Goal: Information Seeking & Learning: Learn about a topic

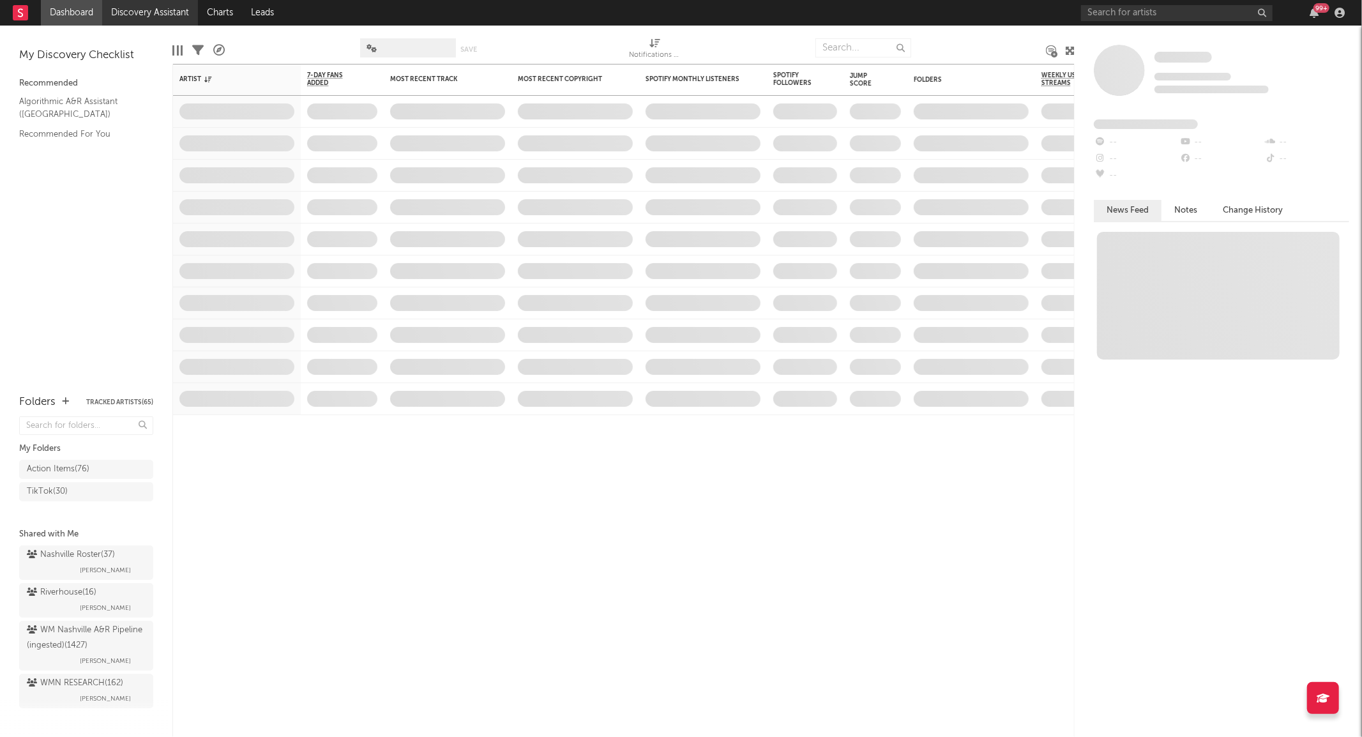
click at [122, 8] on link "Discovery Assistant" at bounding box center [150, 13] width 96 height 26
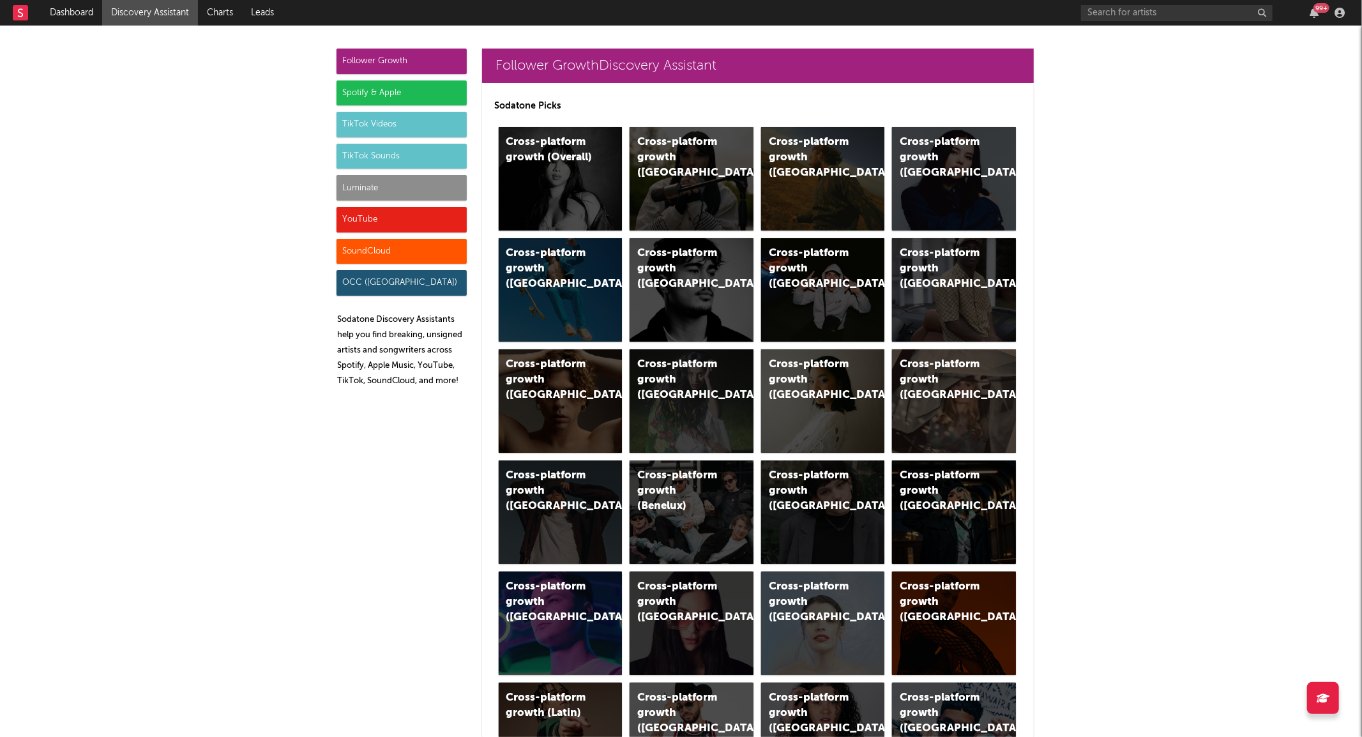
click at [395, 187] on div "Luminate" at bounding box center [401, 188] width 130 height 26
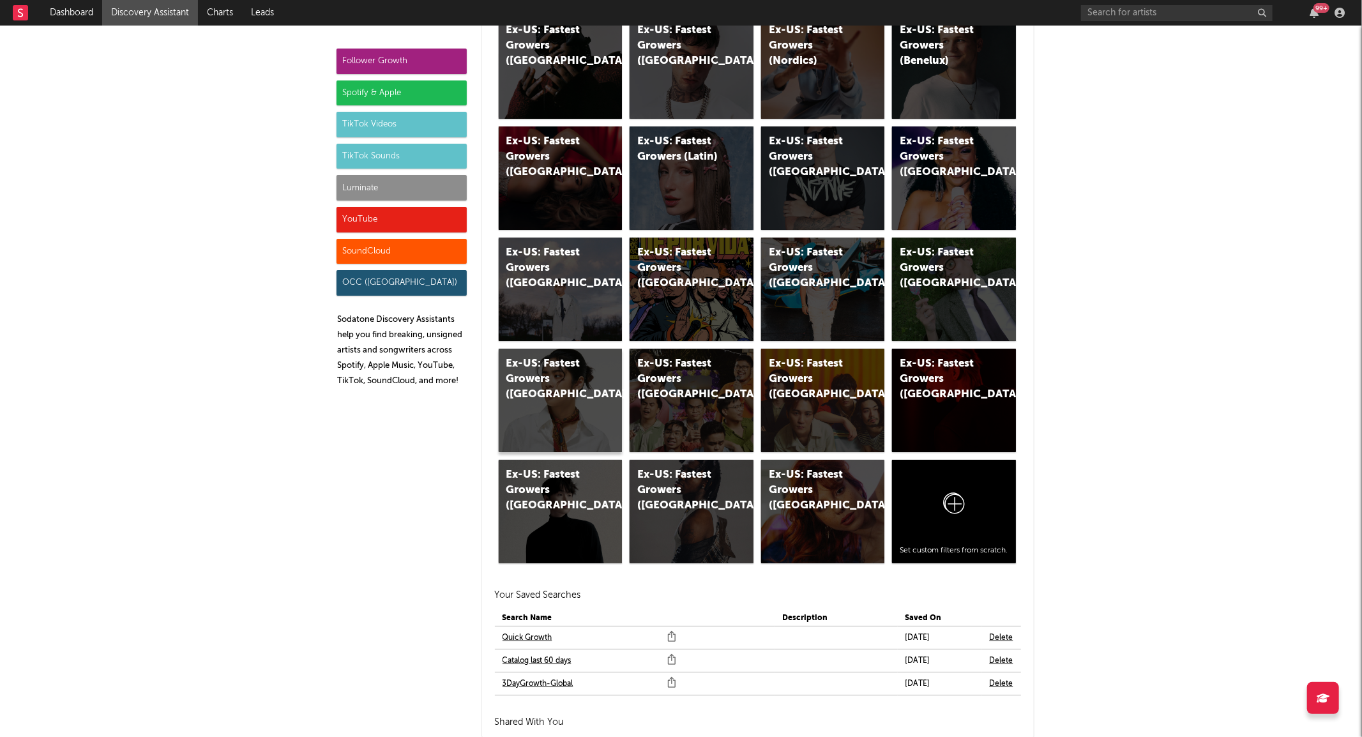
scroll to position [6777, 0]
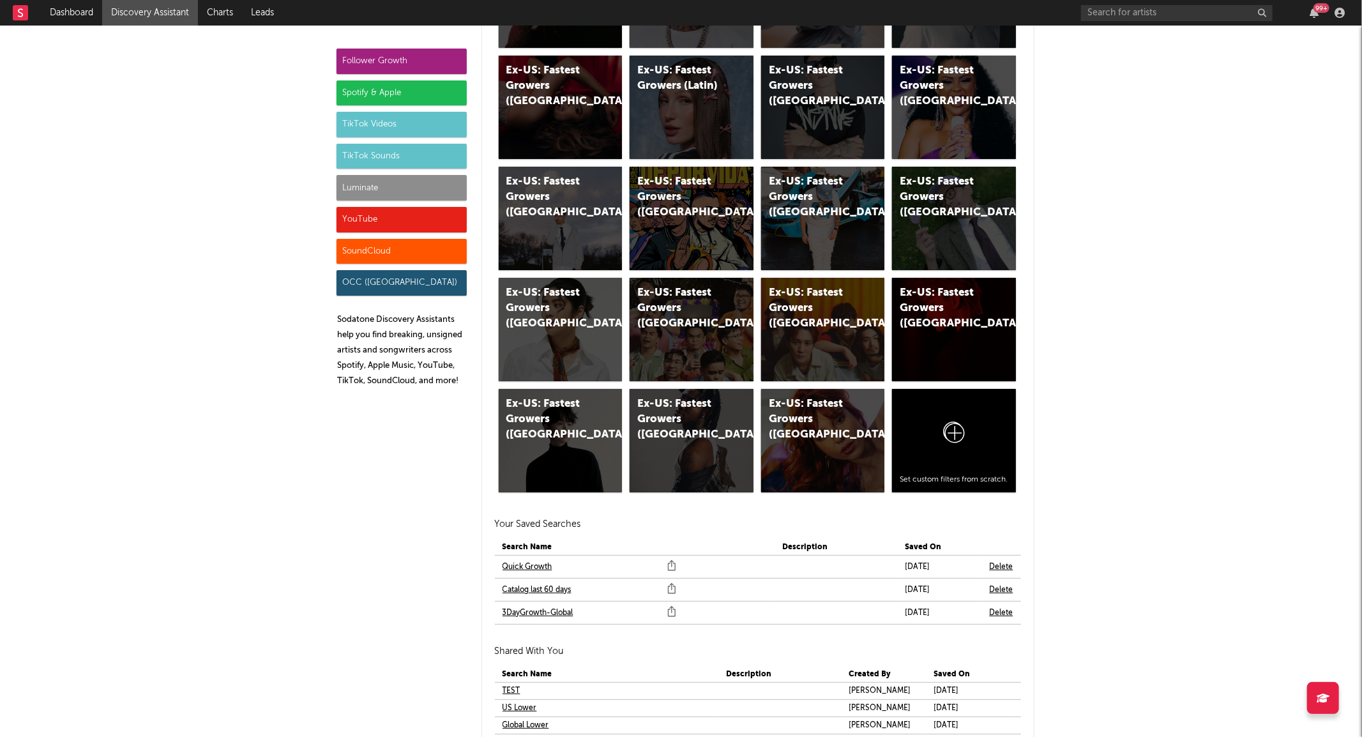
click at [522, 569] on link "Quick Growth" at bounding box center [527, 566] width 50 height 15
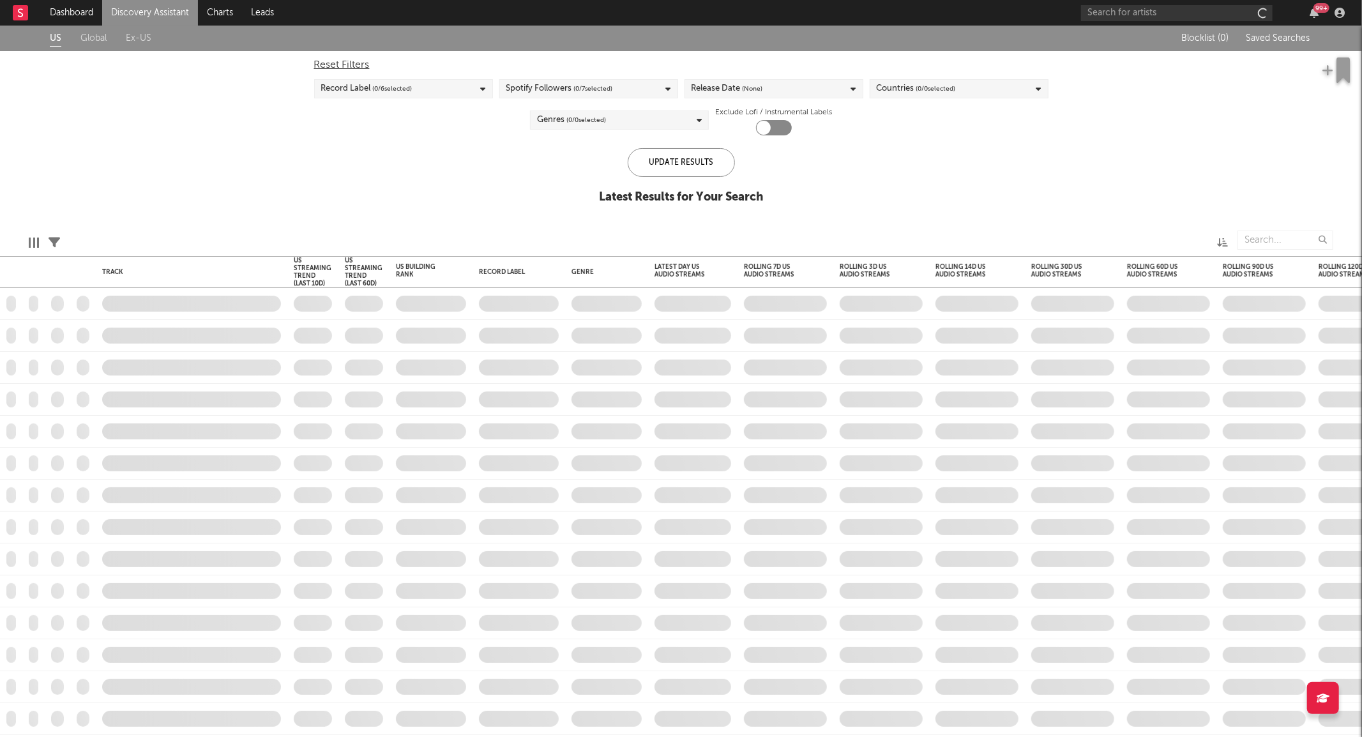
checkbox input "true"
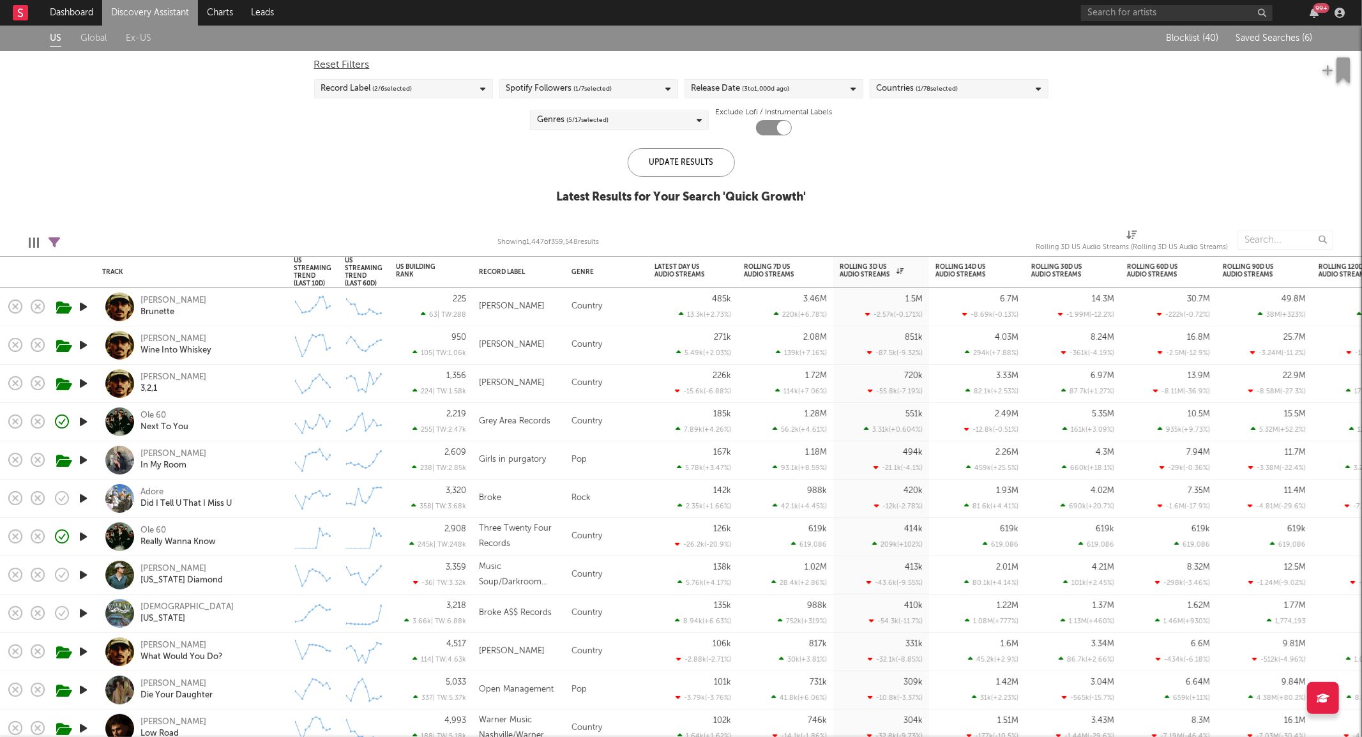
click at [605, 87] on span "( 1 / 7 selected)" at bounding box center [593, 88] width 38 height 15
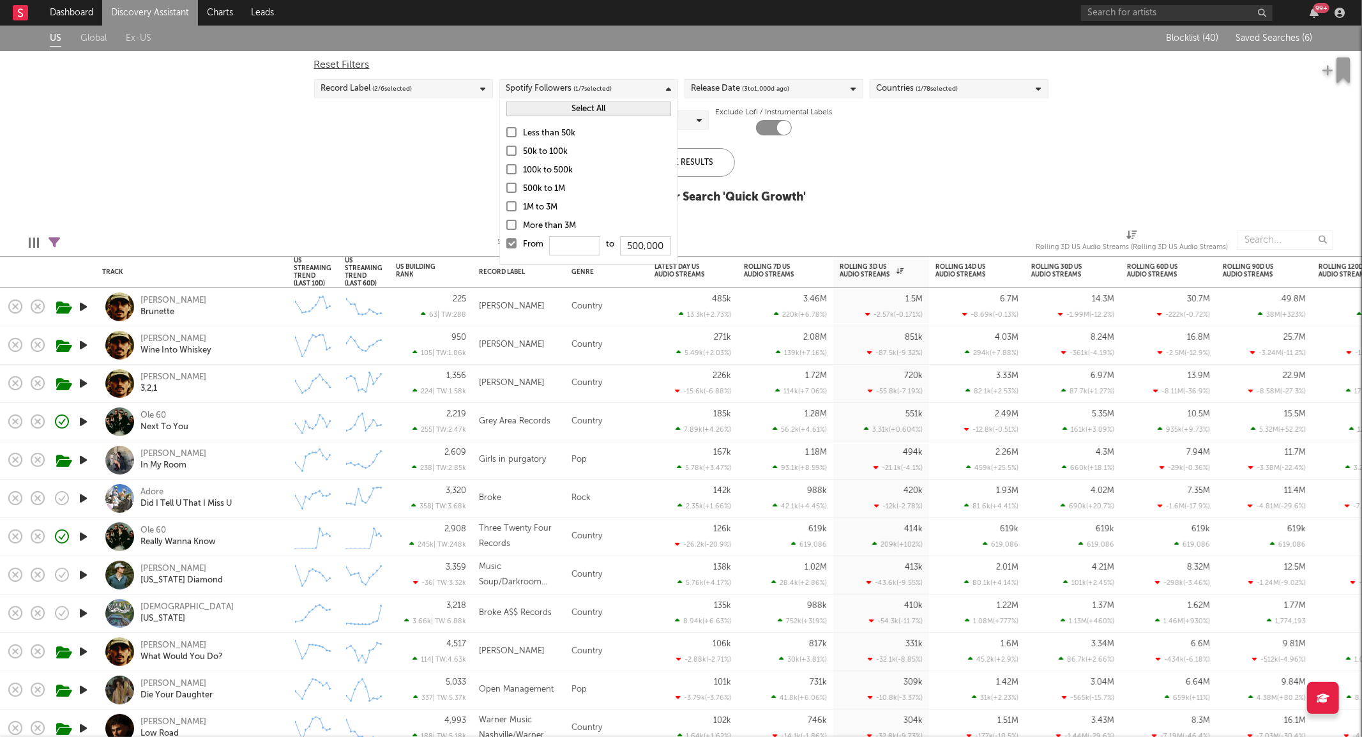
click at [509, 245] on div at bounding box center [511, 243] width 10 height 10
click at [506, 245] on input "From to 500,000" at bounding box center [506, 247] width 0 height 20
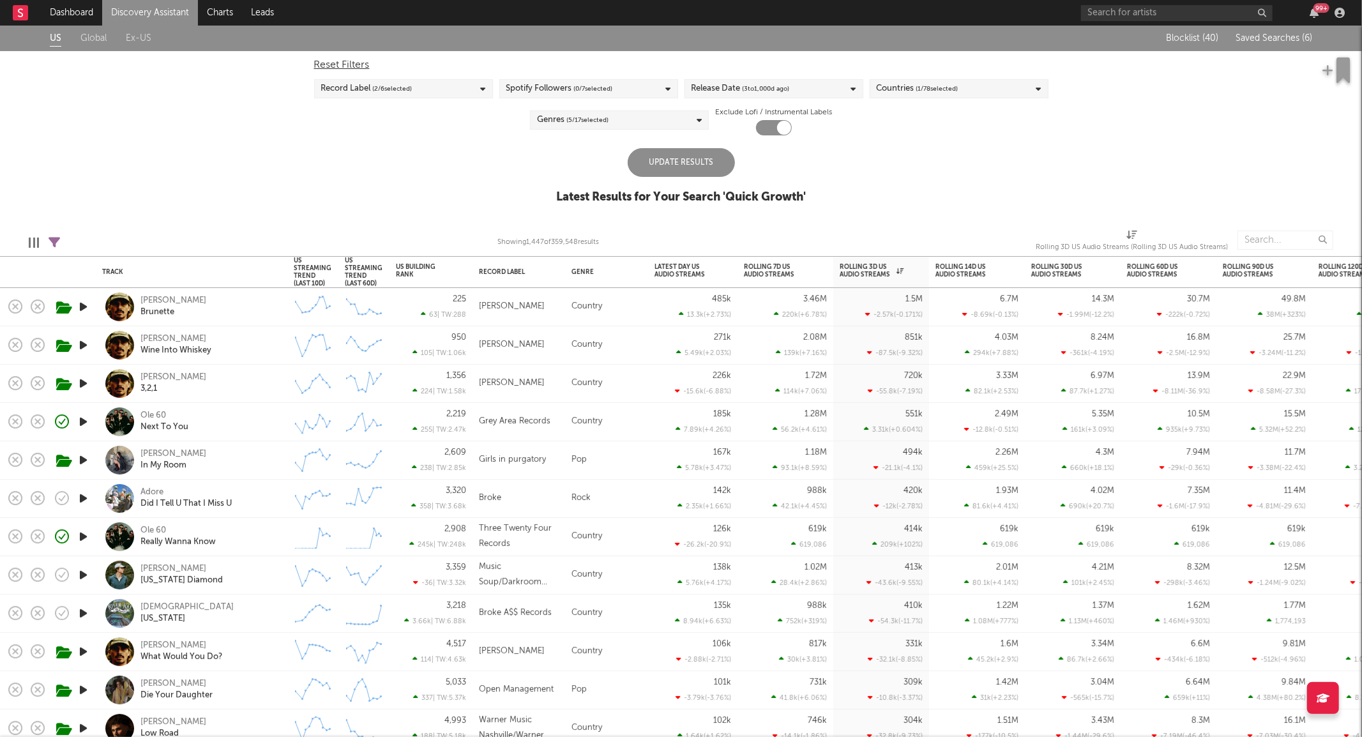
click at [892, 126] on div "Reset Filters Record Label ( 2 / 6 selected) Spotify Followers ( 0 / 7 selected…" at bounding box center [681, 93] width 747 height 84
click at [661, 122] on div "Genres ( 5 / 17 selected)" at bounding box center [619, 119] width 179 height 19
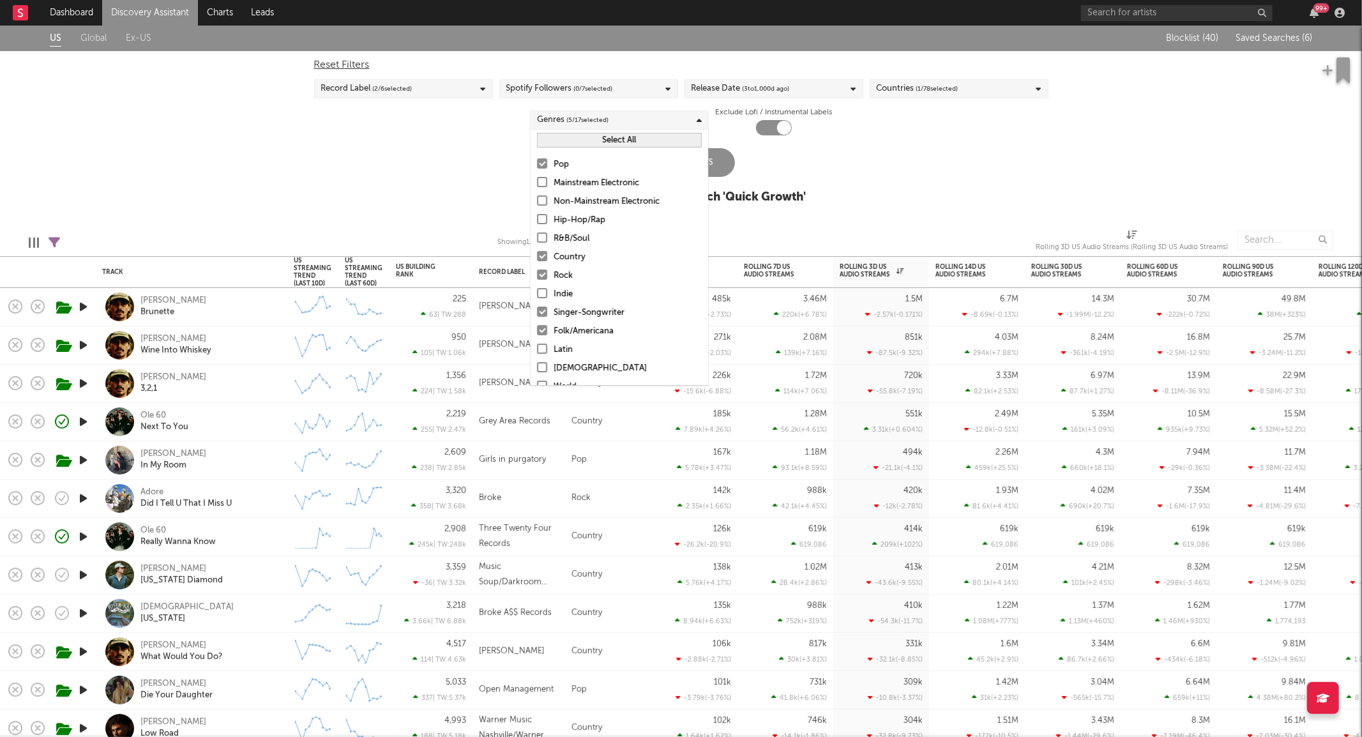
click at [524, 160] on div "US Global Ex-US Blocklist ( 40 ) Saved Searches ( 6 ) Reset Filters Record Labe…" at bounding box center [681, 122] width 1362 height 192
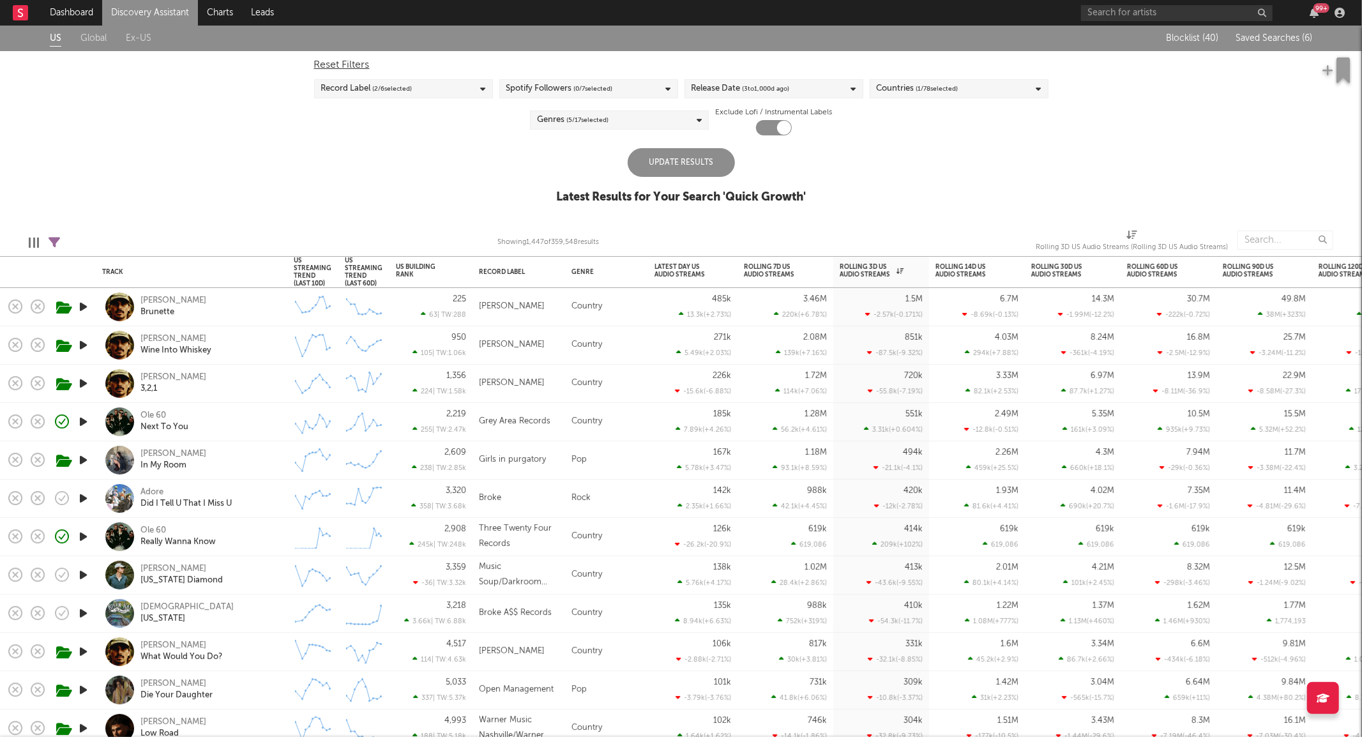
click at [637, 120] on div "Genres ( 5 / 17 selected)" at bounding box center [619, 119] width 179 height 19
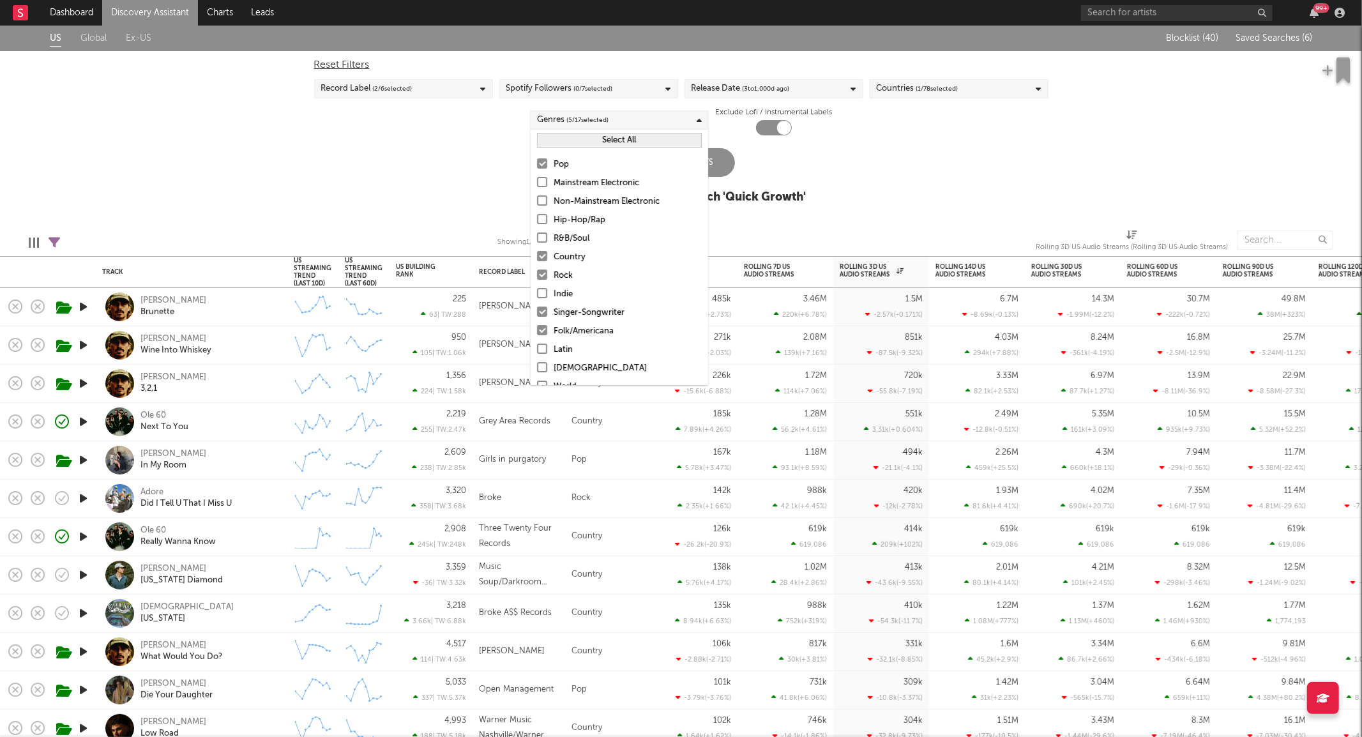
click at [554, 158] on div "Pop" at bounding box center [628, 164] width 148 height 15
click at [537, 158] on input "Pop" at bounding box center [537, 164] width 0 height 15
click at [562, 273] on div "Rock" at bounding box center [628, 275] width 148 height 15
click at [537, 273] on input "Rock" at bounding box center [537, 275] width 0 height 15
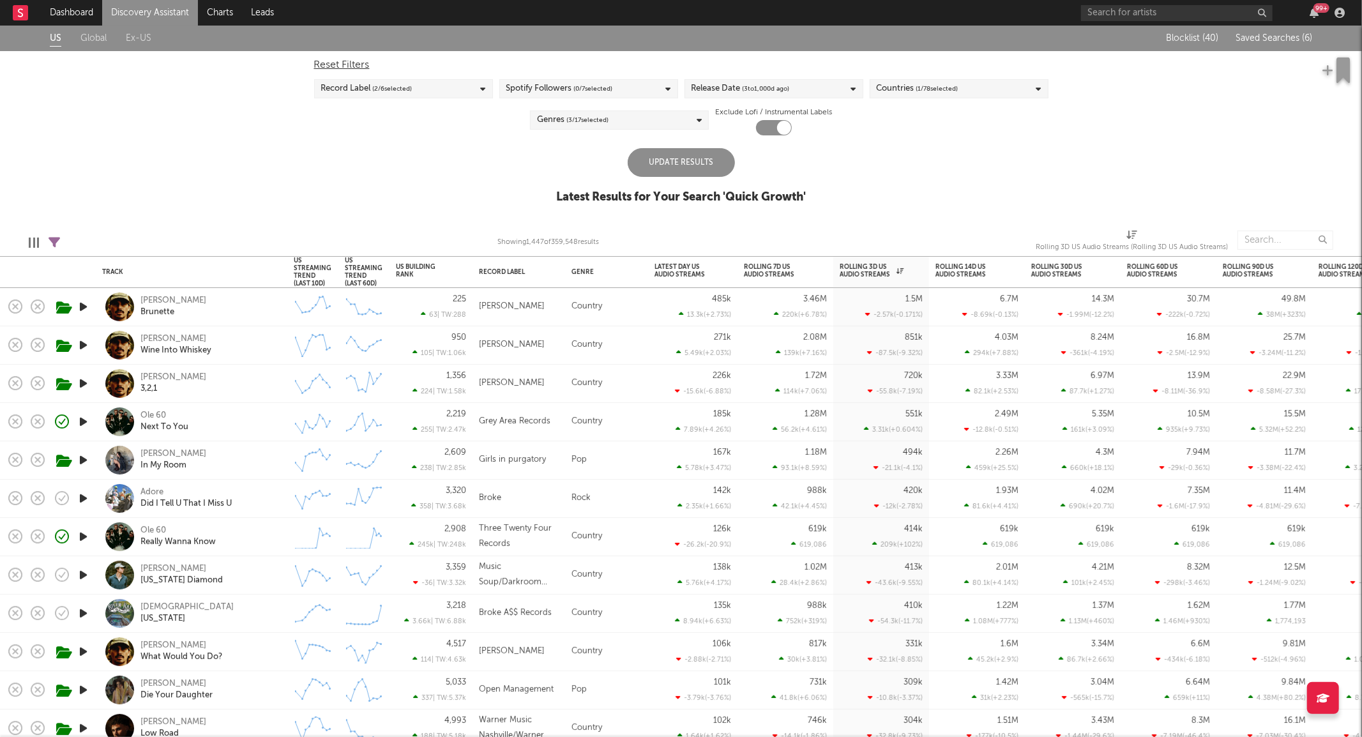
click at [725, 165] on div "Update Results" at bounding box center [681, 162] width 107 height 29
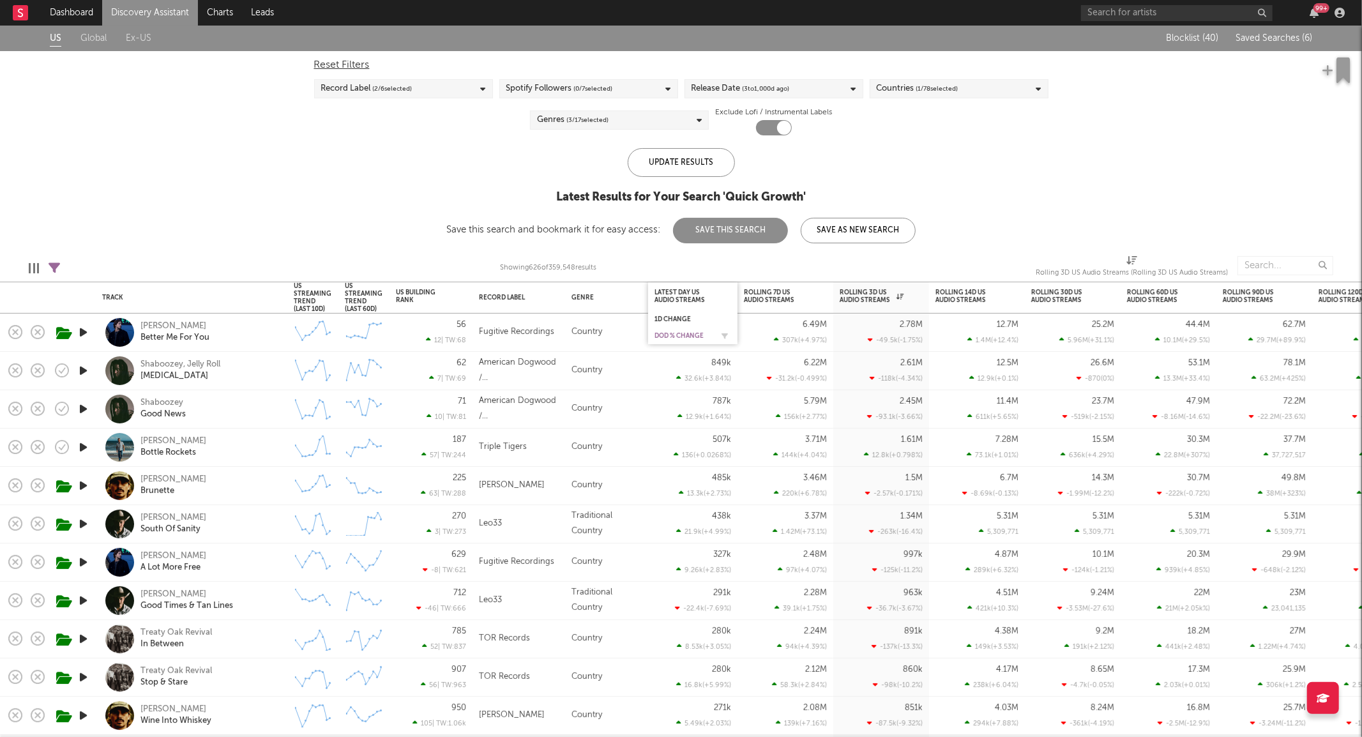
click at [679, 332] on div "DoD % Change" at bounding box center [682, 336] width 57 height 8
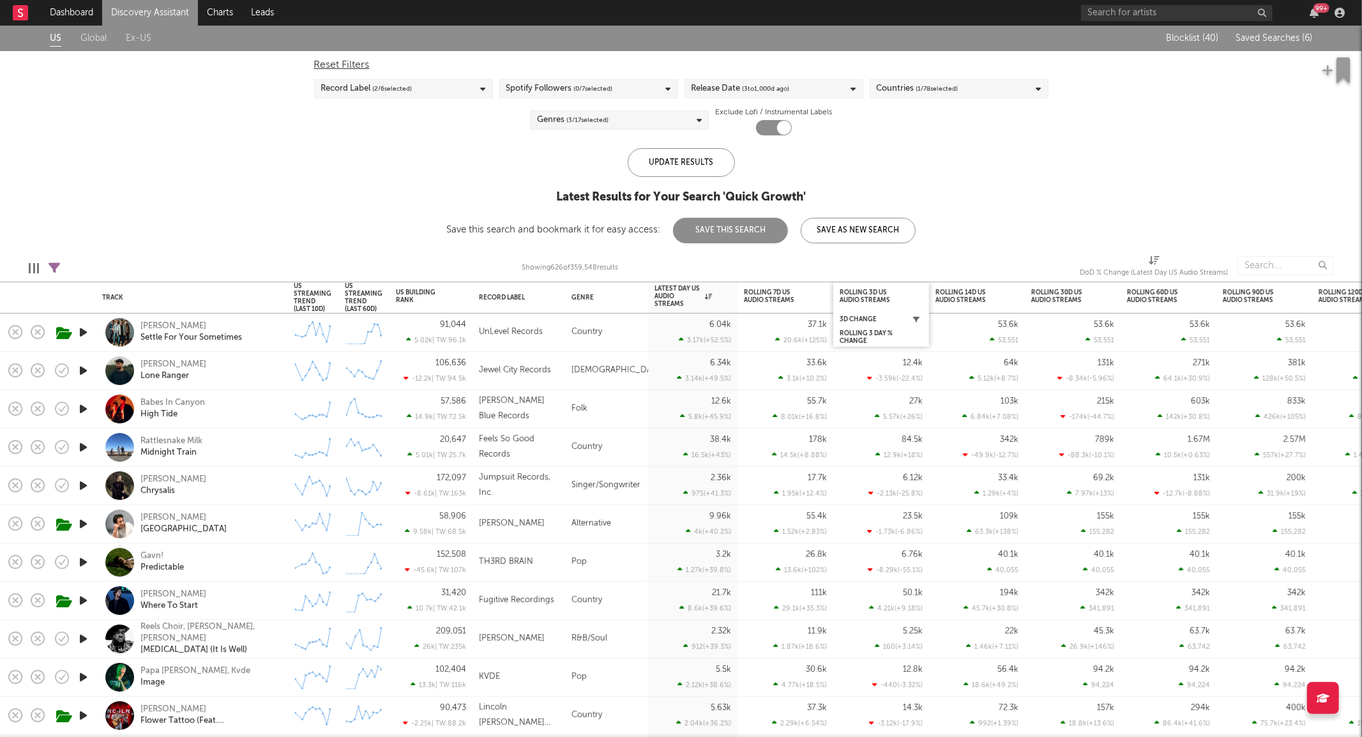
click at [916, 319] on icon "button" at bounding box center [916, 319] width 6 height 6
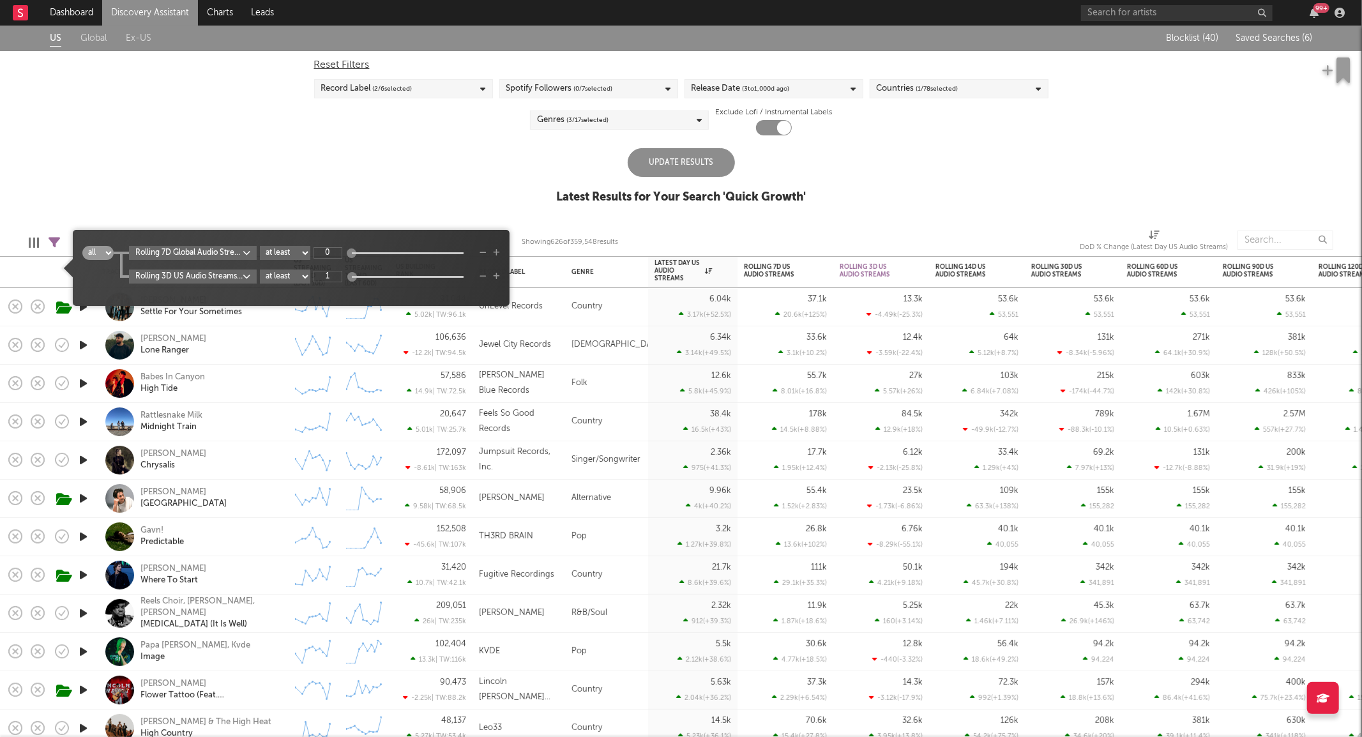
click at [668, 162] on div "Update Results" at bounding box center [681, 162] width 107 height 29
type input "1"
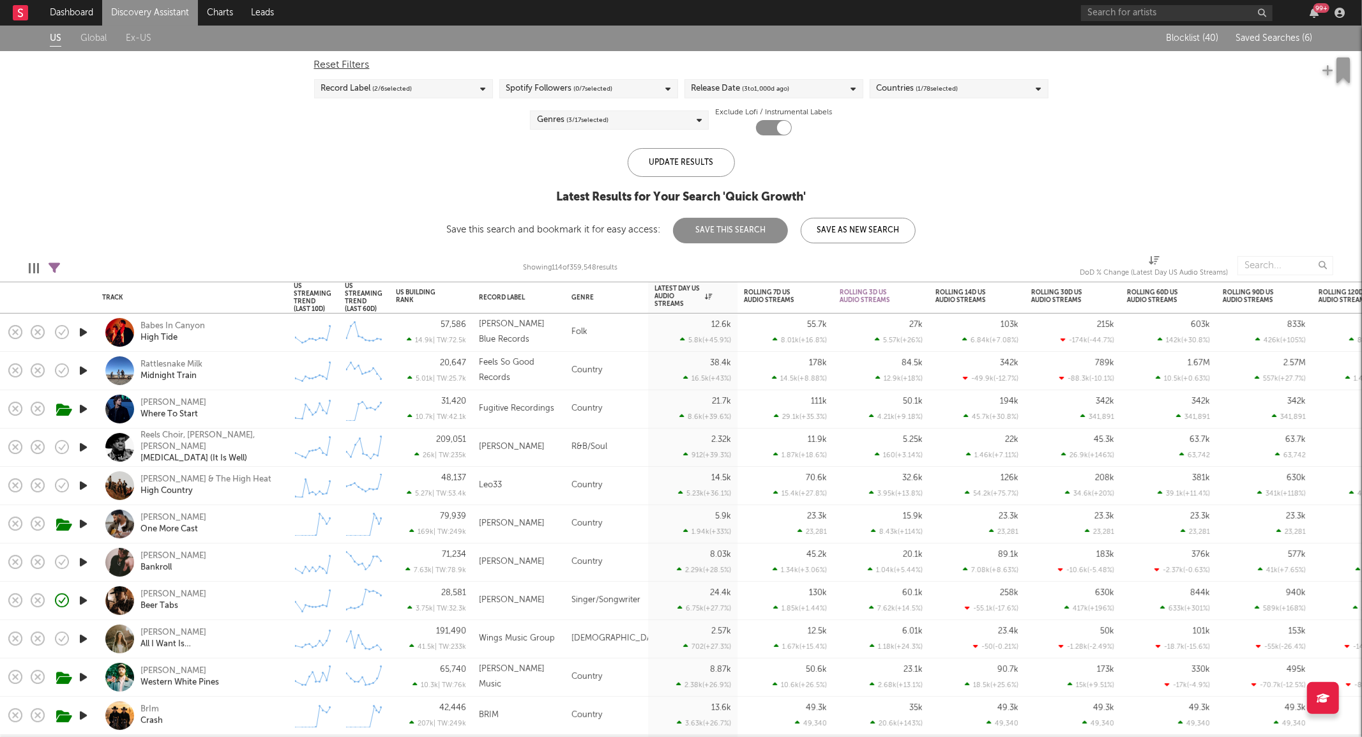
click at [213, 335] on div "Babes In Canyon High Tide" at bounding box center [208, 331] width 137 height 23
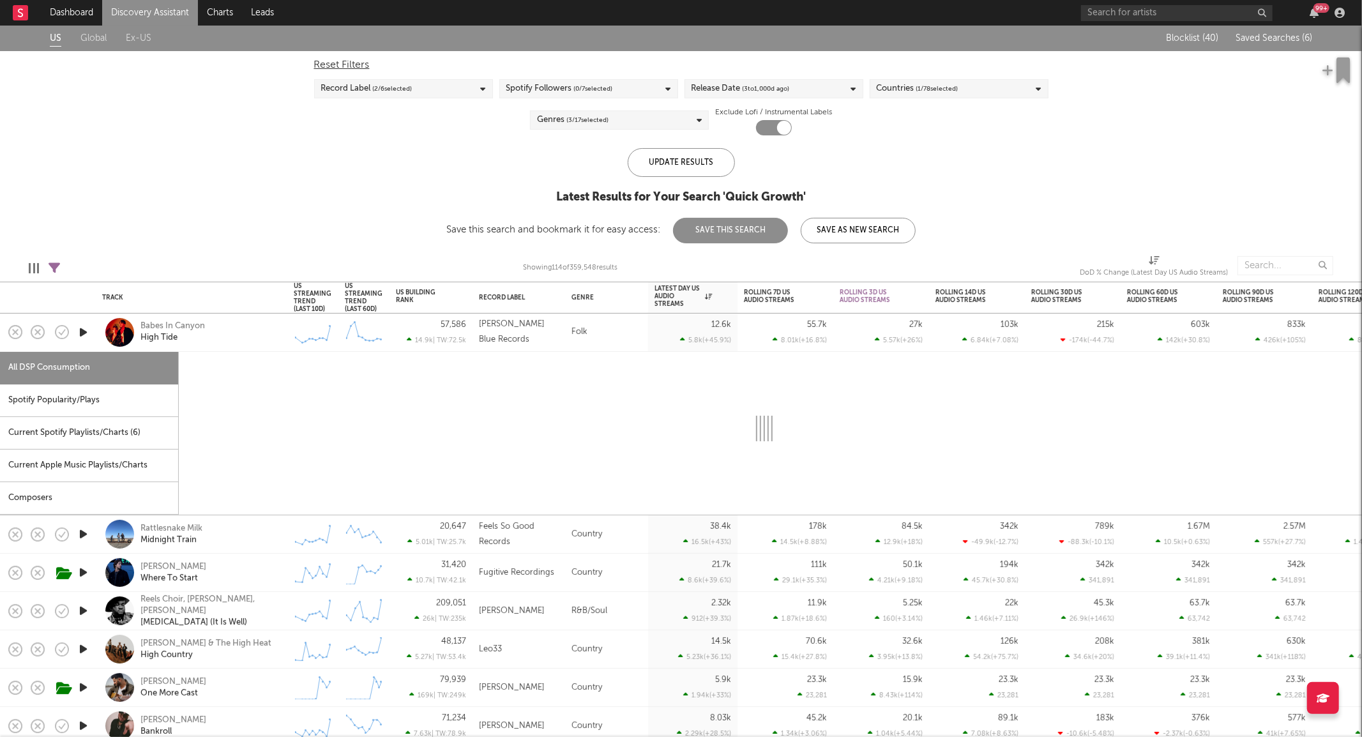
click at [79, 331] on icon "button" at bounding box center [83, 332] width 13 height 16
select select "1w"
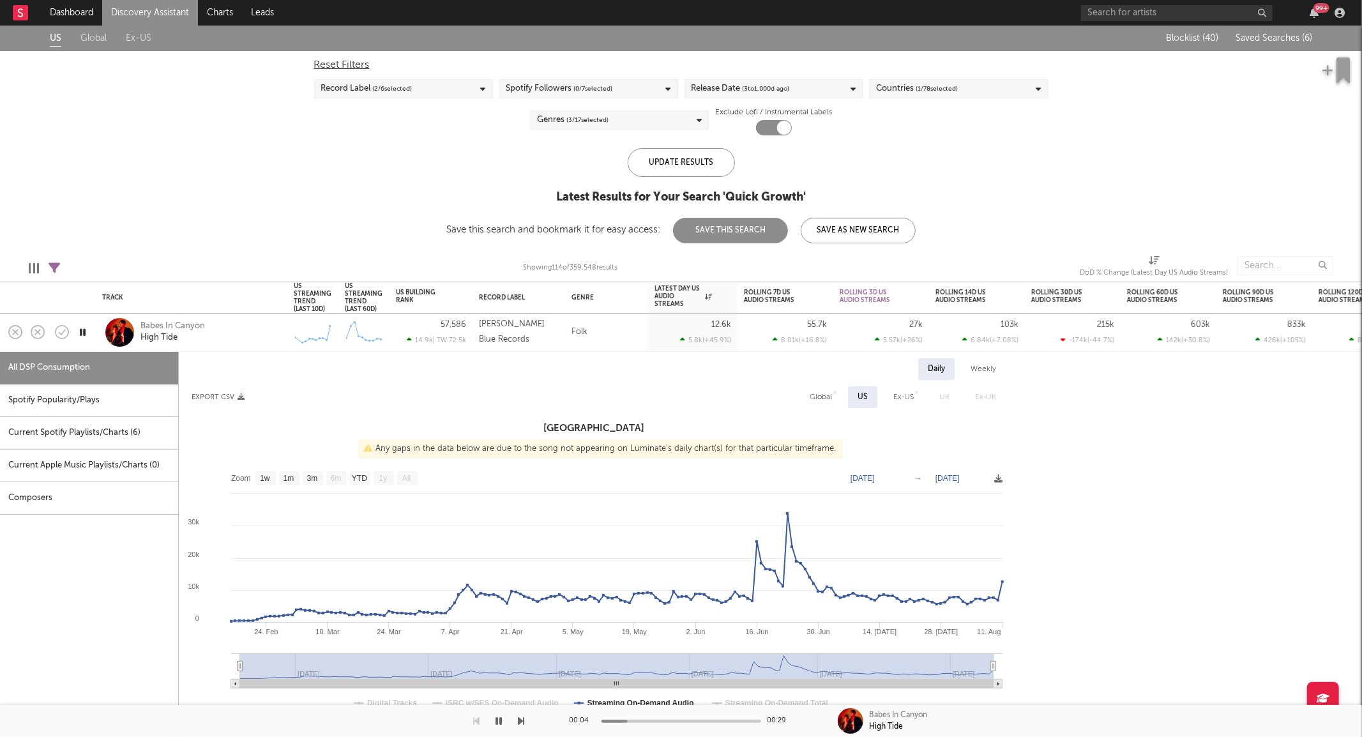
click at [81, 331] on icon "button" at bounding box center [83, 332] width 12 height 16
click at [81, 331] on icon "button" at bounding box center [83, 332] width 13 height 16
click at [80, 327] on icon "button" at bounding box center [83, 332] width 12 height 16
click at [617, 343] on div "Folk" at bounding box center [606, 332] width 83 height 38
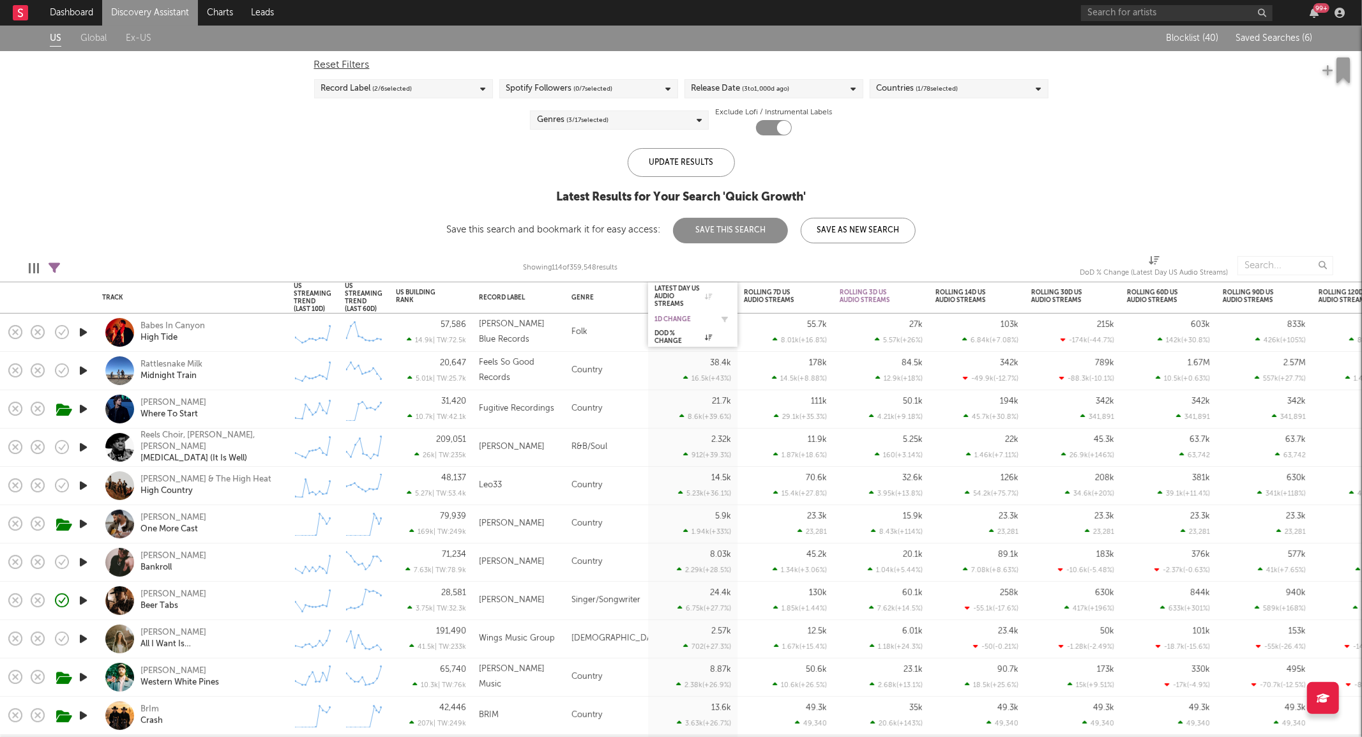
click at [672, 320] on div "1D Change" at bounding box center [682, 319] width 57 height 8
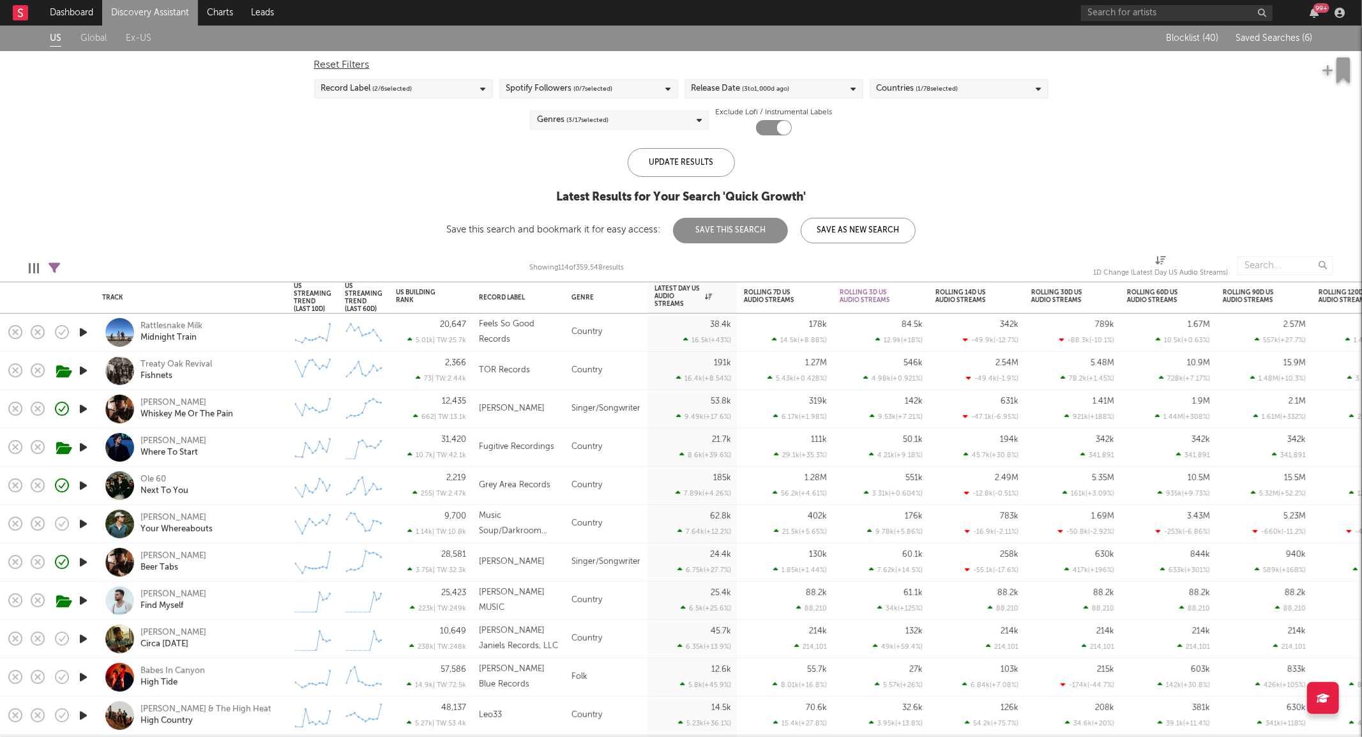
click at [85, 332] on icon "button" at bounding box center [83, 332] width 13 height 16
click at [259, 334] on div "Rattlesnake Milk Midnight Train" at bounding box center [208, 331] width 137 height 23
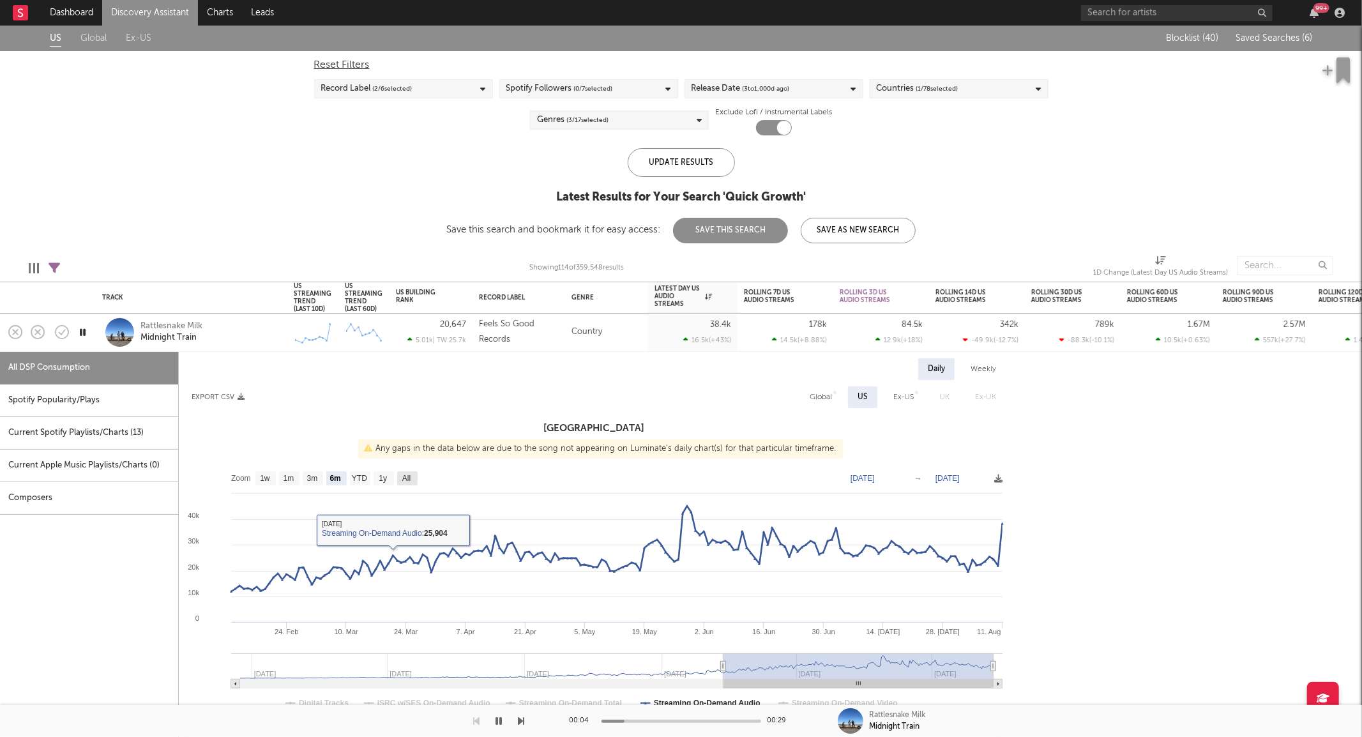
click at [398, 478] on rect at bounding box center [407, 478] width 20 height 14
select select "All"
type input "2024-03-24"
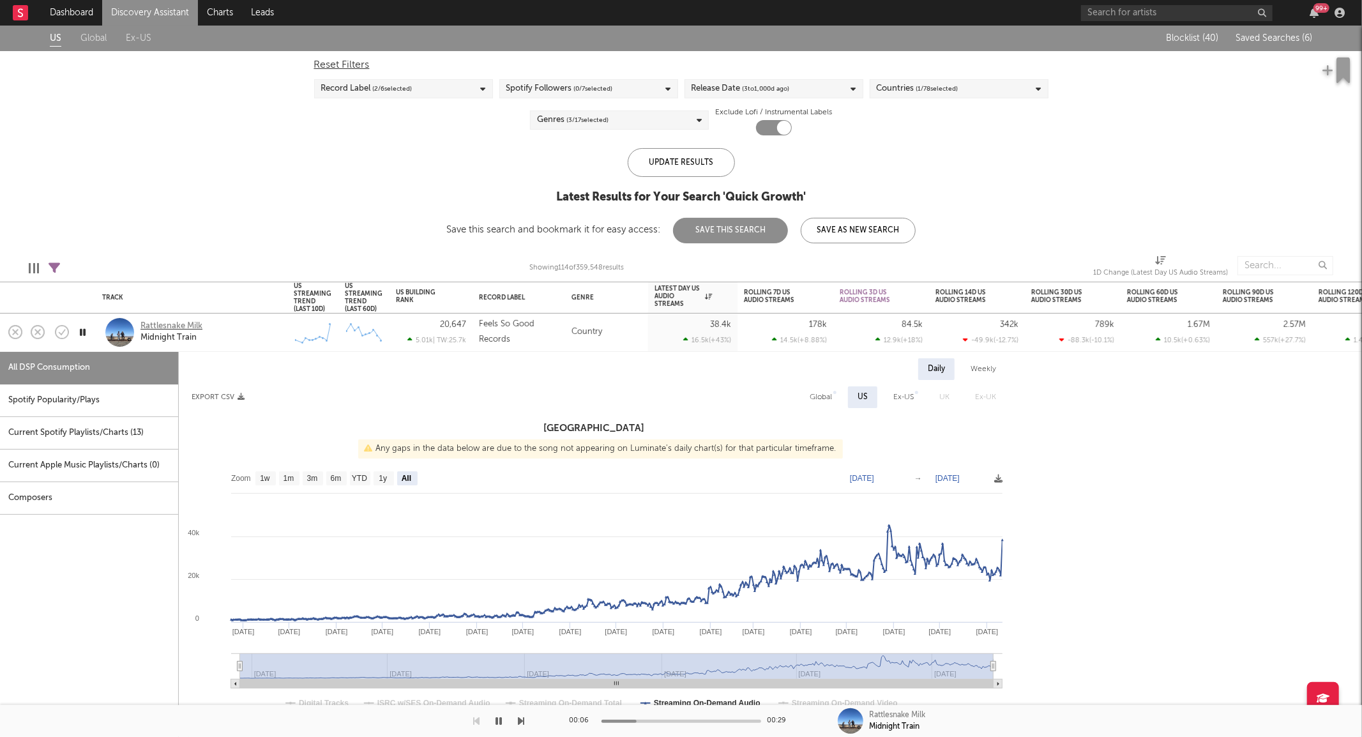
click at [195, 328] on div "Rattlesnake Milk" at bounding box center [171, 325] width 62 height 11
click at [233, 330] on div "Rattlesnake Milk Midnight Train" at bounding box center [208, 331] width 137 height 23
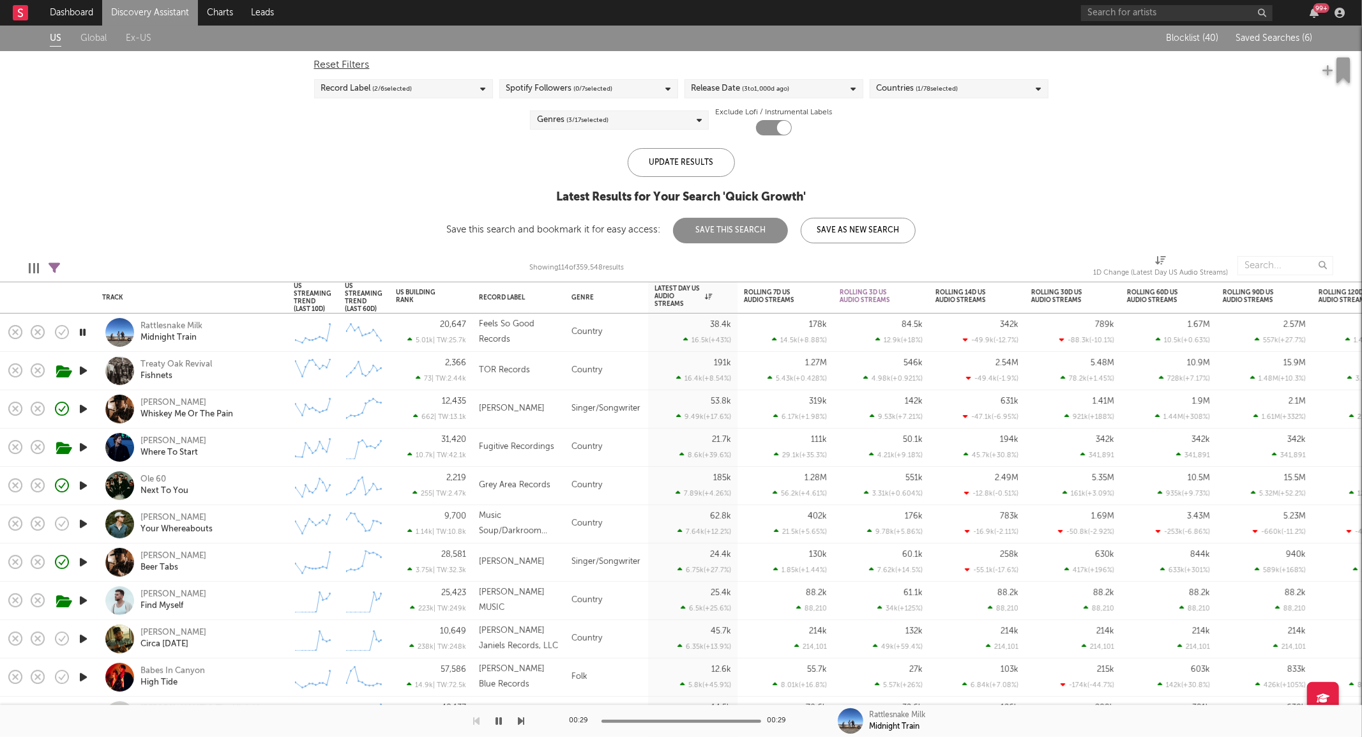
click at [85, 371] on icon "button" at bounding box center [83, 371] width 13 height 16
click at [85, 371] on icon "button" at bounding box center [83, 371] width 12 height 16
click at [88, 407] on icon "button" at bounding box center [83, 409] width 13 height 16
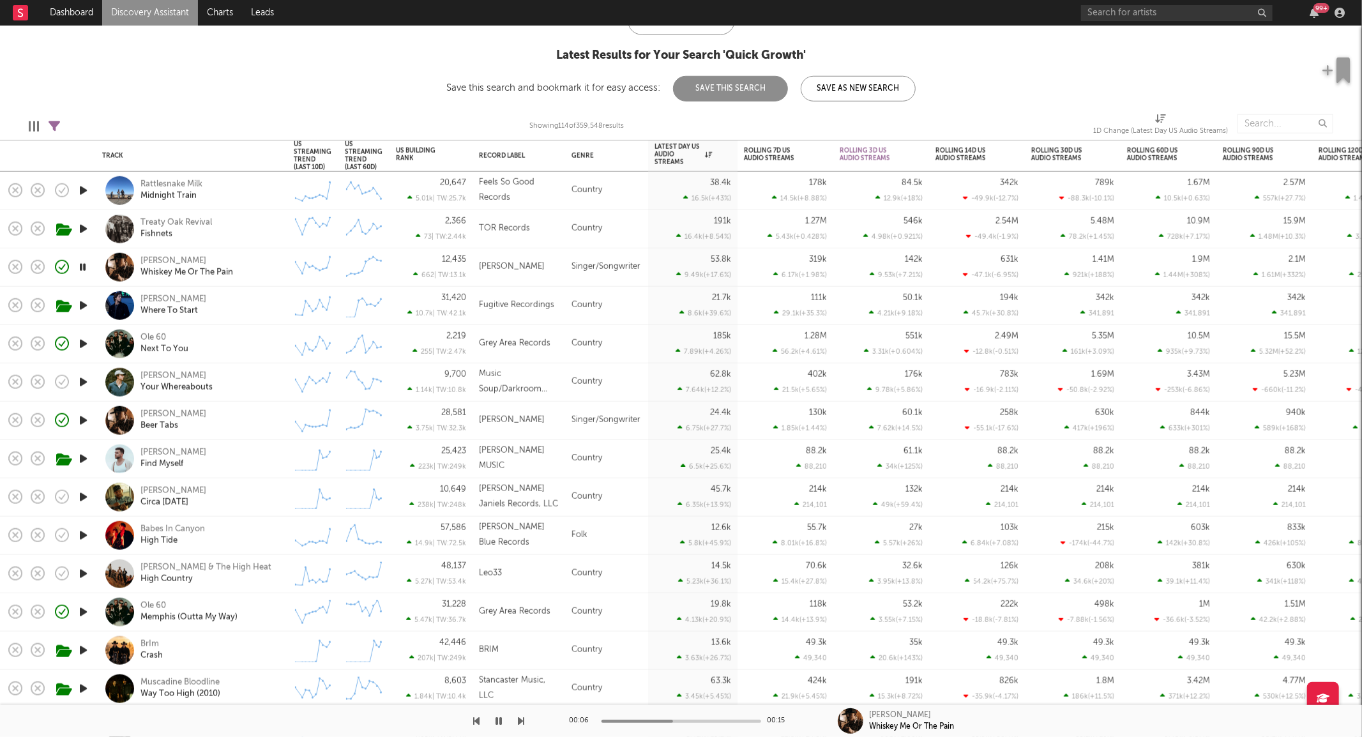
click at [85, 455] on icon "button" at bounding box center [83, 459] width 13 height 16
click at [236, 442] on div "Chase Wright Find Myself" at bounding box center [191, 459] width 179 height 38
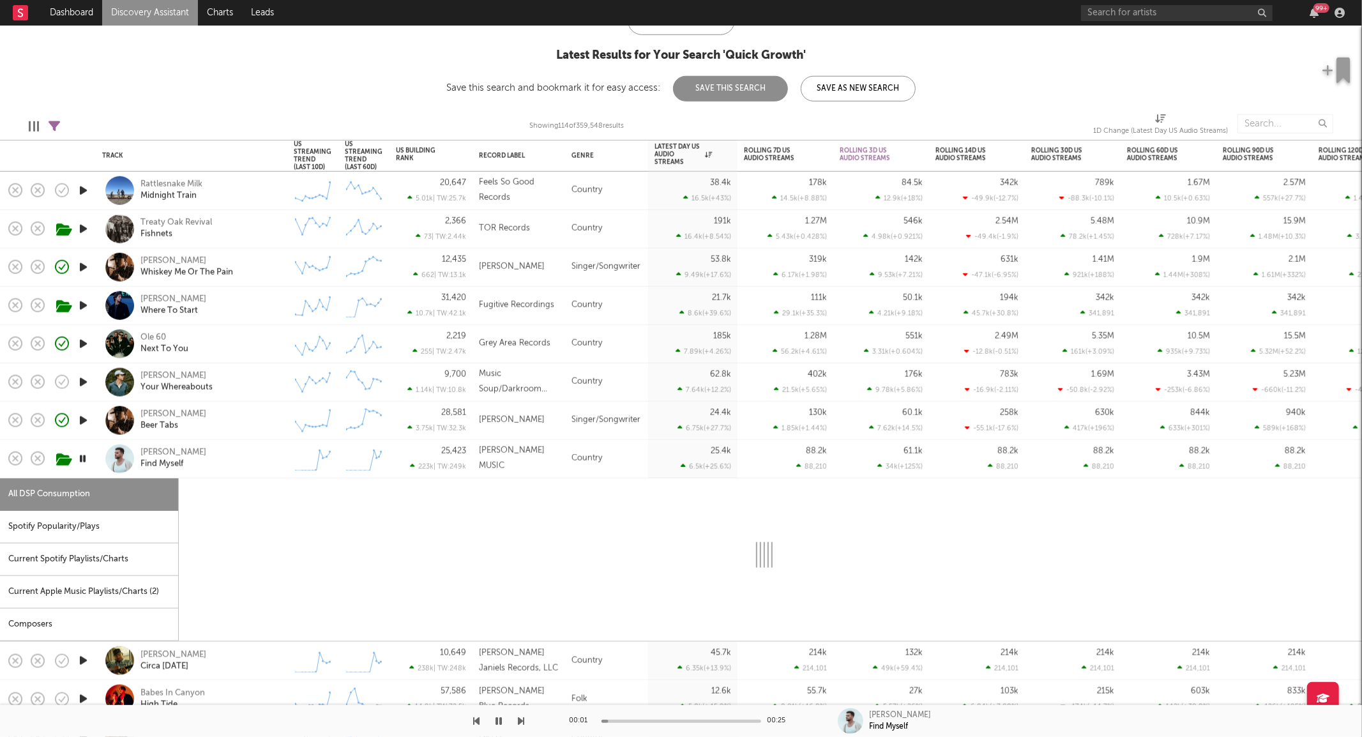
select select "1w"
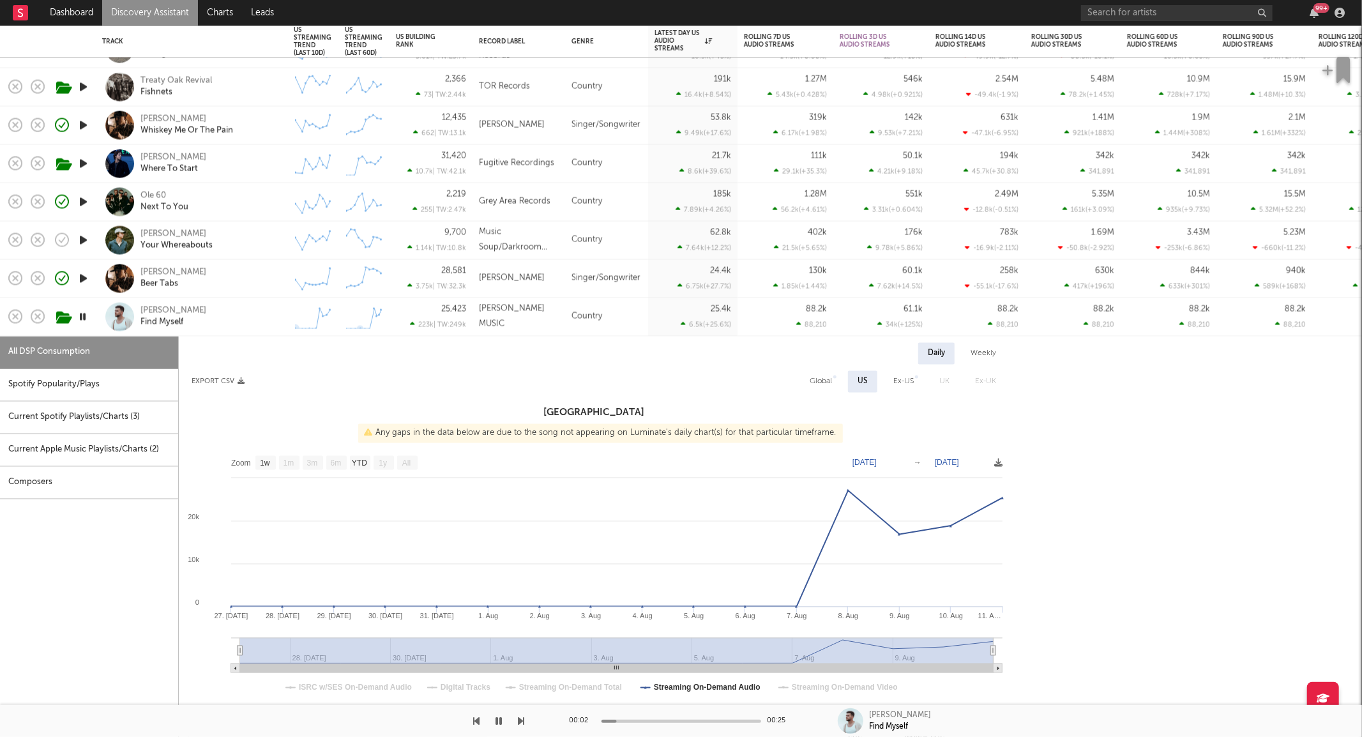
click at [219, 329] on div "Chase Wright Find Myself" at bounding box center [191, 317] width 179 height 38
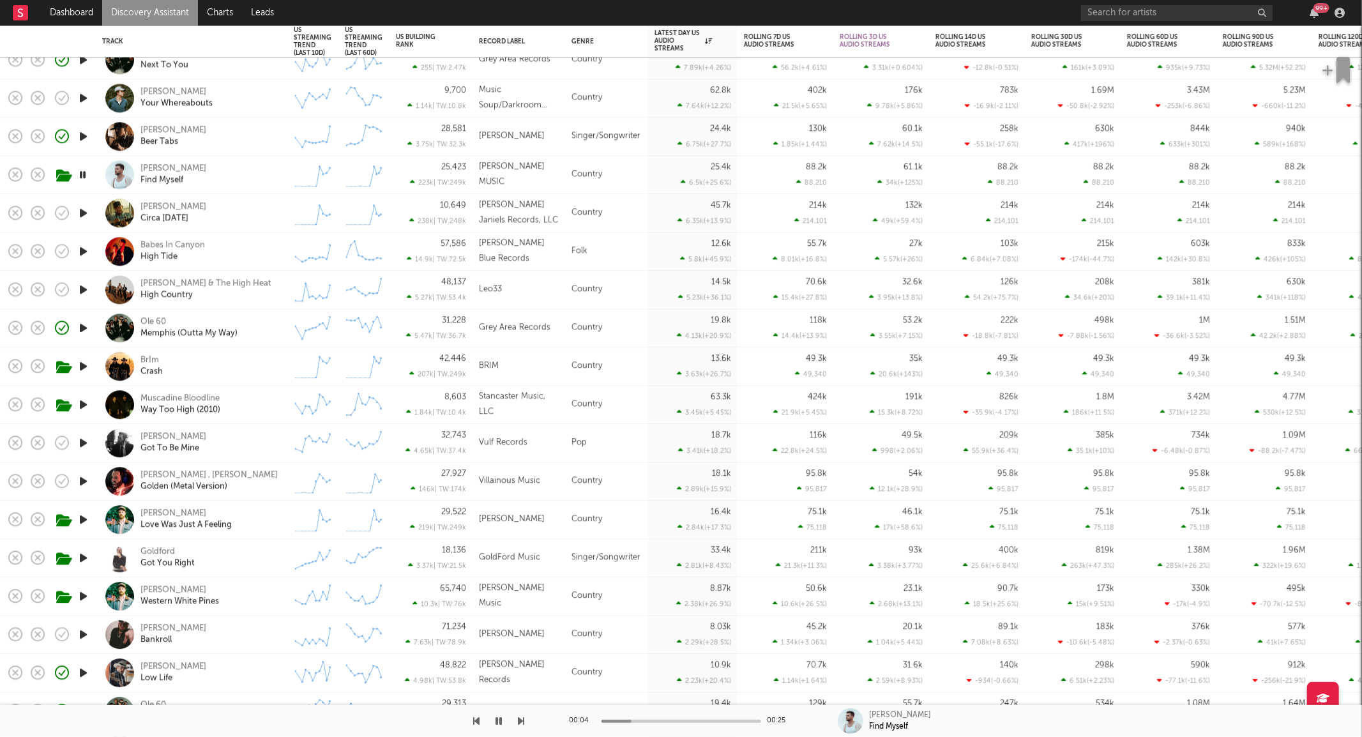
click at [84, 215] on icon "button" at bounding box center [83, 213] width 13 height 16
click at [231, 219] on div "Chase Rice Circa 1943" at bounding box center [208, 213] width 137 height 23
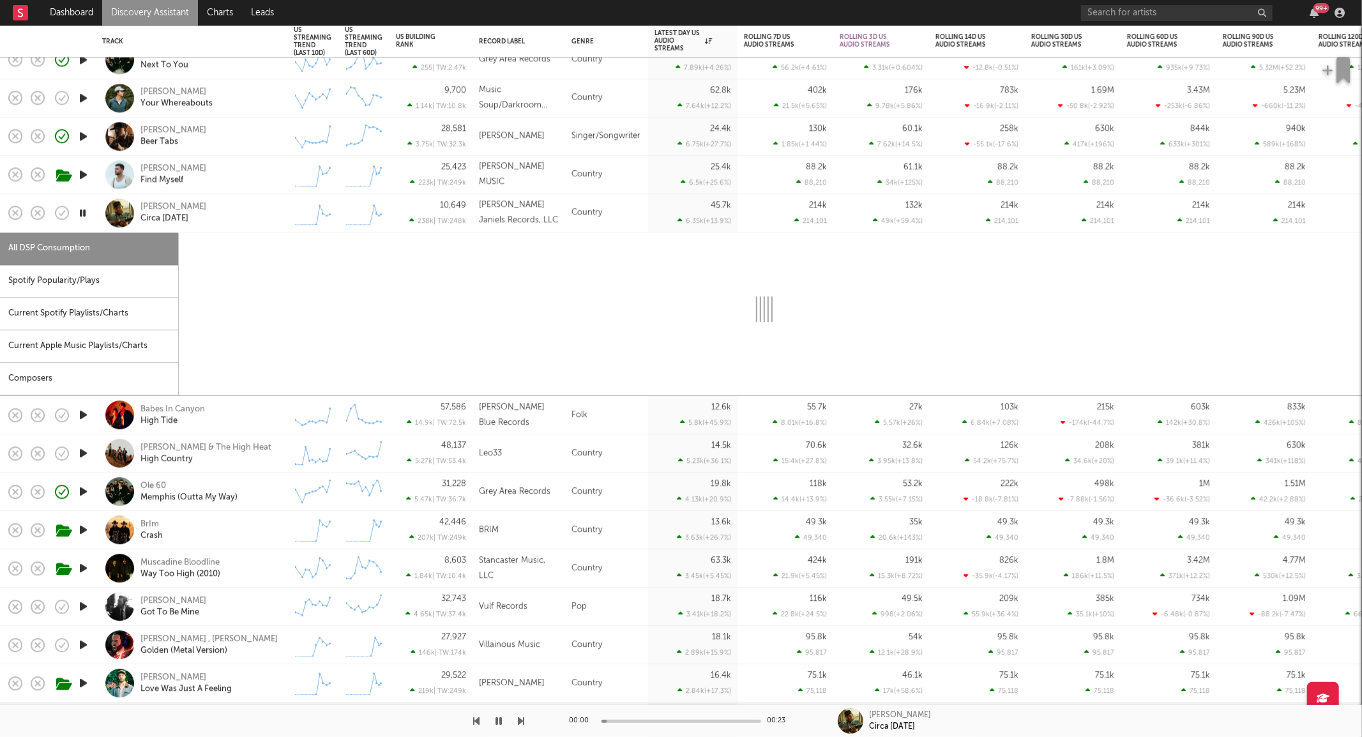
select select "1w"
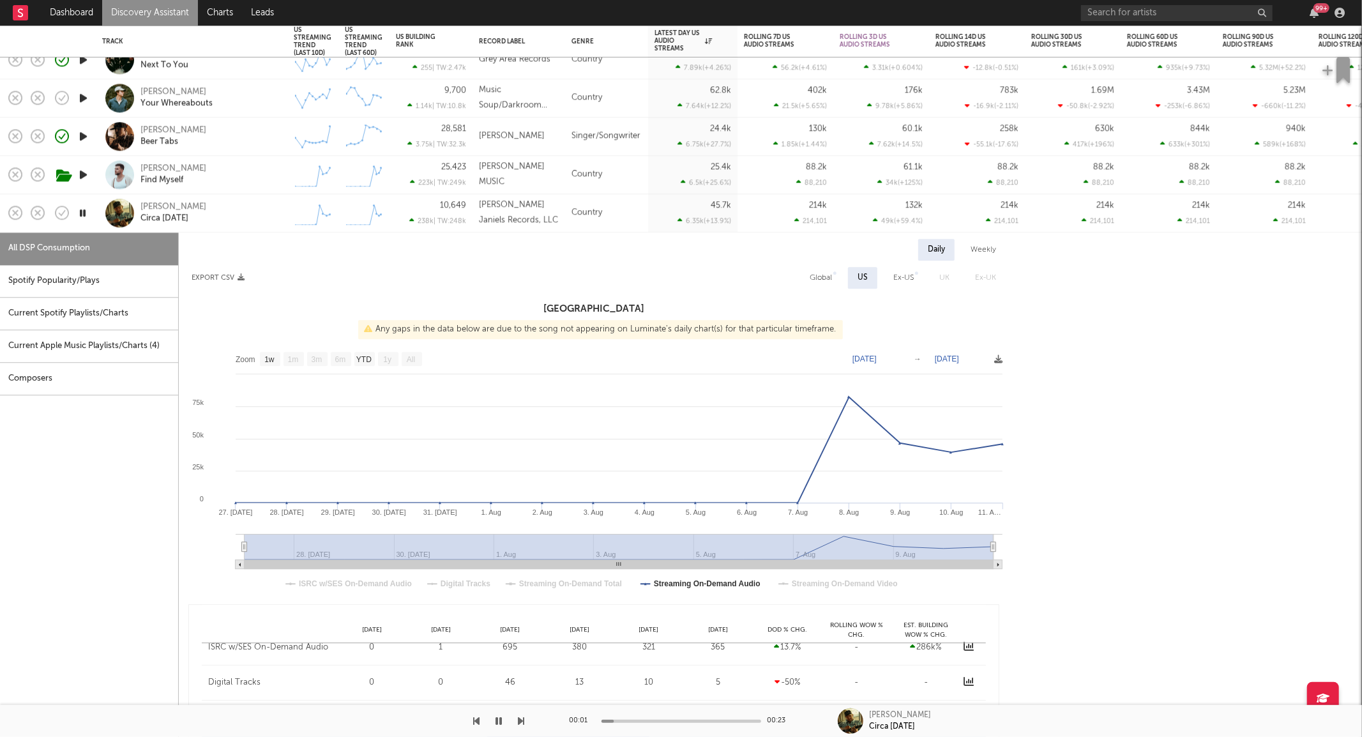
click at [231, 219] on div "Chase Rice Circa 1943" at bounding box center [208, 213] width 137 height 23
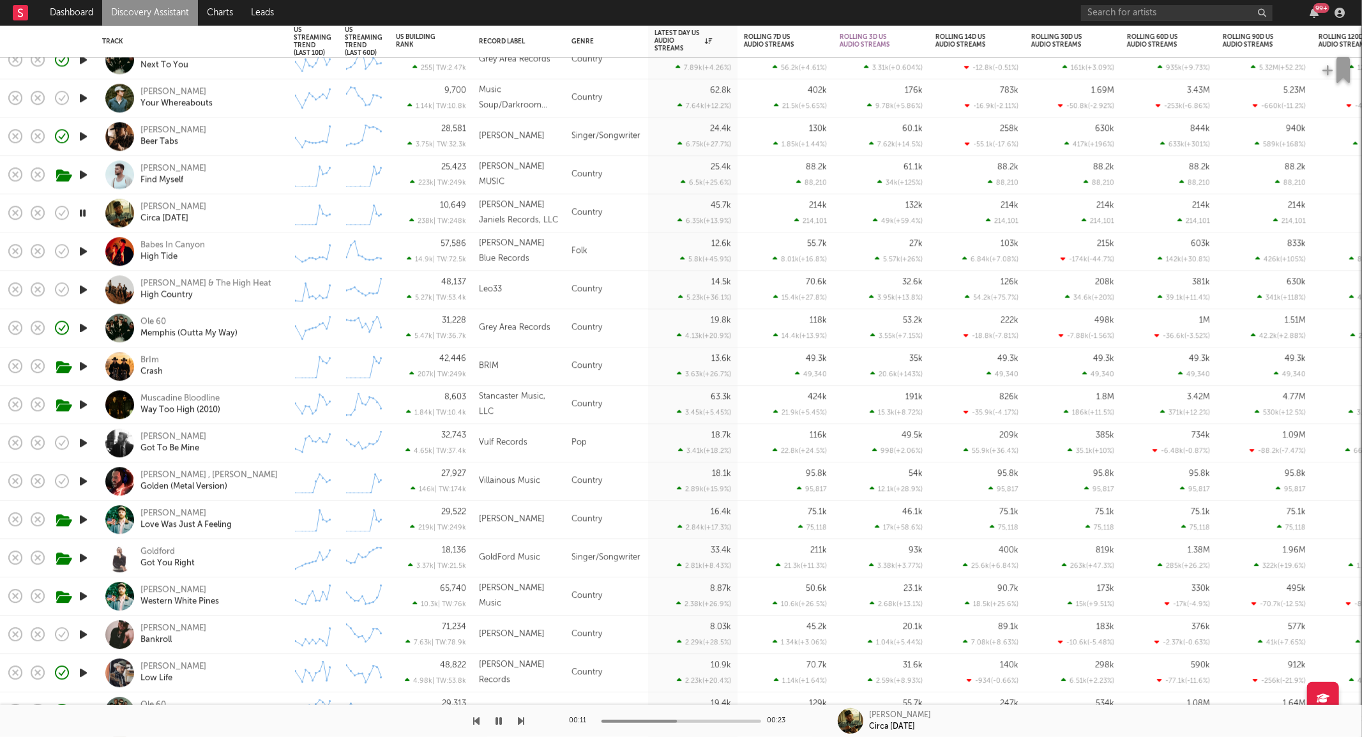
click at [259, 297] on div "Jason Scott & The High Heat High Country" at bounding box center [208, 289] width 137 height 23
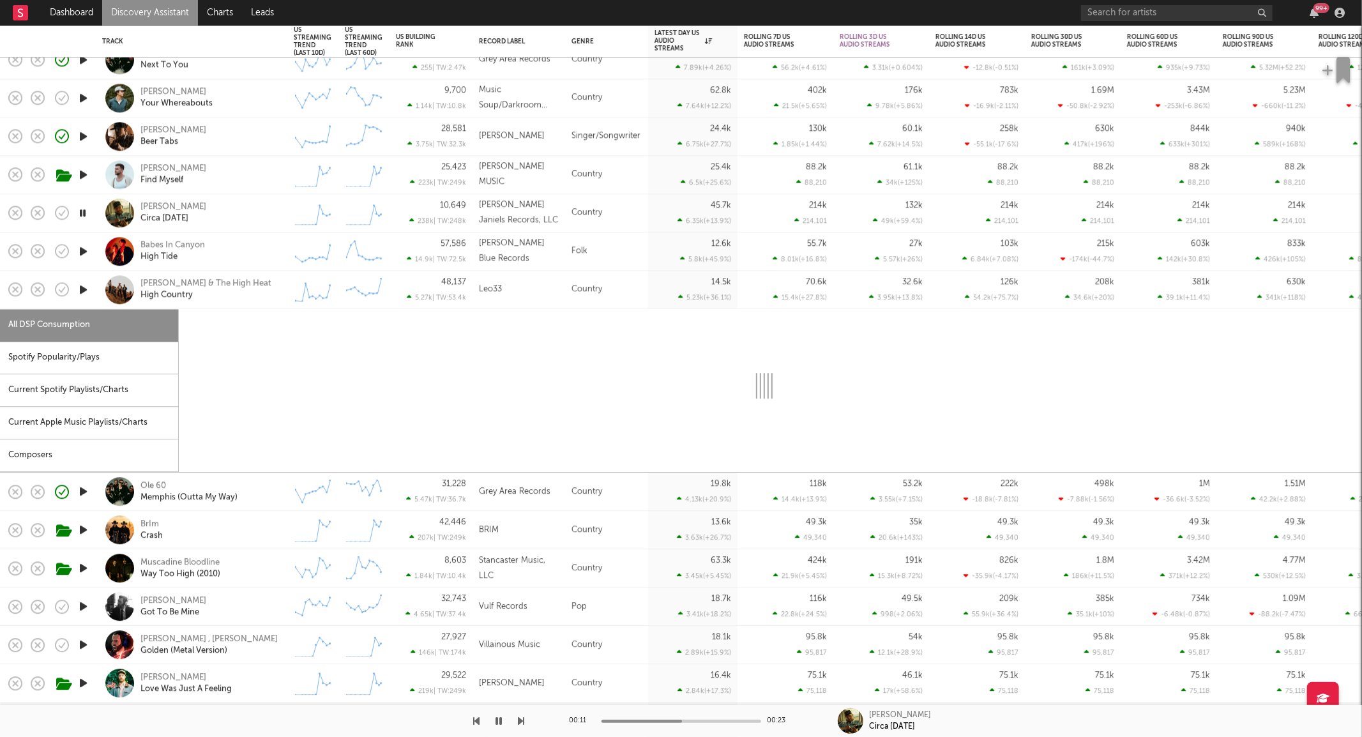
click at [75, 288] on div at bounding box center [83, 290] width 26 height 38
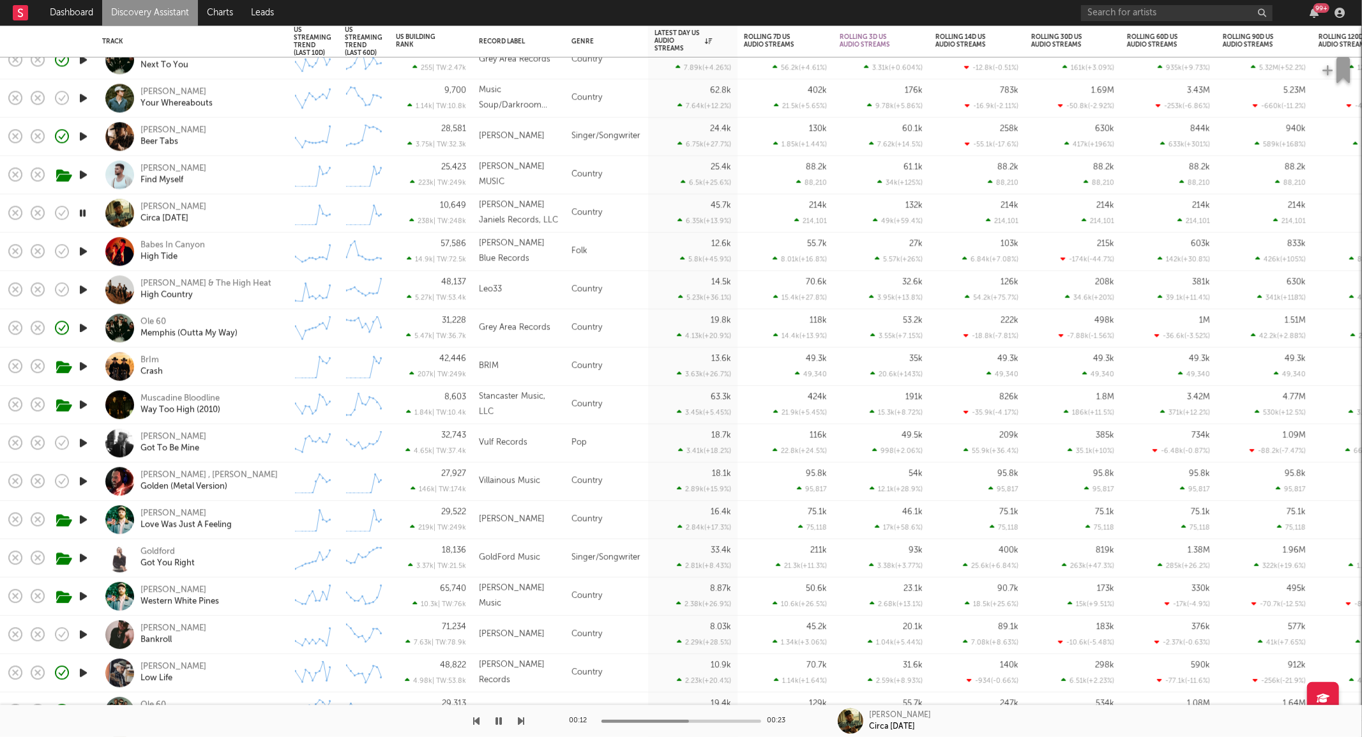
click at [79, 287] on icon "button" at bounding box center [83, 290] width 13 height 16
click at [266, 305] on div "Jason Scott & The High Heat High Country" at bounding box center [191, 290] width 179 height 38
select select "6m"
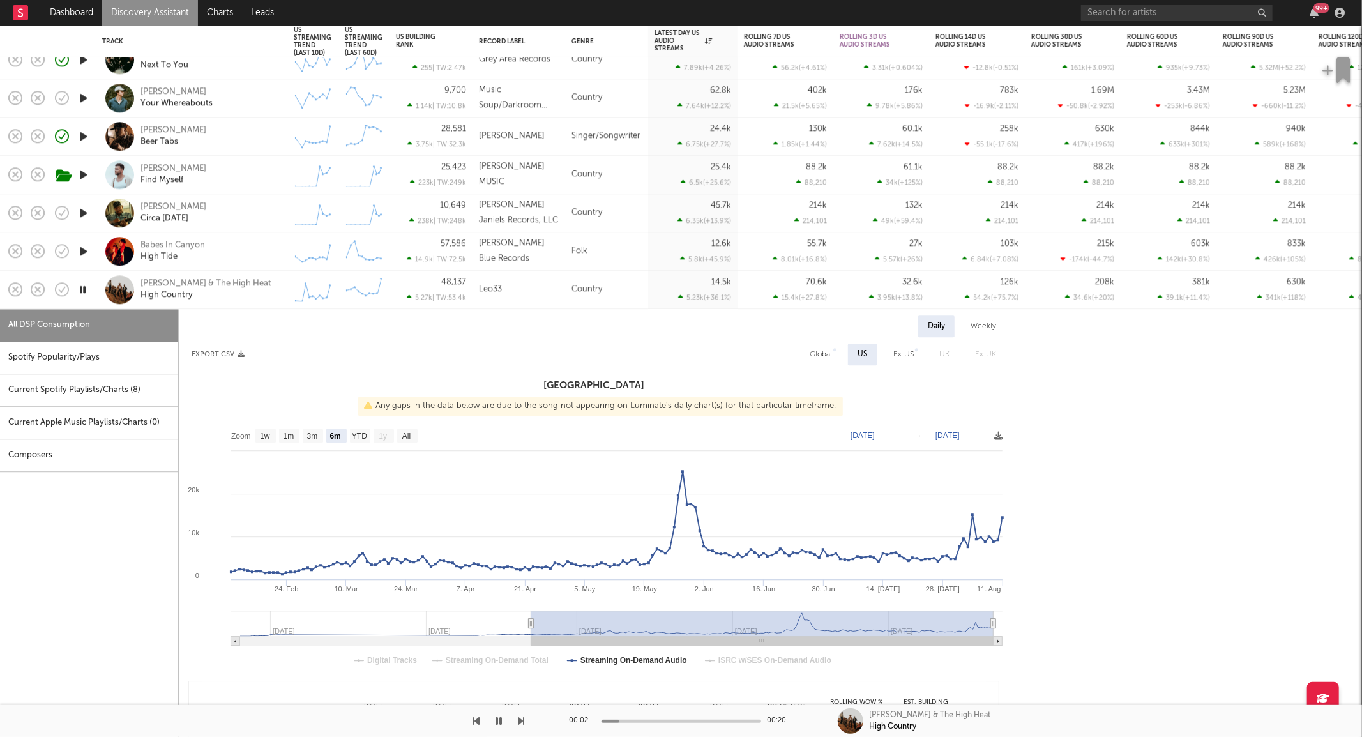
click at [264, 305] on div "Jason Scott & The High Heat High Country" at bounding box center [191, 290] width 179 height 38
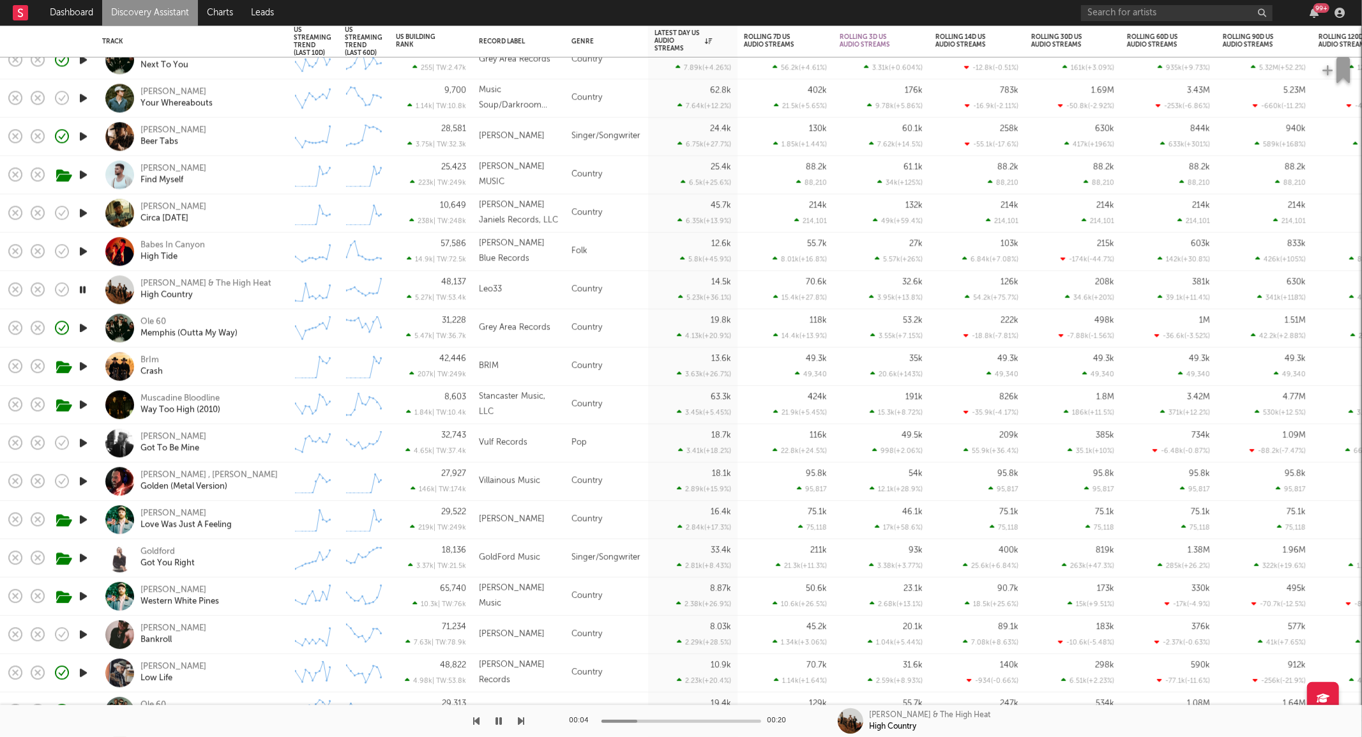
click at [83, 366] on icon "button" at bounding box center [83, 366] width 13 height 16
click at [245, 366] on div "BrIm Crash" at bounding box center [208, 366] width 137 height 23
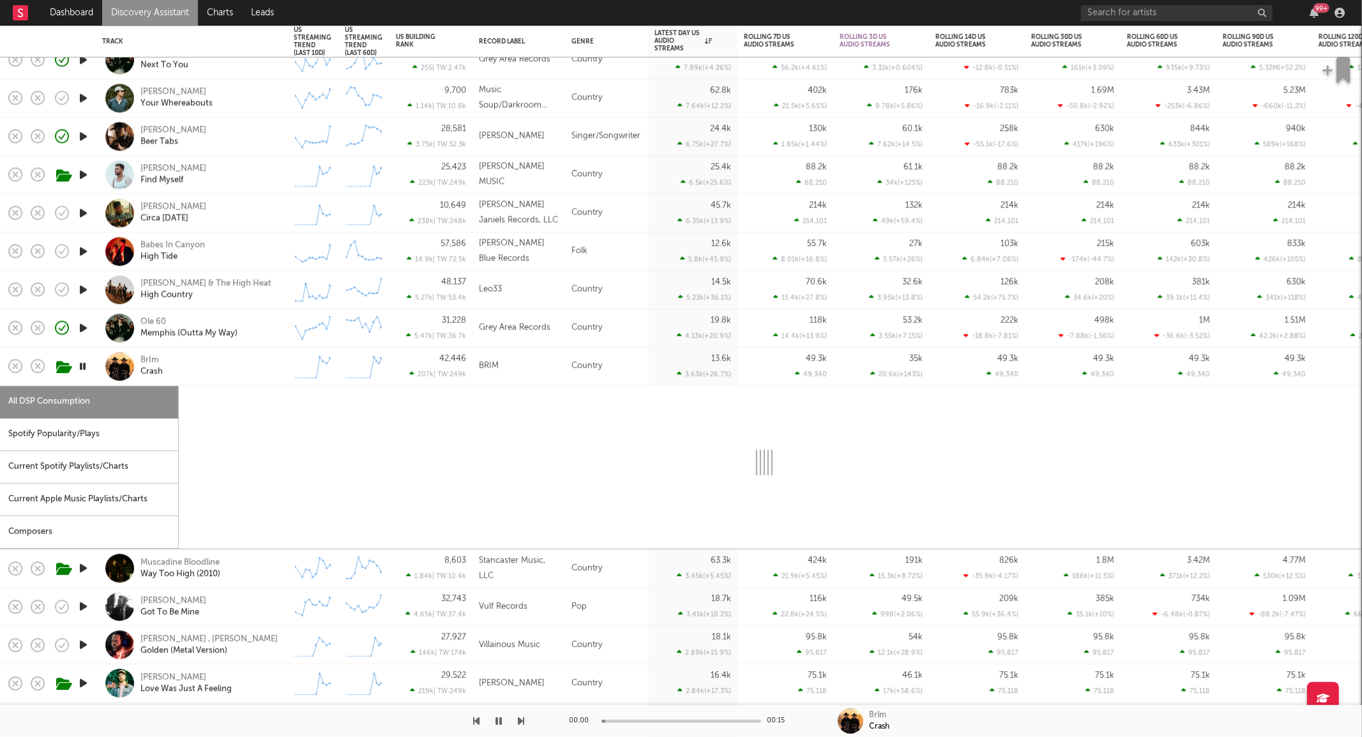
select select "1w"
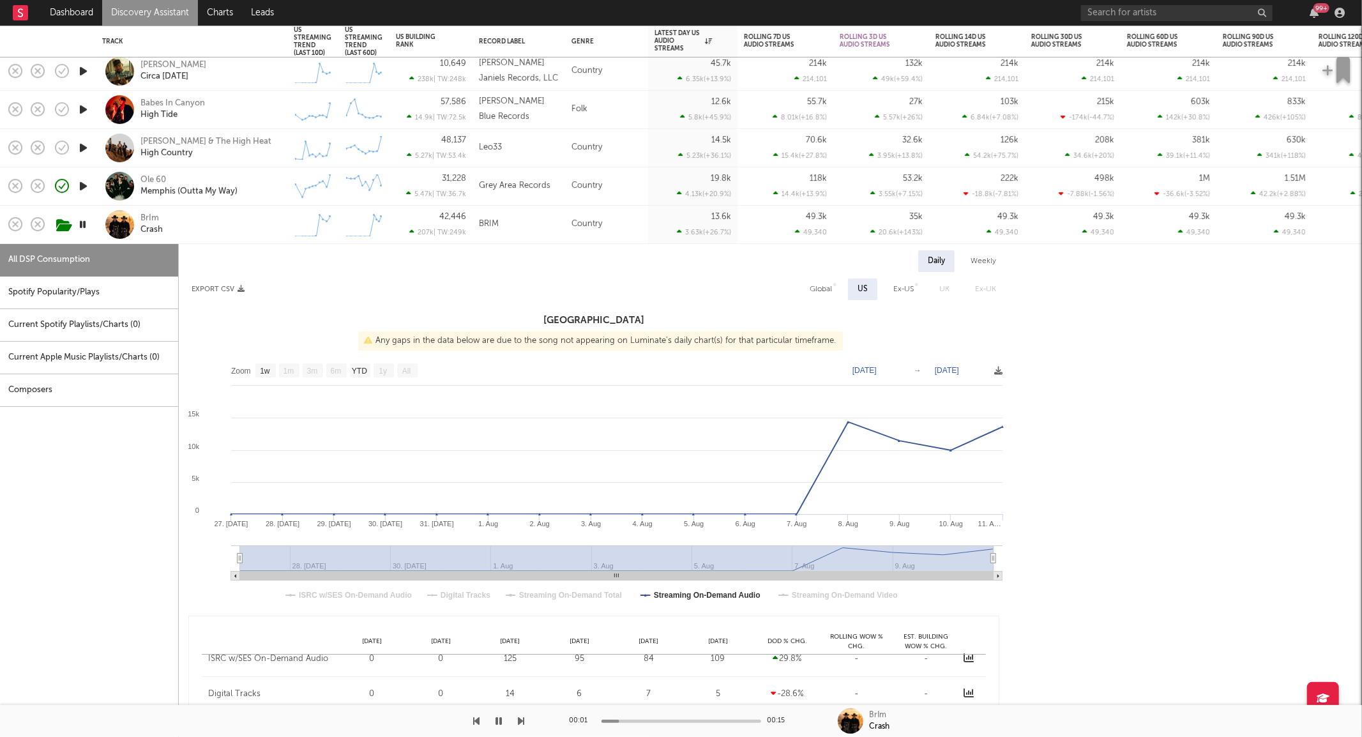
click at [226, 235] on div "BrIm Crash" at bounding box center [208, 224] width 137 height 23
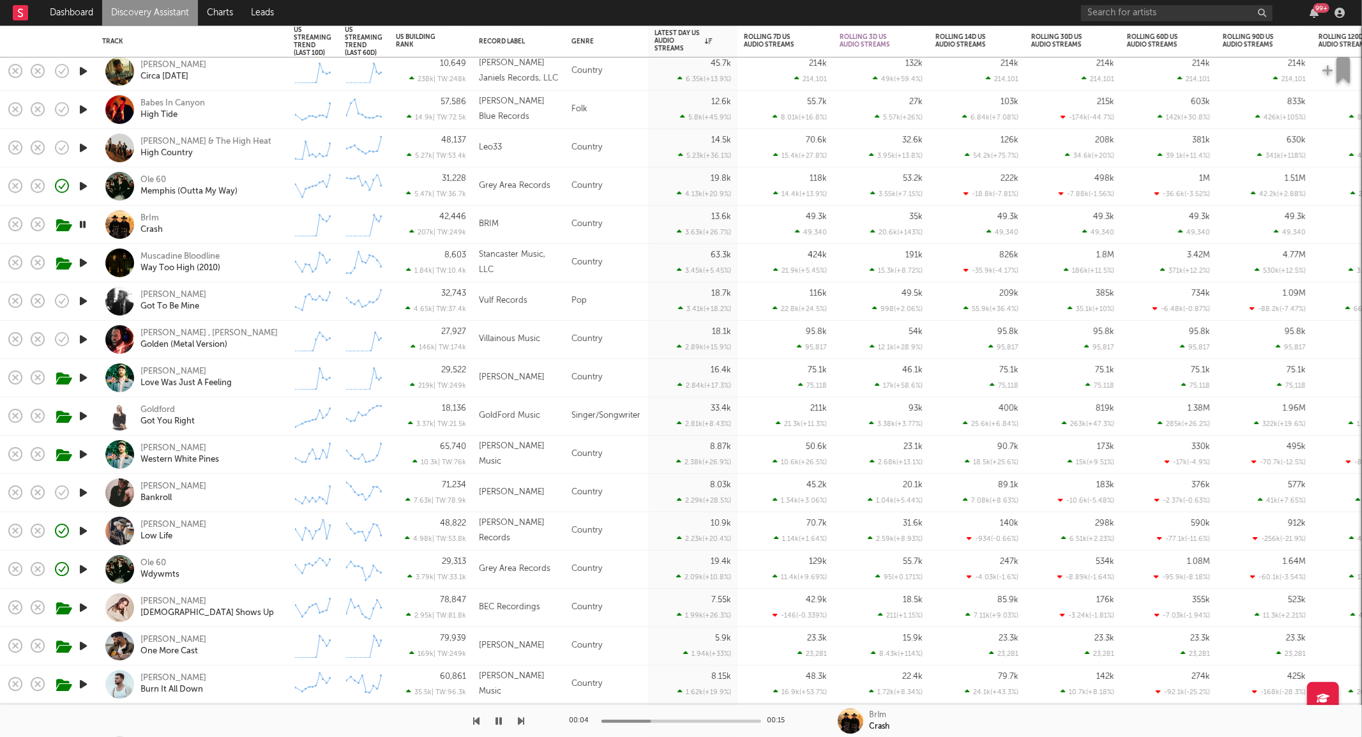
click at [275, 259] on div "Muscadine Bloodline Way Too High (2010)" at bounding box center [208, 263] width 137 height 23
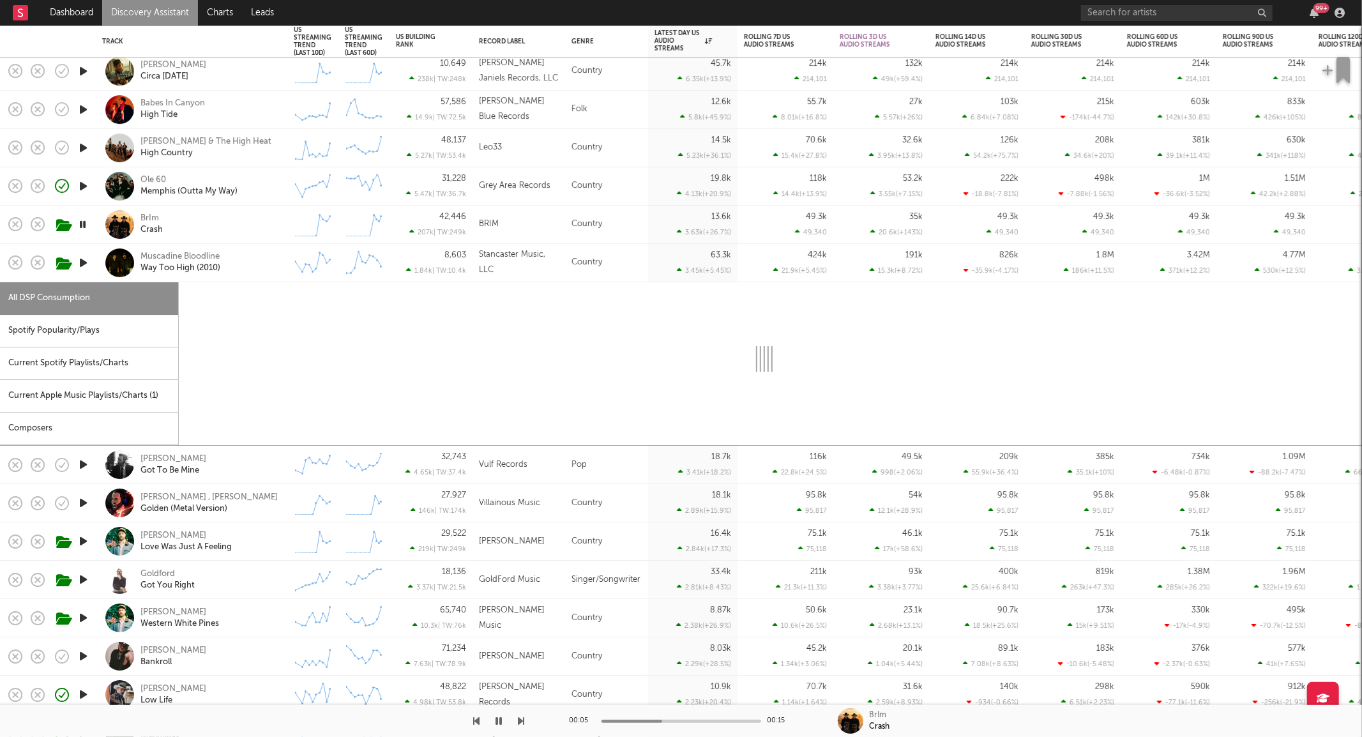
select select "1w"
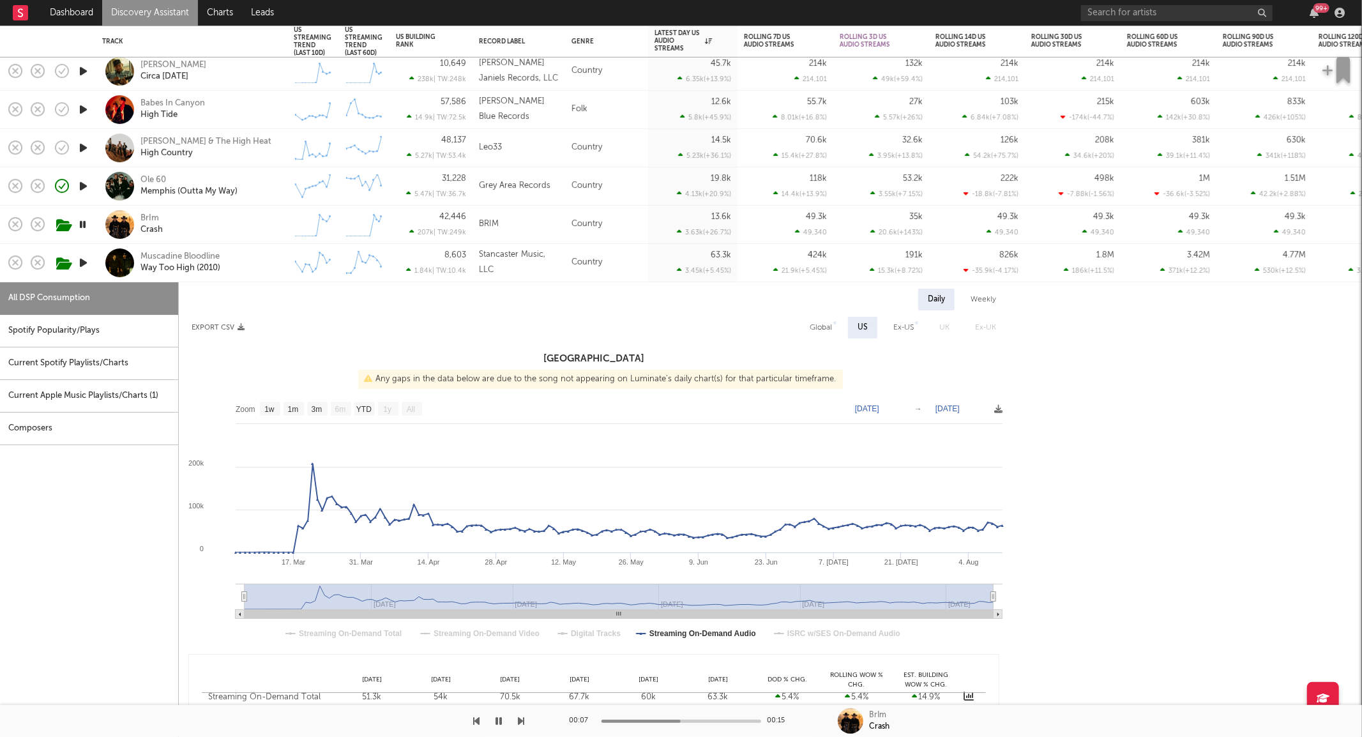
click at [264, 254] on div "Muscadine Bloodline Way Too High (2010)" at bounding box center [208, 263] width 137 height 23
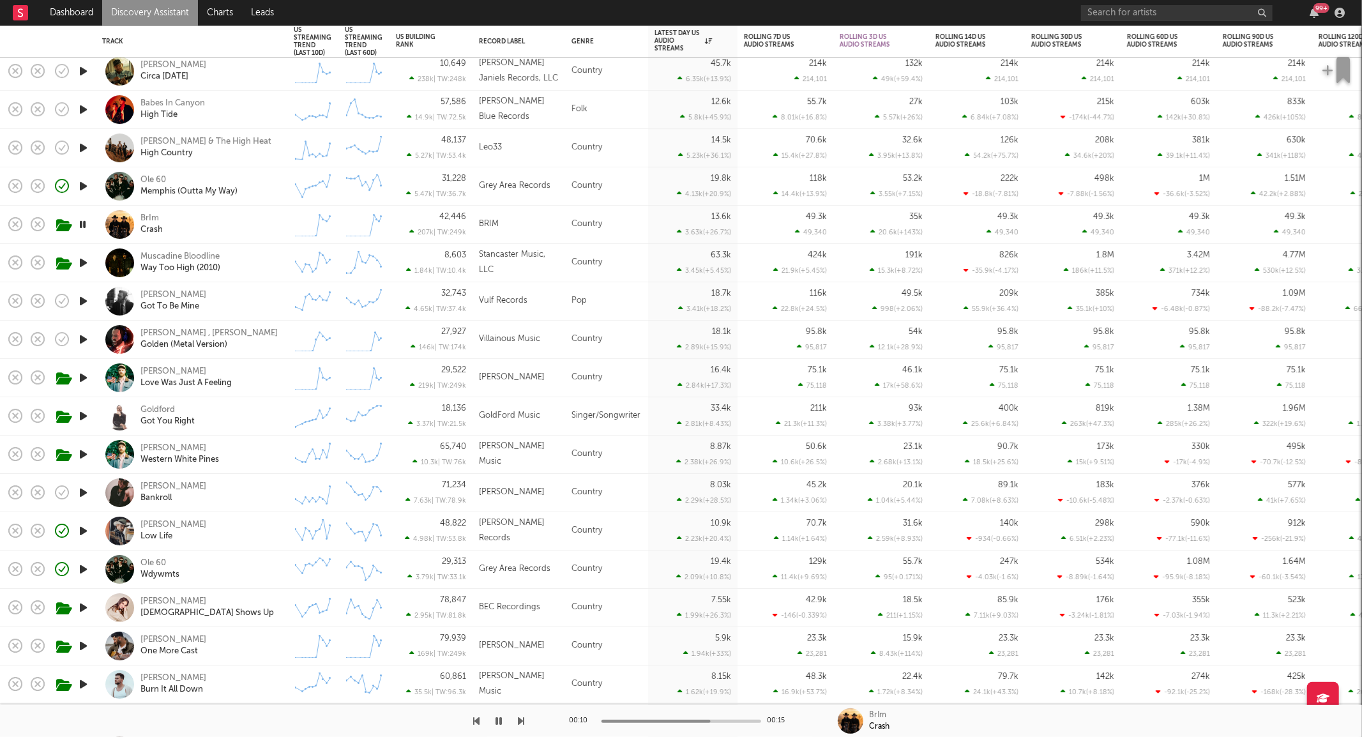
click at [80, 297] on icon "button" at bounding box center [83, 301] width 13 height 16
click at [275, 301] on div "Evangeline Vulfmon Got To Be Mine" at bounding box center [208, 301] width 137 height 23
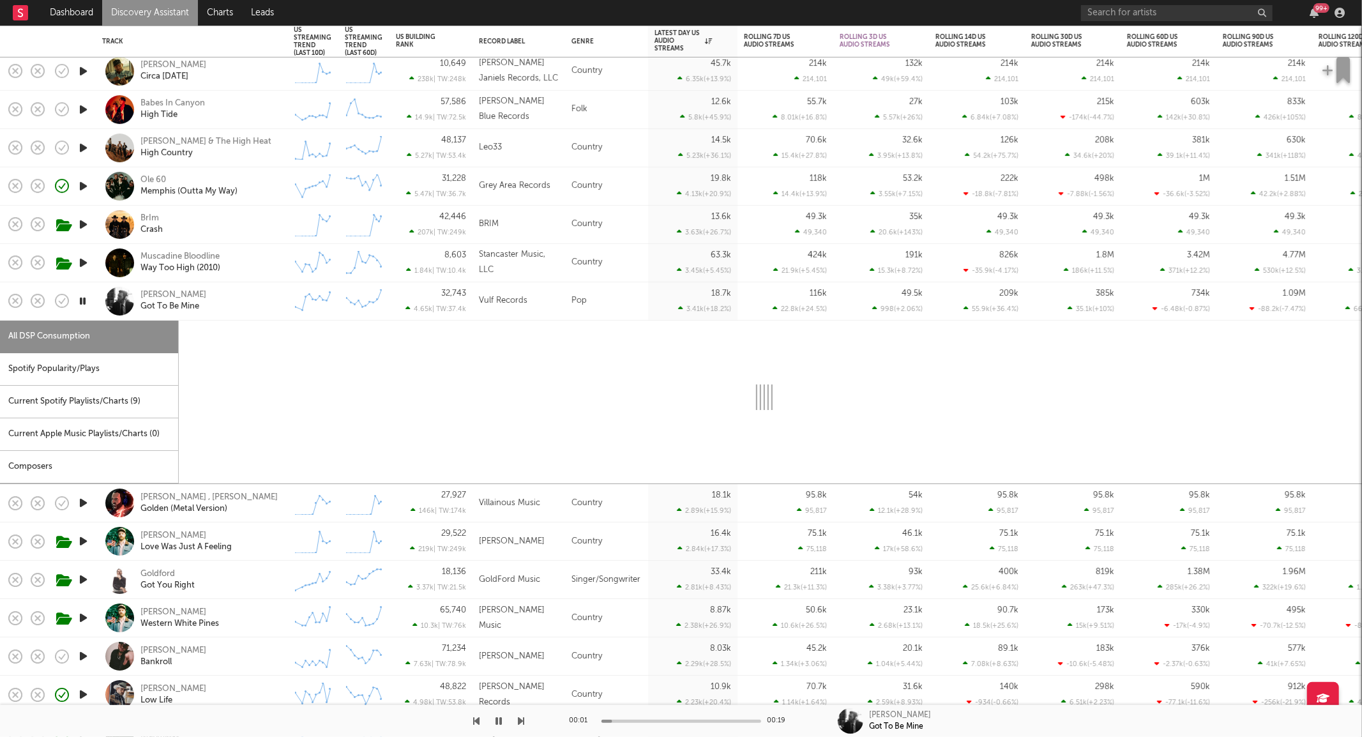
select select "6m"
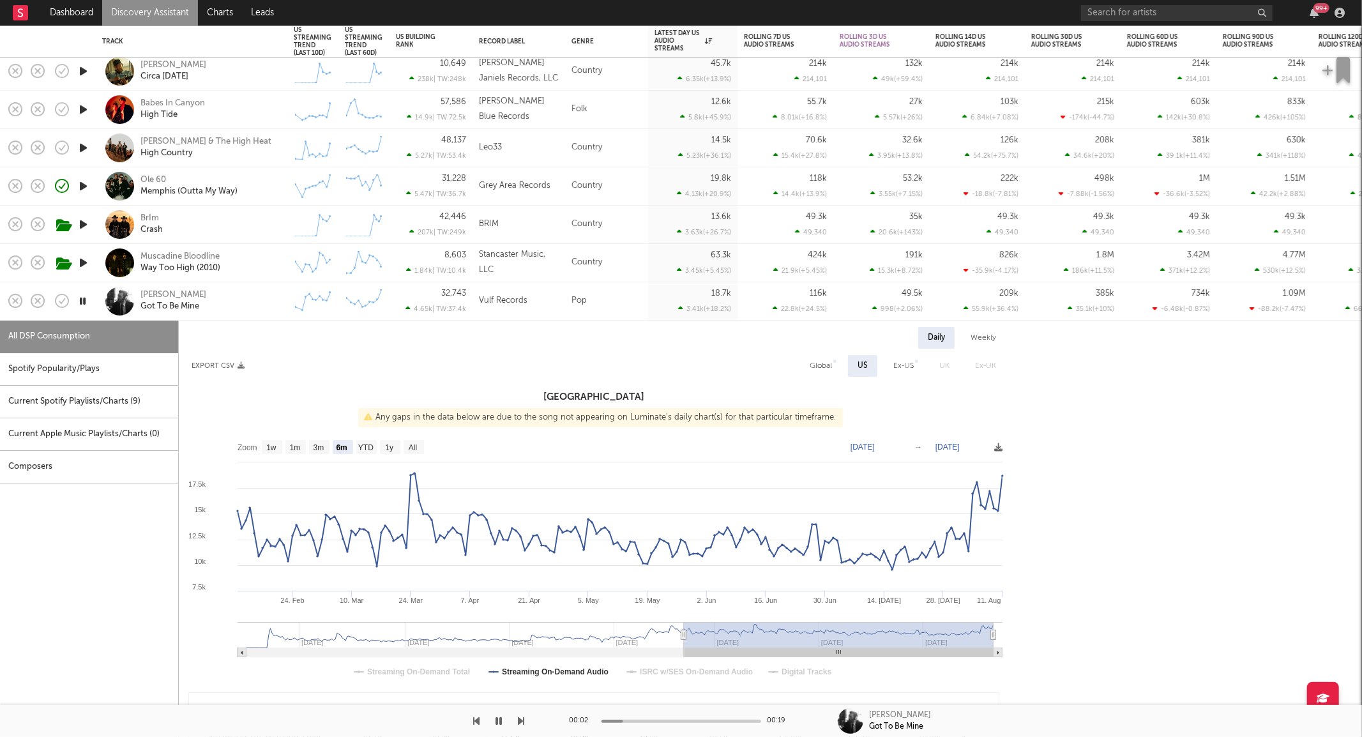
click at [275, 301] on div "Evangeline Vulfmon Got To Be Mine" at bounding box center [208, 301] width 137 height 23
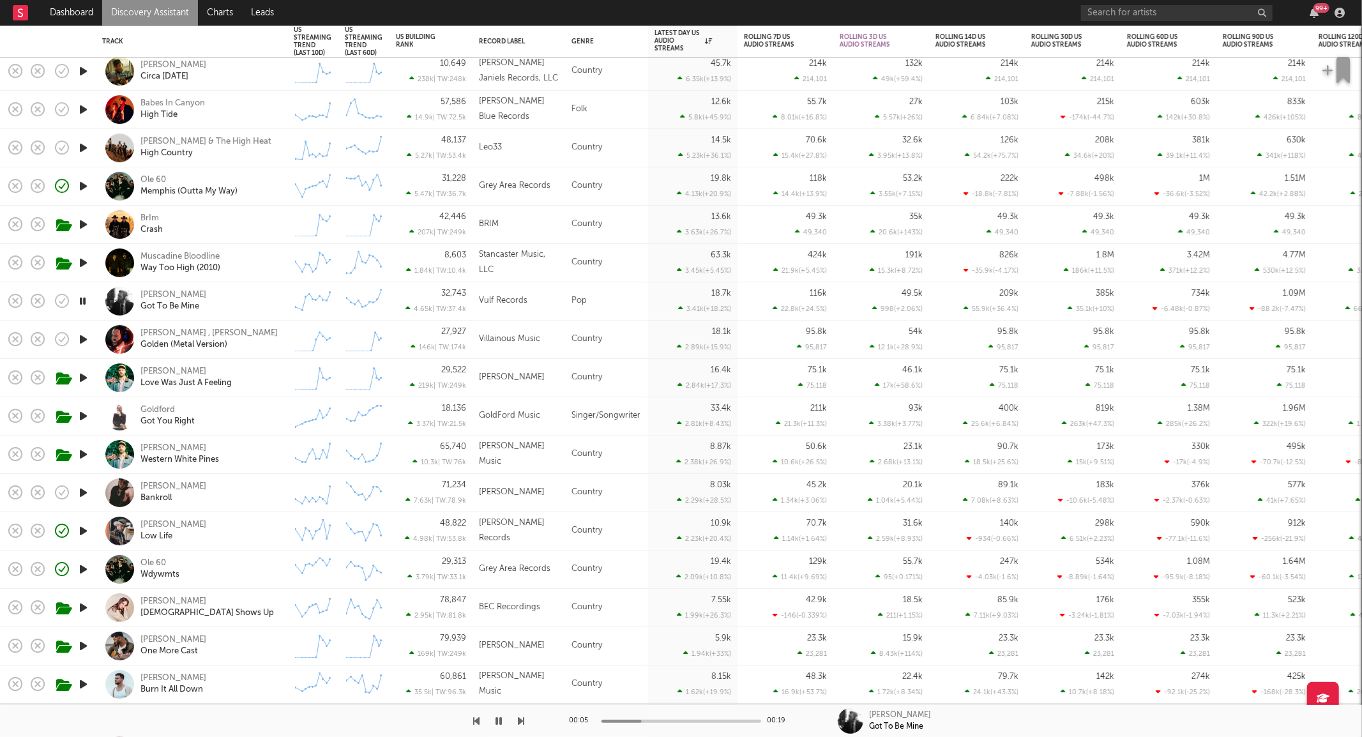
click at [85, 412] on icon "button" at bounding box center [83, 416] width 13 height 16
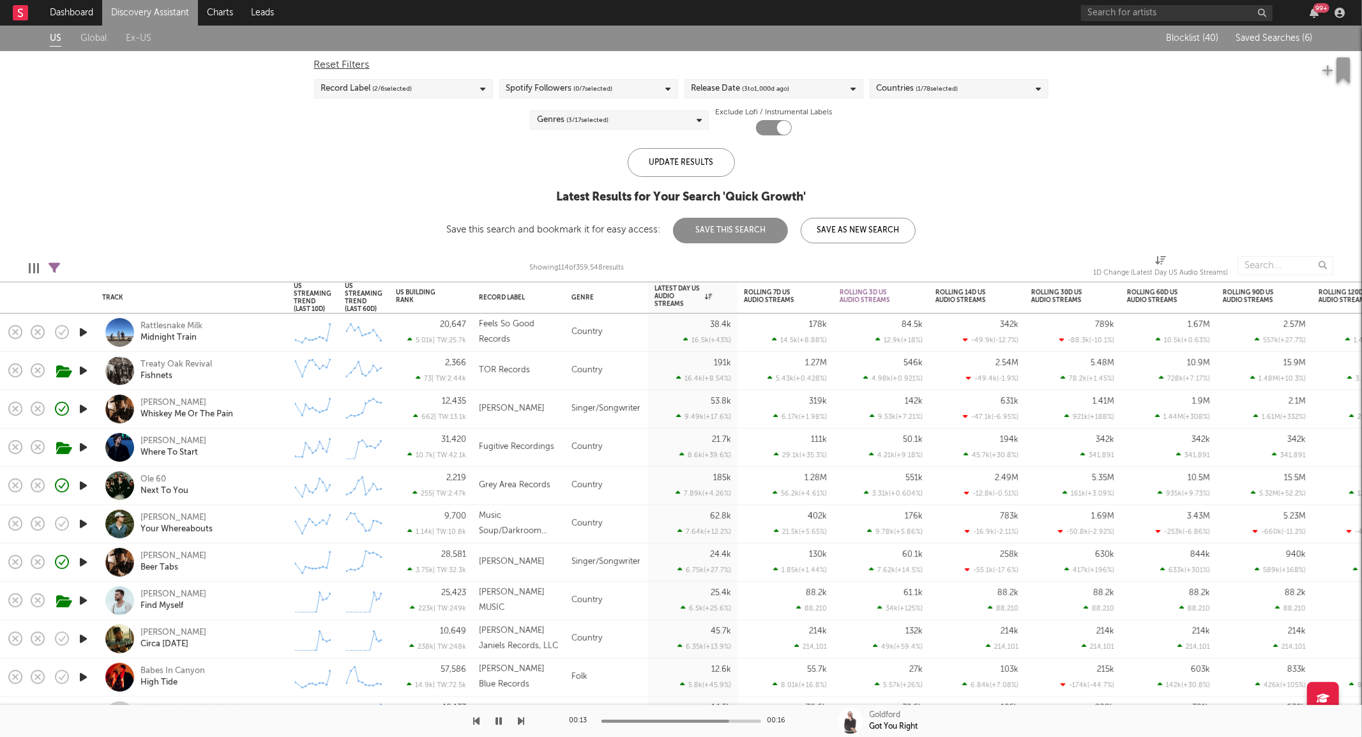
click at [751, 86] on span "( 3 to 1,000 d ago)" at bounding box center [766, 88] width 47 height 15
click at [607, 96] on span "( 0 / 7 selected)" at bounding box center [593, 88] width 39 height 15
click at [458, 158] on div "Update Results Latest Results for Your Search ' Quick Growth ' Save this search…" at bounding box center [680, 195] width 469 height 95
click at [562, 89] on div "Spotify Followers ( 0 / 7 selected)" at bounding box center [559, 88] width 107 height 15
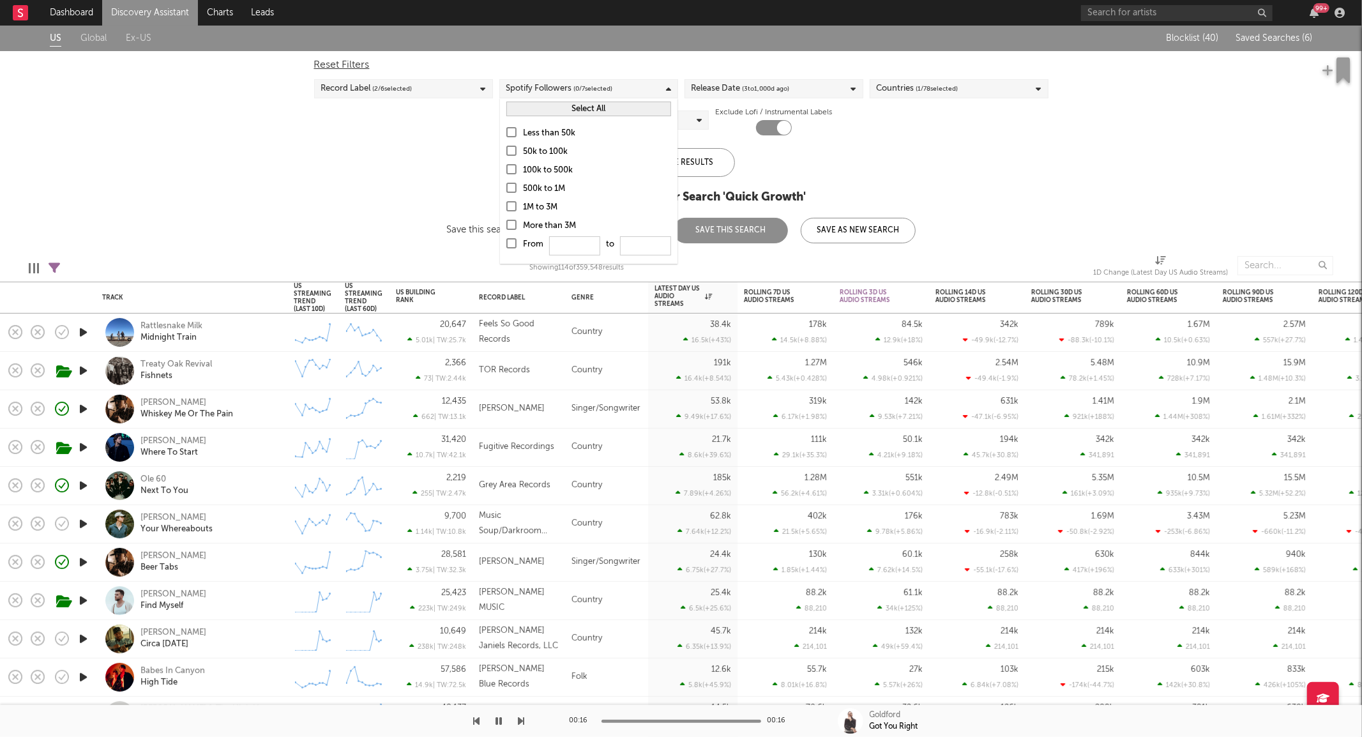
click at [524, 109] on button "Select All" at bounding box center [588, 109] width 165 height 15
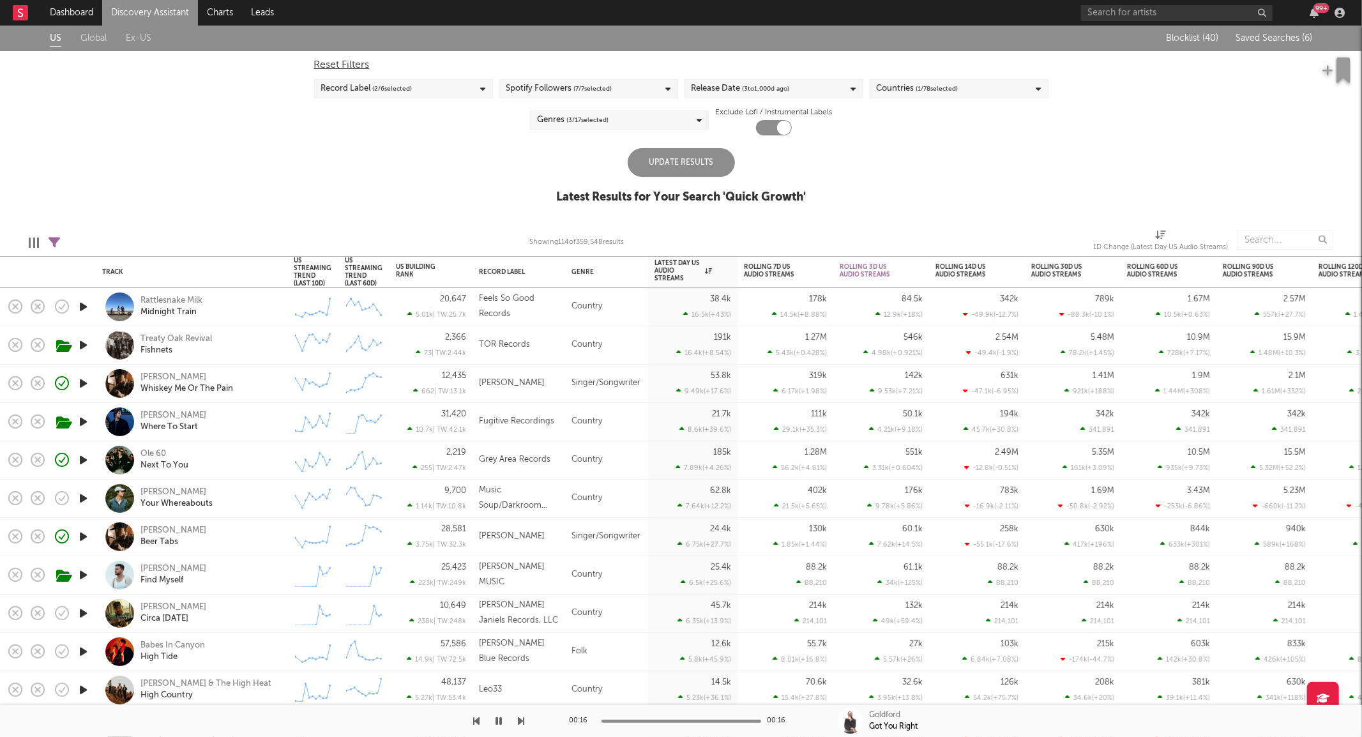
click at [703, 155] on div "Update Results" at bounding box center [681, 162] width 107 height 29
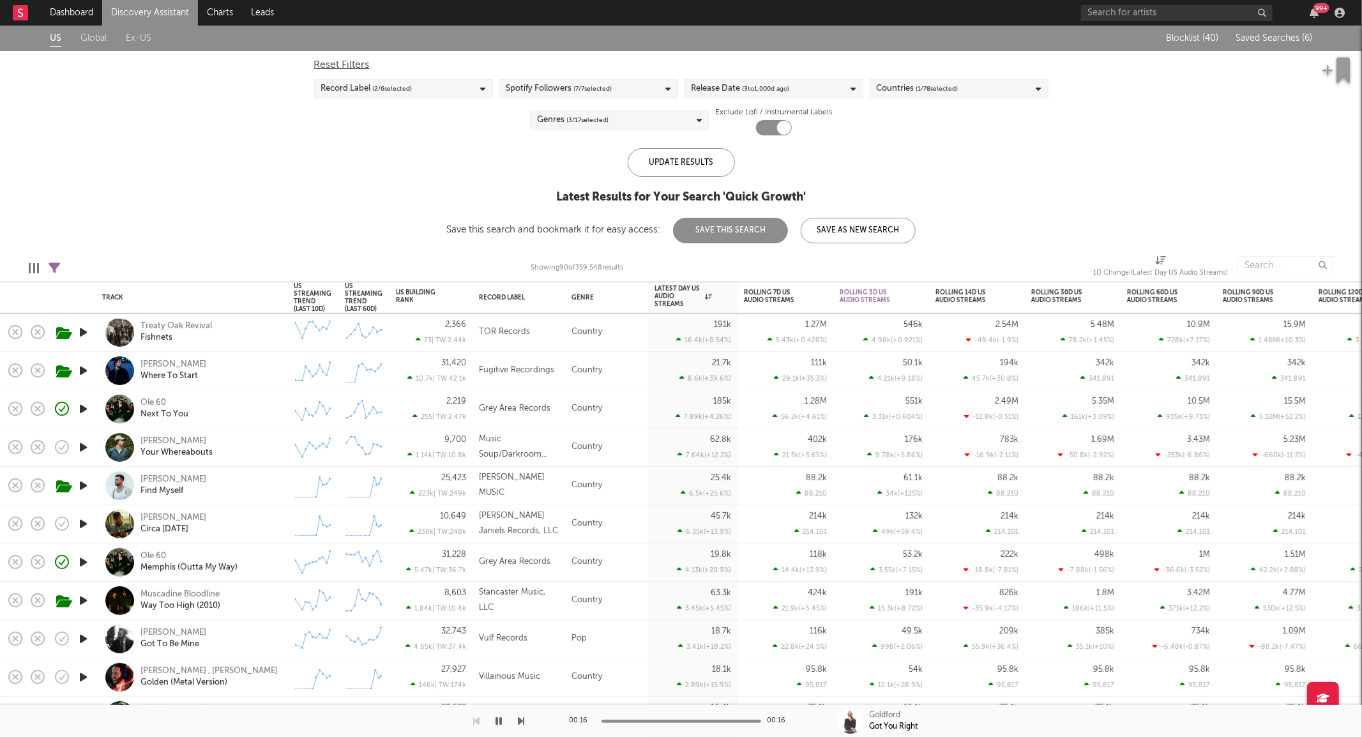
click at [423, 94] on div "Record Label ( 2 / 6 selected)" at bounding box center [403, 88] width 179 height 19
click at [600, 87] on span "( 7 / 7 selected)" at bounding box center [593, 88] width 38 height 15
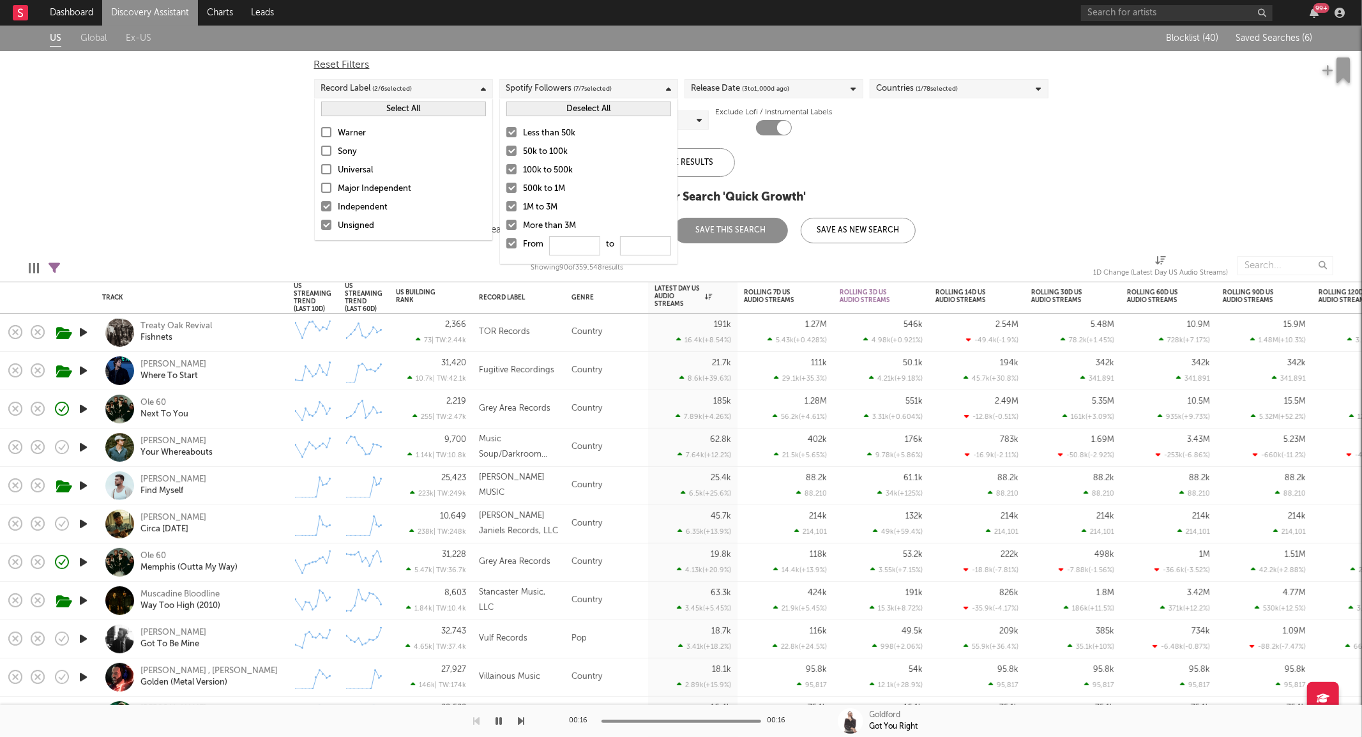
click at [712, 82] on div "Release Date ( 3 to 1,000 d ago)" at bounding box center [740, 88] width 98 height 15
click at [1051, 119] on div "Reset Filters Record Label ( 2 / 6 selected) Spotify Followers ( 7 / 7 selected…" at bounding box center [681, 93] width 747 height 84
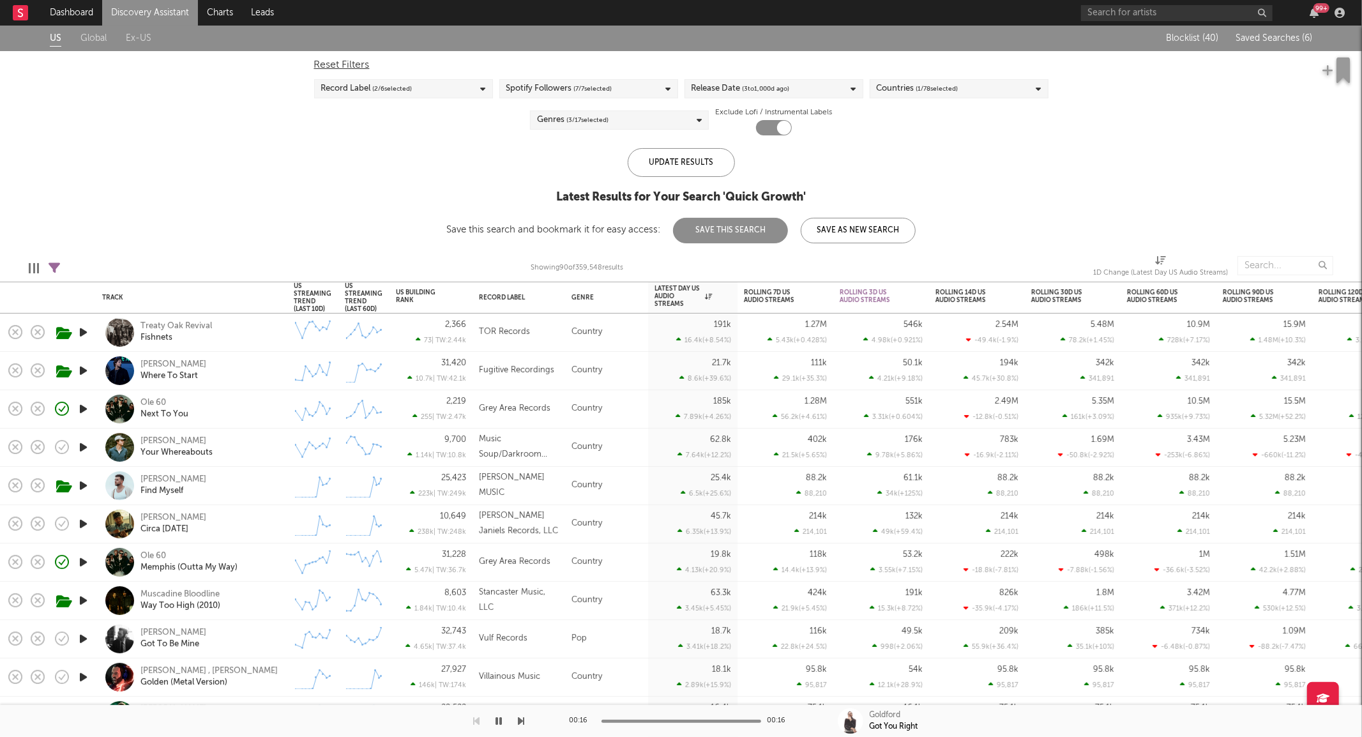
click at [571, 114] on span "( 3 / 17 selected)" at bounding box center [587, 119] width 42 height 15
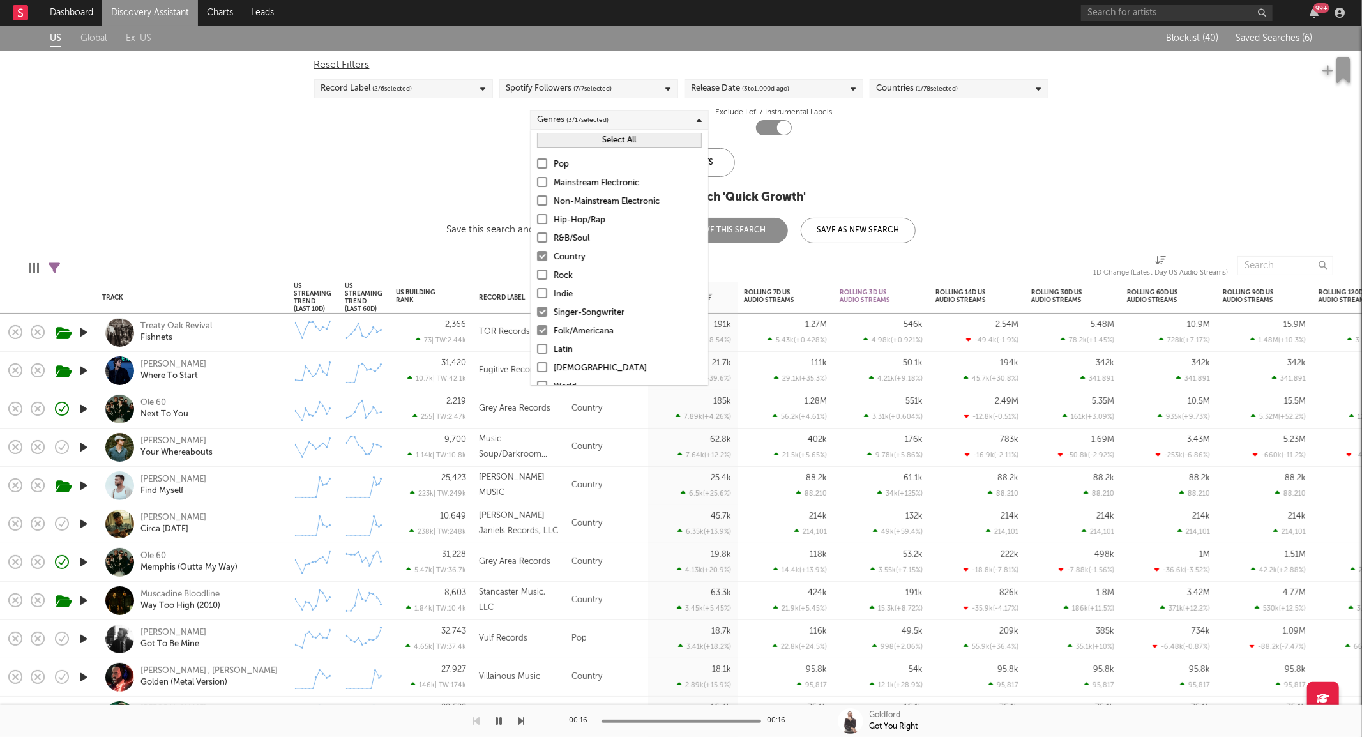
click at [577, 253] on div "Country" at bounding box center [628, 257] width 148 height 15
click at [537, 253] on input "Country" at bounding box center [537, 257] width 0 height 15
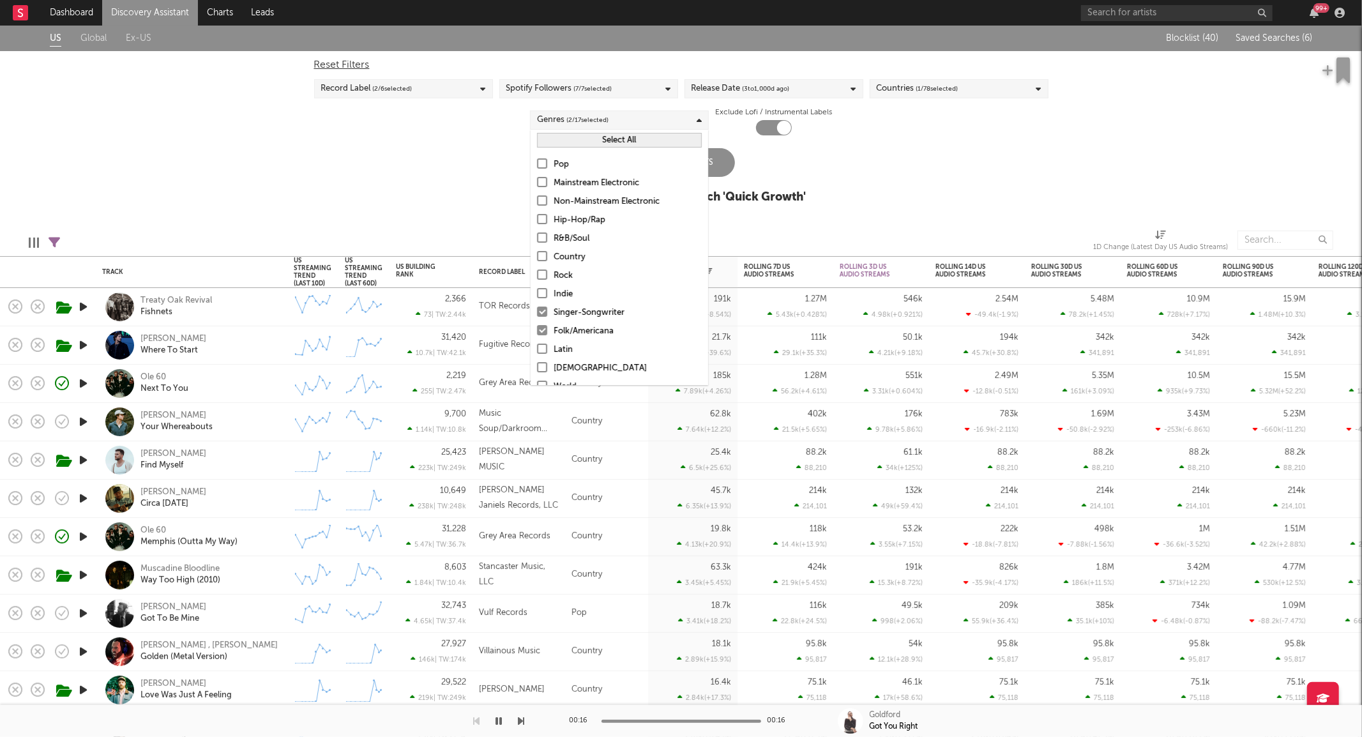
click at [595, 308] on div "Singer-Songwriter" at bounding box center [628, 312] width 148 height 15
click at [537, 308] on input "Singer-Songwriter" at bounding box center [537, 312] width 0 height 15
click at [590, 328] on div "Folk/Americana" at bounding box center [628, 331] width 148 height 15
click at [537, 328] on input "Folk/Americana" at bounding box center [537, 331] width 0 height 15
click at [559, 163] on div "Pop" at bounding box center [628, 164] width 148 height 15
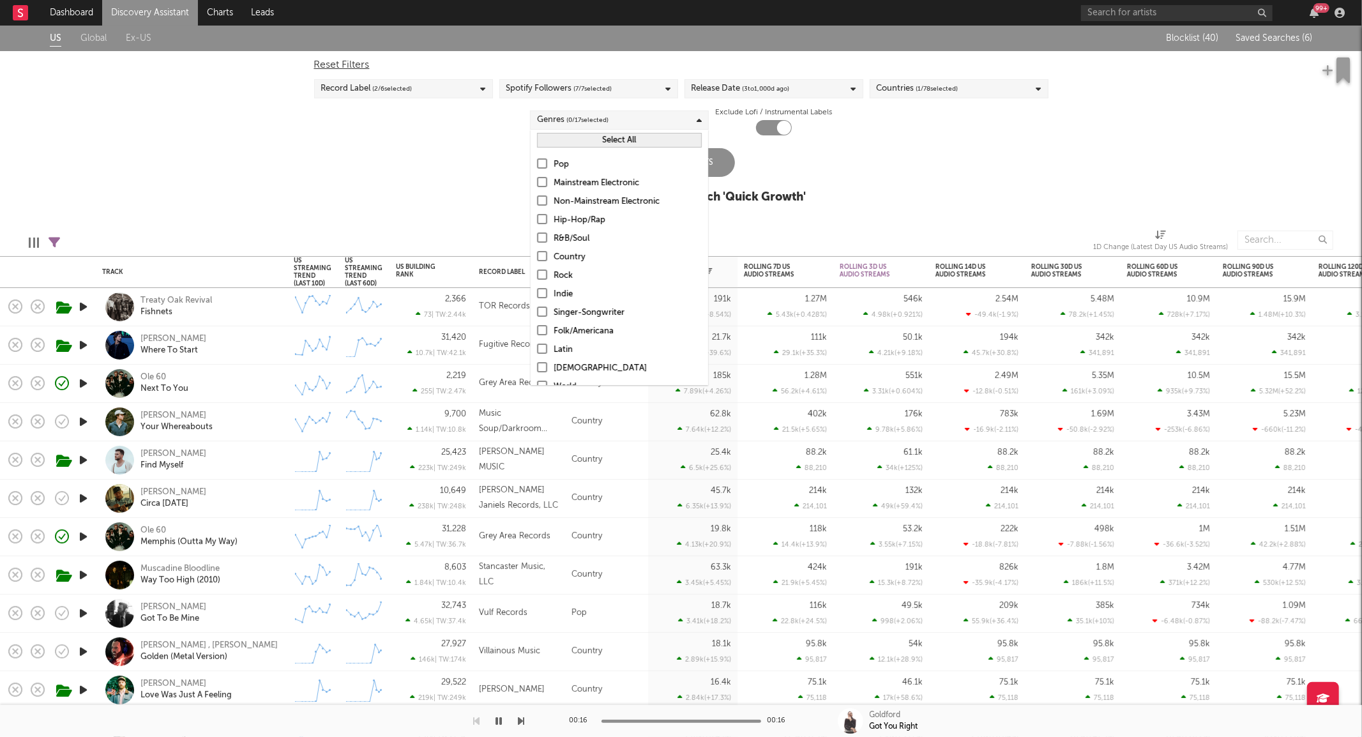
click at [537, 163] on input "Pop" at bounding box center [537, 164] width 0 height 15
click at [559, 163] on div "Pop" at bounding box center [628, 164] width 148 height 15
click at [537, 163] on input "Pop" at bounding box center [537, 164] width 0 height 15
click at [555, 164] on div "Pop" at bounding box center [628, 164] width 148 height 15
click at [537, 164] on input "Pop" at bounding box center [537, 164] width 0 height 15
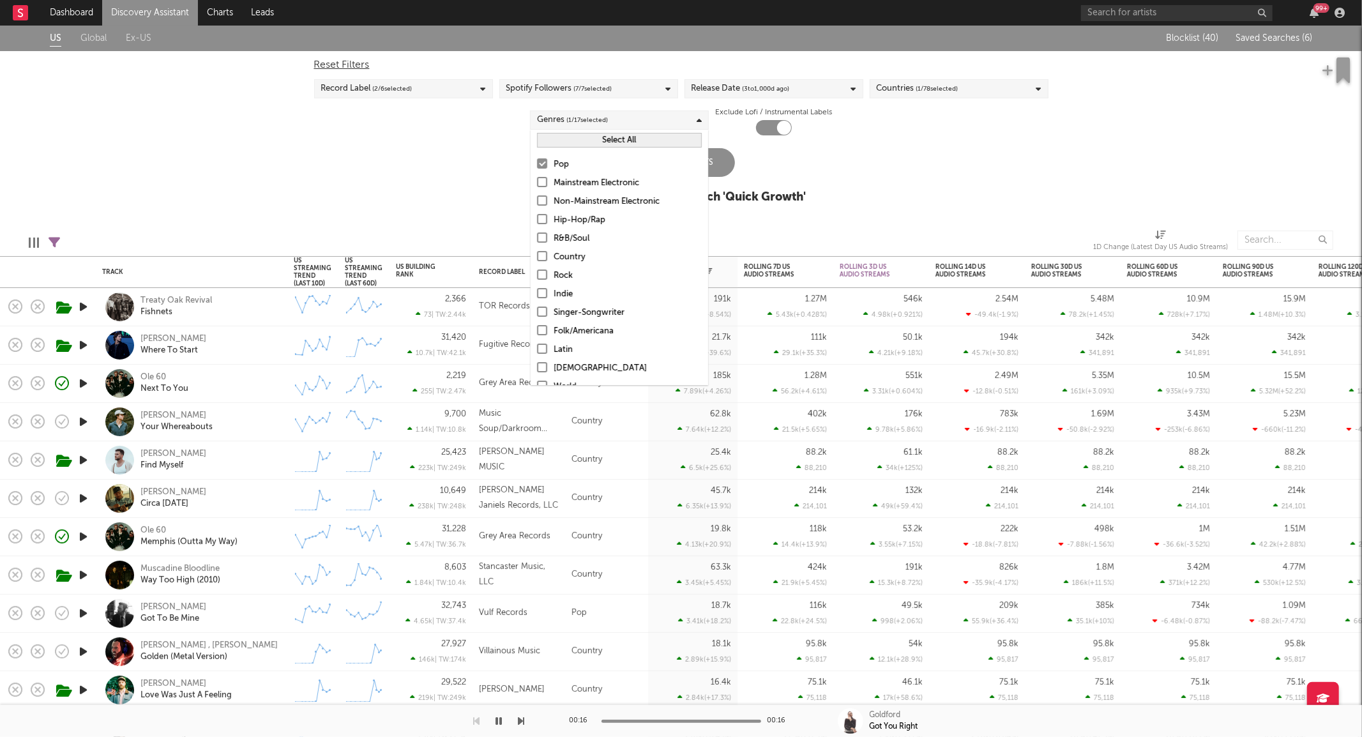
click at [726, 157] on div "Update Results" at bounding box center [681, 162] width 107 height 29
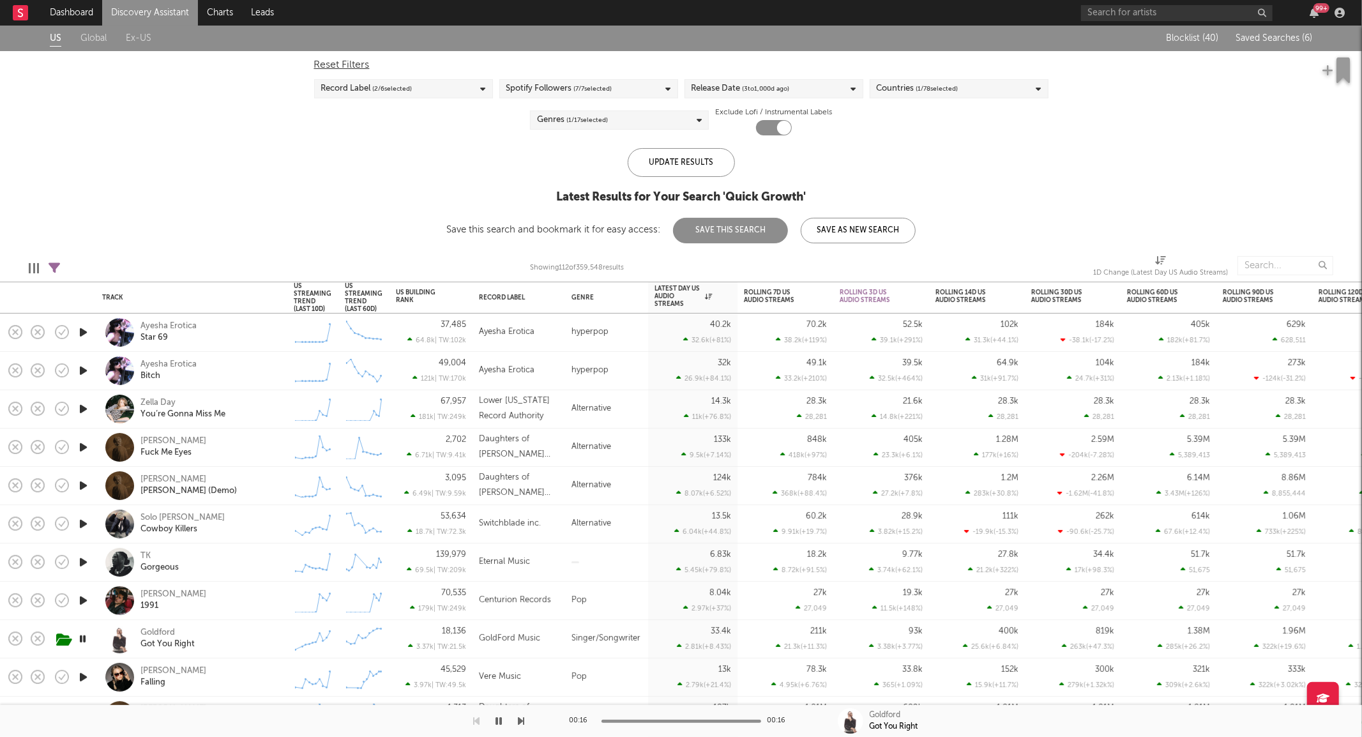
click at [78, 329] on icon "button" at bounding box center [83, 332] width 13 height 16
click at [280, 340] on div "Ayesha Erotica Star 69" at bounding box center [191, 332] width 179 height 38
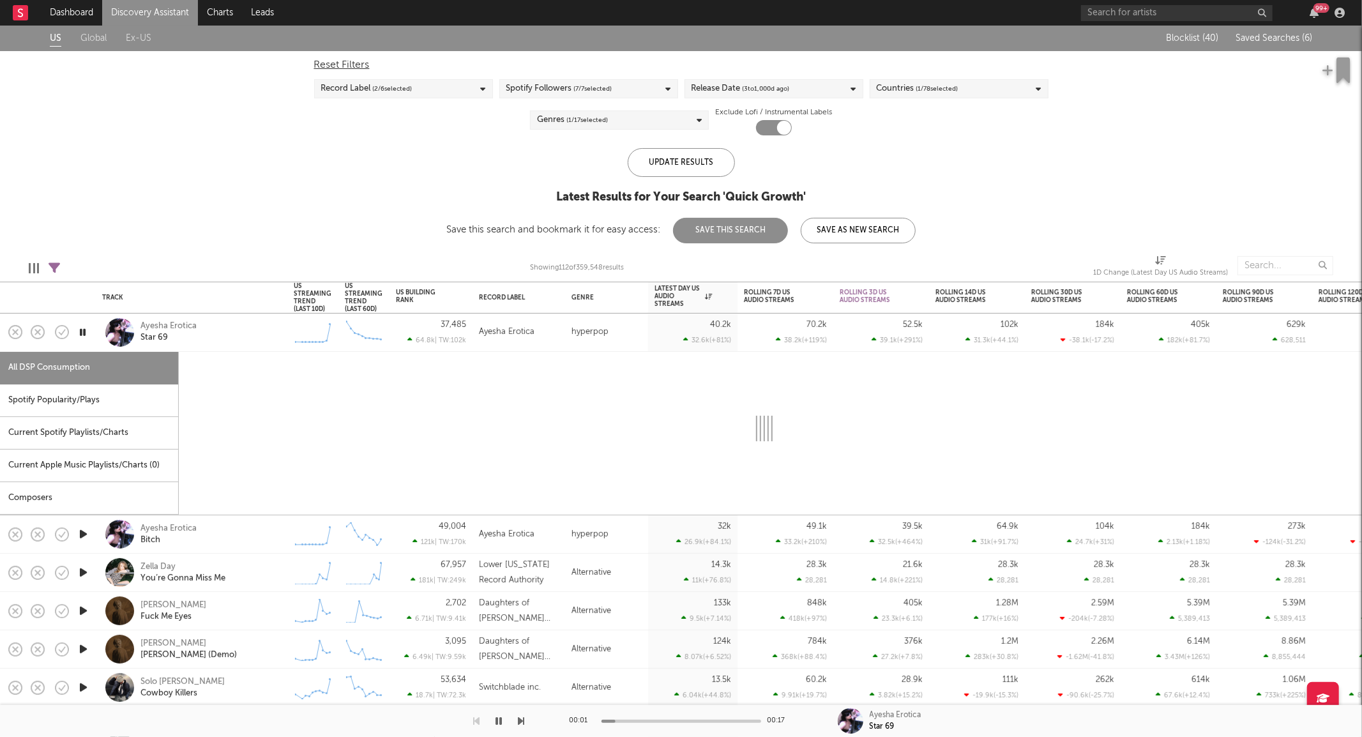
select select "1w"
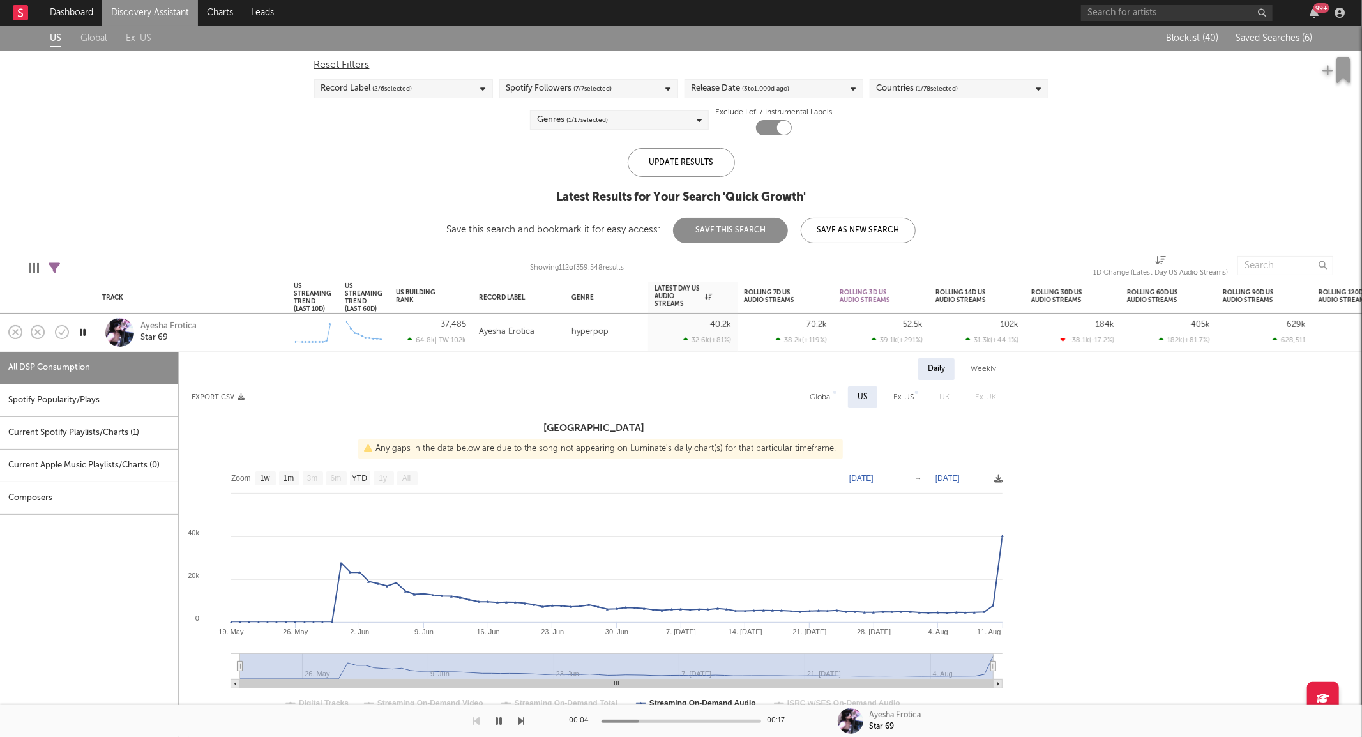
click at [136, 433] on div "Current Spotify Playlists/Charts ( 1 )" at bounding box center [89, 433] width 178 height 33
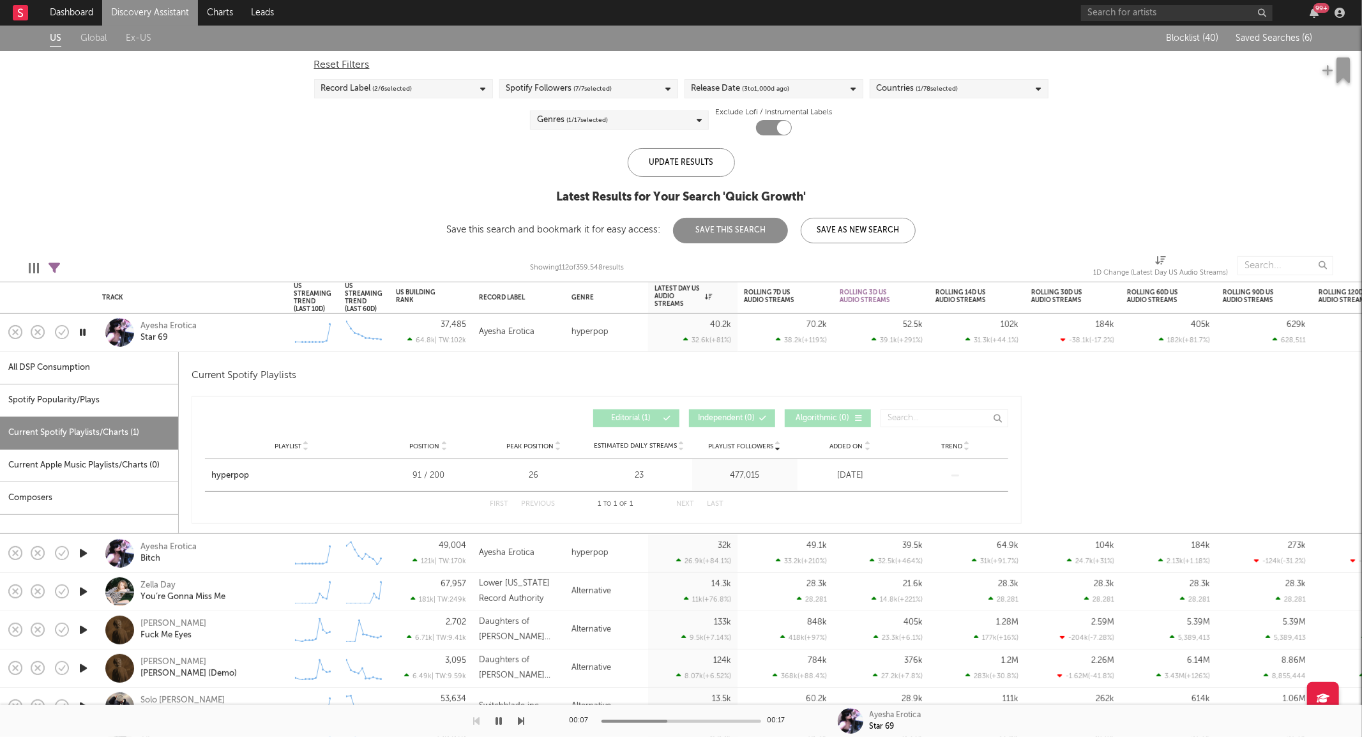
click at [150, 404] on div "Spotify Popularity/Plays" at bounding box center [89, 400] width 178 height 33
select select "1w"
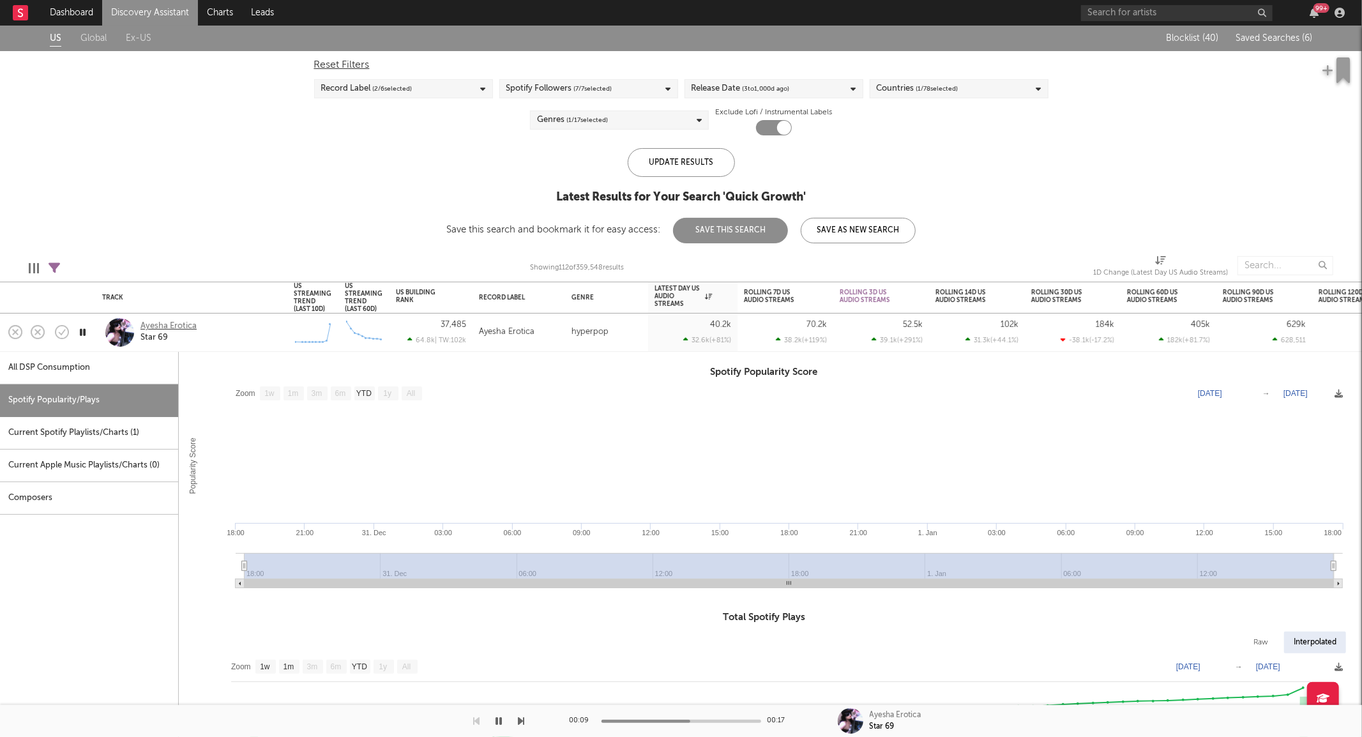
click at [185, 324] on div "Ayesha Erotica" at bounding box center [168, 325] width 56 height 11
click at [230, 335] on div "Ayesha Erotica Star 69" at bounding box center [208, 331] width 137 height 23
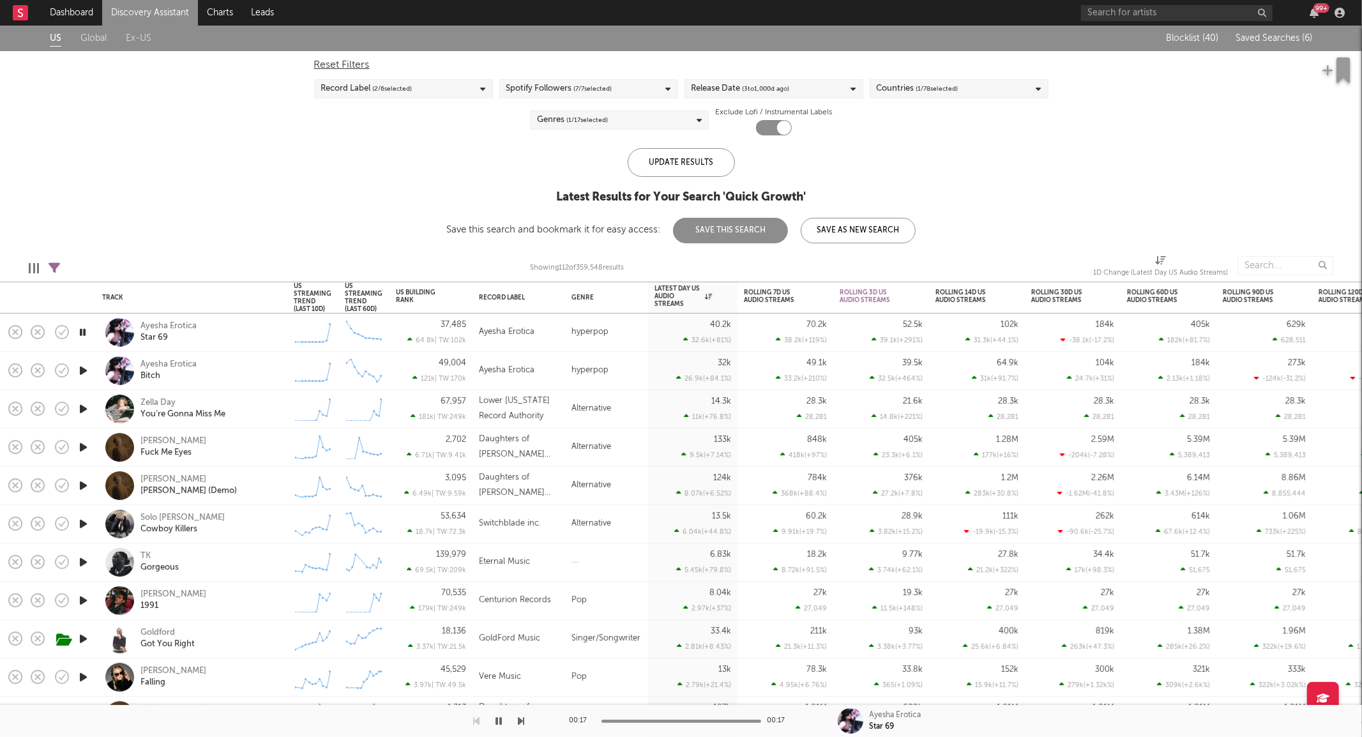
click at [82, 406] on icon "button" at bounding box center [83, 409] width 13 height 16
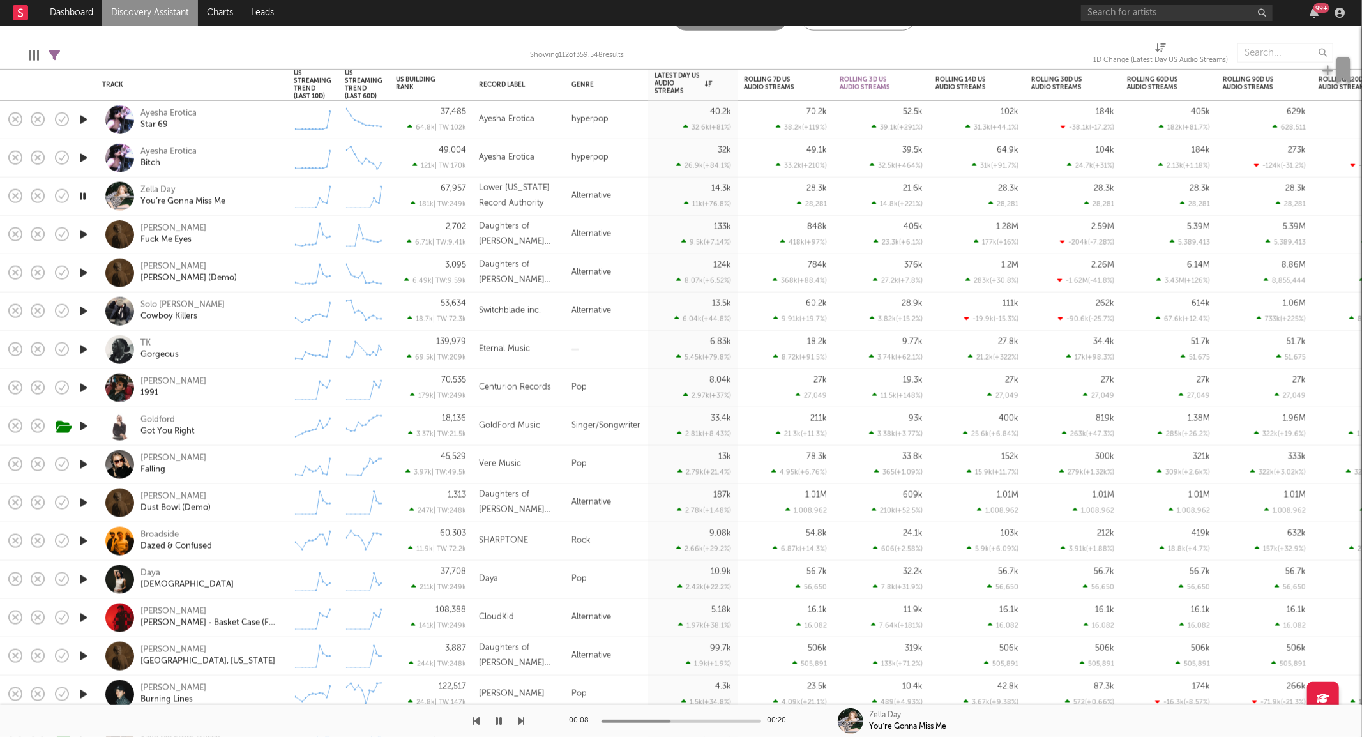
click at [84, 501] on icon "button" at bounding box center [83, 503] width 13 height 16
click at [167, 494] on div "Ethel Cain" at bounding box center [173, 496] width 66 height 11
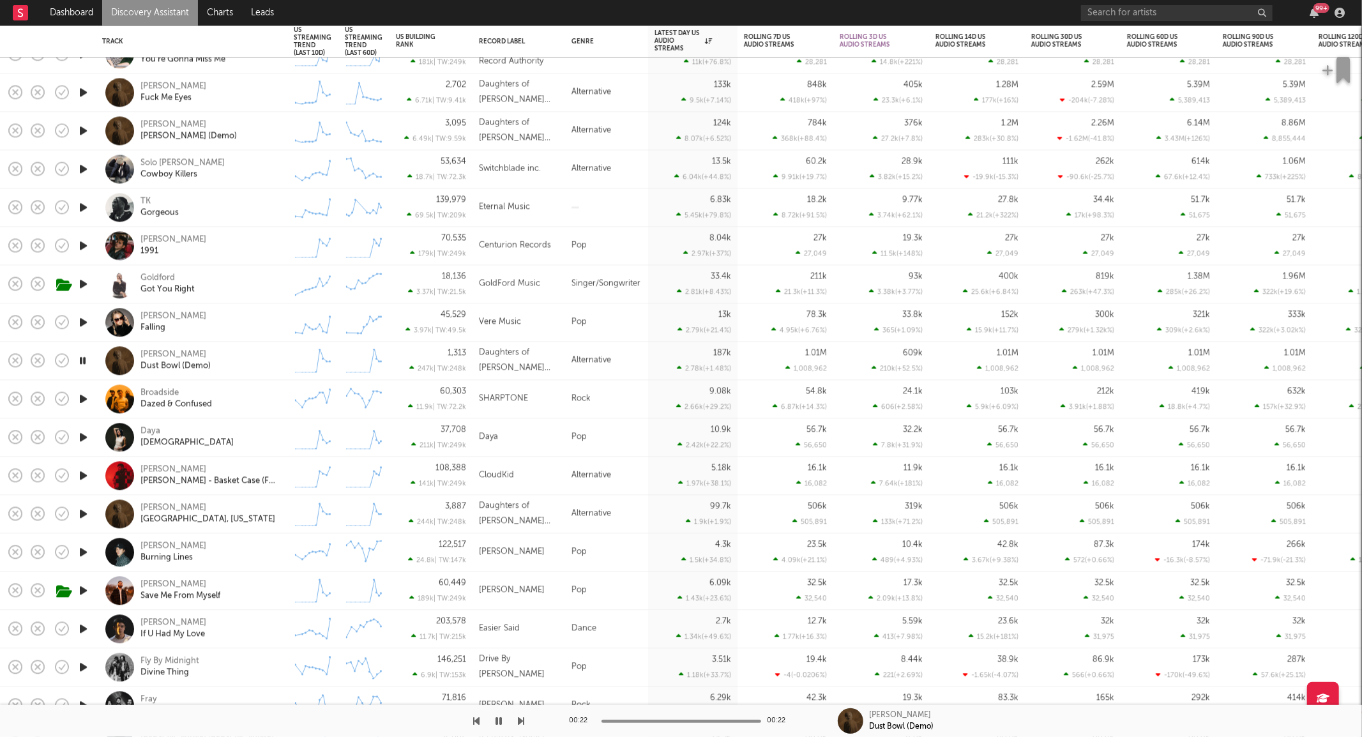
click at [85, 394] on icon "button" at bounding box center [83, 399] width 13 height 16
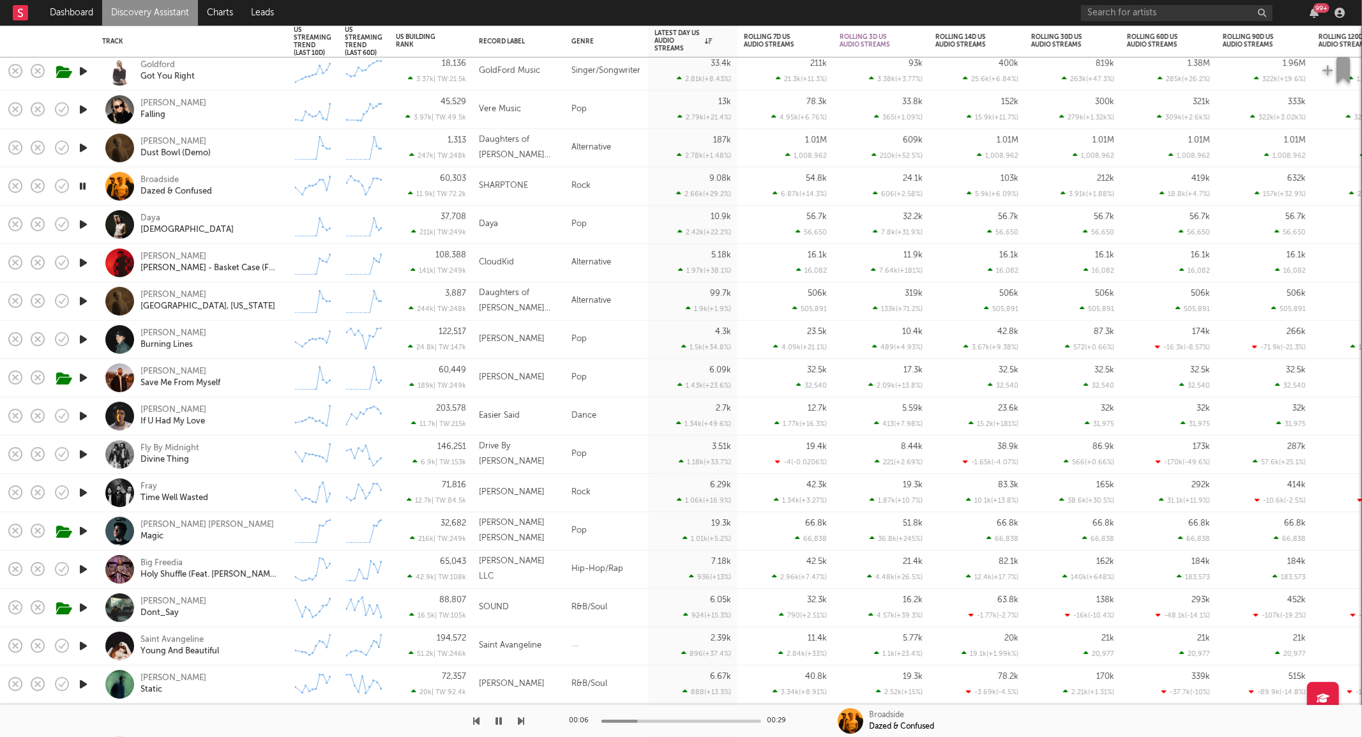
click at [83, 566] on icon "button" at bounding box center [83, 569] width 13 height 16
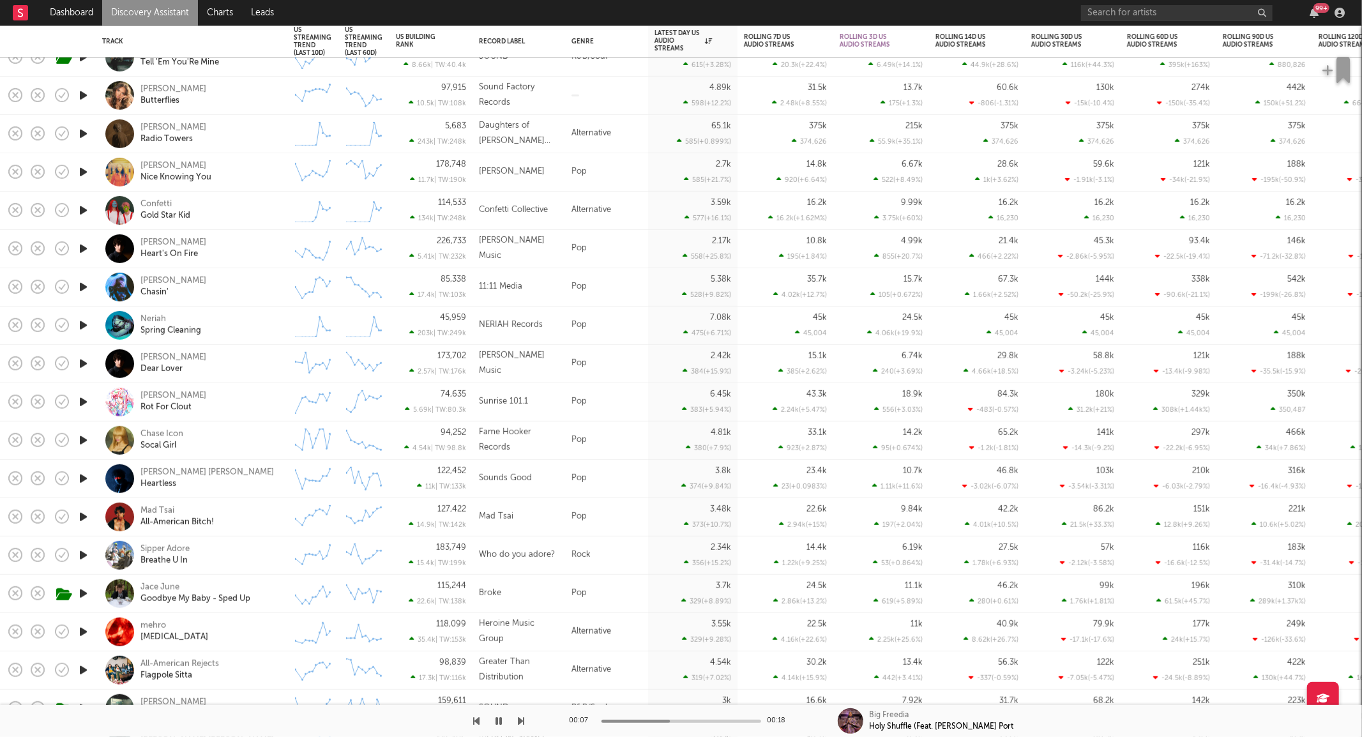
click at [86, 595] on icon "button" at bounding box center [83, 593] width 13 height 16
click at [268, 585] on div "Jace June Goodbye My Baby - Sped Up" at bounding box center [208, 593] width 137 height 23
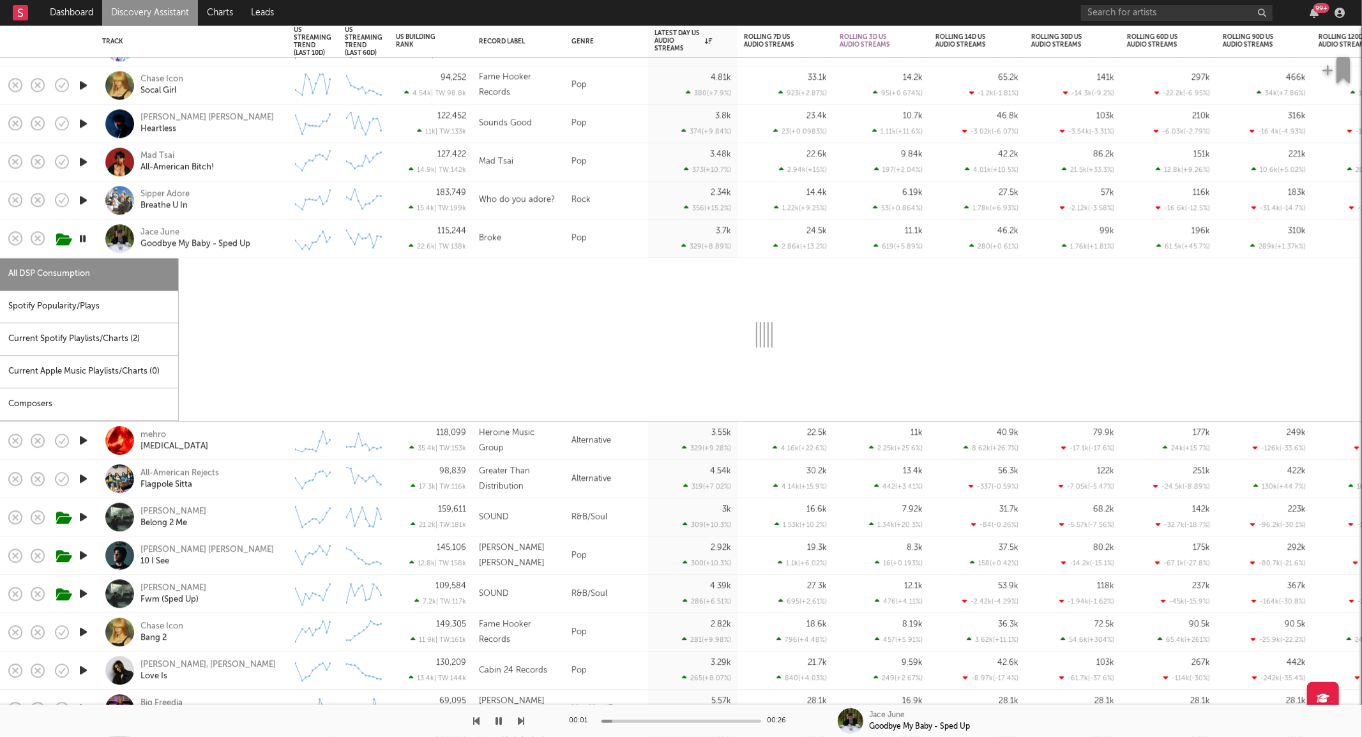
select select "1w"
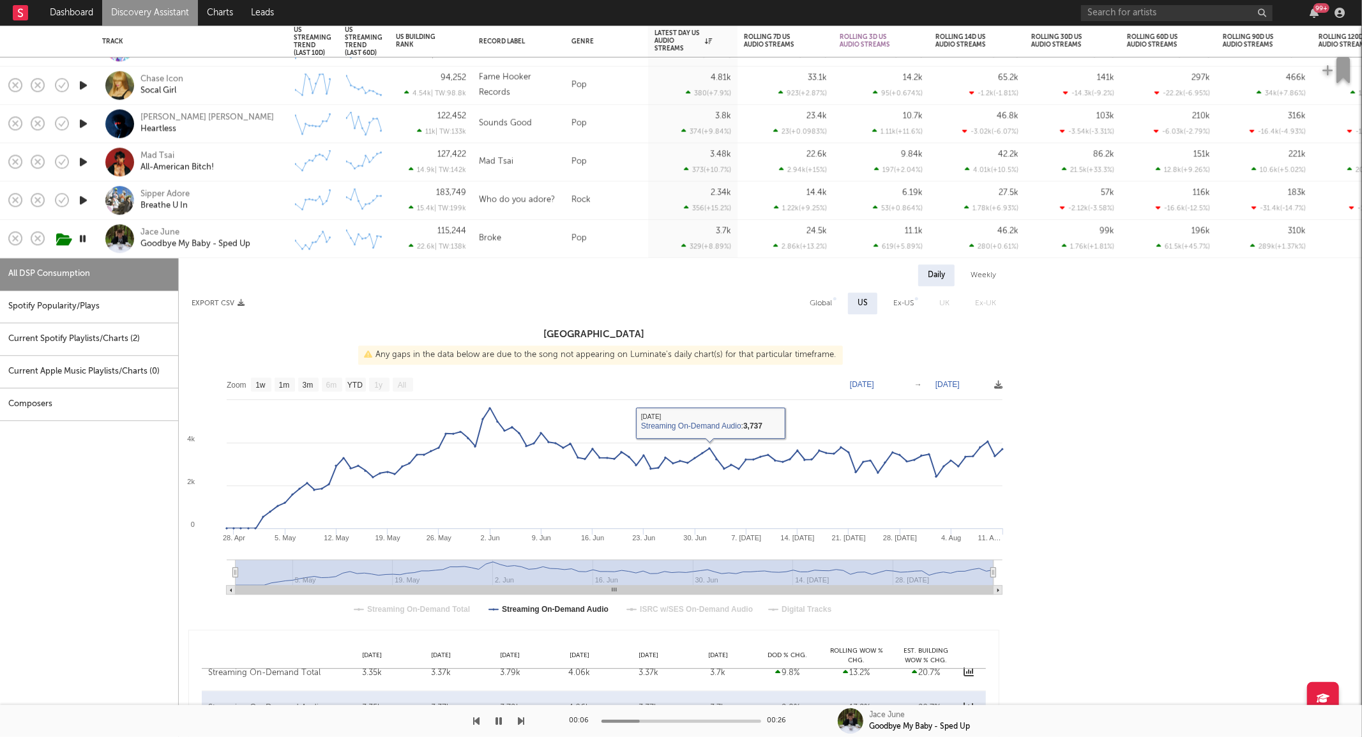
click at [276, 234] on div "Jace June Goodbye My Baby - Sped Up" at bounding box center [208, 238] width 137 height 23
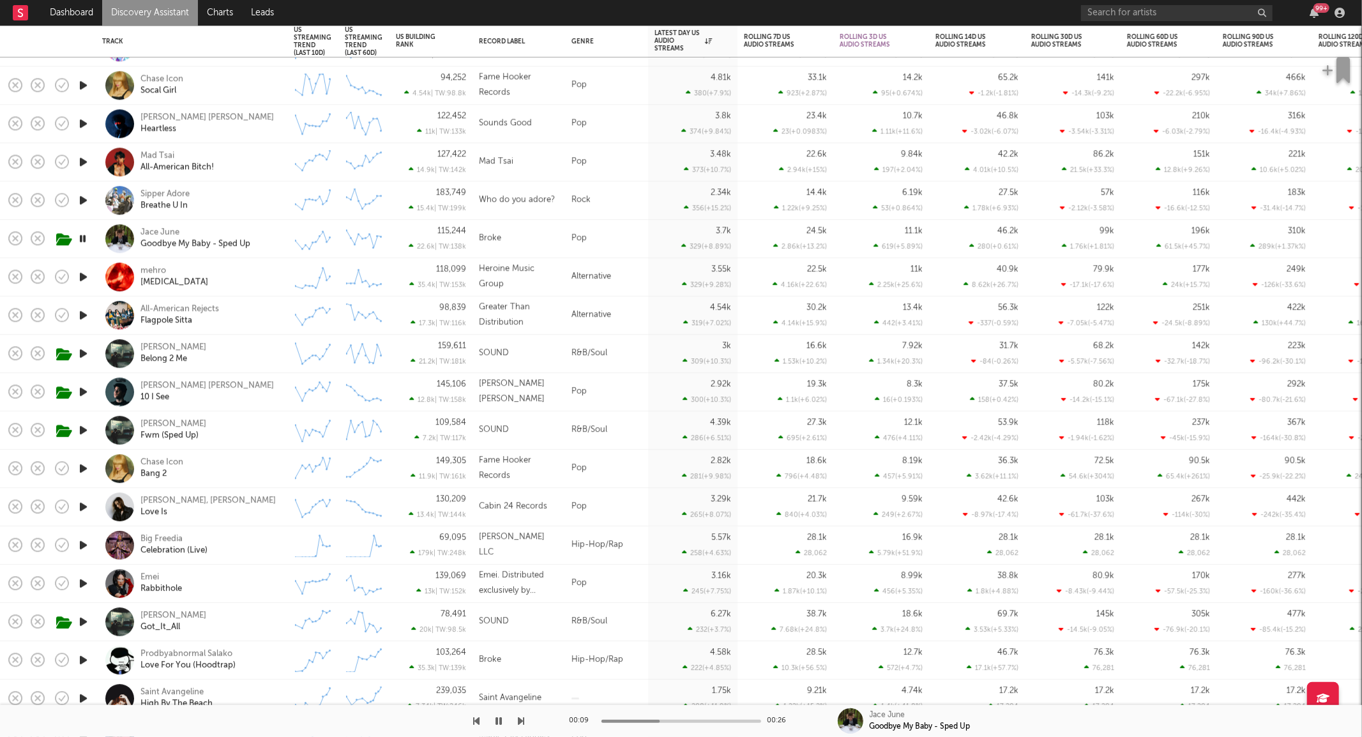
click at [81, 391] on icon "button" at bounding box center [83, 392] width 13 height 16
drag, startPoint x: 249, startPoint y: 388, endPoint x: 354, endPoint y: 360, distance: 109.0
click at [249, 388] on div "John Michael Howell 10 I See" at bounding box center [208, 392] width 137 height 23
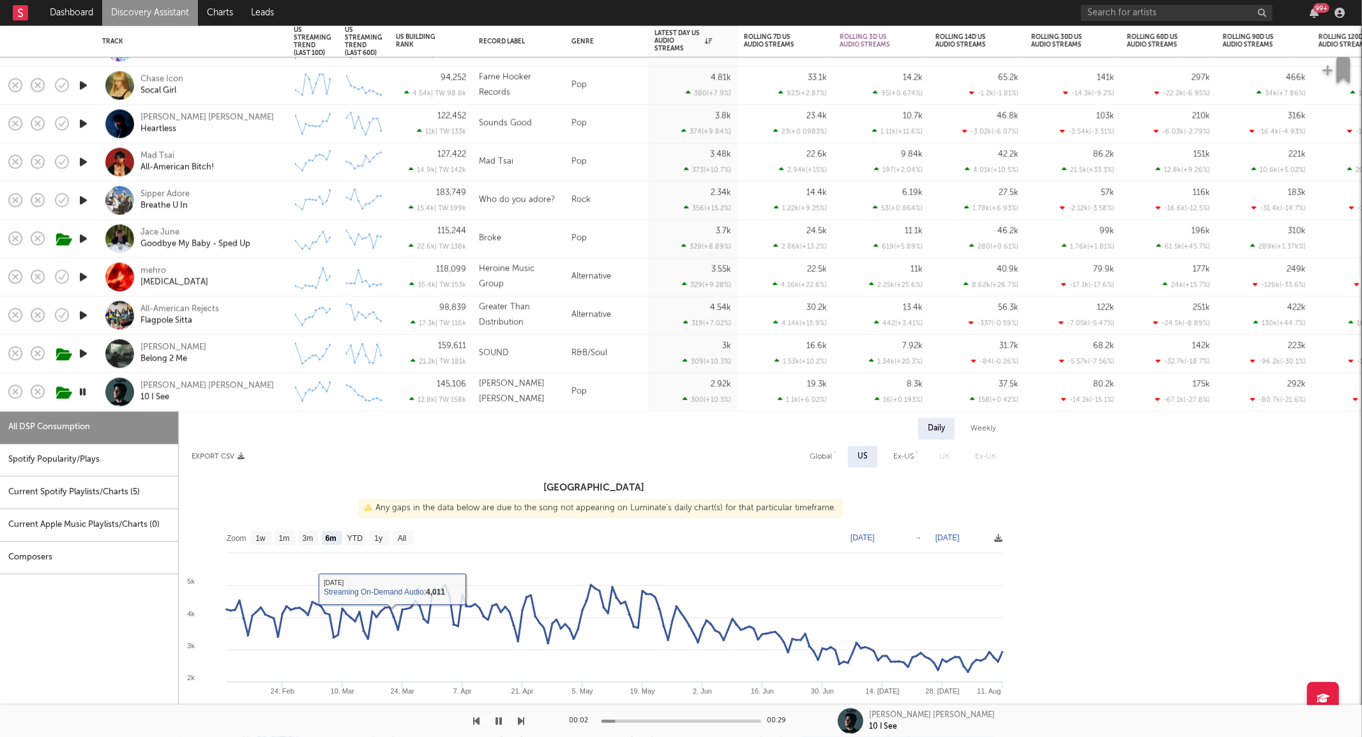
click at [399, 534] on text "All" at bounding box center [402, 538] width 8 height 9
select select "All"
type input "2023-08-27"
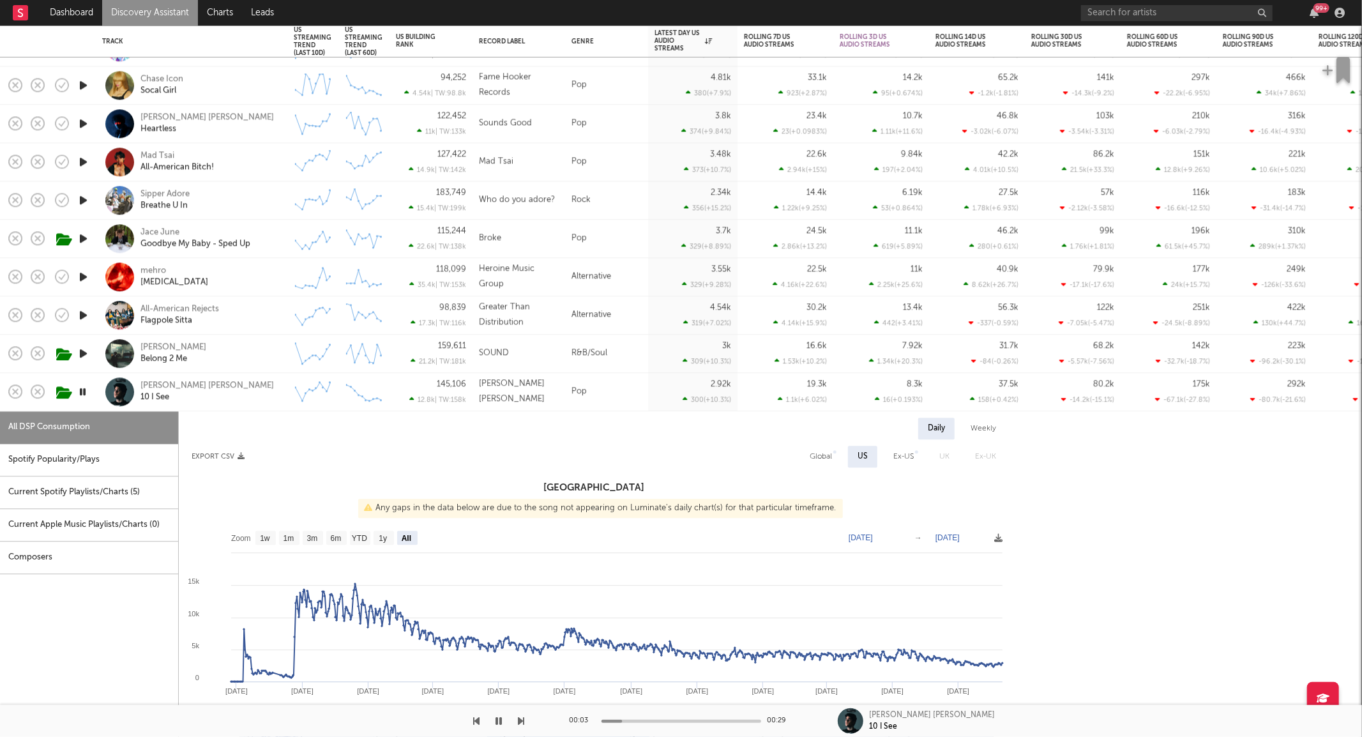
click at [275, 381] on div "John Michael Howell 10 I See" at bounding box center [208, 392] width 137 height 23
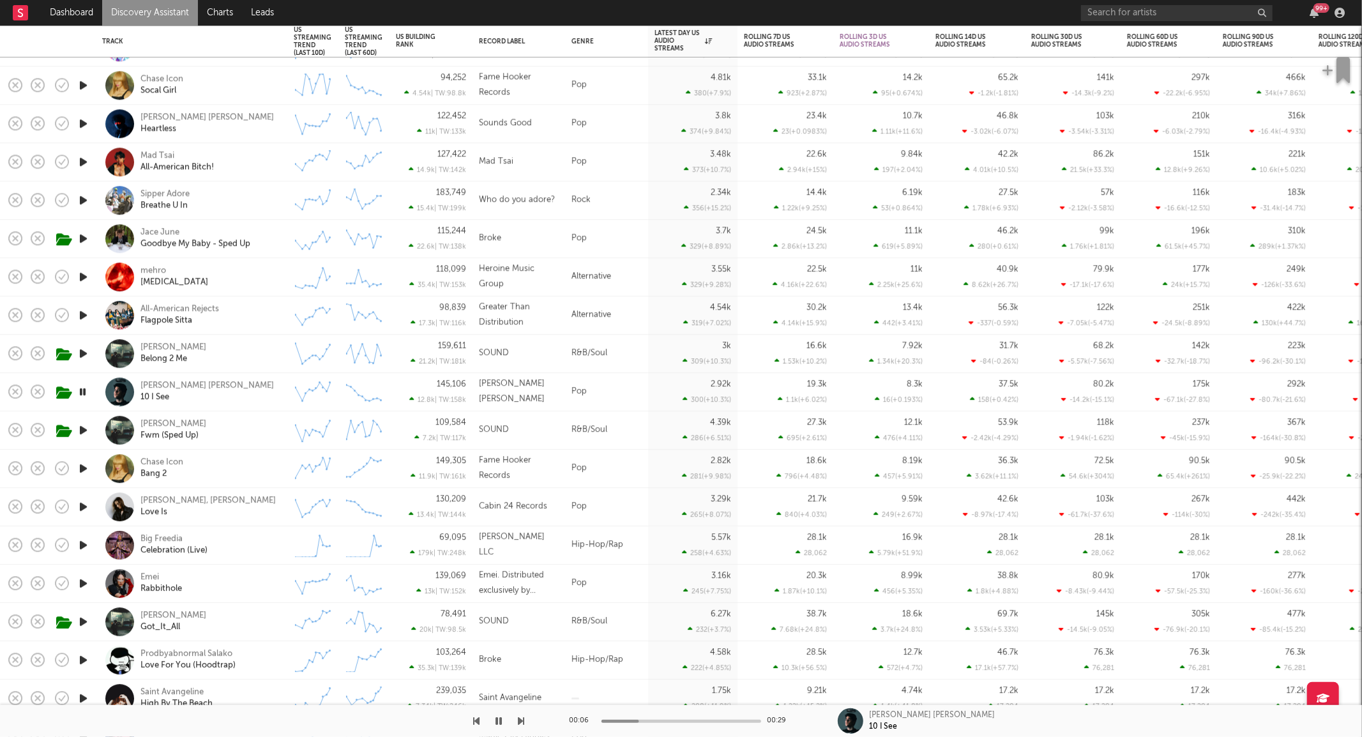
click at [84, 506] on icon "button" at bounding box center [83, 507] width 13 height 16
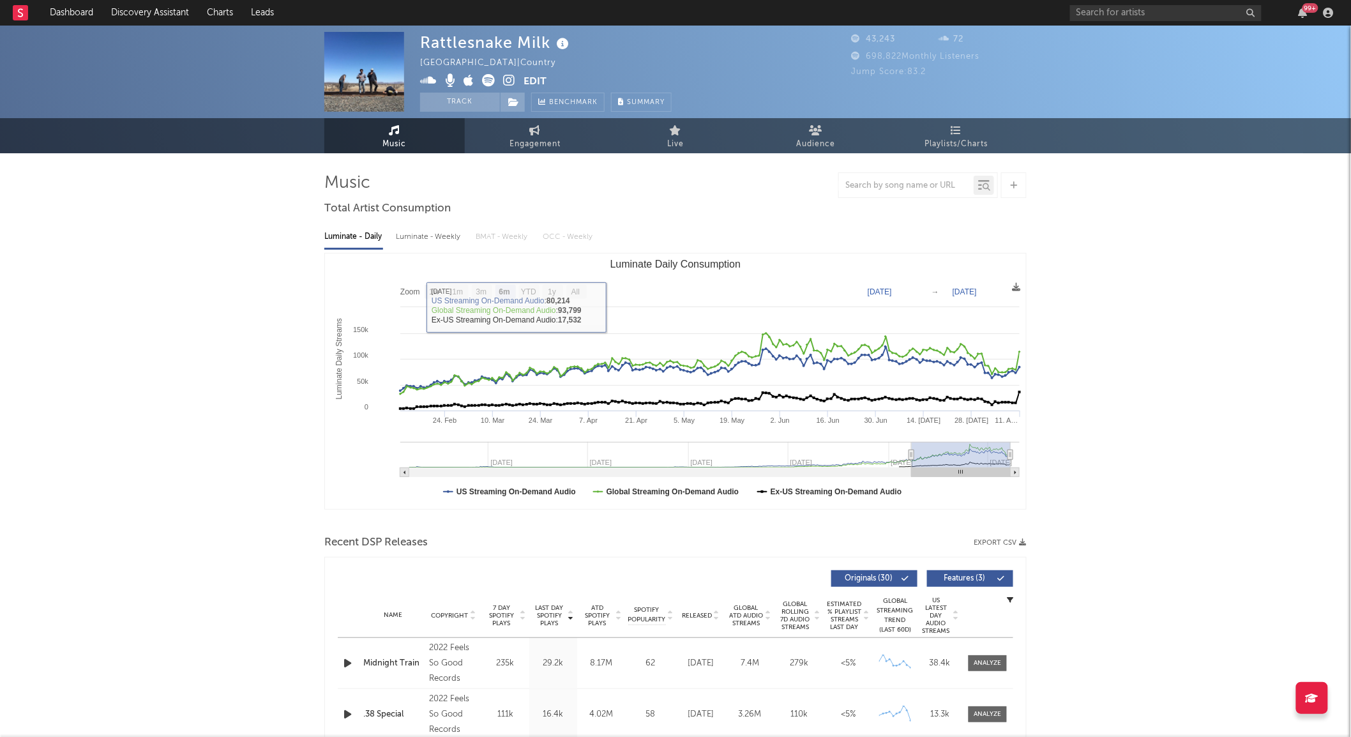
click at [578, 280] on rect "Luminate Daily Consumption" at bounding box center [675, 380] width 701 height 255
click at [578, 288] on text "All" at bounding box center [575, 292] width 8 height 9
select select "All"
type input "2022-08-09"
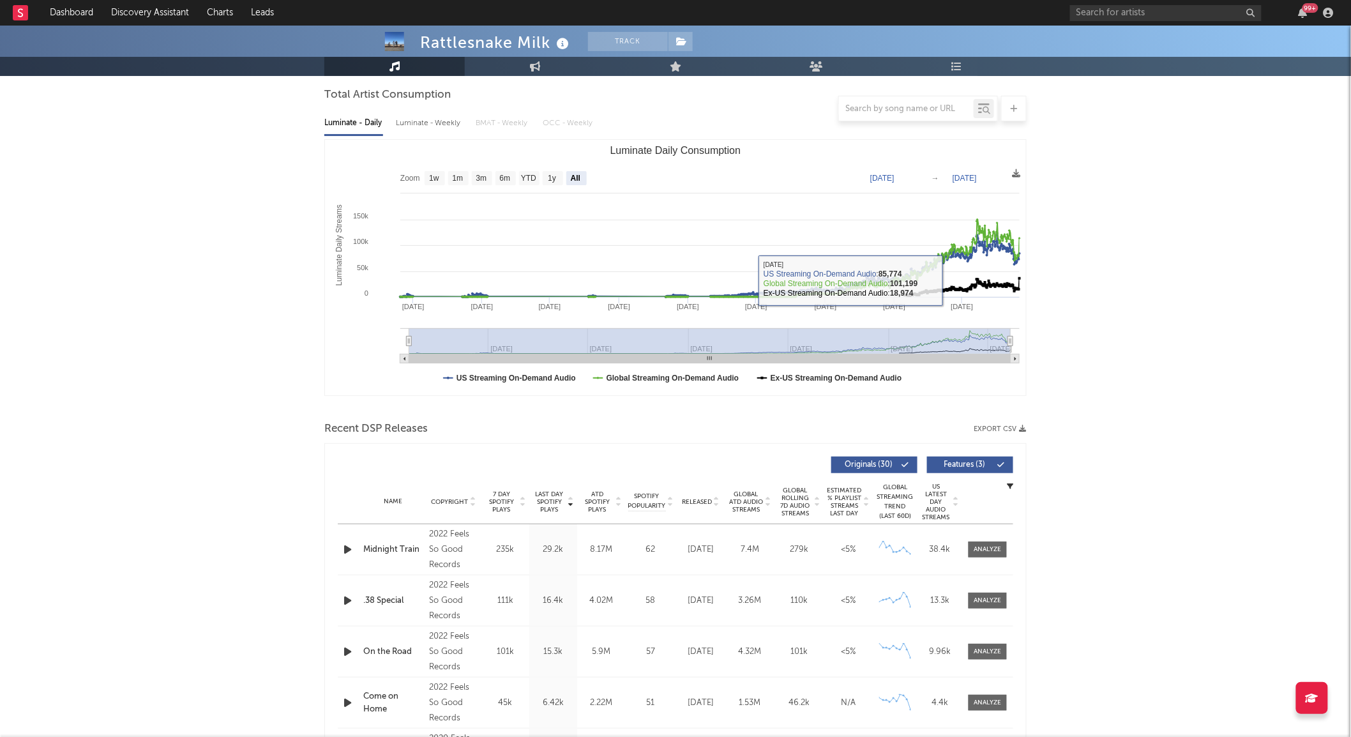
scroll to position [213, 0]
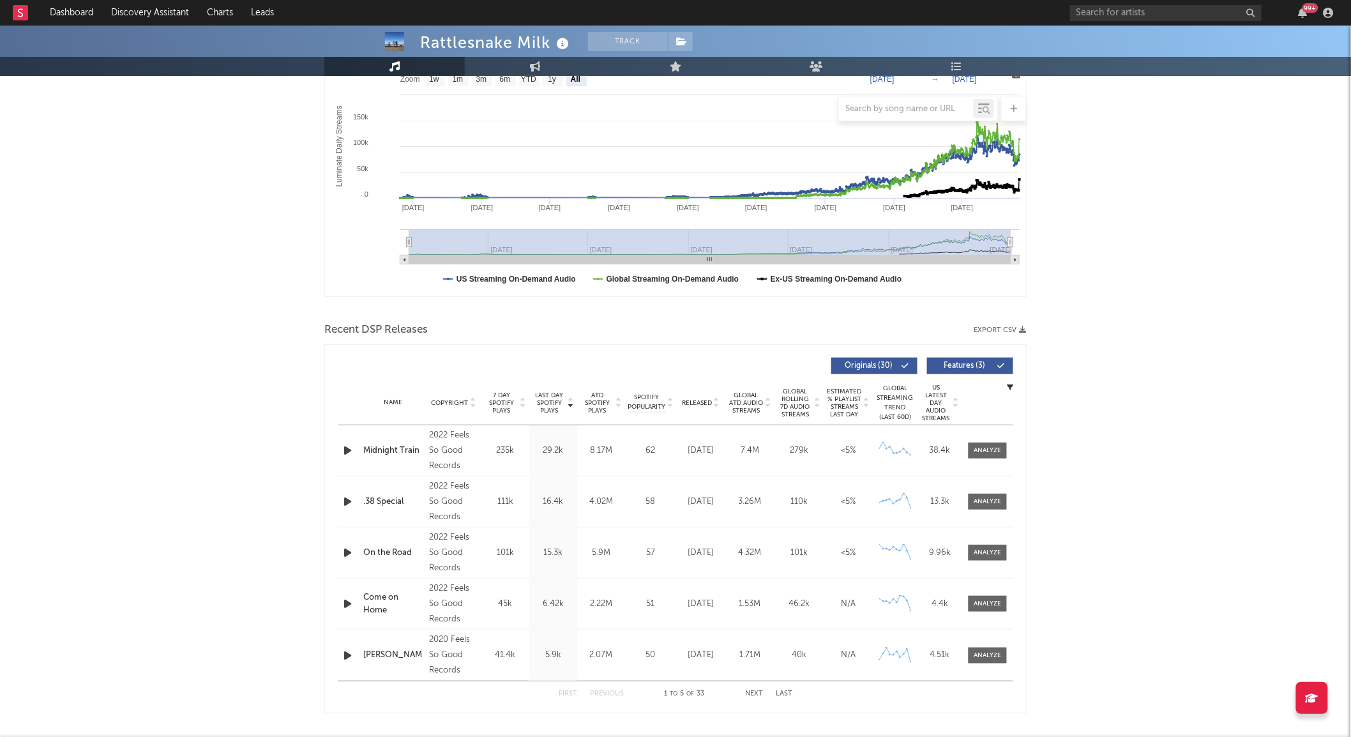
click at [786, 402] on span "Global Rolling 7D Audio Streams" at bounding box center [795, 403] width 35 height 31
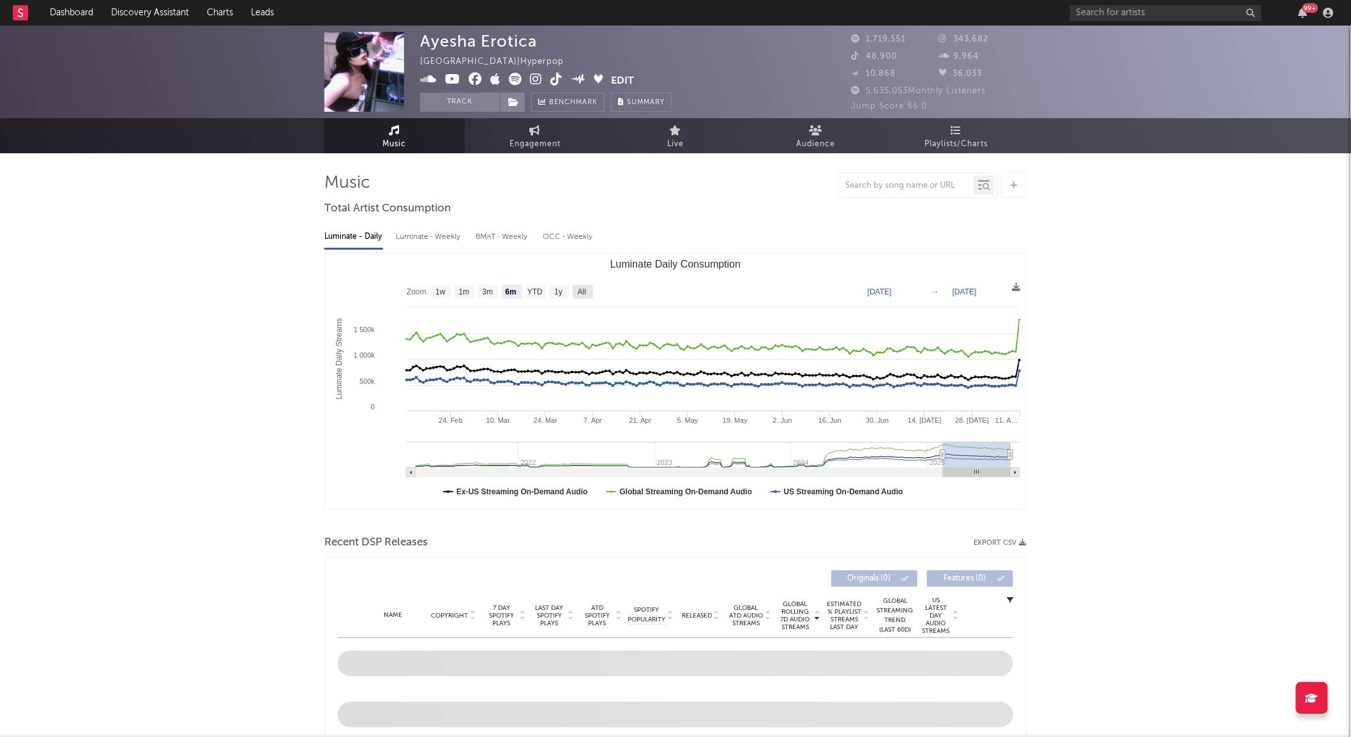
click at [585, 291] on text "All" at bounding box center [582, 292] width 8 height 9
select select "All"
type input "[DATE]"
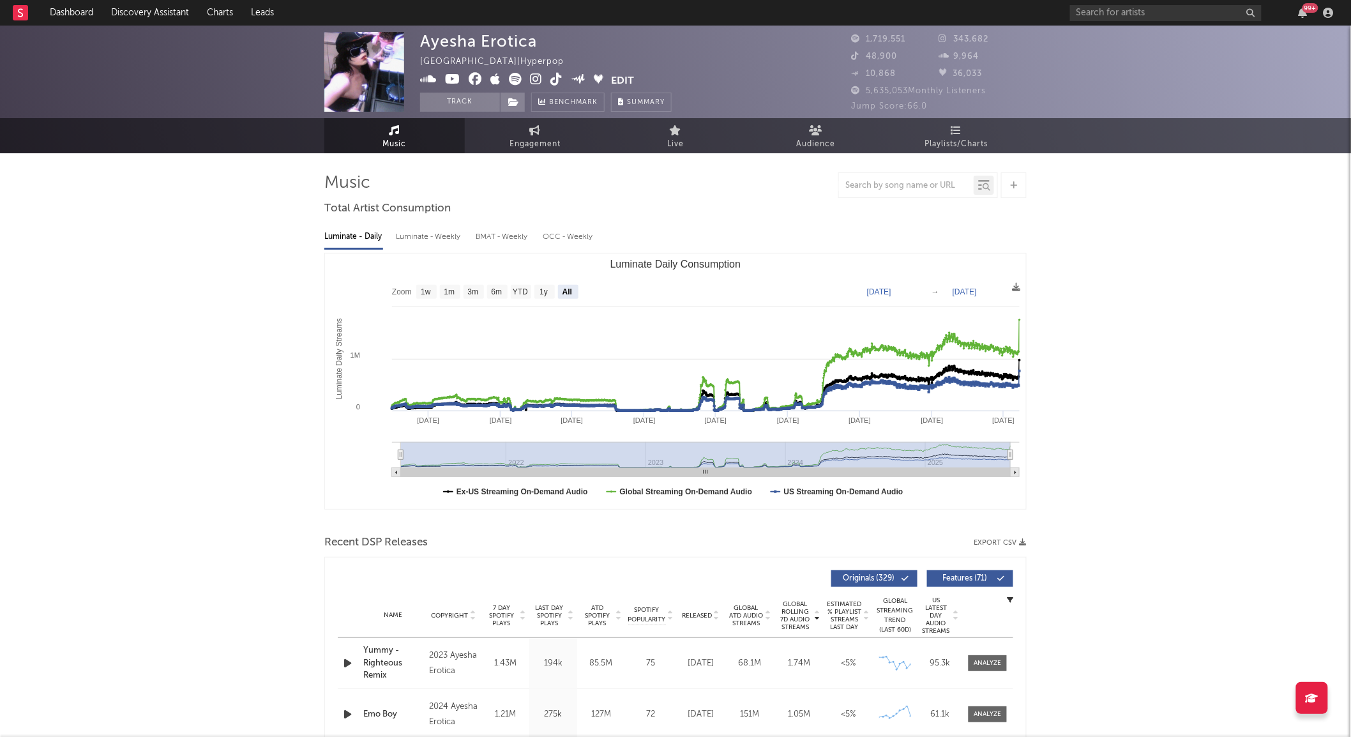
click at [705, 612] on span "Released" at bounding box center [697, 616] width 30 height 8
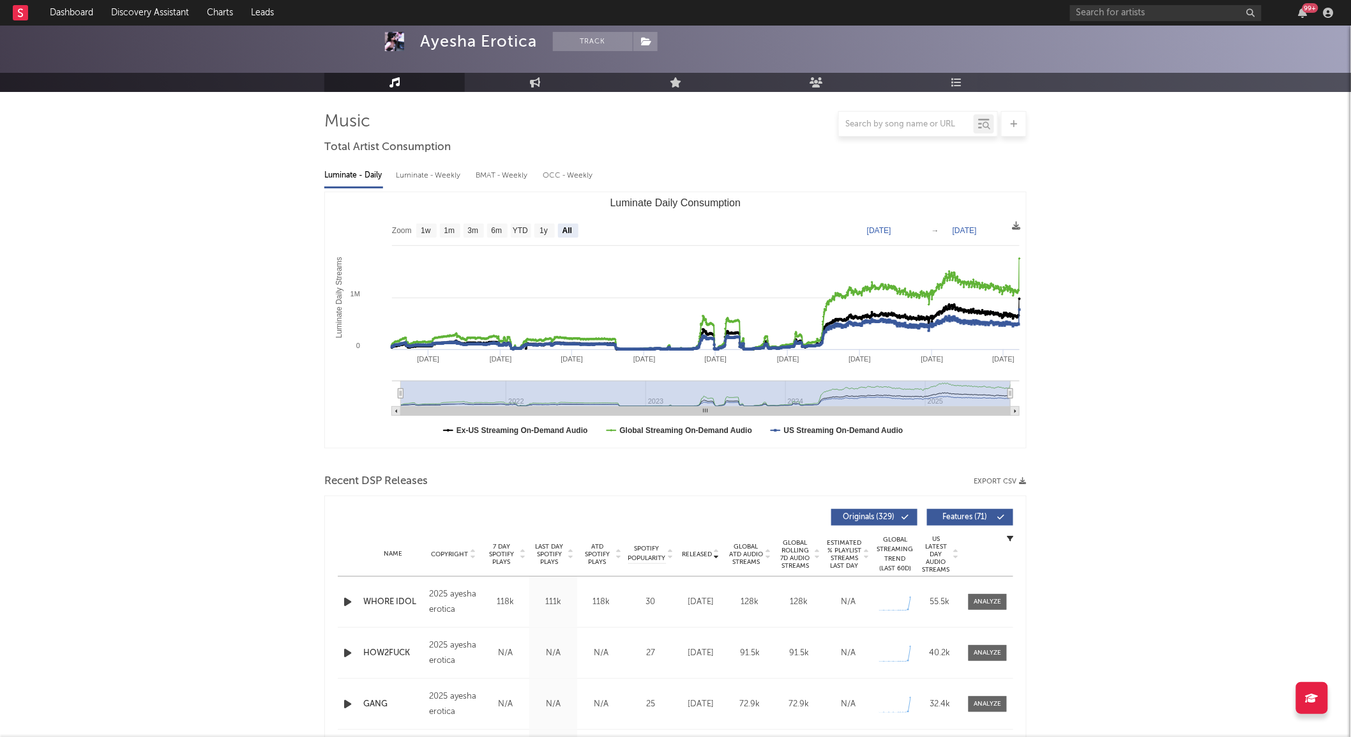
scroll to position [142, 0]
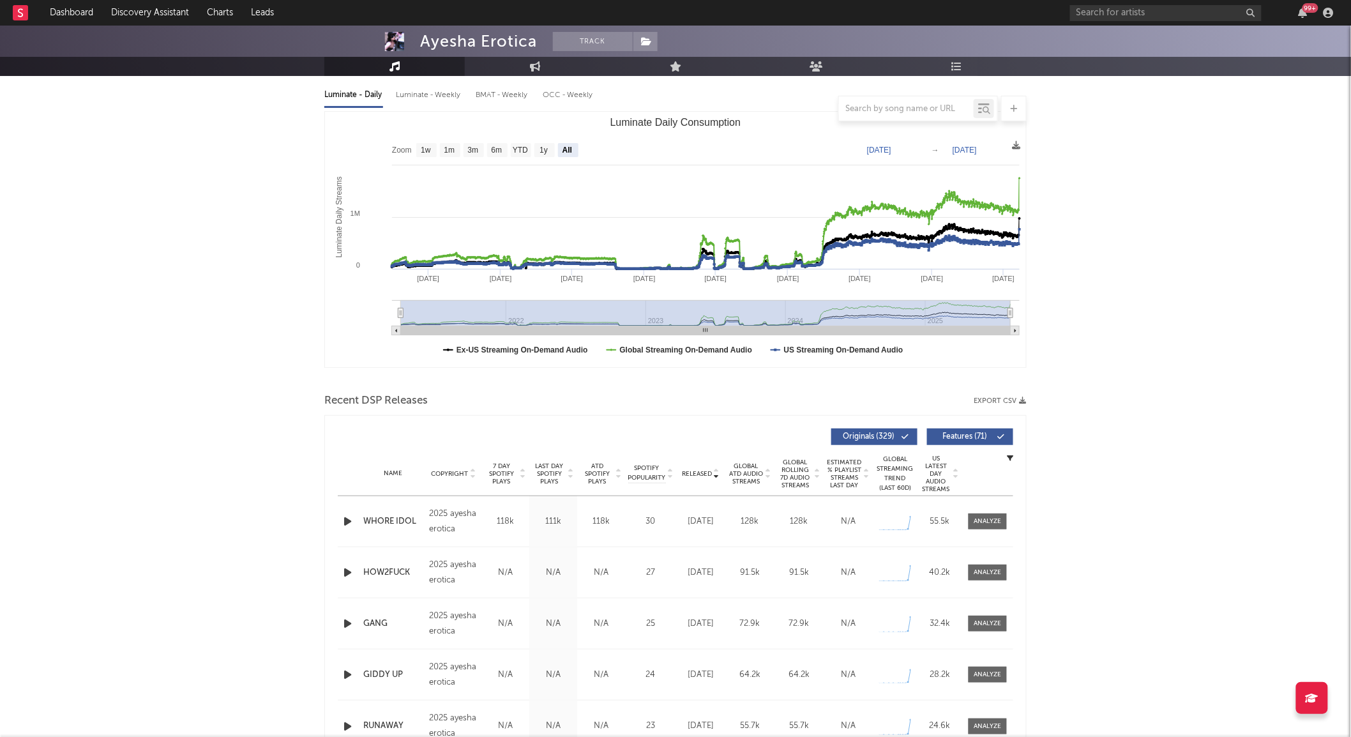
click at [345, 520] on icon "button" at bounding box center [347, 521] width 13 height 16
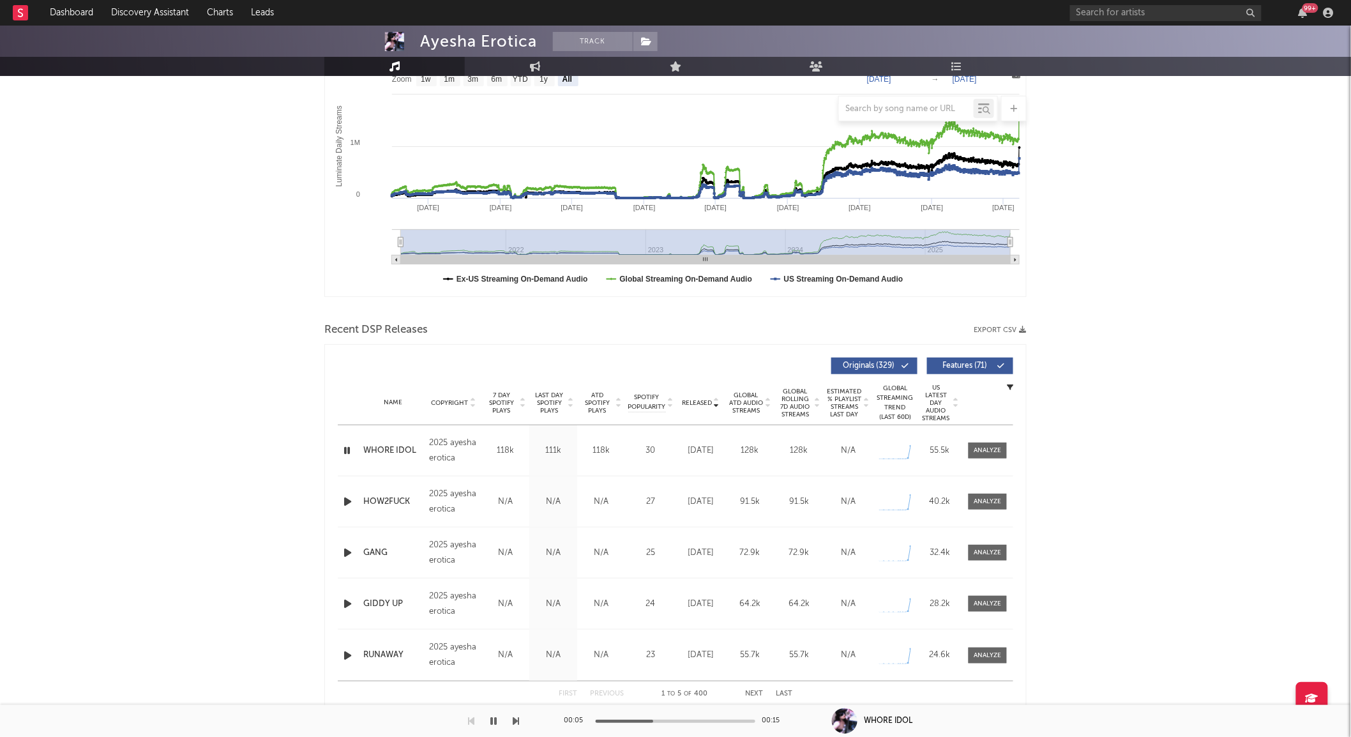
scroll to position [0, 0]
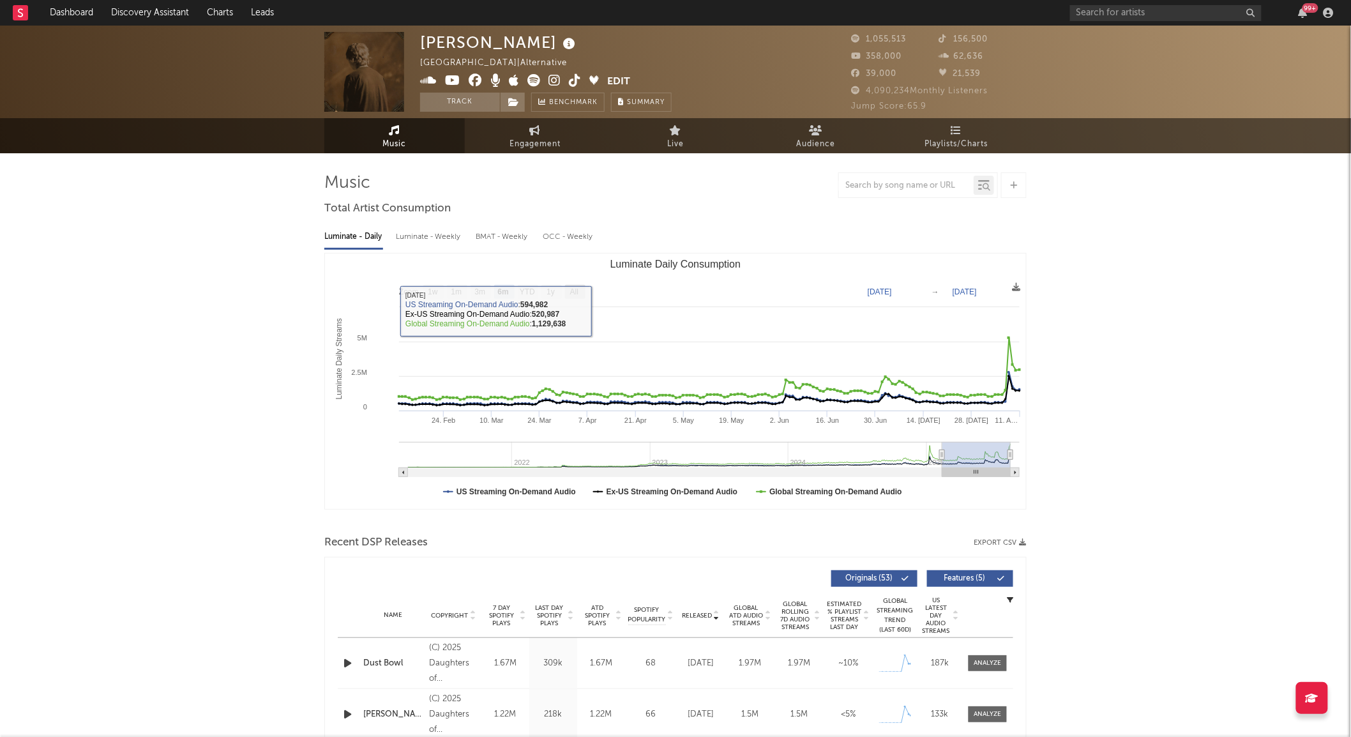
click at [577, 288] on text "All" at bounding box center [574, 292] width 8 height 9
select select "All"
type input "2021-03-31"
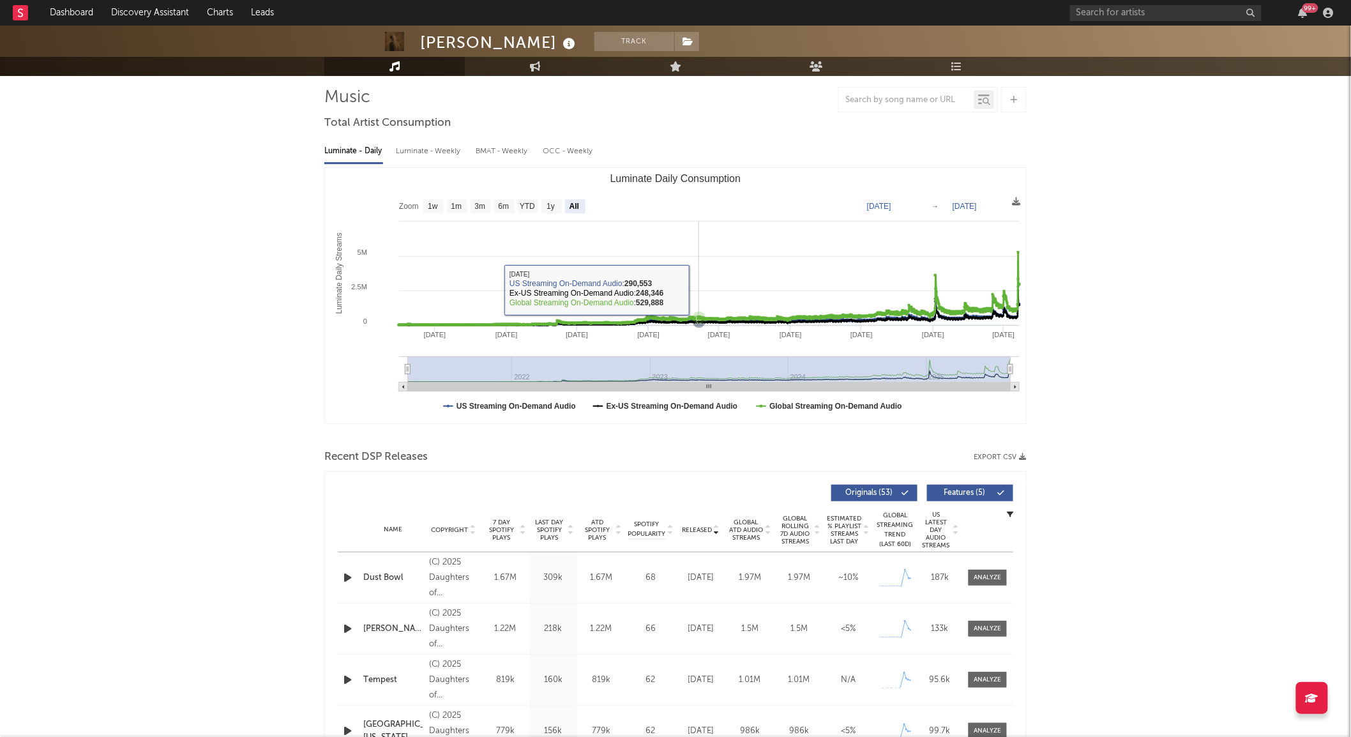
scroll to position [71, 0]
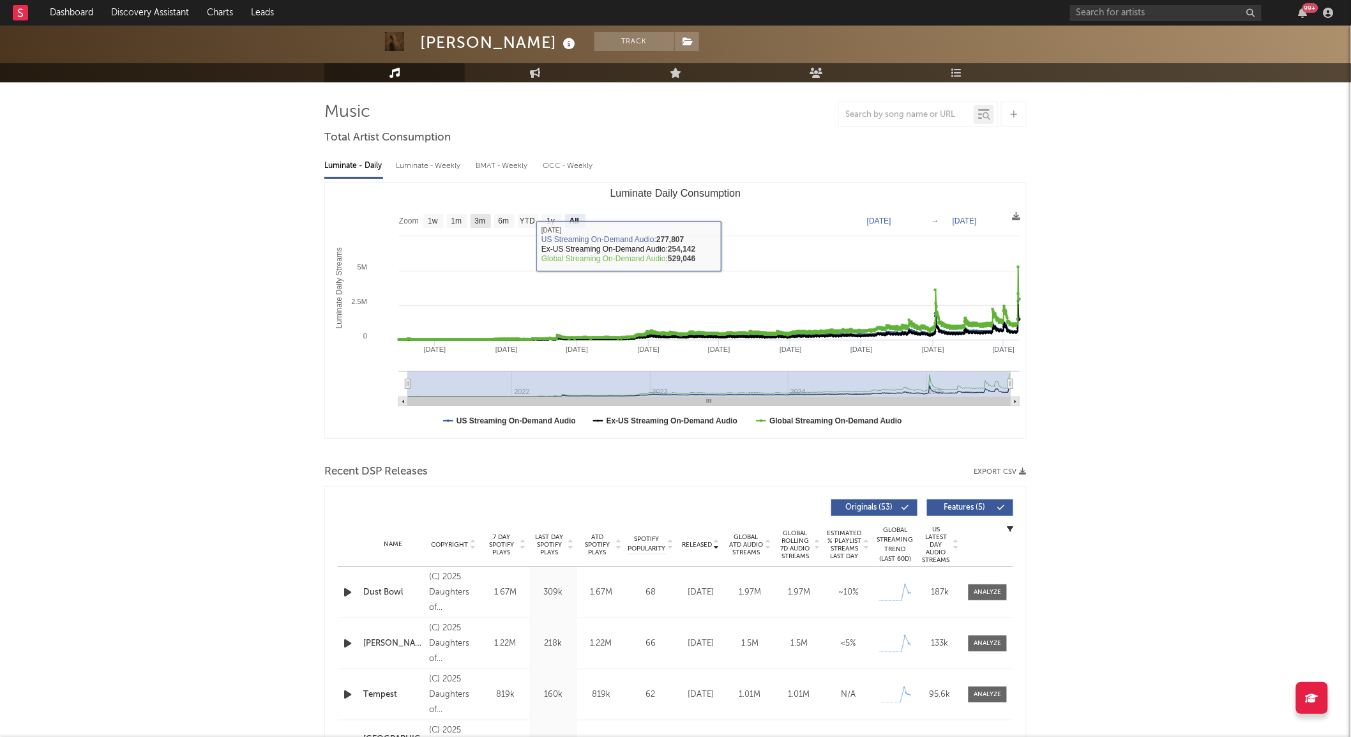
click at [475, 218] on text "3m" at bounding box center [480, 221] width 11 height 9
select select "3m"
type input "2025-05-11"
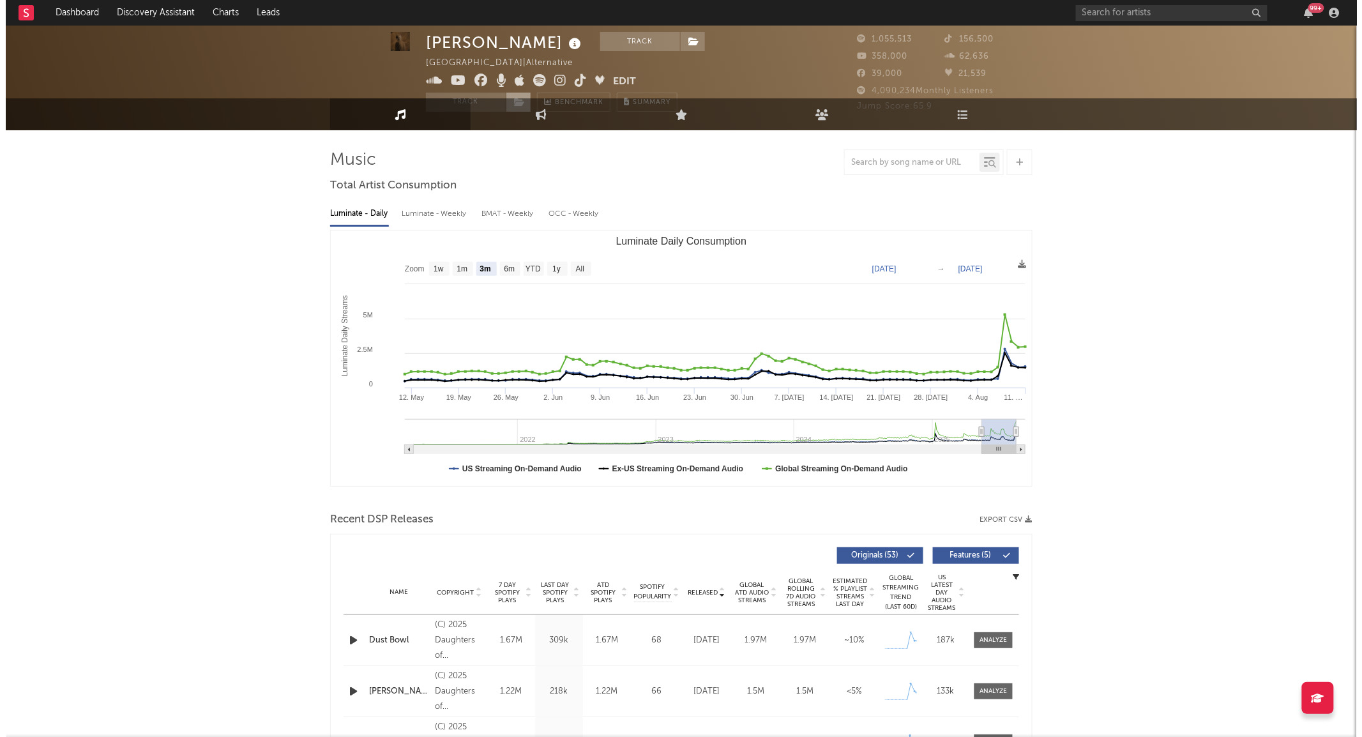
scroll to position [0, 0]
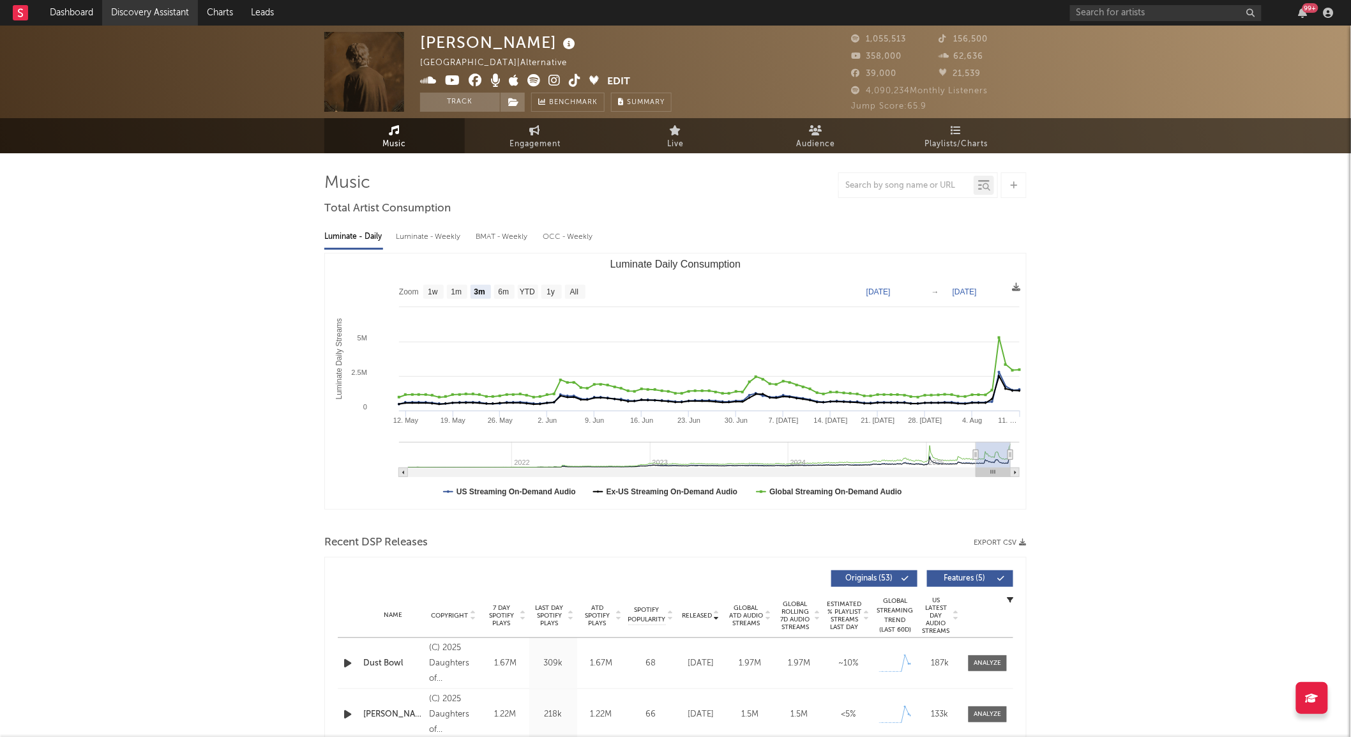
click at [152, 11] on link "Discovery Assistant" at bounding box center [150, 13] width 96 height 26
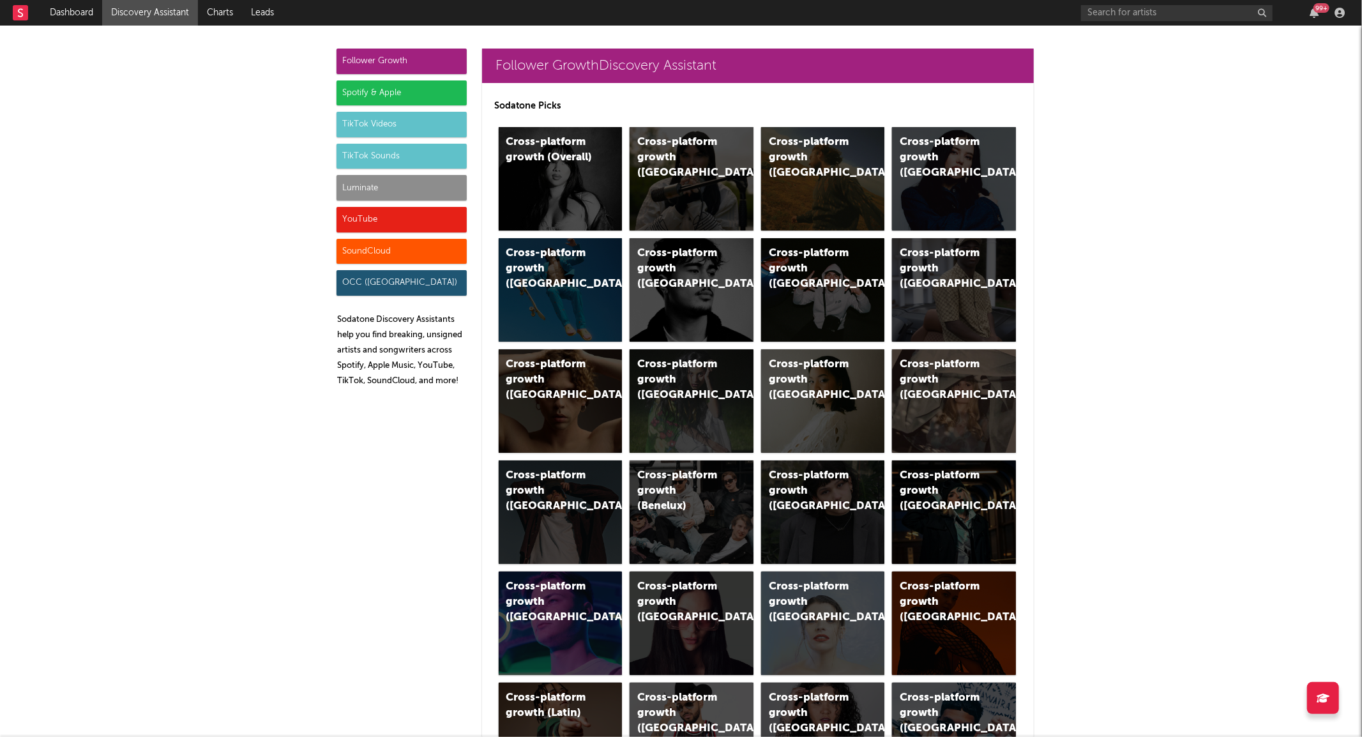
click at [382, 151] on div "TikTok Sounds" at bounding box center [401, 157] width 130 height 26
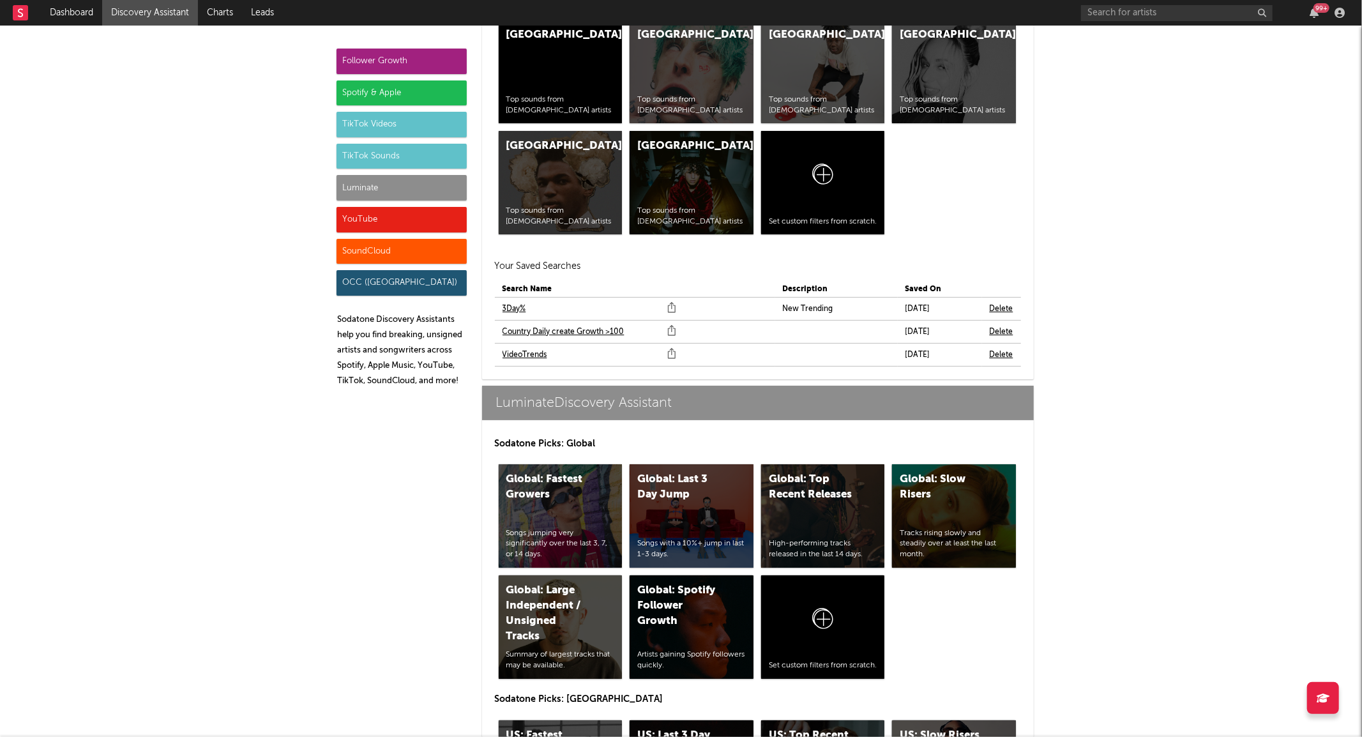
scroll to position [5373, 0]
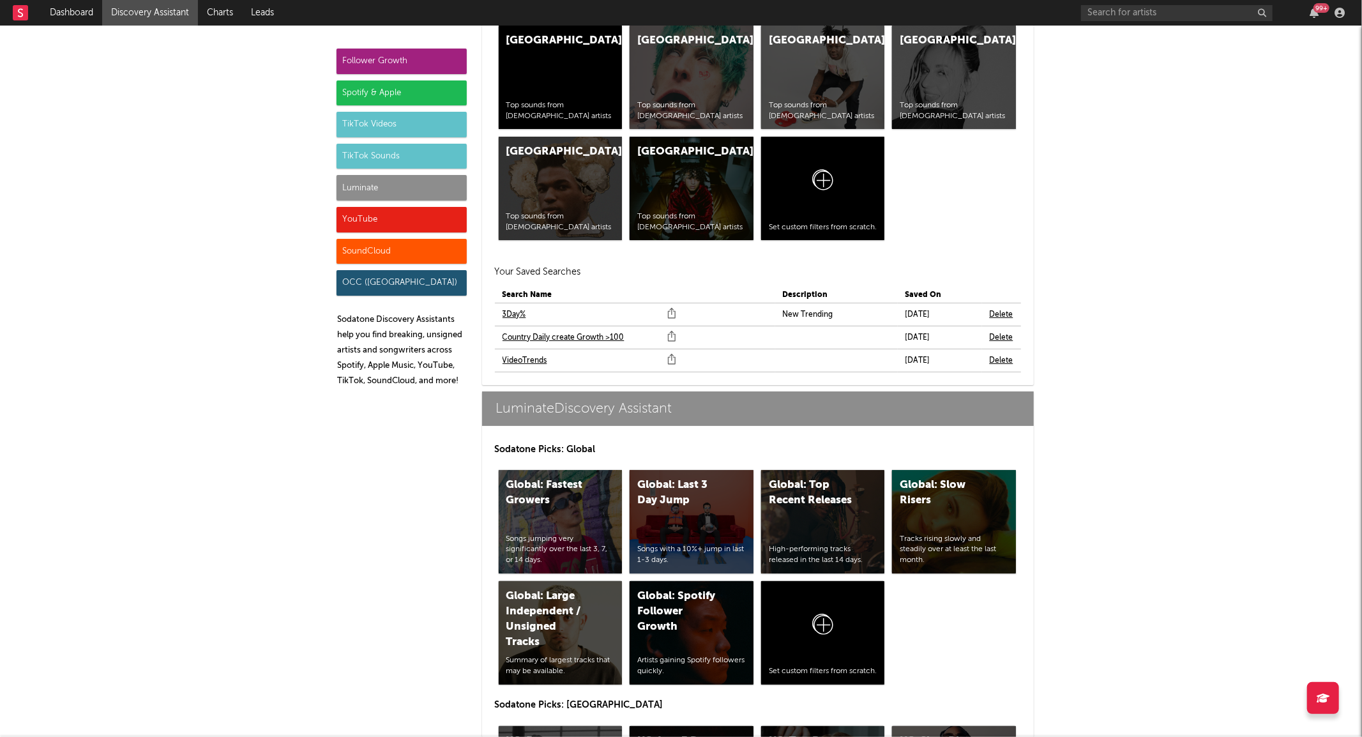
click at [502, 313] on link "3Day%" at bounding box center [514, 314] width 24 height 15
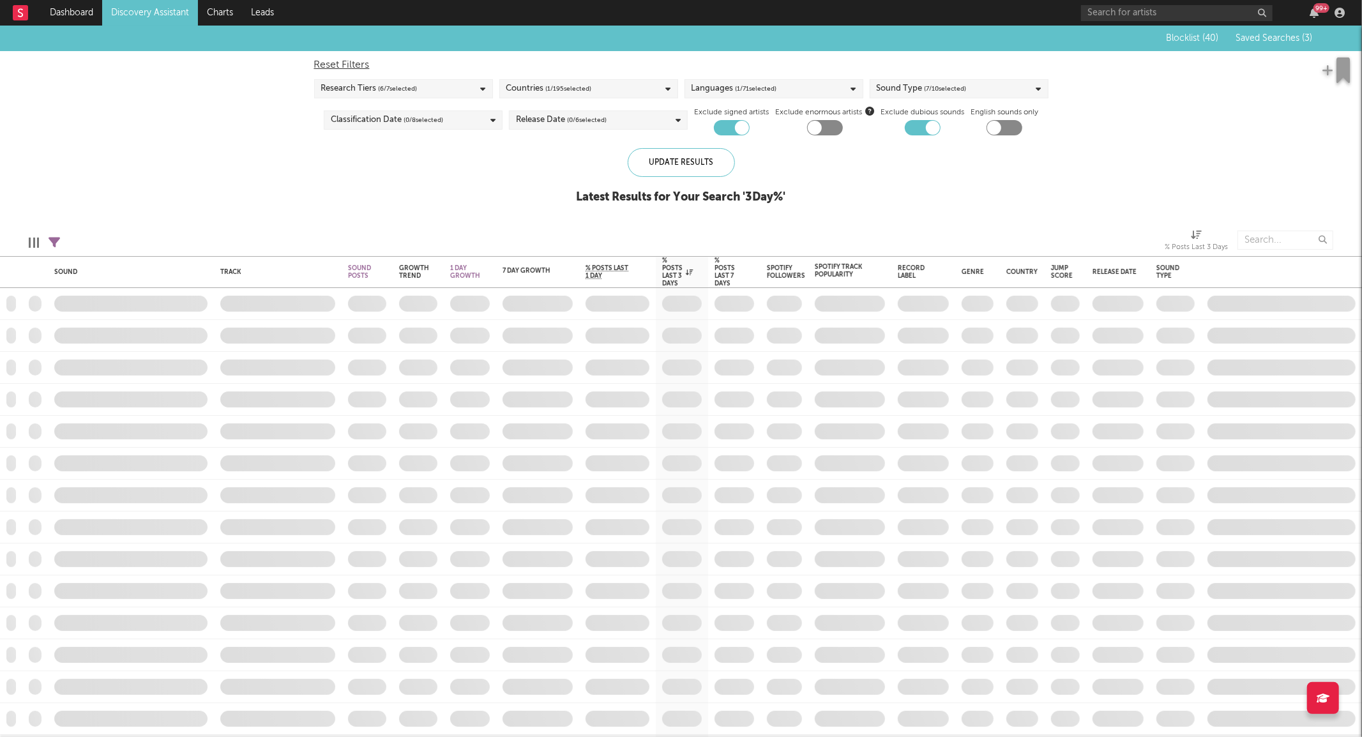
checkbox input "true"
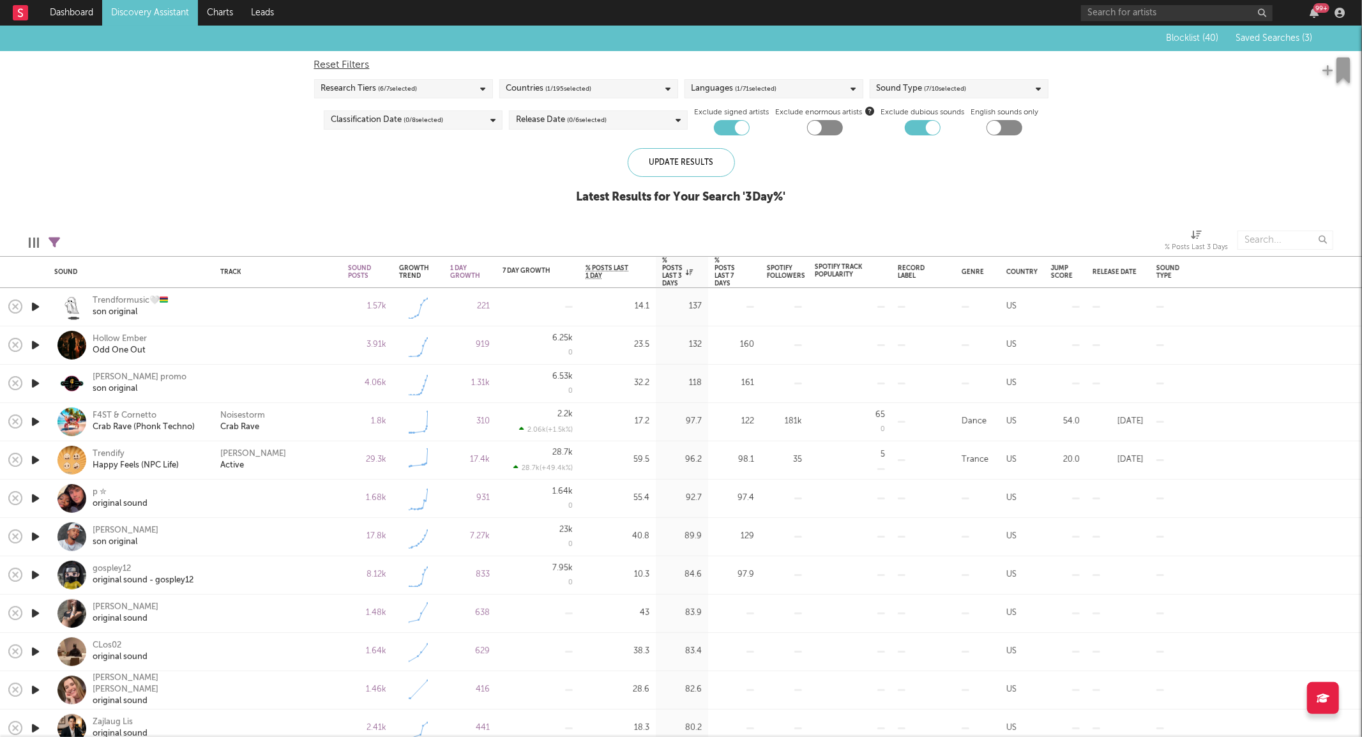
click at [34, 615] on icon "button" at bounding box center [35, 613] width 13 height 16
click at [34, 615] on icon "button" at bounding box center [35, 613] width 12 height 16
click at [33, 305] on icon "button" at bounding box center [35, 307] width 13 height 16
click at [34, 347] on icon "button" at bounding box center [35, 345] width 13 height 16
click at [119, 337] on div "Hollow Ember" at bounding box center [120, 338] width 54 height 11
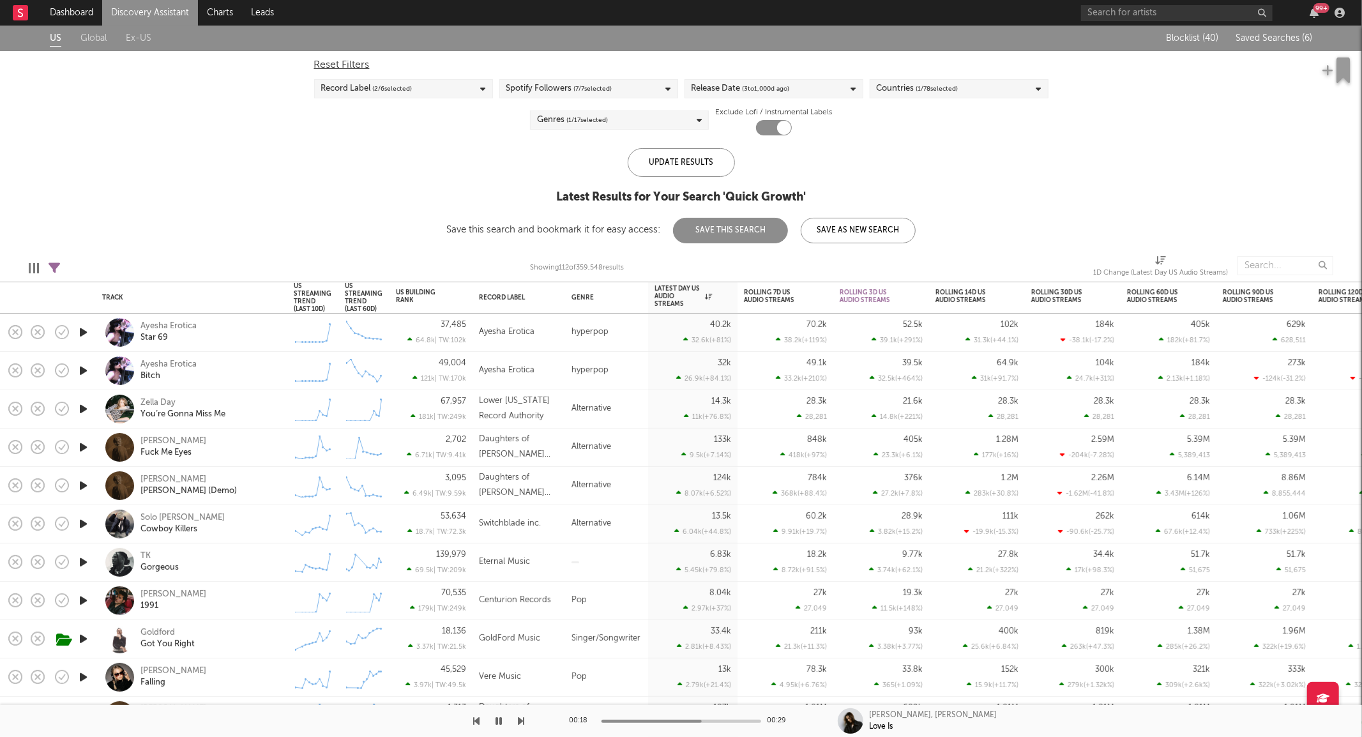
click at [619, 120] on div "Genres ( 1 / 17 selected)" at bounding box center [619, 119] width 179 height 19
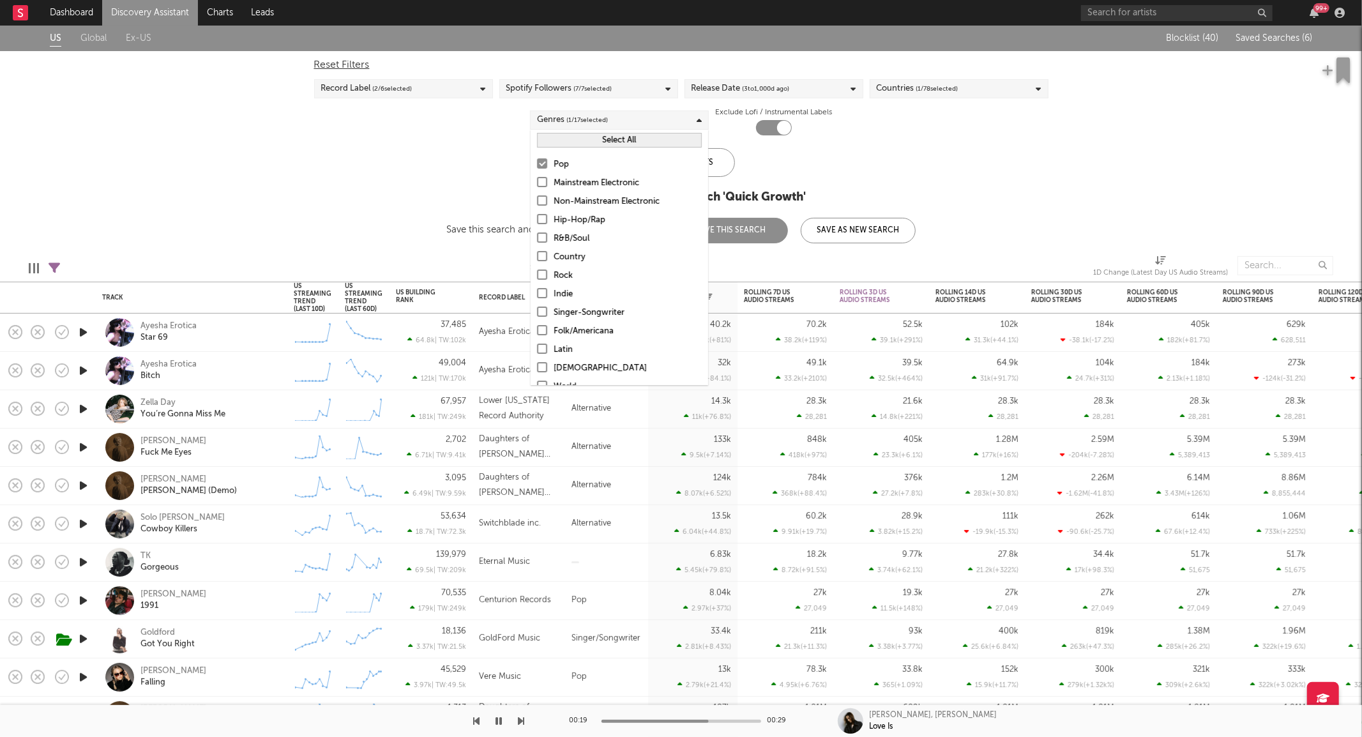
click at [565, 160] on div "Pop" at bounding box center [628, 164] width 148 height 15
click at [537, 160] on input "Pop" at bounding box center [537, 164] width 0 height 15
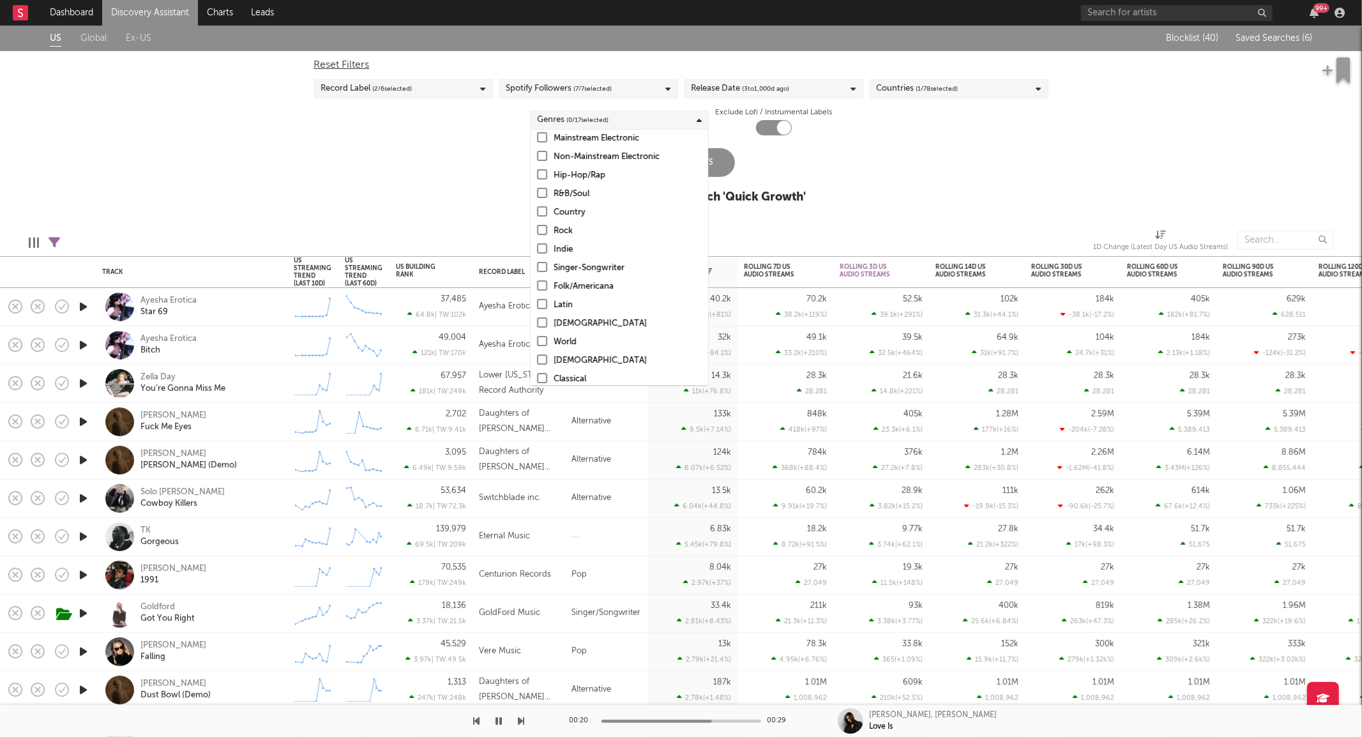
scroll to position [90, 0]
click at [569, 377] on div "Uncategorized" at bounding box center [628, 370] width 148 height 15
click at [537, 377] on input "Uncategorized" at bounding box center [537, 370] width 0 height 15
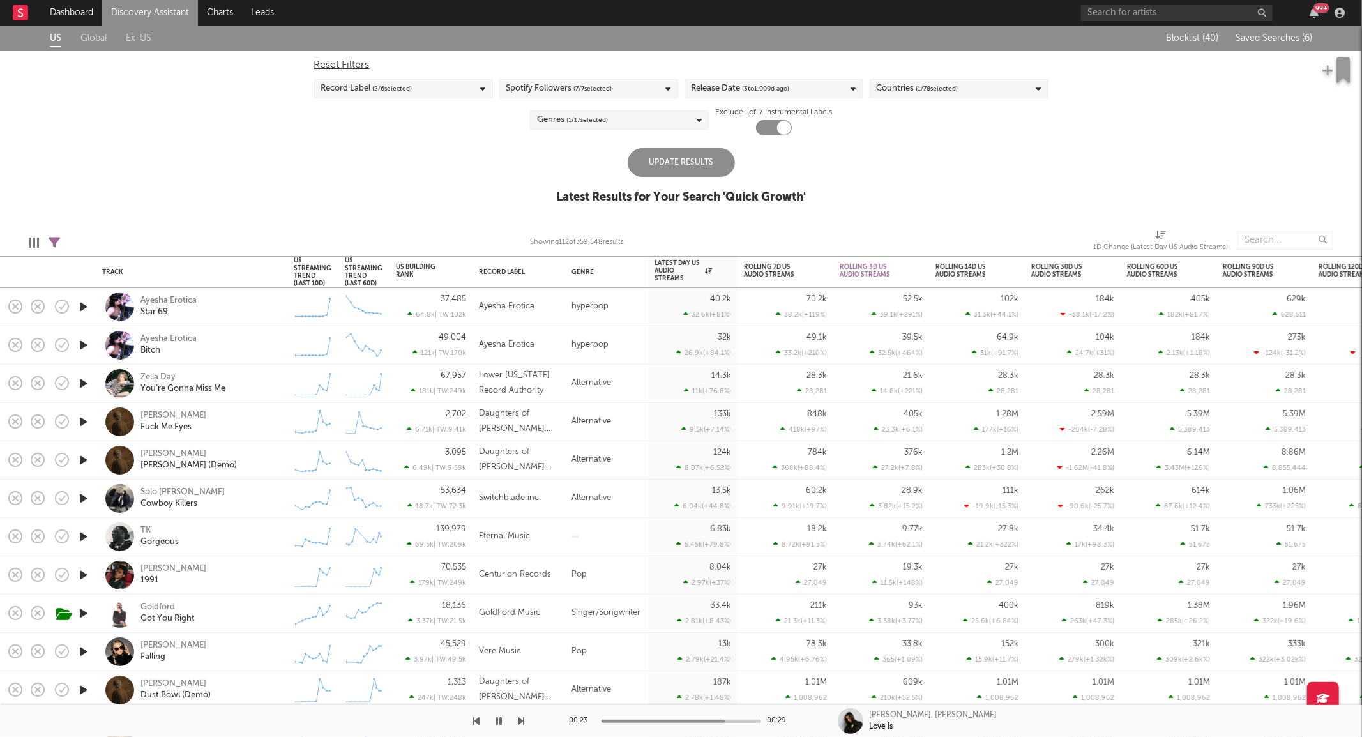
click at [719, 161] on div "Update Results" at bounding box center [681, 162] width 107 height 29
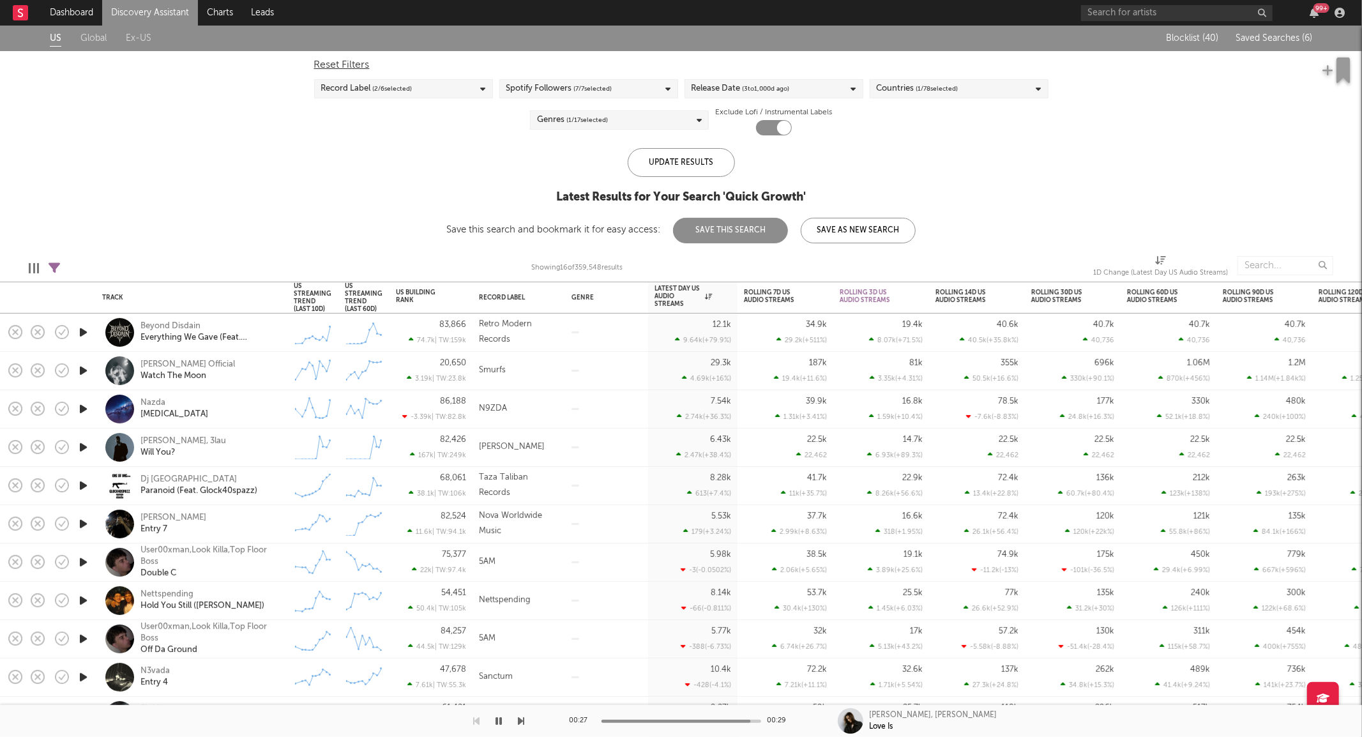
click at [87, 324] on icon "button" at bounding box center [83, 332] width 13 height 16
click at [79, 407] on icon "button" at bounding box center [83, 409] width 13 height 16
click at [85, 448] on icon "button" at bounding box center [83, 447] width 13 height 16
click at [79, 520] on icon "button" at bounding box center [83, 524] width 13 height 16
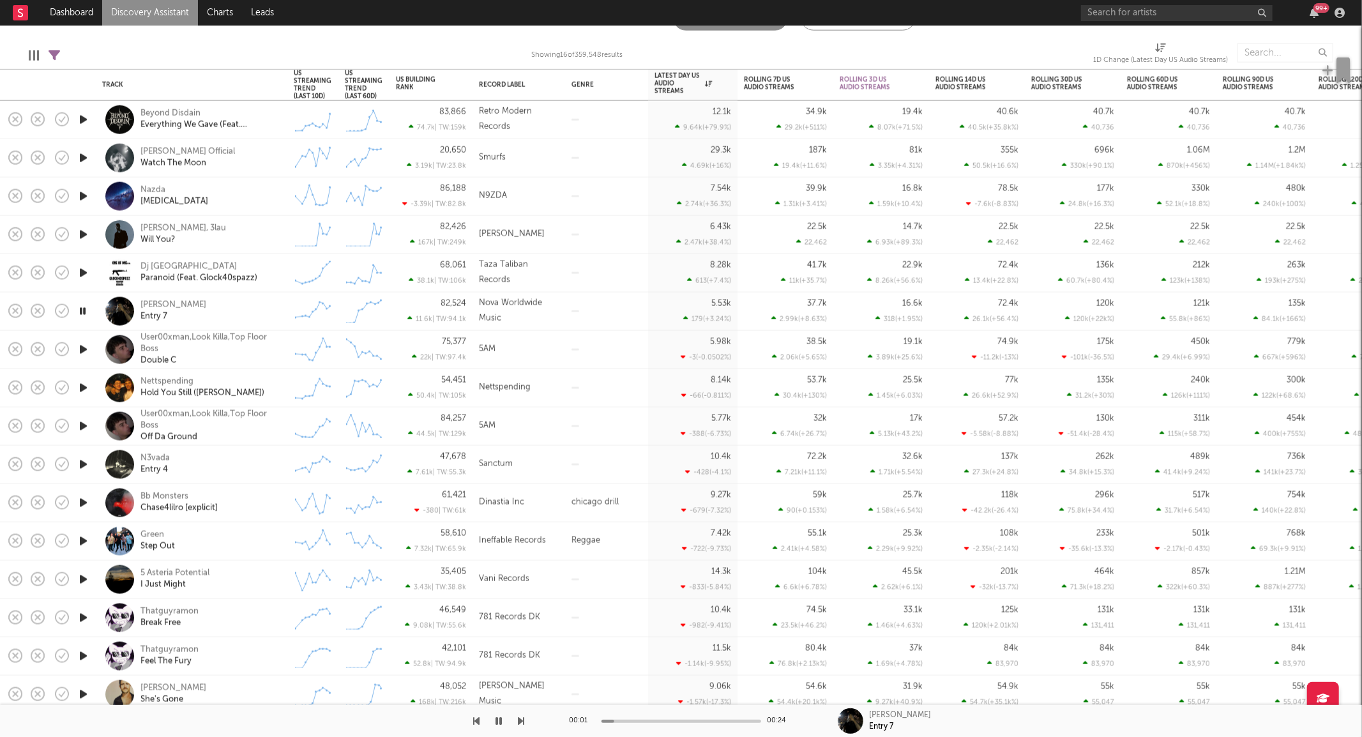
click at [84, 539] on icon "button" at bounding box center [83, 541] width 13 height 16
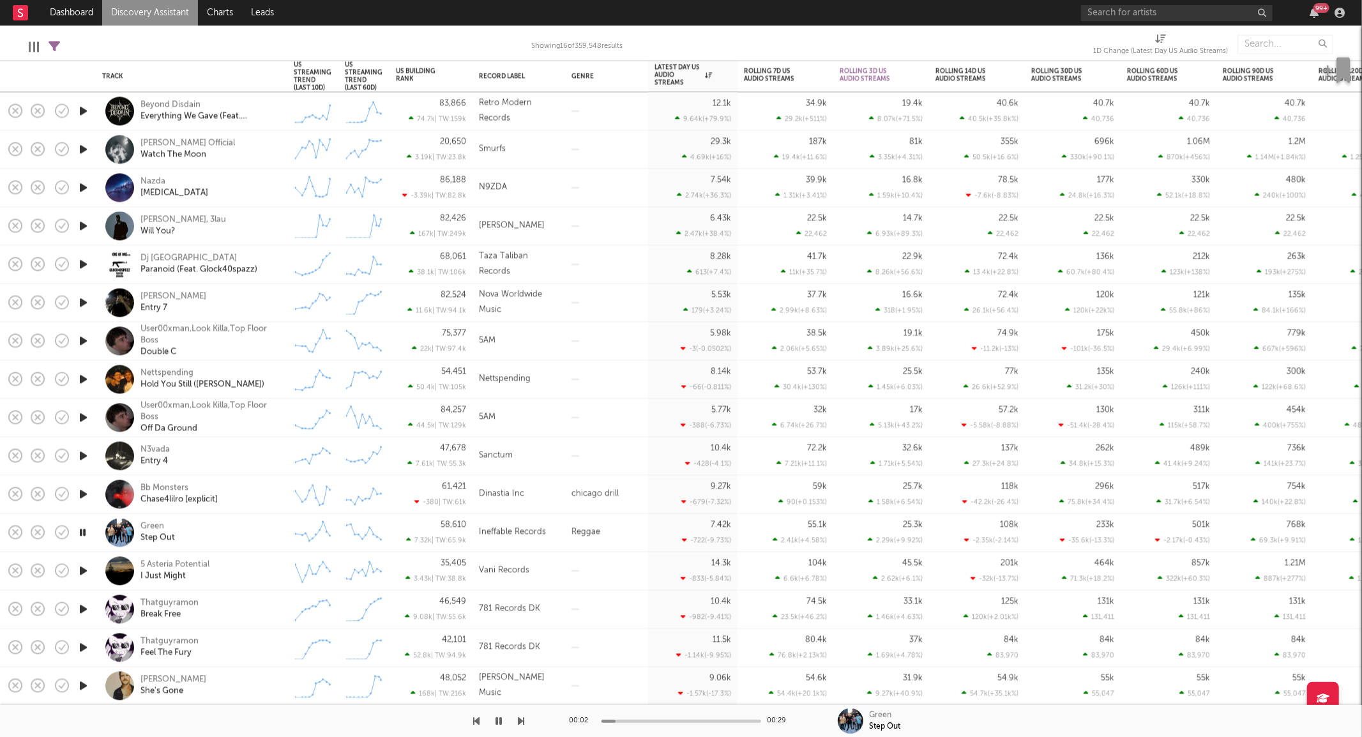
click at [87, 687] on icon "button" at bounding box center [83, 685] width 13 height 16
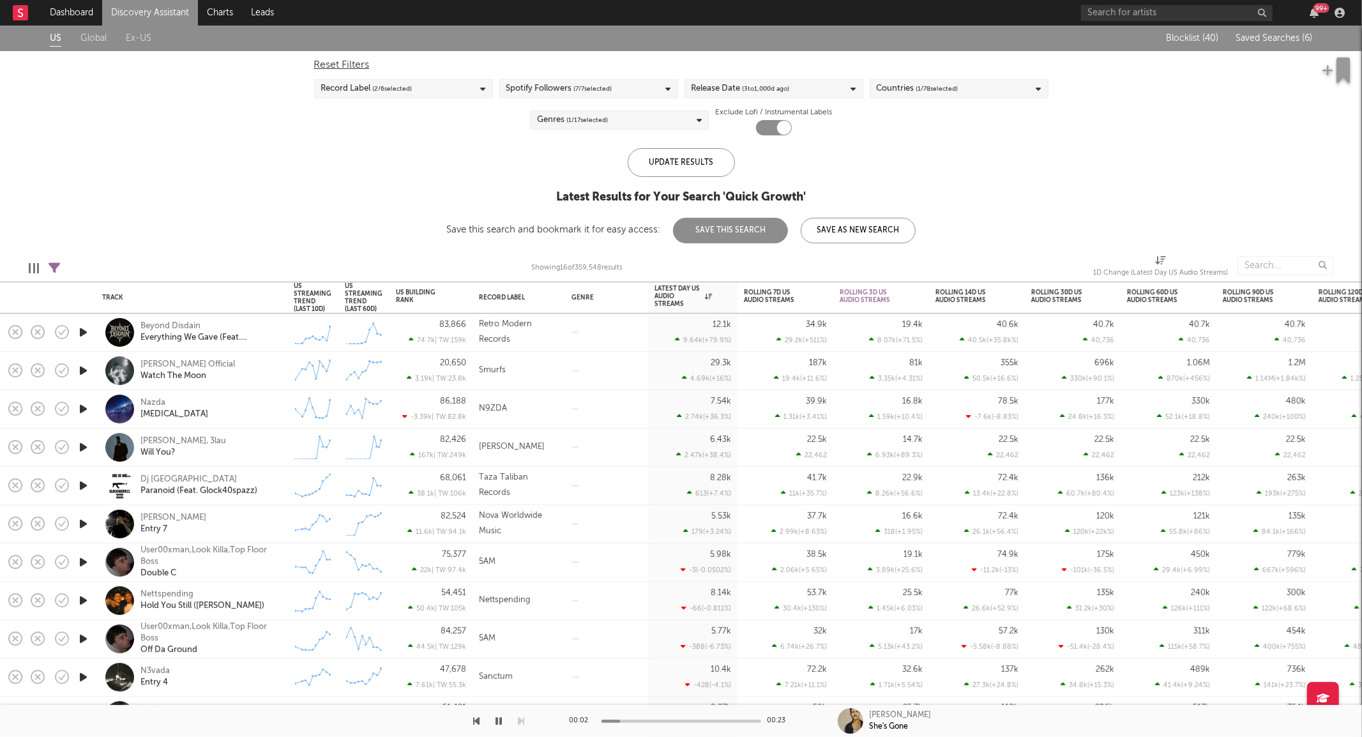
click at [604, 119] on span "( 1 / 17 selected)" at bounding box center [586, 119] width 41 height 15
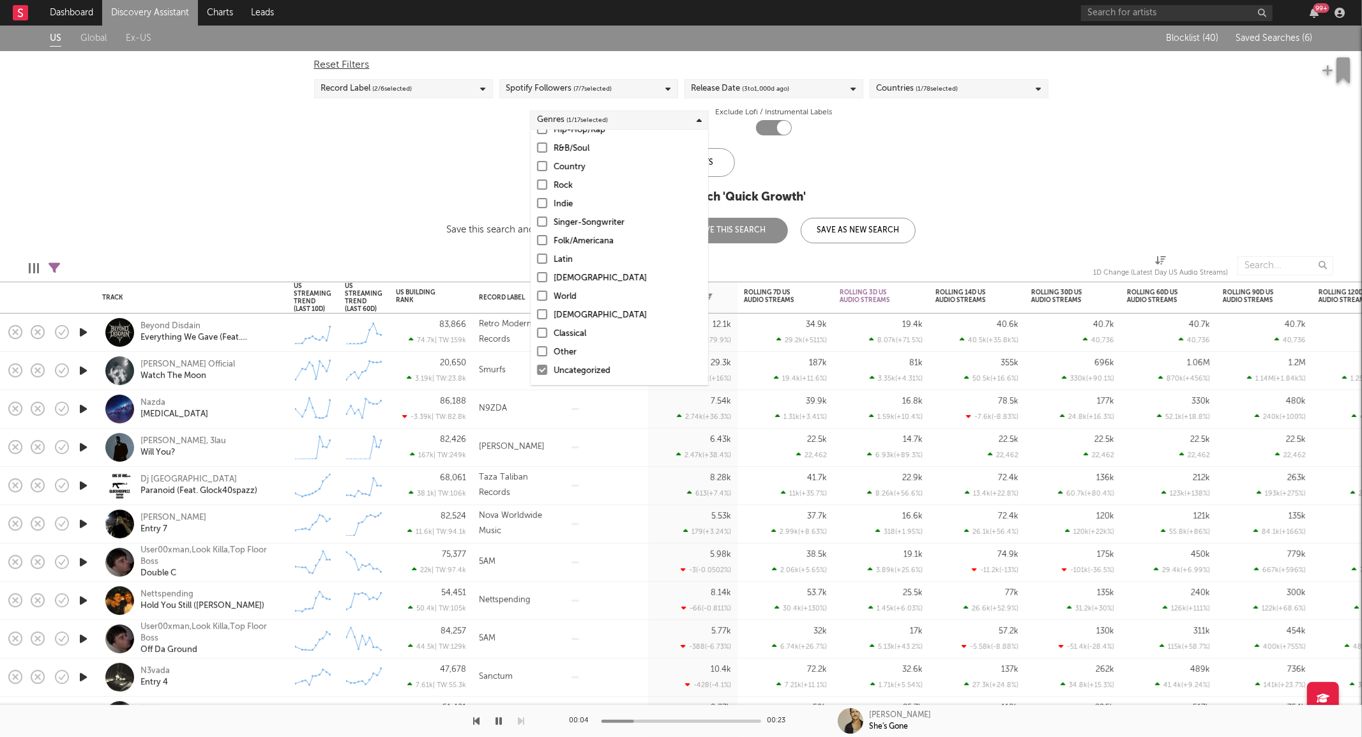
click at [598, 369] on div "Uncategorized" at bounding box center [628, 370] width 148 height 15
click at [537, 369] on input "Uncategorized" at bounding box center [537, 370] width 0 height 15
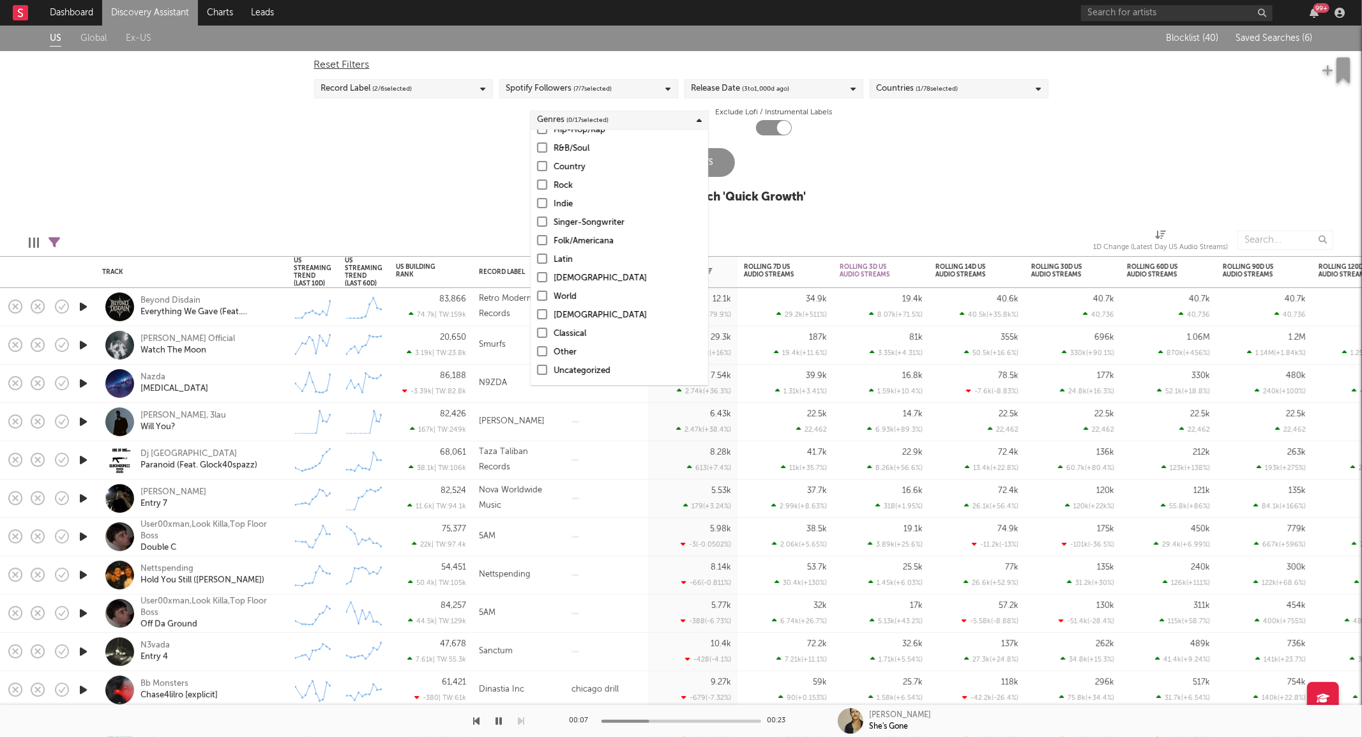
click at [585, 237] on div "Folk/Americana" at bounding box center [628, 241] width 148 height 15
click at [537, 237] on input "Folk/Americana" at bounding box center [537, 241] width 0 height 15
click at [585, 221] on div "Singer-Songwriter" at bounding box center [628, 222] width 148 height 15
click at [537, 221] on input "Singer-Songwriter" at bounding box center [537, 222] width 0 height 15
click at [562, 220] on div "Singer-Songwriter" at bounding box center [628, 222] width 148 height 15
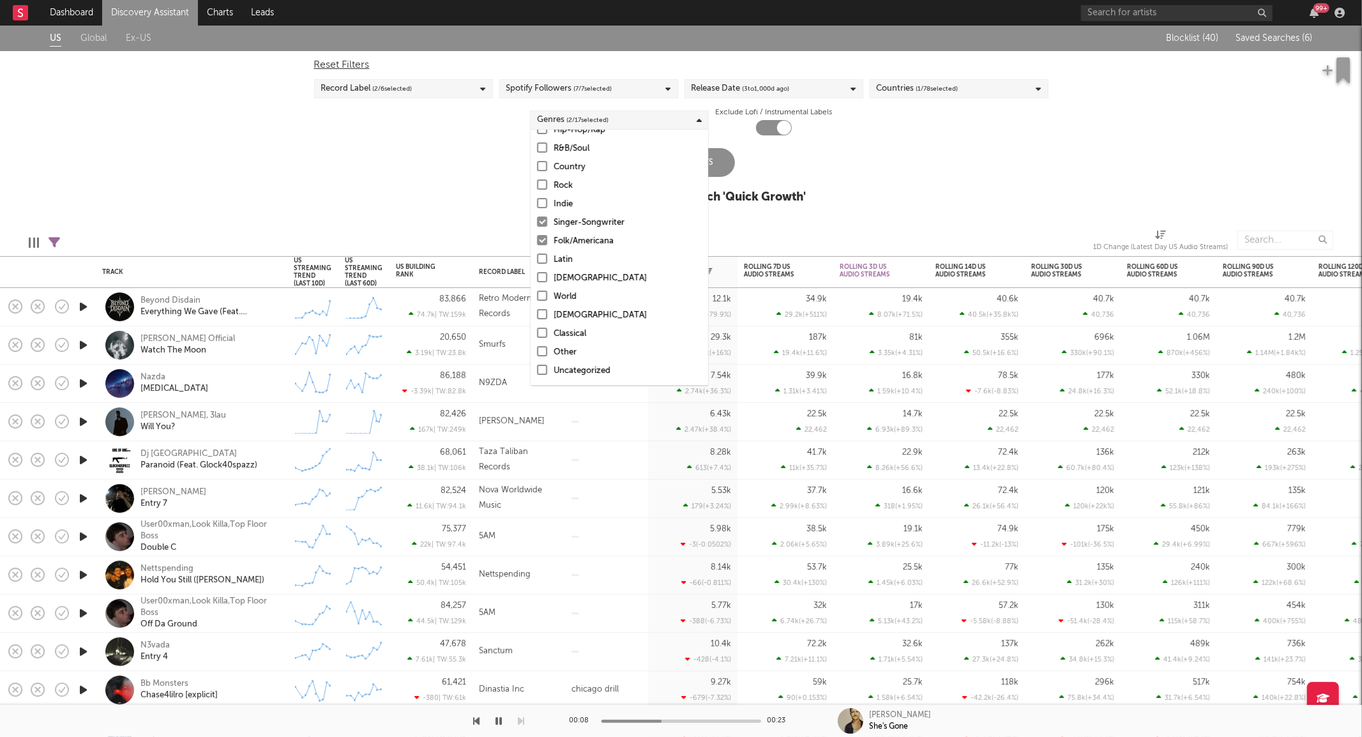
click at [584, 247] on div "Folk/Americana" at bounding box center [628, 241] width 148 height 15
click at [537, 247] on input "Folk/Americana" at bounding box center [537, 241] width 0 height 15
click at [588, 220] on div "Singer-Songwriter" at bounding box center [628, 222] width 148 height 15
click at [537, 220] on input "Singer-Songwriter" at bounding box center [537, 222] width 0 height 15
click at [564, 204] on div "Indie" at bounding box center [628, 204] width 148 height 15
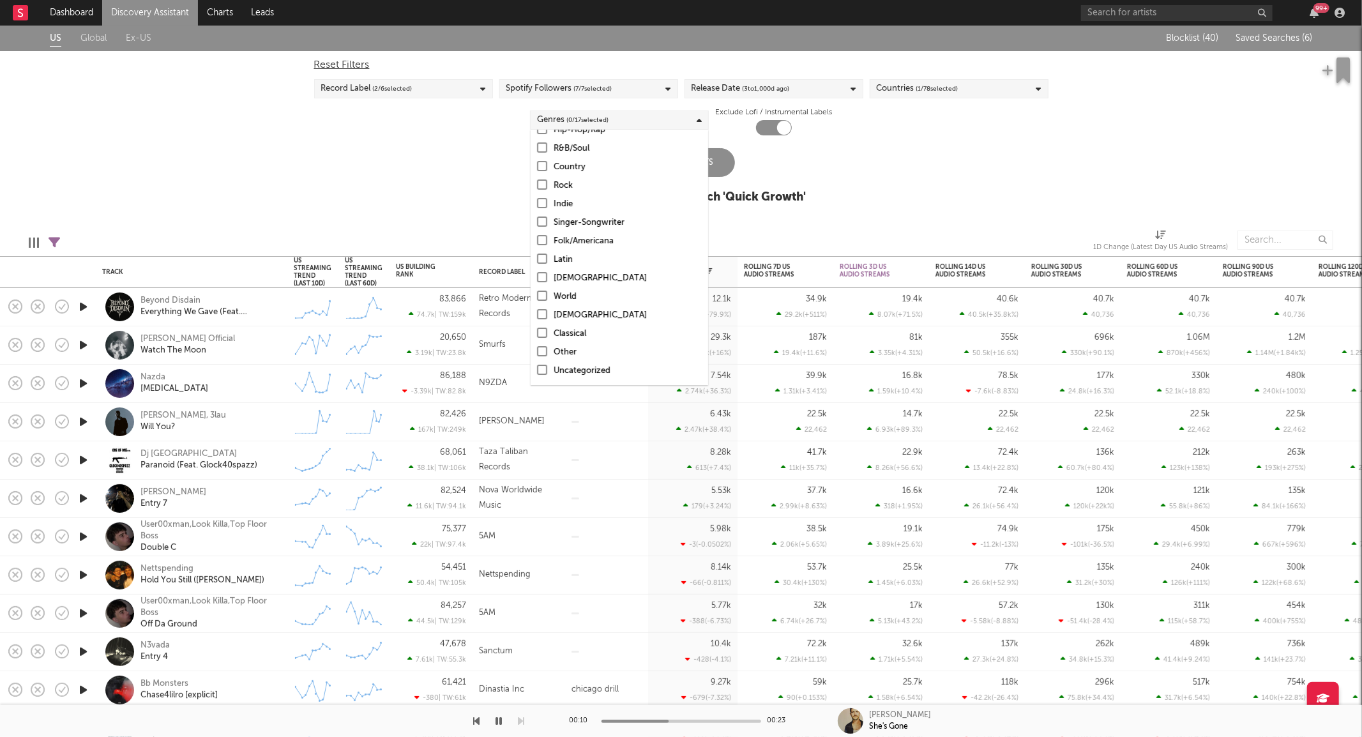
click at [537, 204] on input "Indie" at bounding box center [537, 204] width 0 height 15
click at [712, 157] on div "Update Results" at bounding box center [681, 162] width 107 height 29
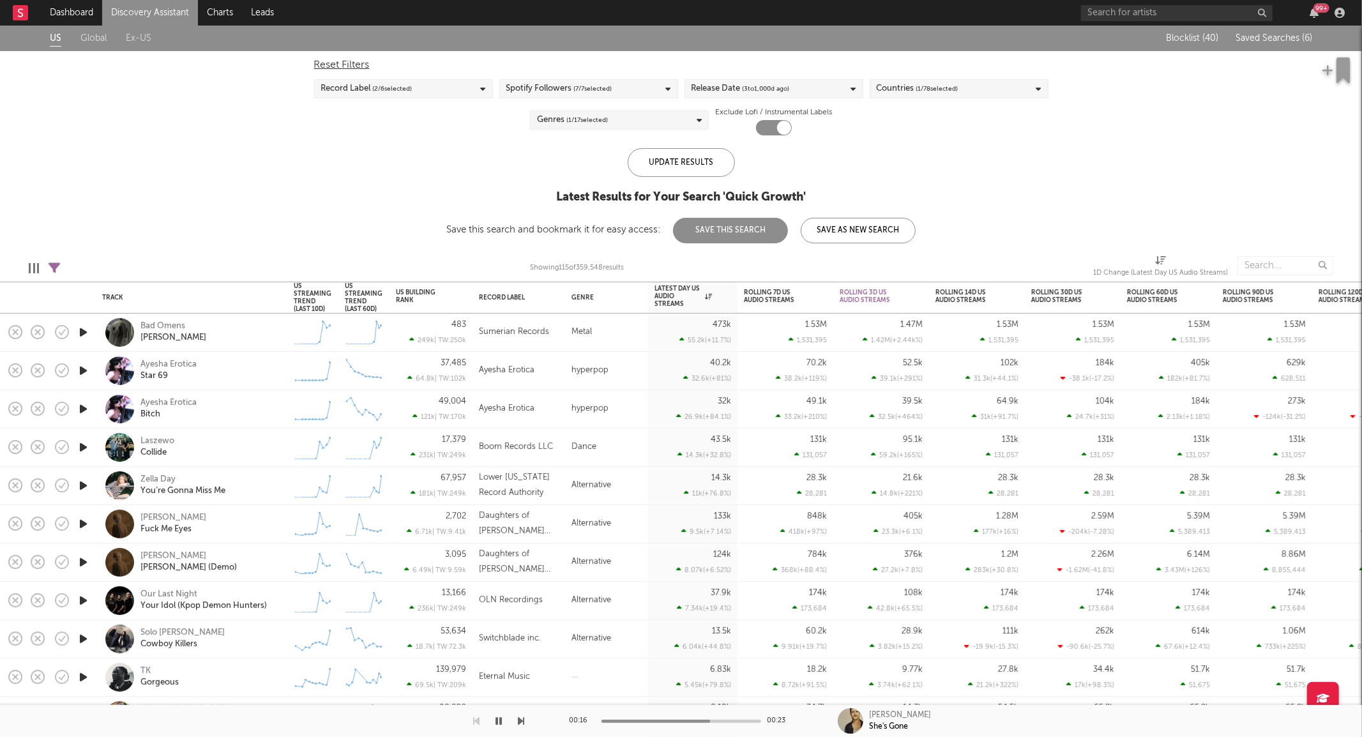
click at [84, 330] on icon "button" at bounding box center [83, 332] width 13 height 16
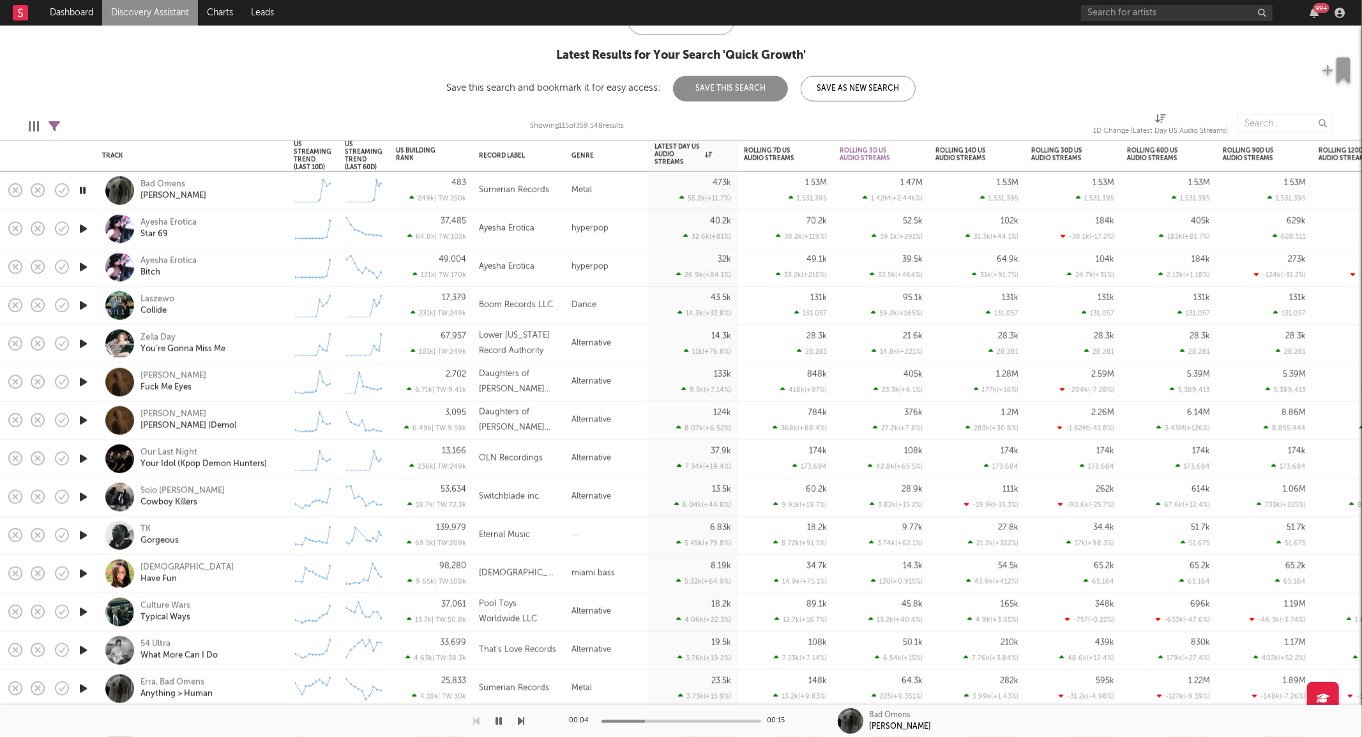
click at [87, 570] on icon "button" at bounding box center [83, 574] width 13 height 16
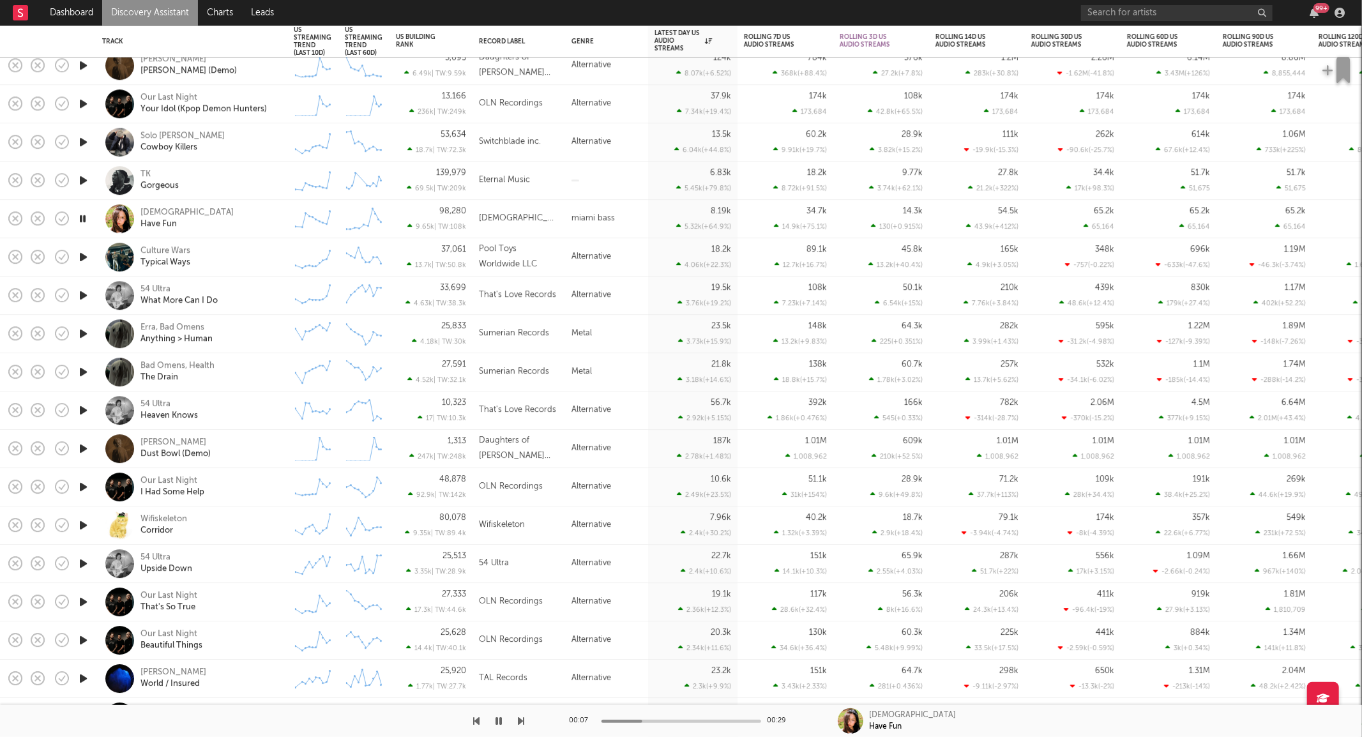
click at [241, 418] on div "54 Ultra Heaven Knows" at bounding box center [208, 410] width 137 height 23
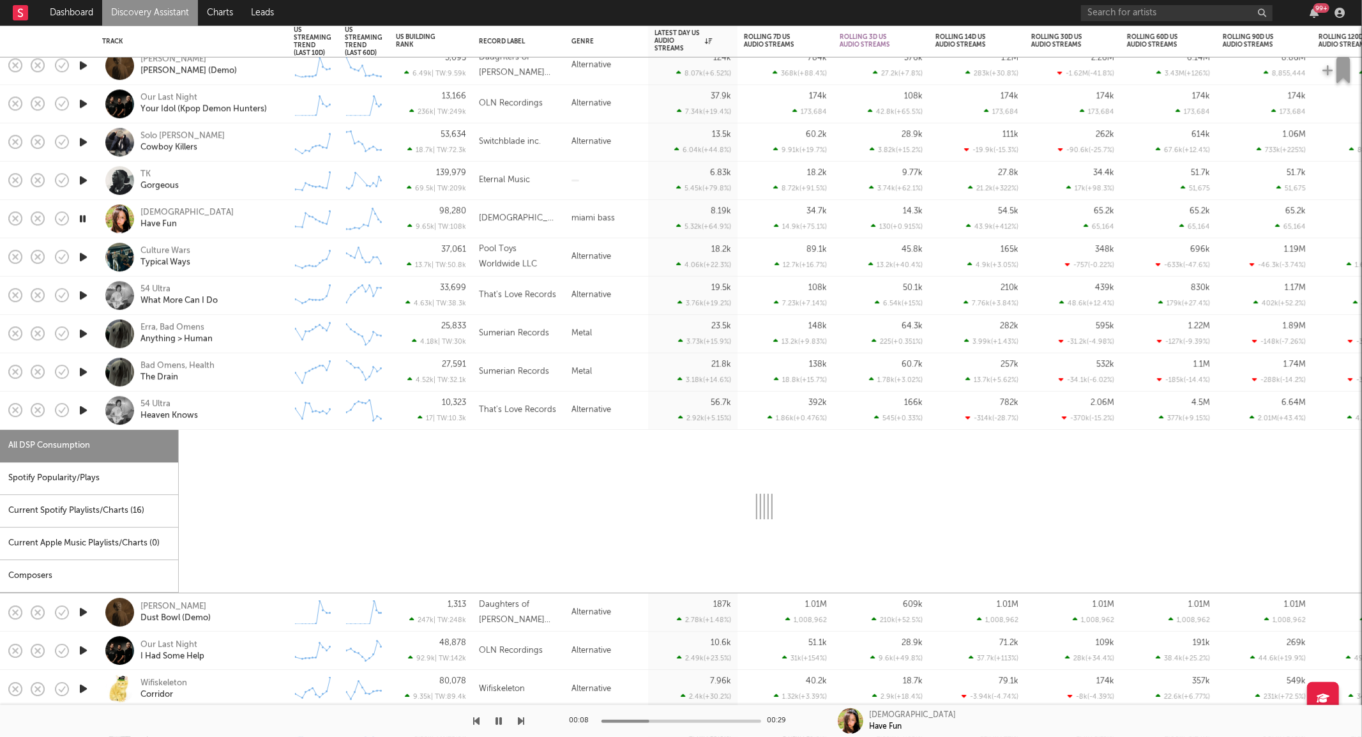
select select "6m"
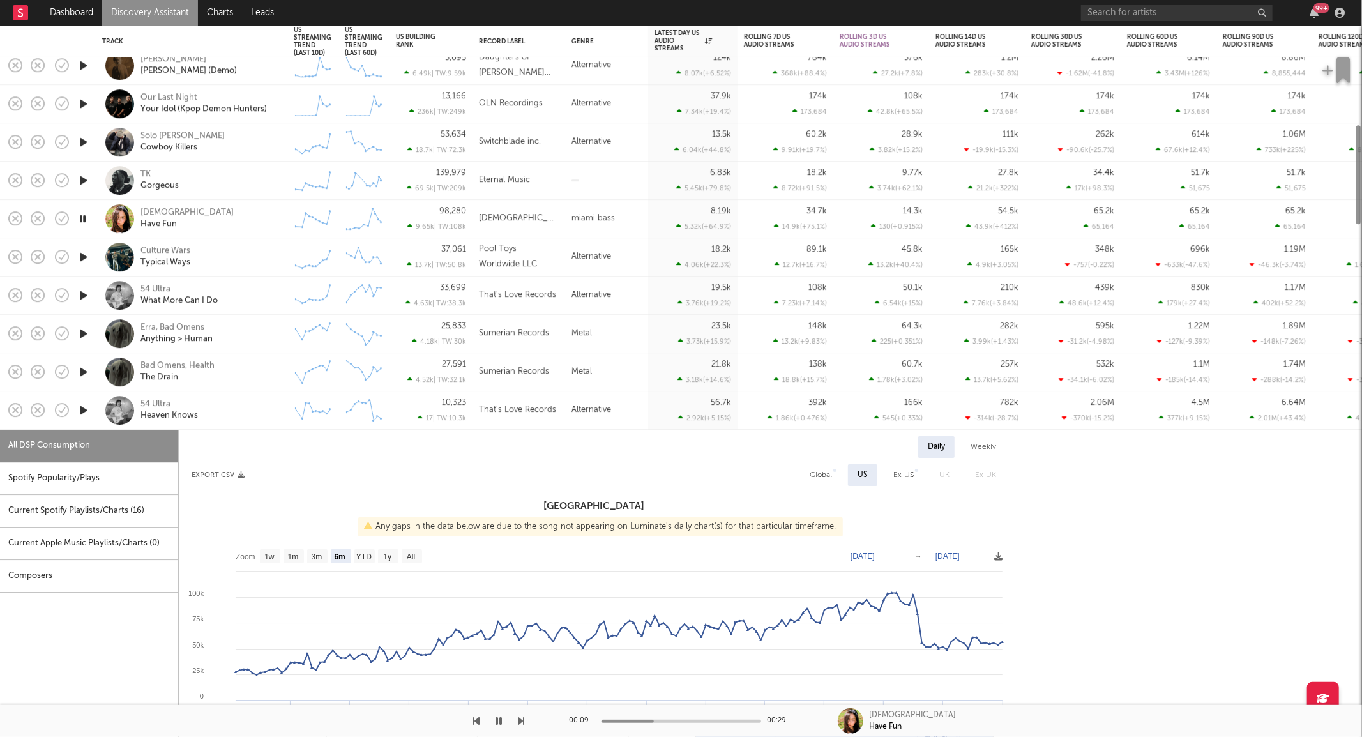
click at [249, 407] on div "54 Ultra Heaven Knows" at bounding box center [208, 410] width 137 height 23
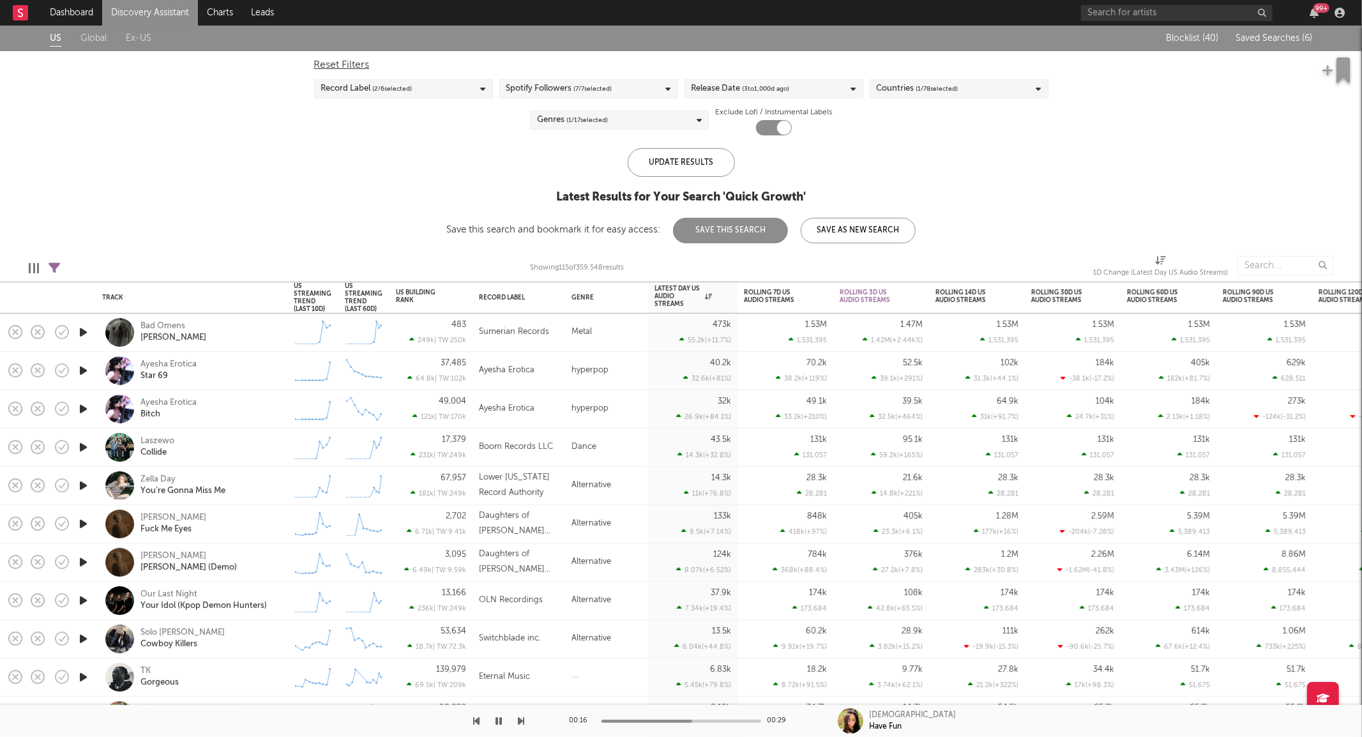
click at [400, 83] on span "( 2 / 6 selected)" at bounding box center [393, 88] width 40 height 15
click at [246, 126] on div "US Global Ex-US Blocklist ( 40 ) Saved Searches ( 6 ) Reset Filters Record Labe…" at bounding box center [681, 135] width 1362 height 218
click at [579, 104] on div "Reset Filters Record Label ( 2 / 6 selected) Spotify Followers ( 7 / 7 selected…" at bounding box center [681, 93] width 747 height 84
click at [578, 113] on span "( 1 / 17 selected)" at bounding box center [586, 119] width 41 height 15
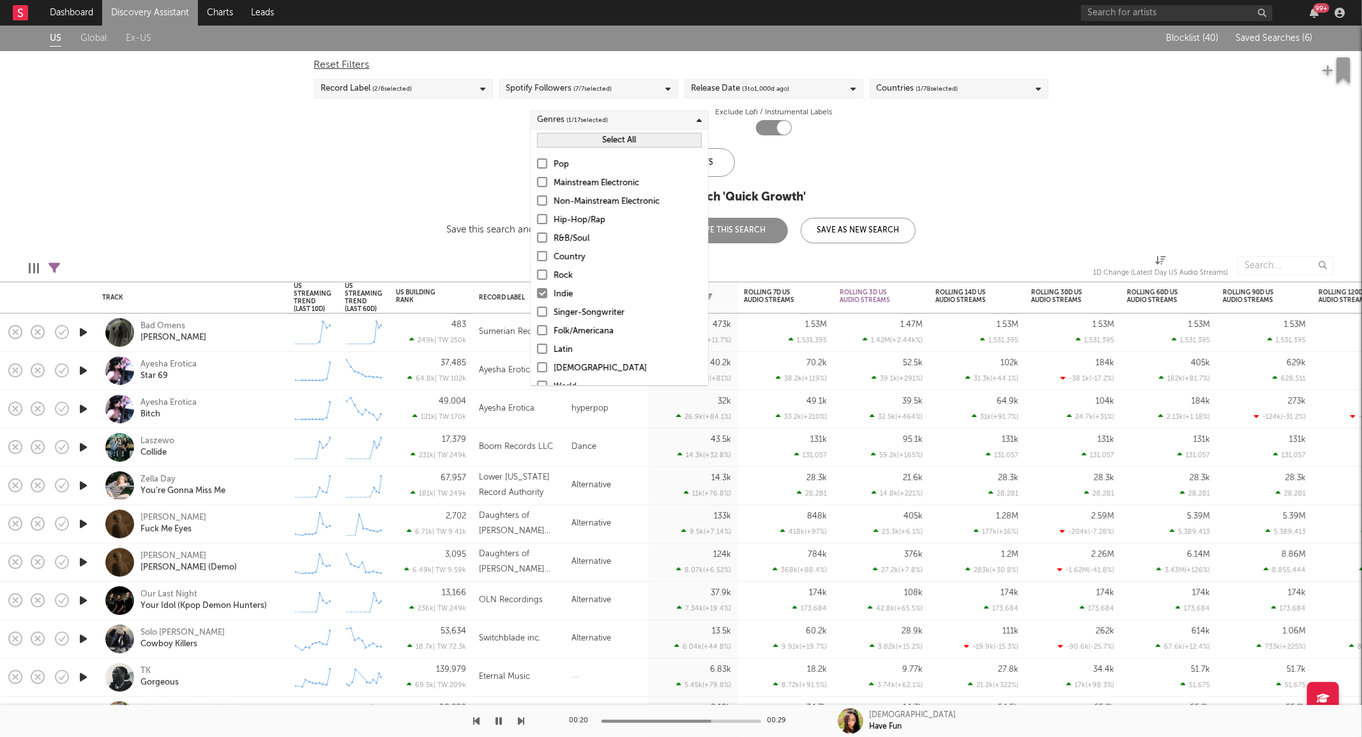
click at [551, 294] on label "Indie" at bounding box center [619, 294] width 165 height 15
click at [537, 294] on input "Indie" at bounding box center [537, 294] width 0 height 15
click at [551, 294] on label "Indie" at bounding box center [619, 294] width 165 height 15
click at [537, 294] on input "Indie" at bounding box center [537, 294] width 0 height 15
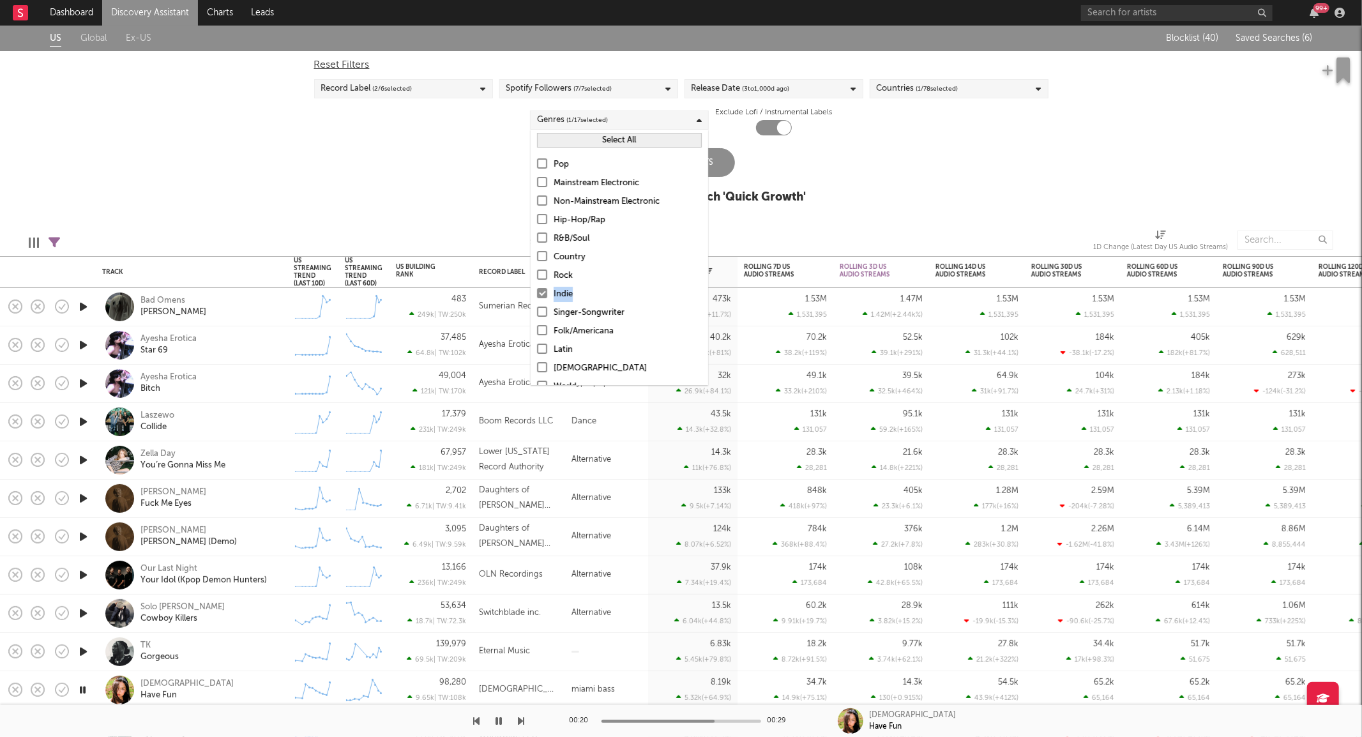
click at [557, 287] on div "Indie" at bounding box center [628, 294] width 148 height 15
click at [537, 287] on input "Indie" at bounding box center [537, 294] width 0 height 15
click at [570, 262] on div "Country" at bounding box center [628, 257] width 148 height 15
click at [537, 262] on input "Country" at bounding box center [537, 257] width 0 height 15
click at [731, 170] on div "Update Results" at bounding box center [681, 162] width 107 height 29
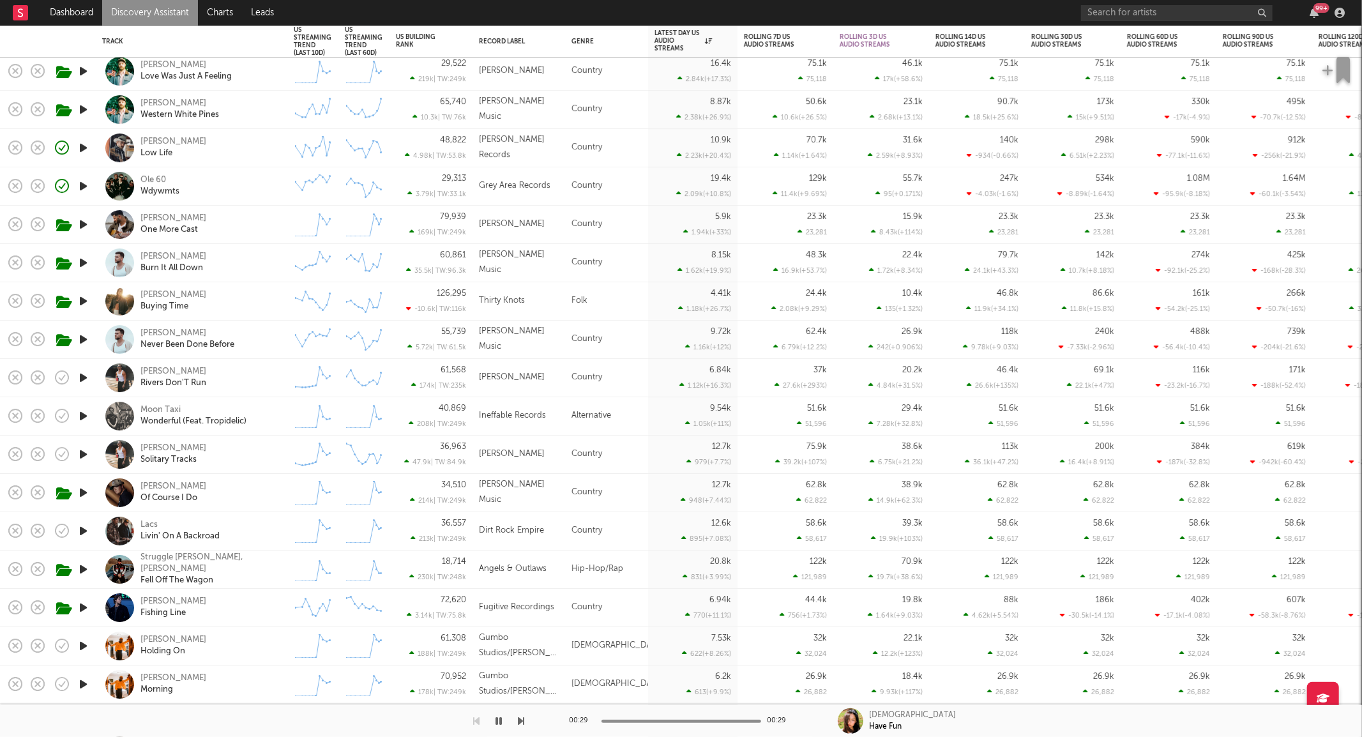
click at [232, 305] on div "Lily Fitts Buying Time" at bounding box center [208, 301] width 137 height 23
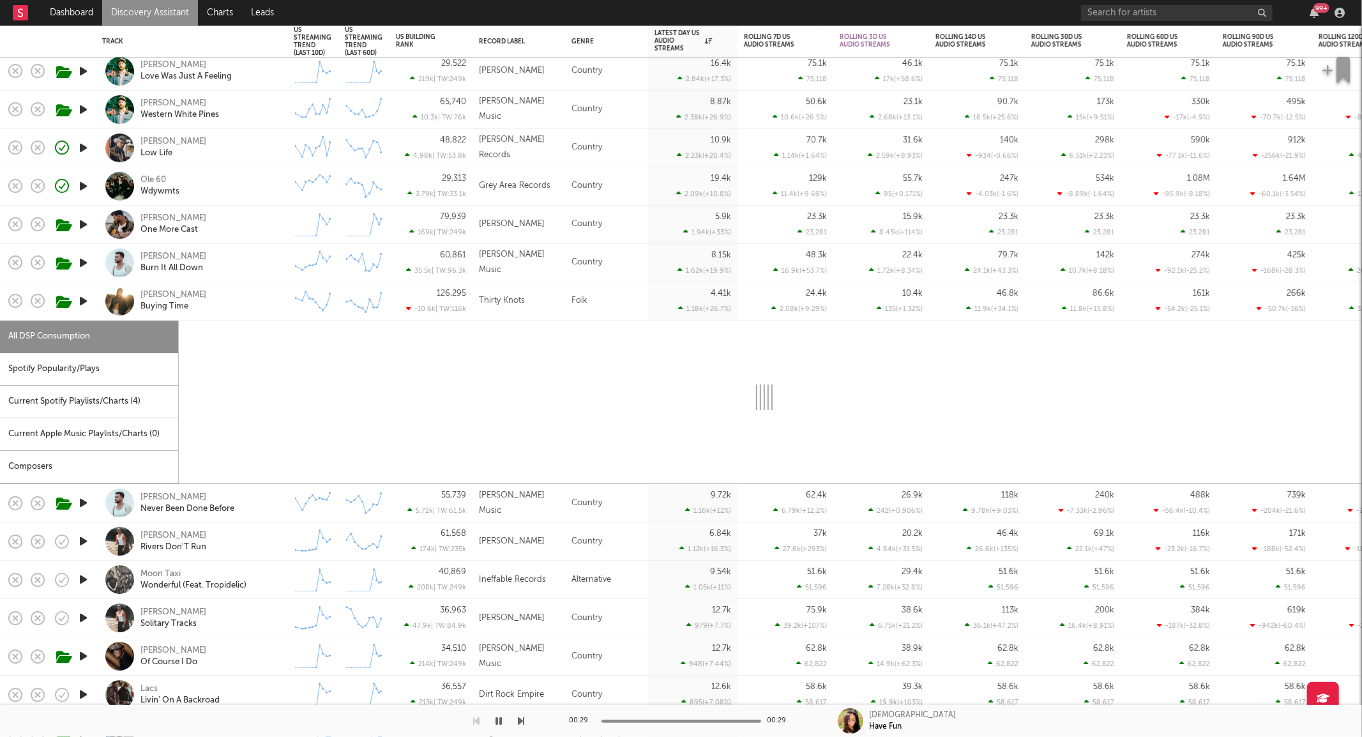
select select "6m"
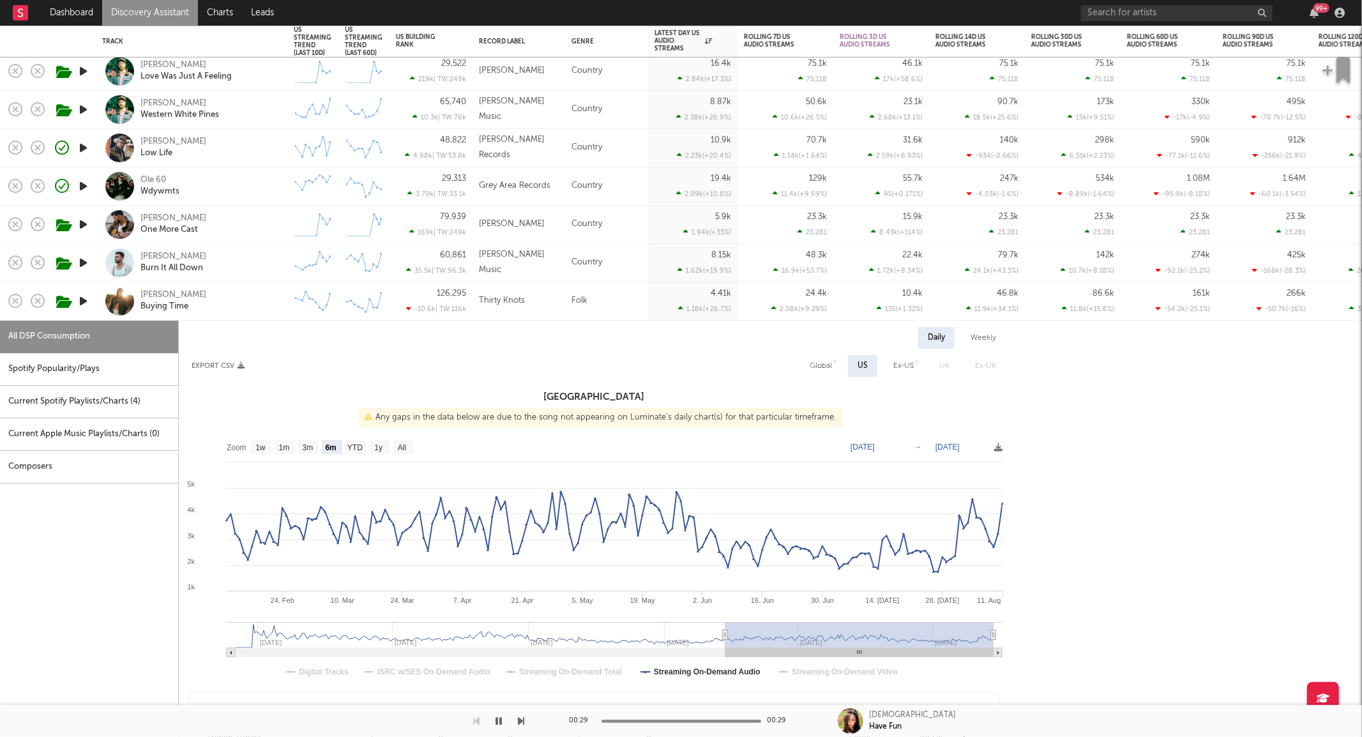
click at [222, 307] on div "Lily Fitts Buying Time" at bounding box center [208, 301] width 137 height 23
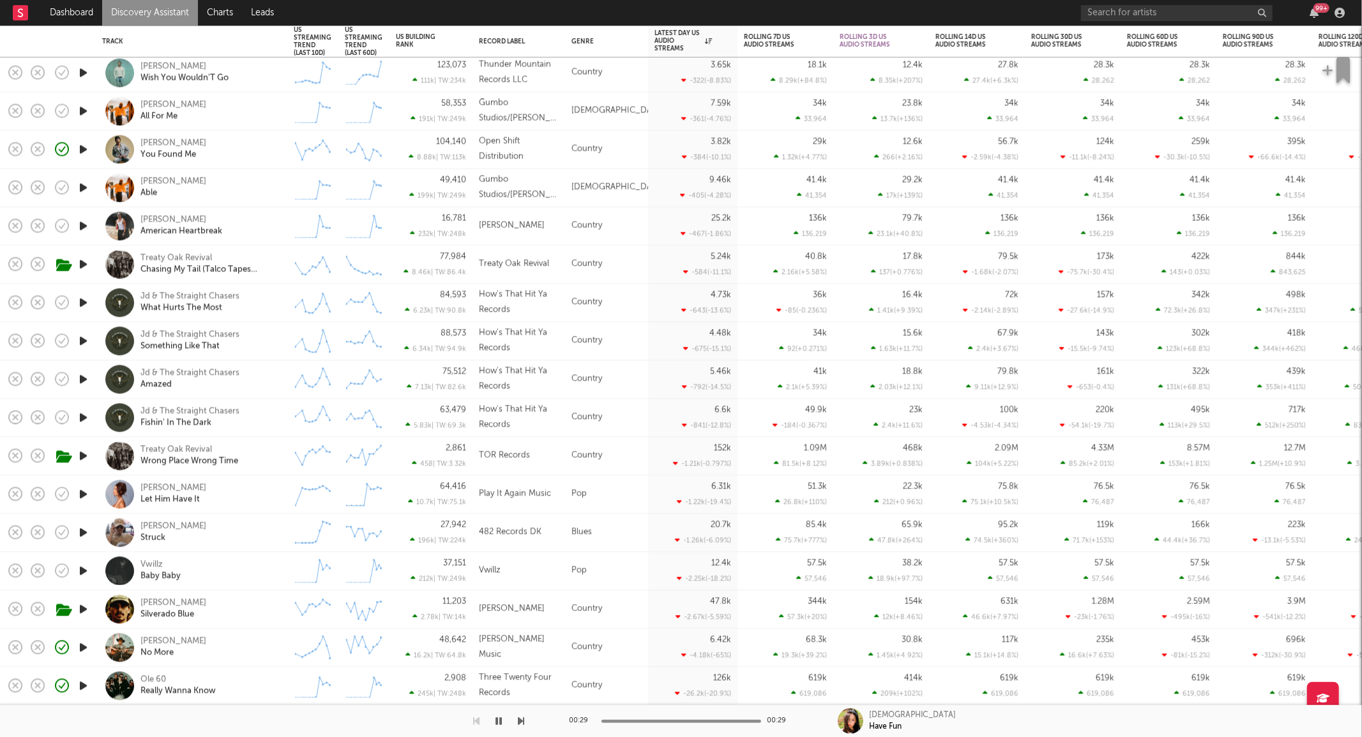
click at [87, 496] on icon "button" at bounding box center [83, 494] width 13 height 16
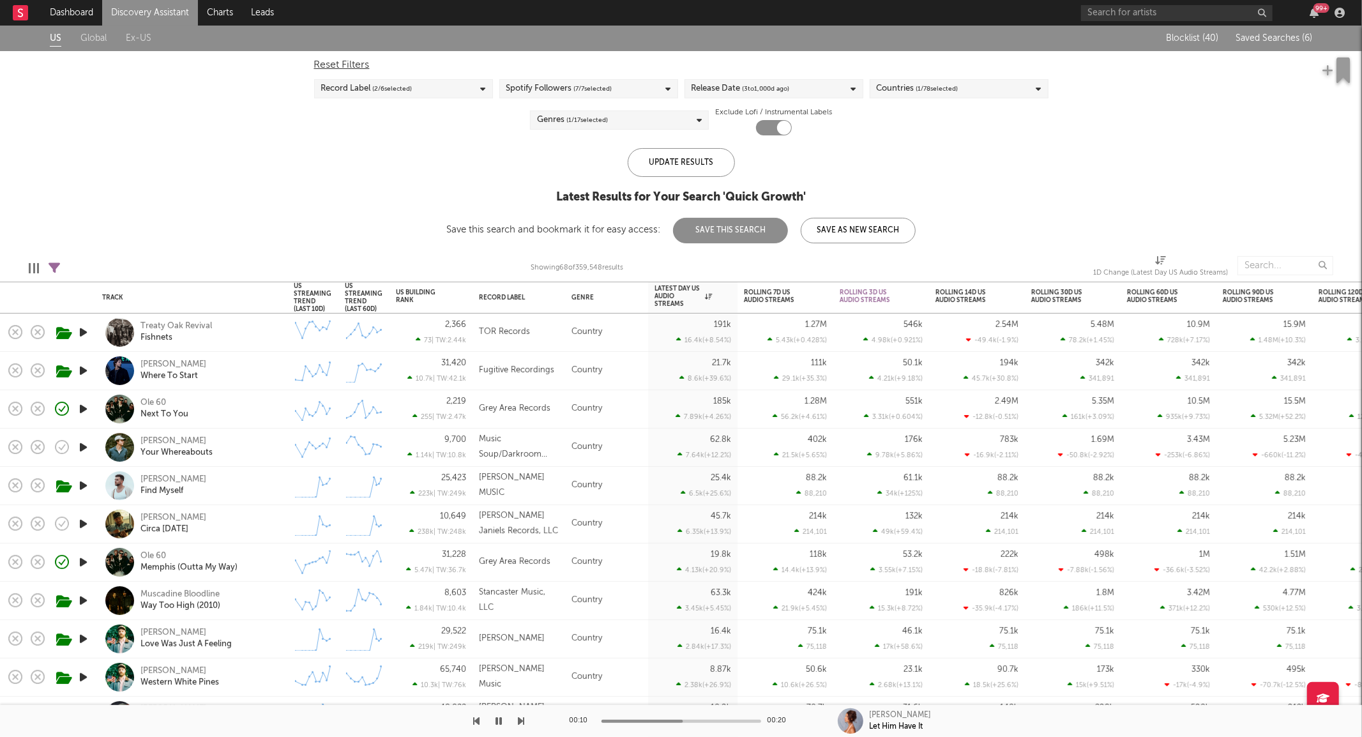
click at [622, 122] on div "Genres ( 1 / 17 selected)" at bounding box center [619, 119] width 179 height 19
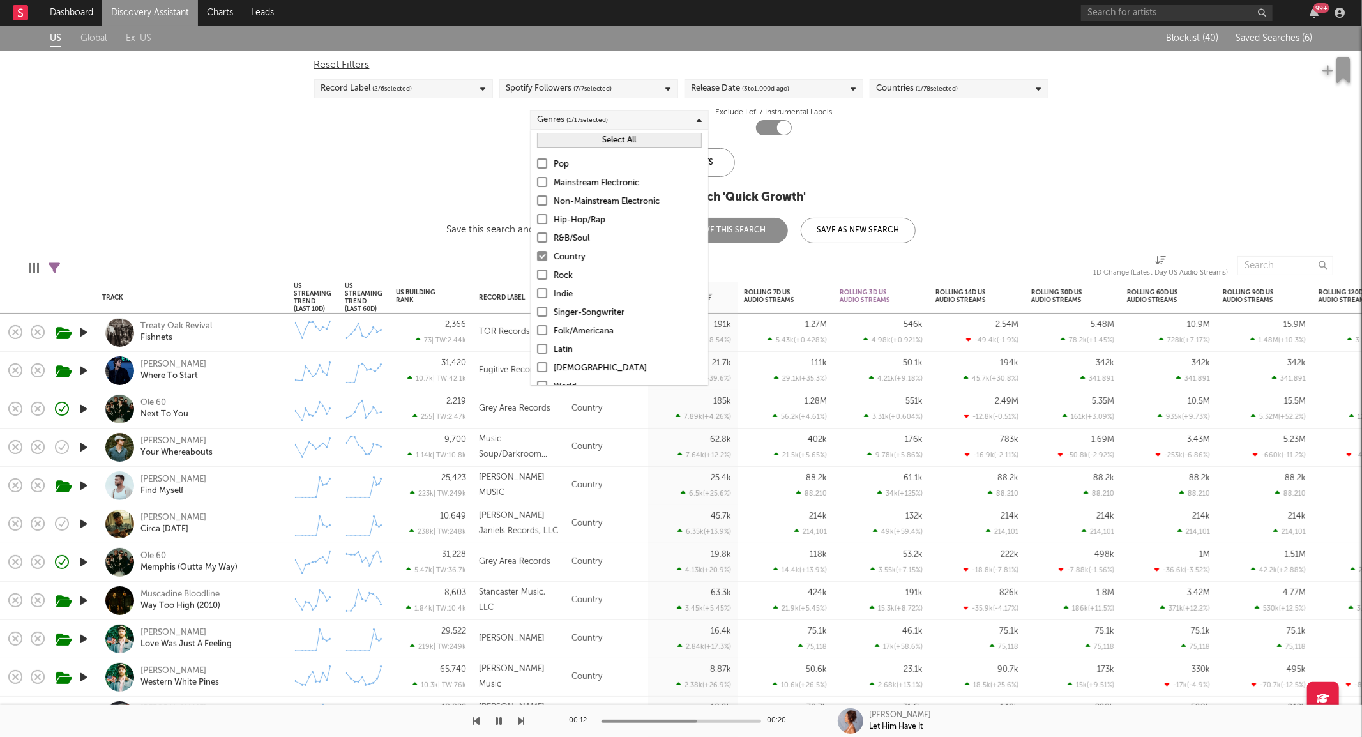
click at [603, 315] on div "Singer-Songwriter" at bounding box center [628, 312] width 148 height 15
click at [537, 315] on input "Singer-Songwriter" at bounding box center [537, 312] width 0 height 15
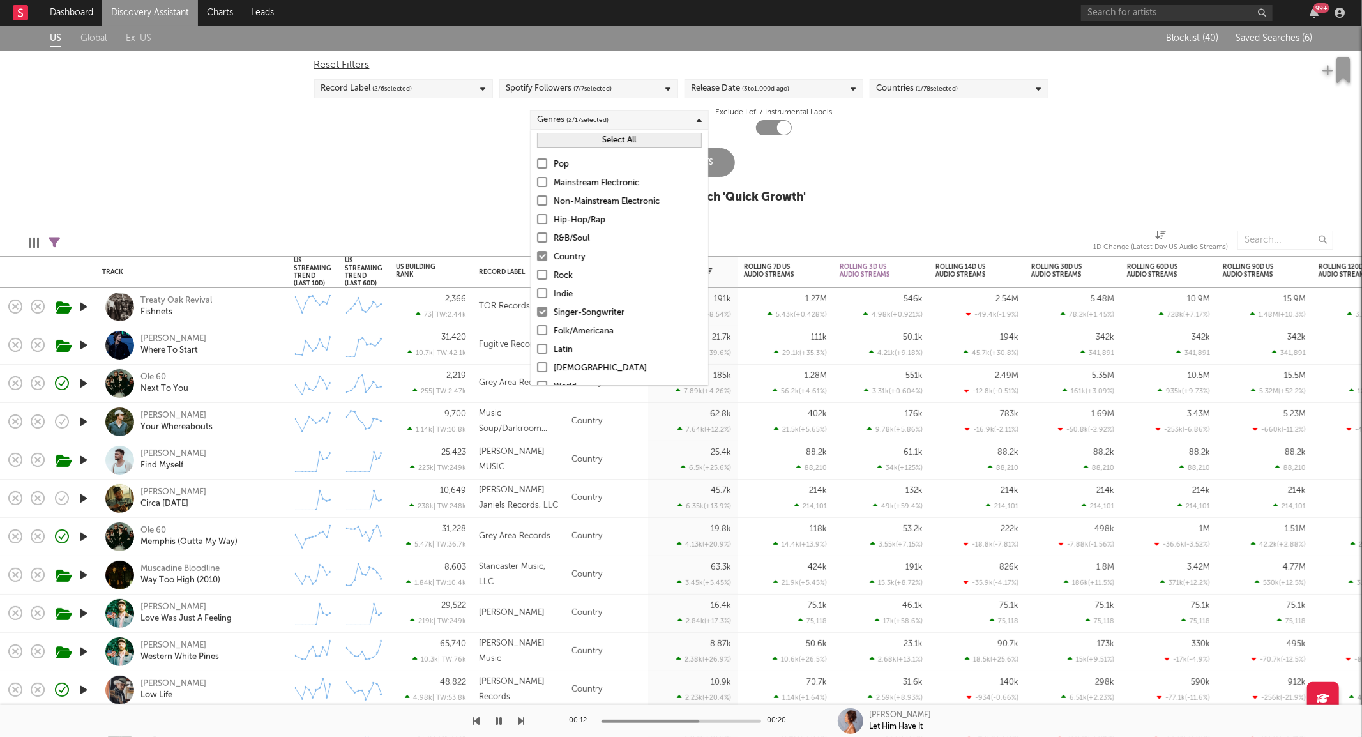
click at [591, 332] on div "Folk/Americana" at bounding box center [628, 331] width 148 height 15
click at [537, 332] on input "Folk/Americana" at bounding box center [537, 331] width 0 height 15
click at [851, 192] on div "US Global Ex-US Blocklist ( 40 ) Saved Searches ( 6 ) Reset Filters Record Labe…" at bounding box center [681, 122] width 1362 height 192
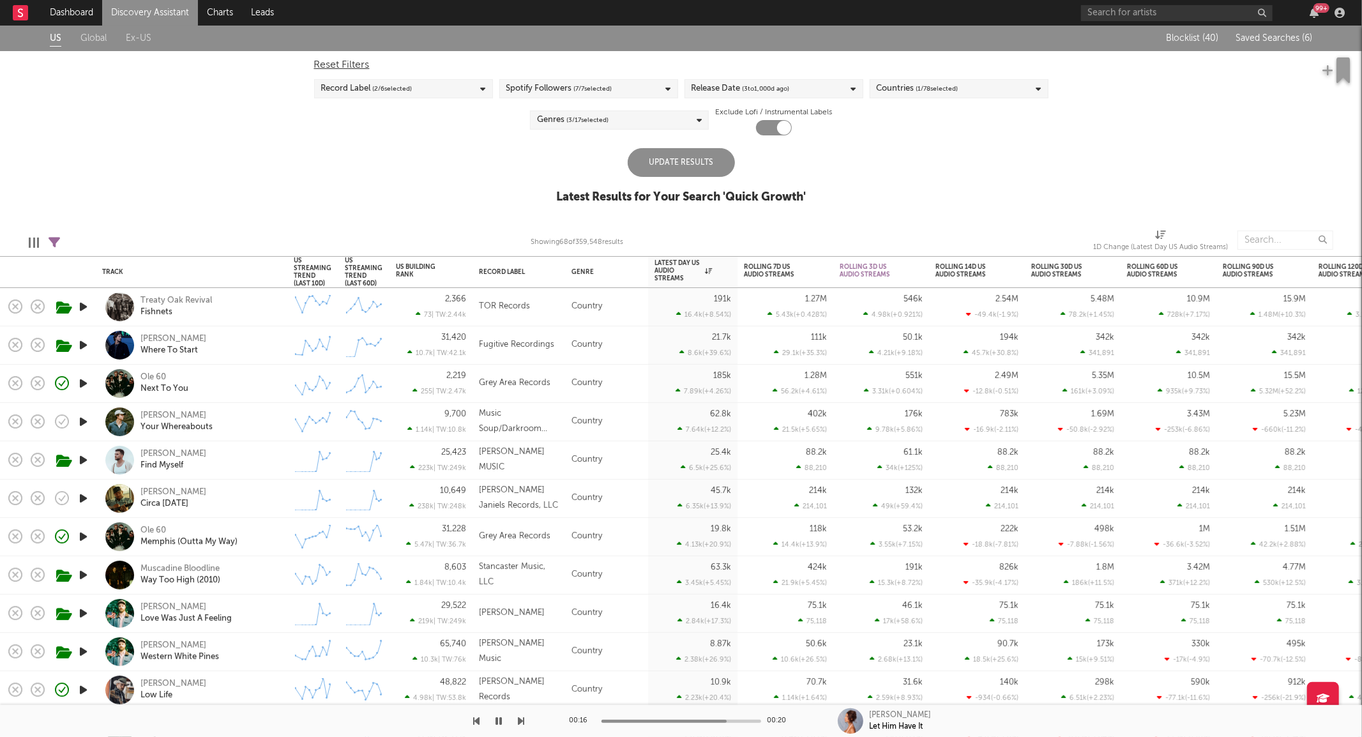
click at [56, 241] on icon at bounding box center [54, 242] width 11 height 11
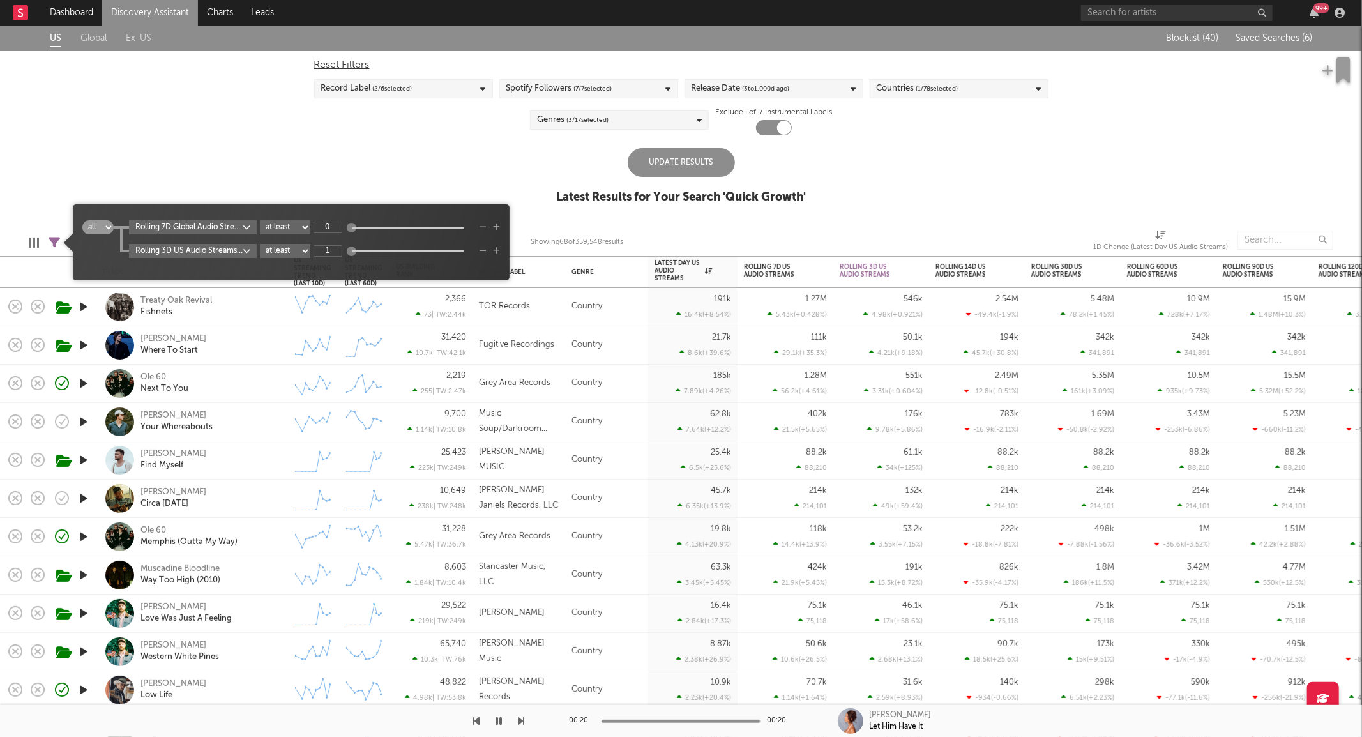
click at [481, 225] on icon "button" at bounding box center [482, 227] width 7 height 8
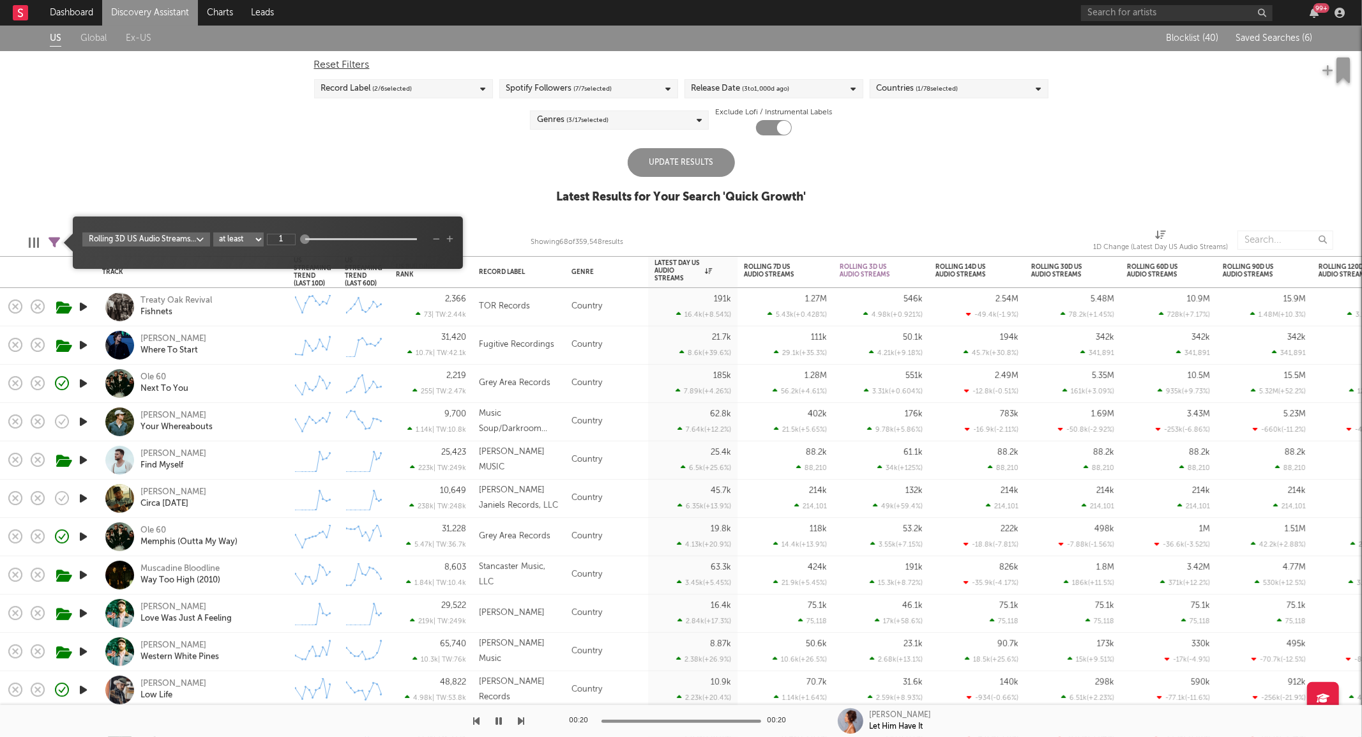
click at [438, 236] on icon "button" at bounding box center [436, 240] width 7 height 8
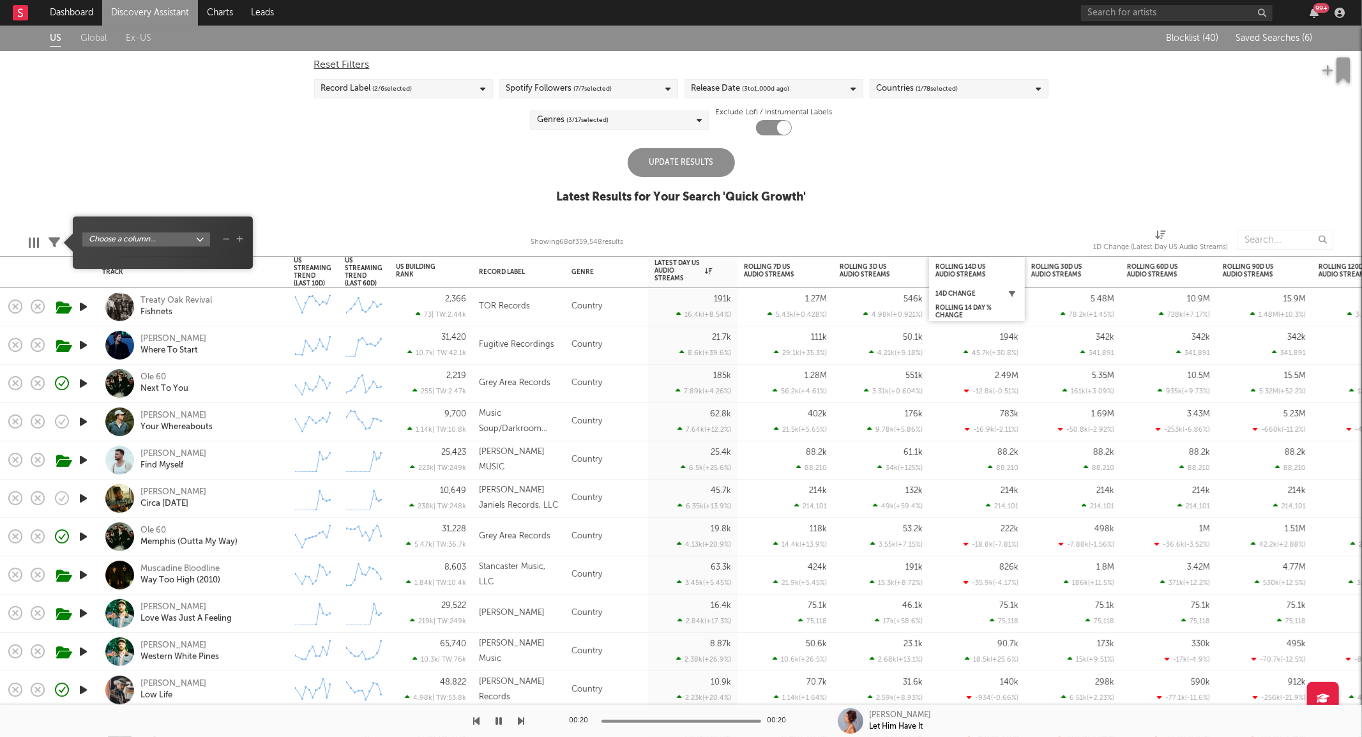
click at [1011, 290] on icon "button" at bounding box center [1012, 293] width 6 height 6
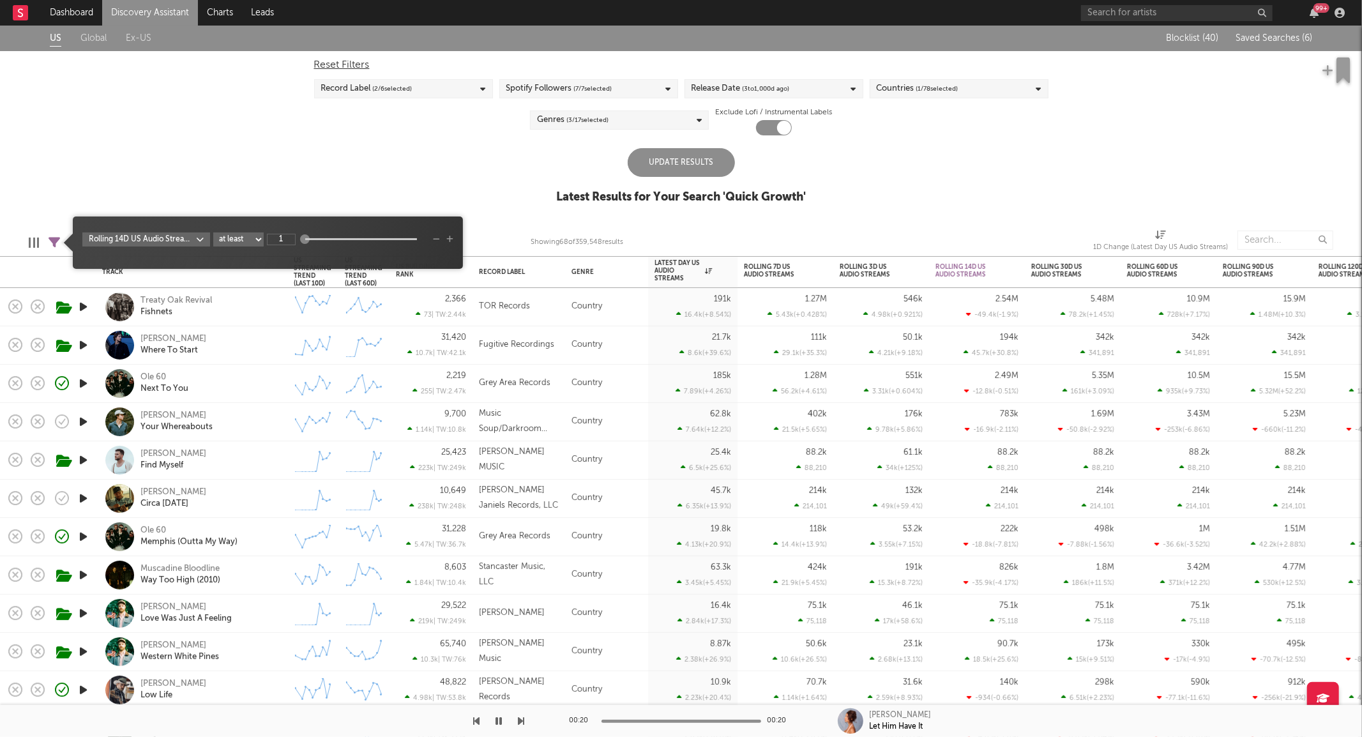
click at [705, 170] on div "Update Results" at bounding box center [681, 162] width 107 height 29
type input "1"
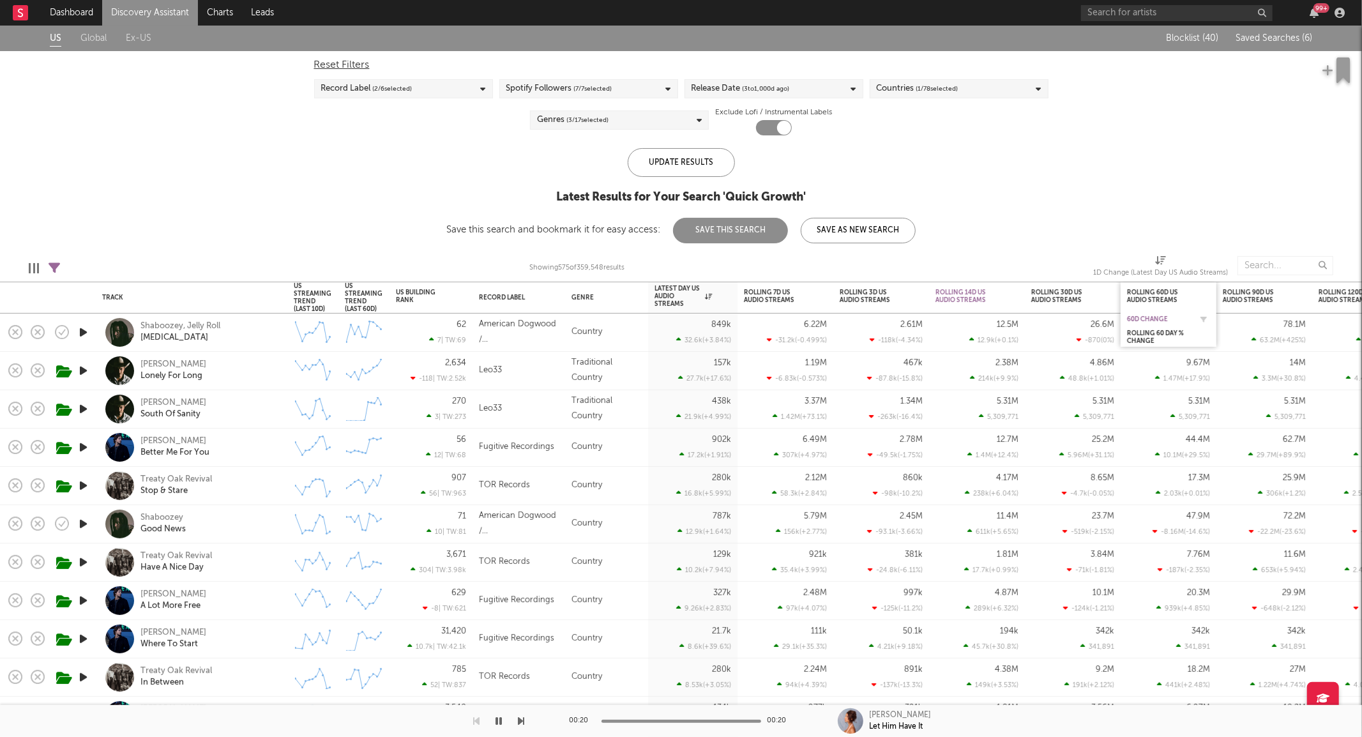
click at [1170, 315] on div "60D Change" at bounding box center [1159, 319] width 64 height 8
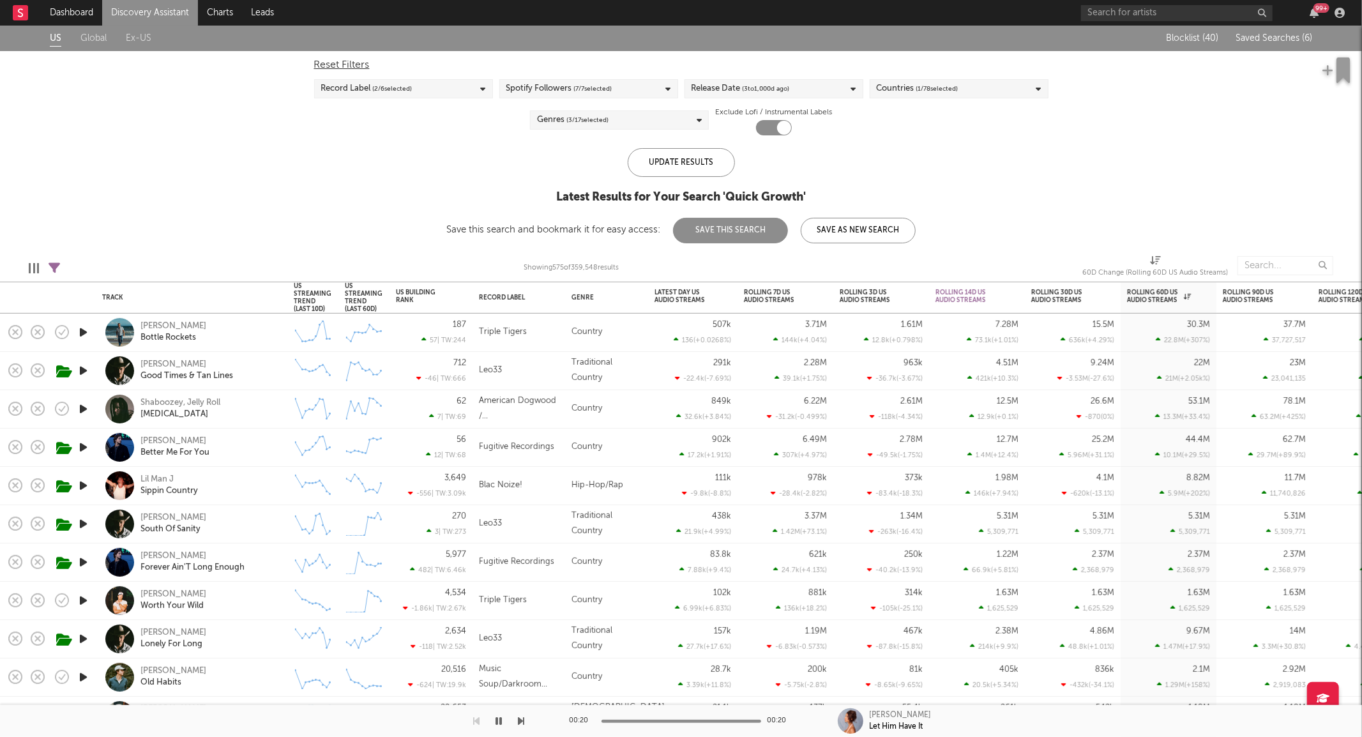
click at [797, 80] on div "Release Date ( 3 to 1,000 d ago)" at bounding box center [773, 88] width 179 height 19
drag, startPoint x: 748, startPoint y: 184, endPoint x: 712, endPoint y: 184, distance: 35.8
click at [713, 186] on div "From 3 to 1,000 days ago" at bounding box center [782, 189] width 148 height 20
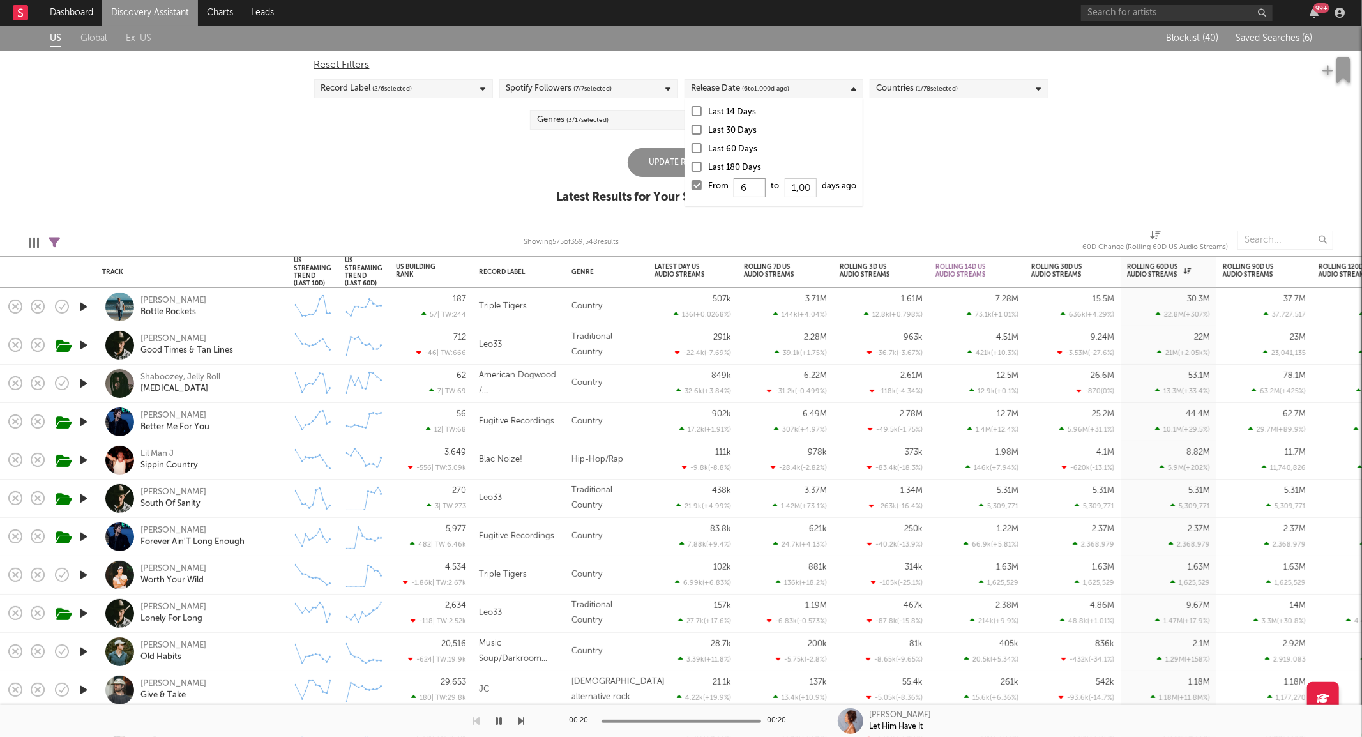
type input "60"
click at [665, 164] on div "Update Results" at bounding box center [681, 162] width 107 height 29
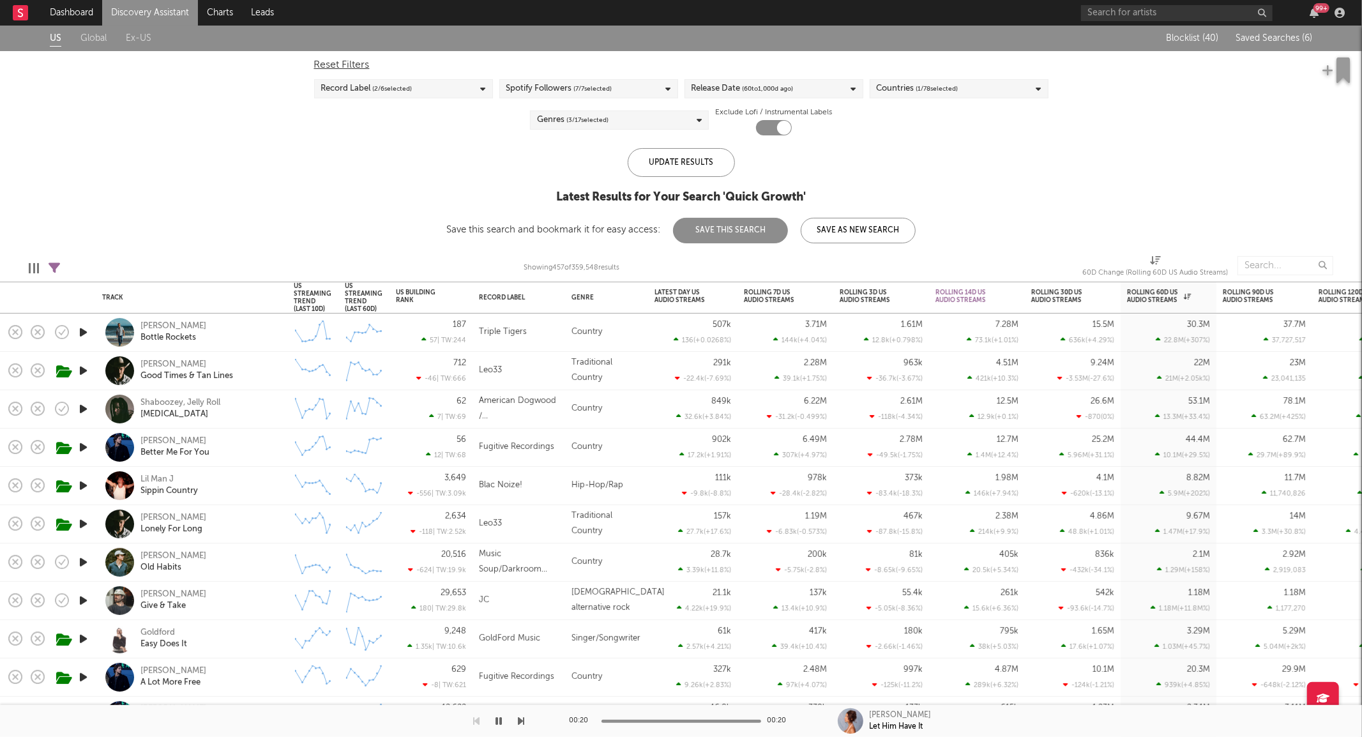
click at [254, 116] on div "US Global Ex-US Blocklist ( 40 ) Saved Searches ( 6 ) Reset Filters Record Labe…" at bounding box center [681, 135] width 1362 height 218
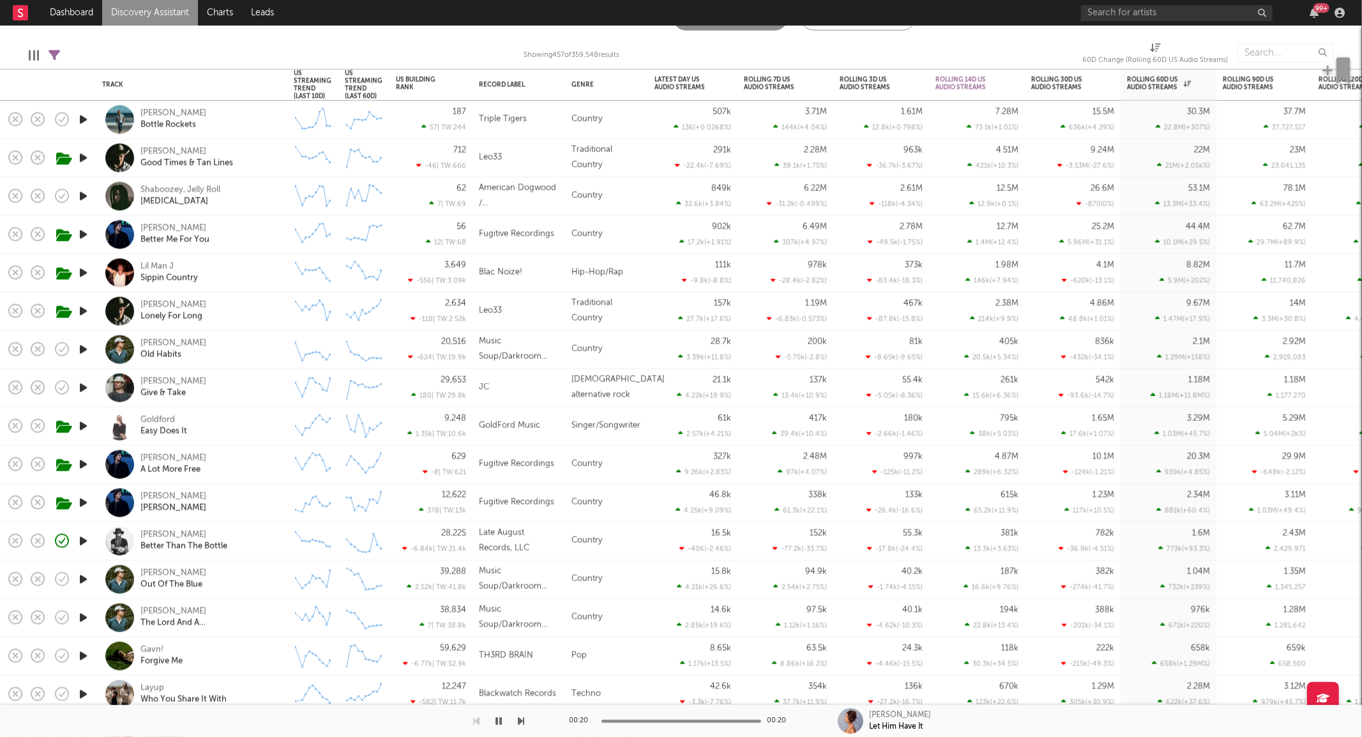
click at [83, 390] on icon "button" at bounding box center [83, 388] width 13 height 16
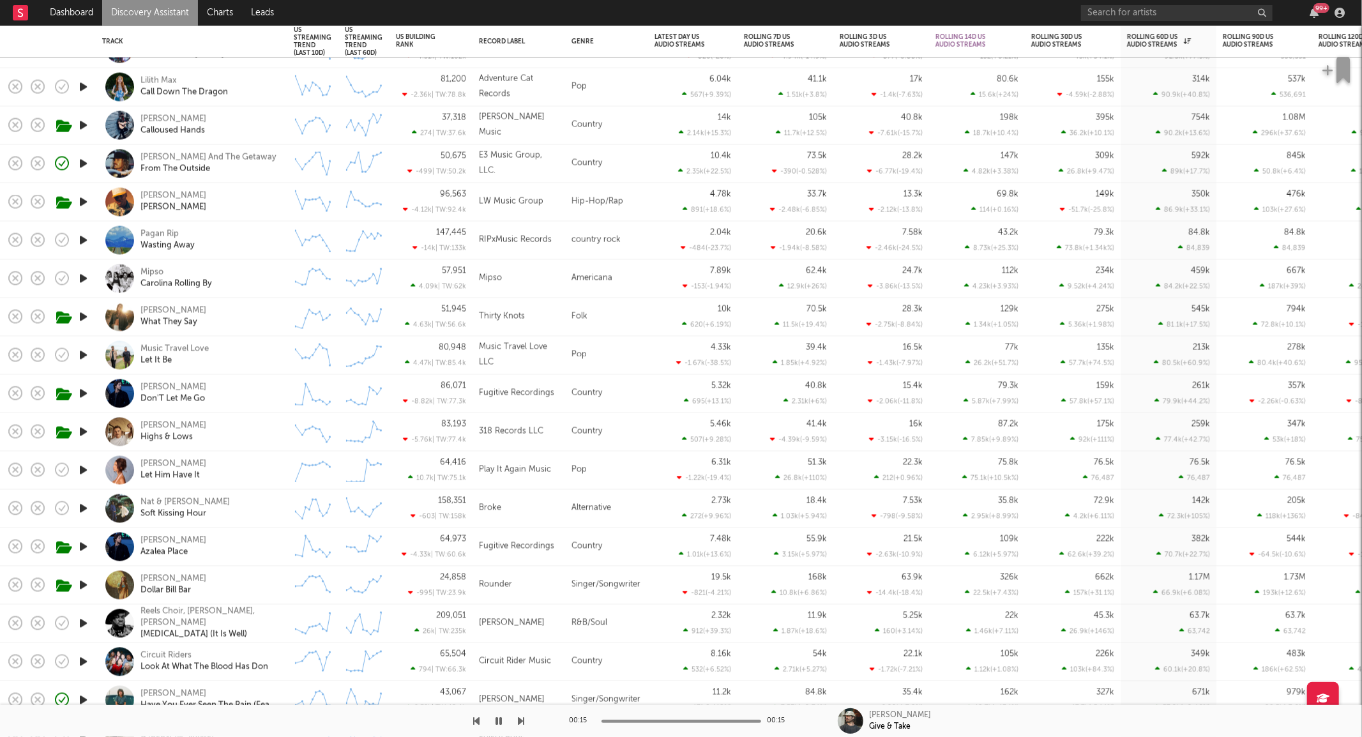
click at [84, 623] on icon "button" at bounding box center [83, 623] width 13 height 16
click at [278, 635] on div "Reels Choir, Lorie Ladd, David Onka Amen (It Is Well)" at bounding box center [191, 624] width 179 height 38
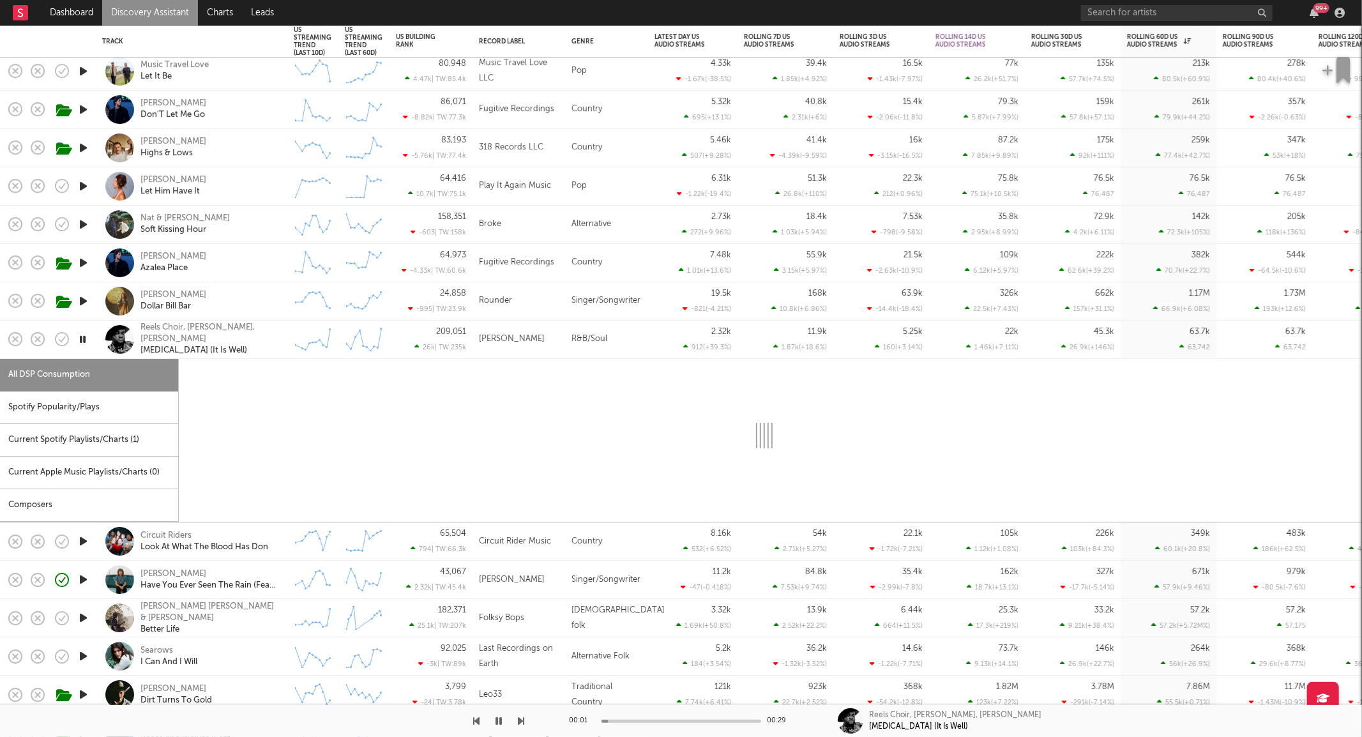
select select "1w"
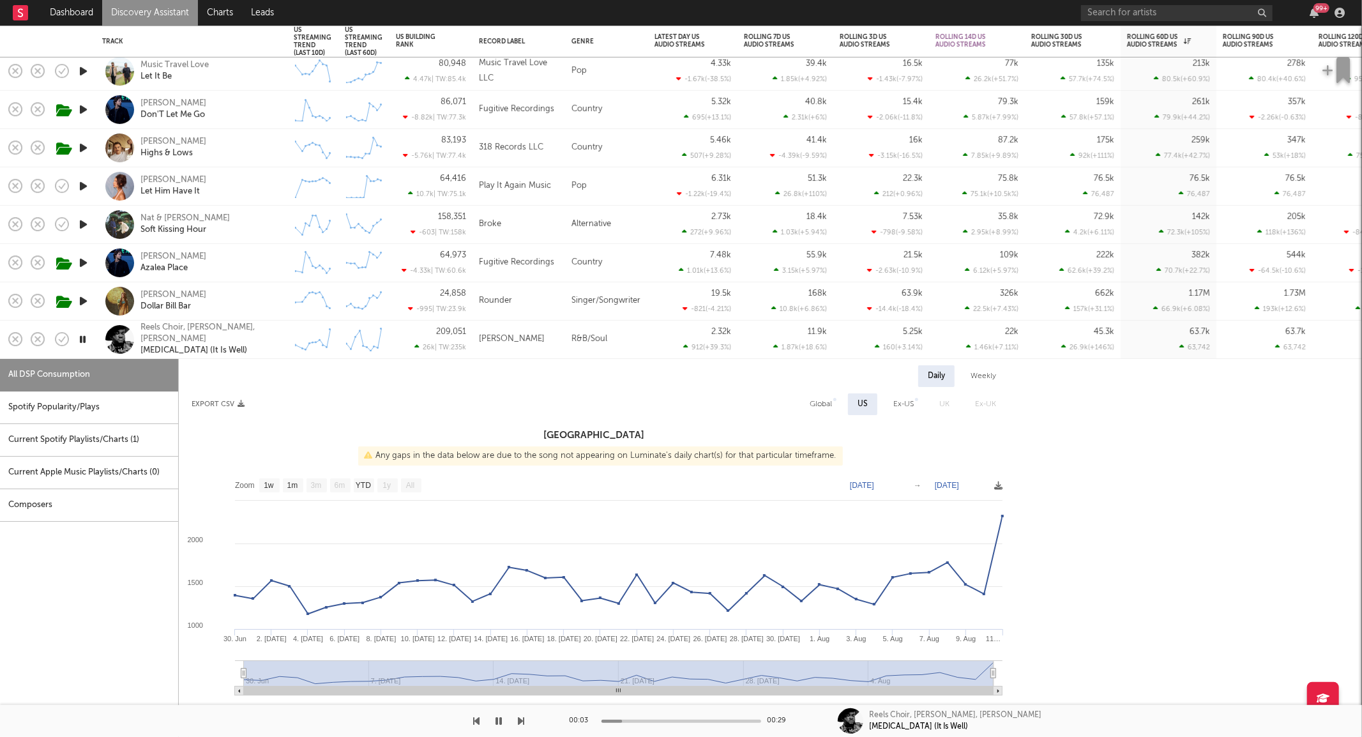
click at [266, 353] on div "Reels Choir, Lorie Ladd, David Onka Amen (It Is Well)" at bounding box center [191, 339] width 179 height 38
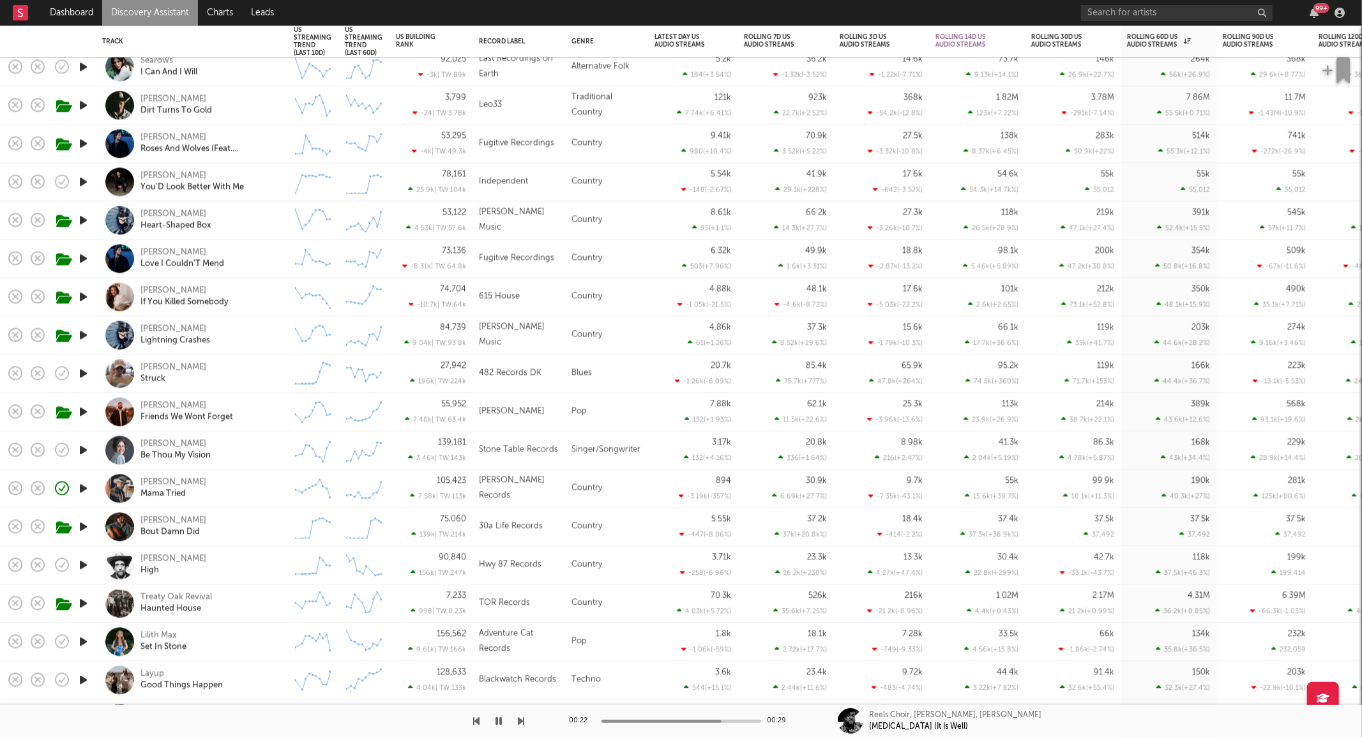
click at [81, 413] on icon "button" at bounding box center [83, 411] width 13 height 16
click at [278, 414] on div "Brent Morgan Friends We Wont Forget" at bounding box center [191, 412] width 179 height 38
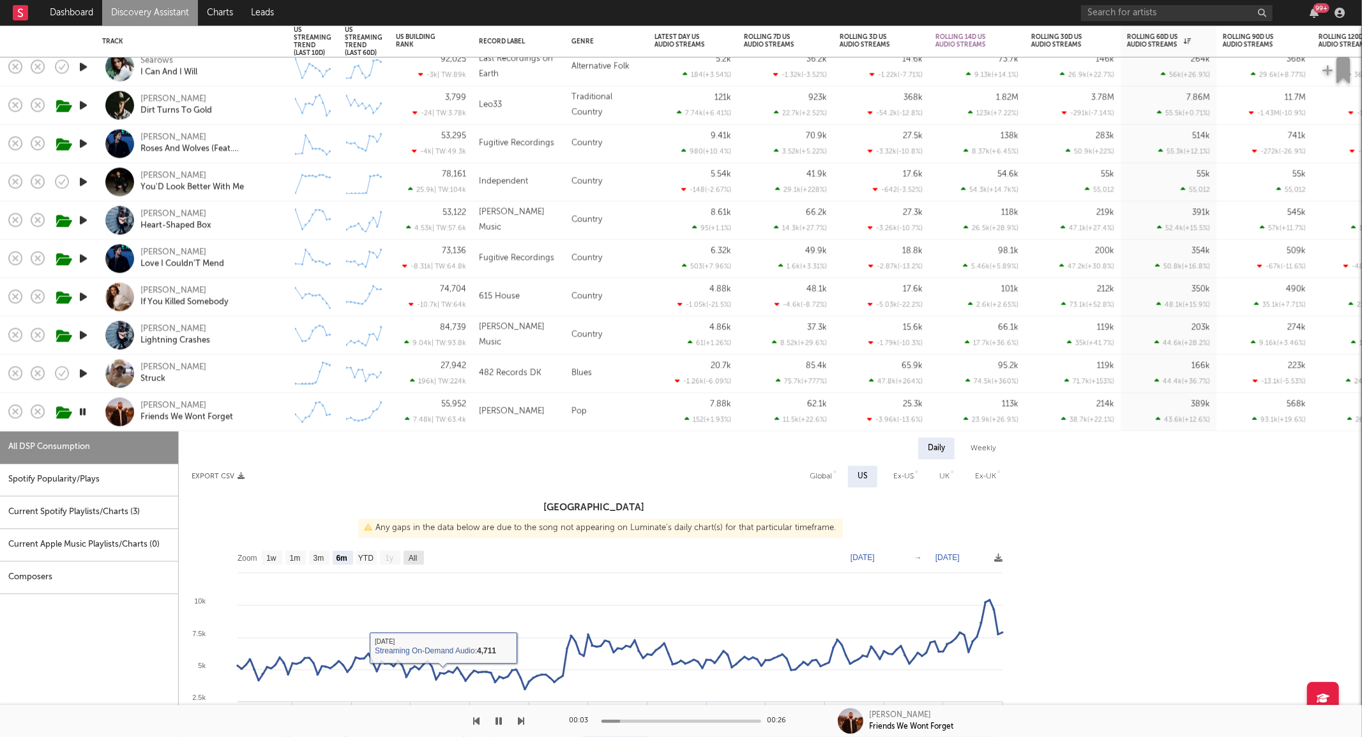
click at [414, 556] on text "All" at bounding box center [413, 558] width 8 height 9
select select "All"
type input "2024-09-15"
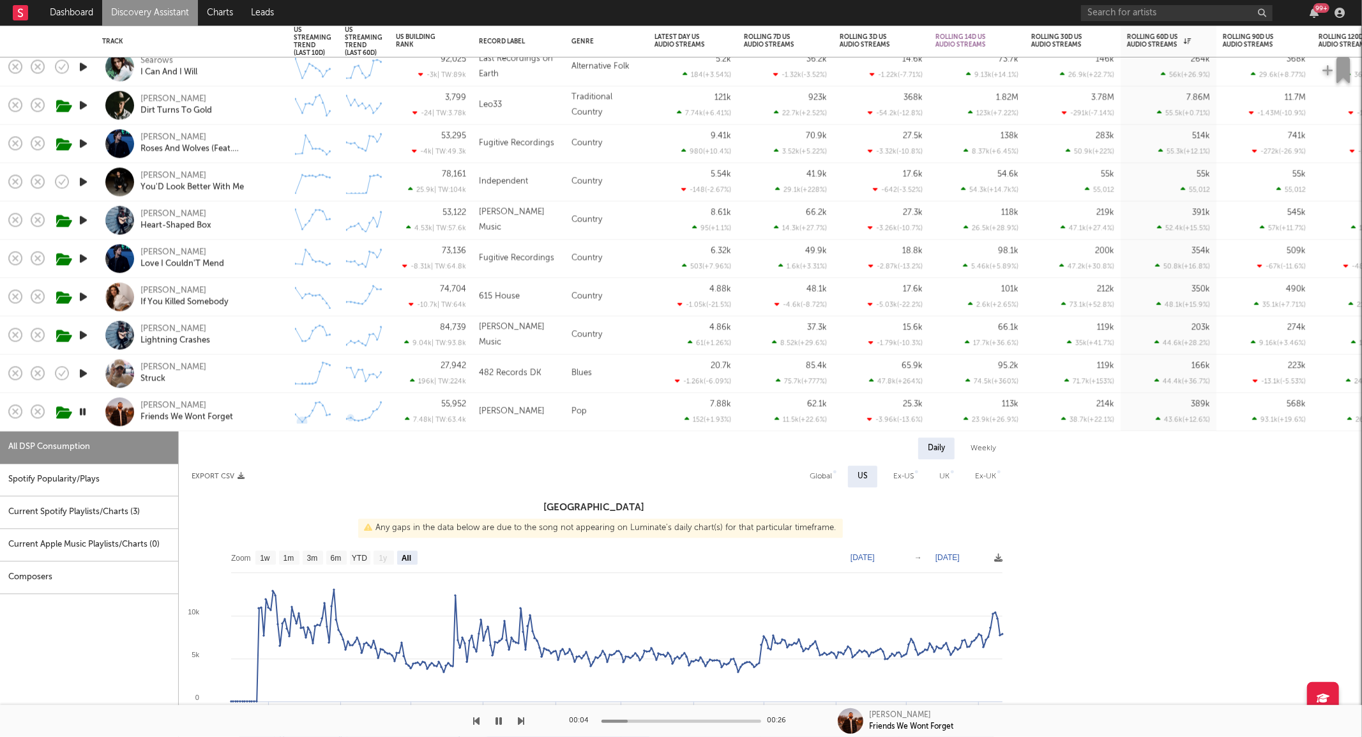
click at [254, 419] on div "Brent Morgan Friends We Wont Forget" at bounding box center [208, 411] width 137 height 23
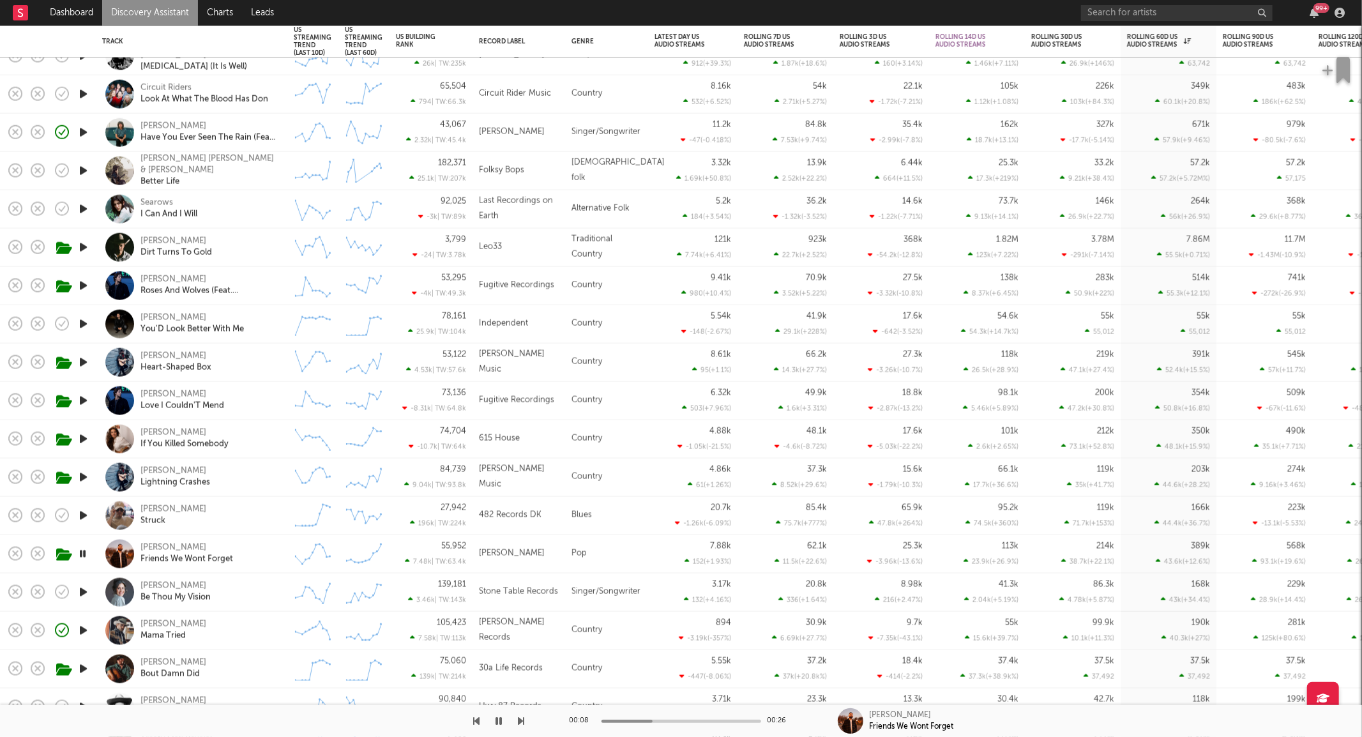
click at [158, 21] on link "Discovery Assistant" at bounding box center [150, 13] width 96 height 26
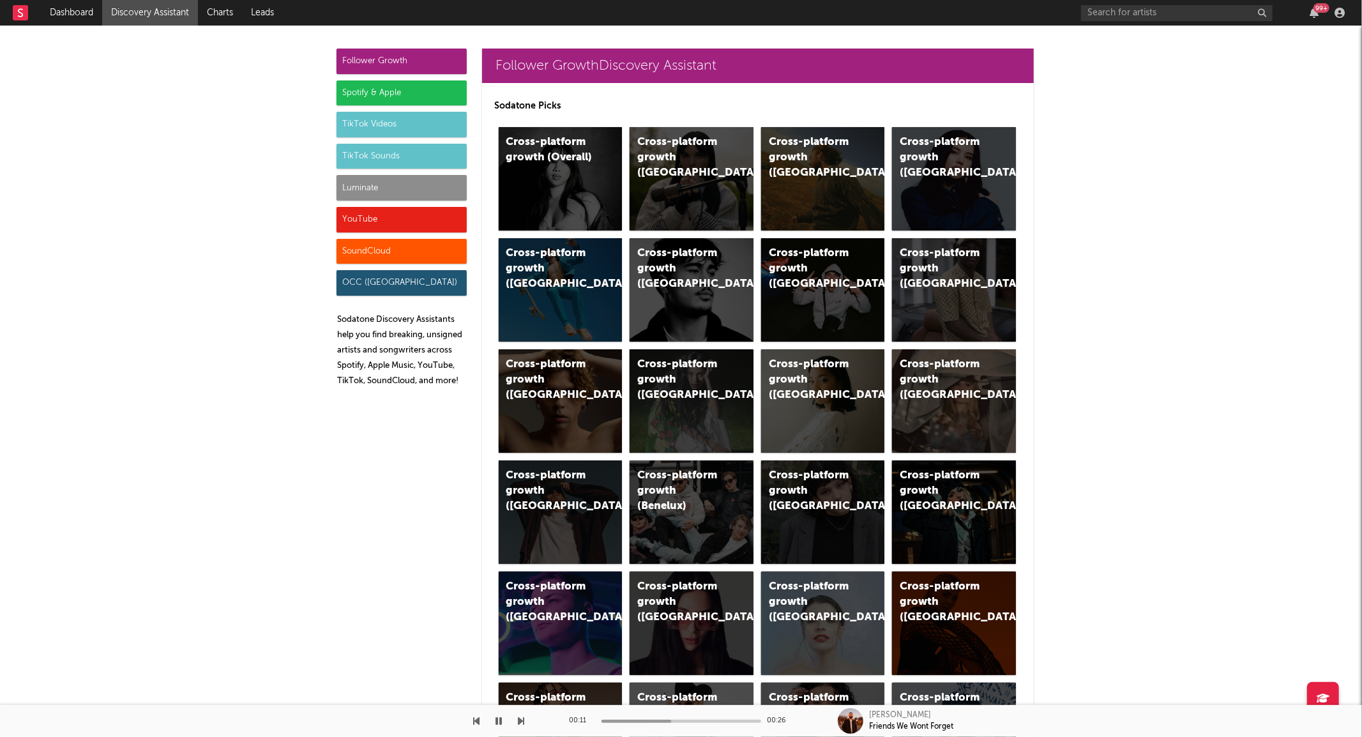
click at [381, 123] on div "TikTok Videos" at bounding box center [401, 125] width 130 height 26
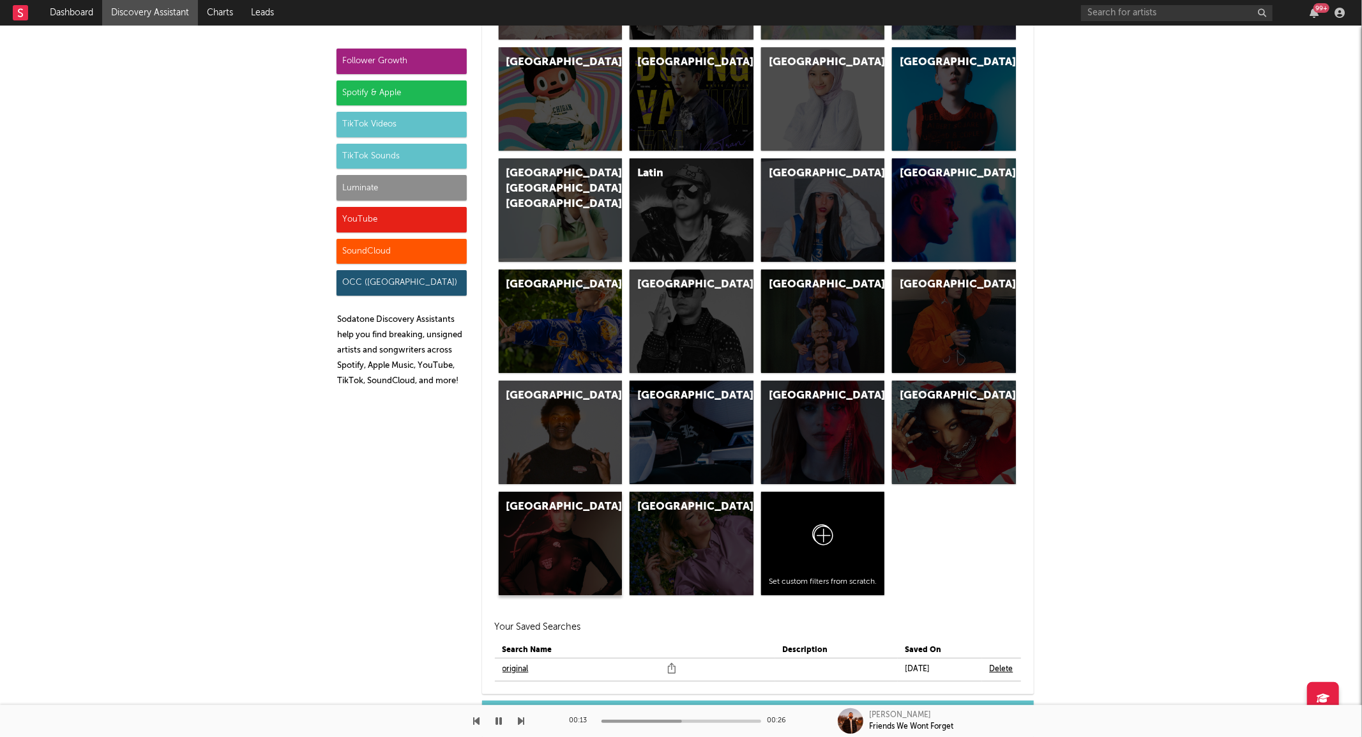
scroll to position [4016, 0]
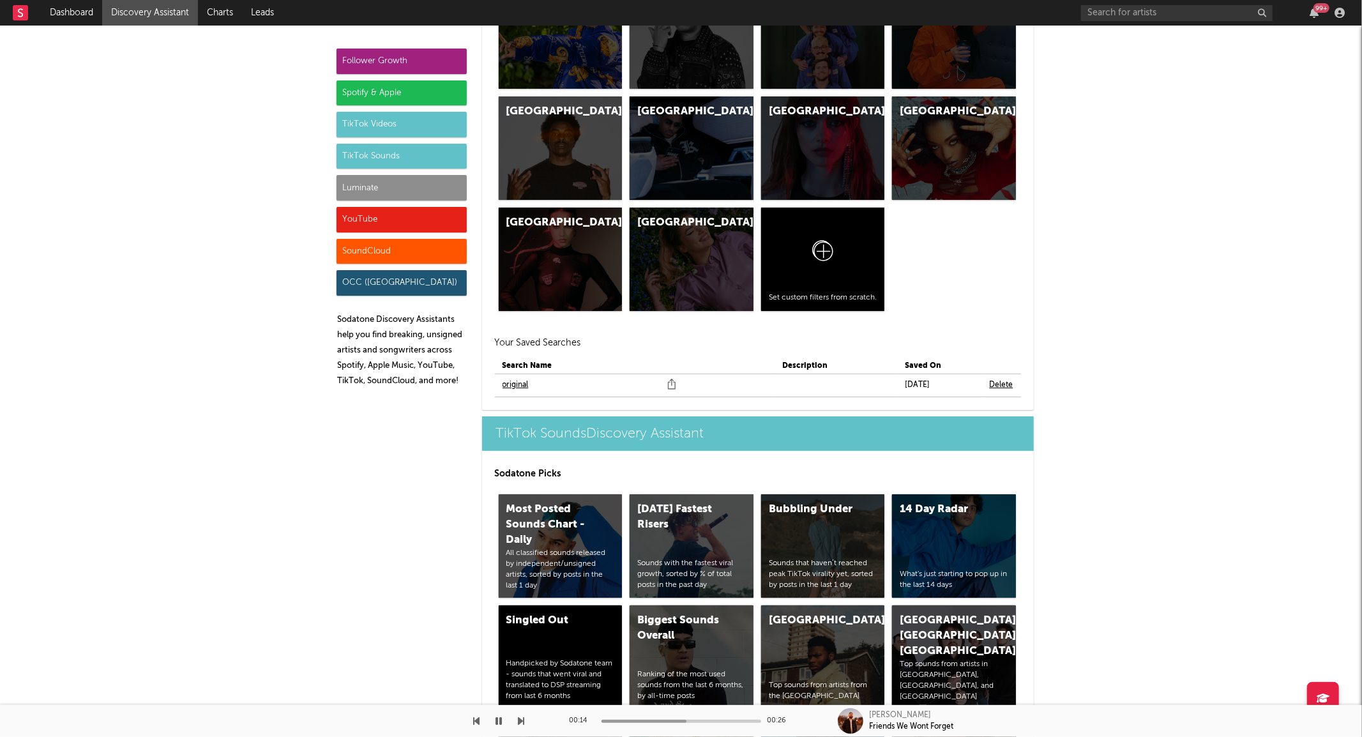
click at [515, 379] on link "original" at bounding box center [515, 384] width 26 height 15
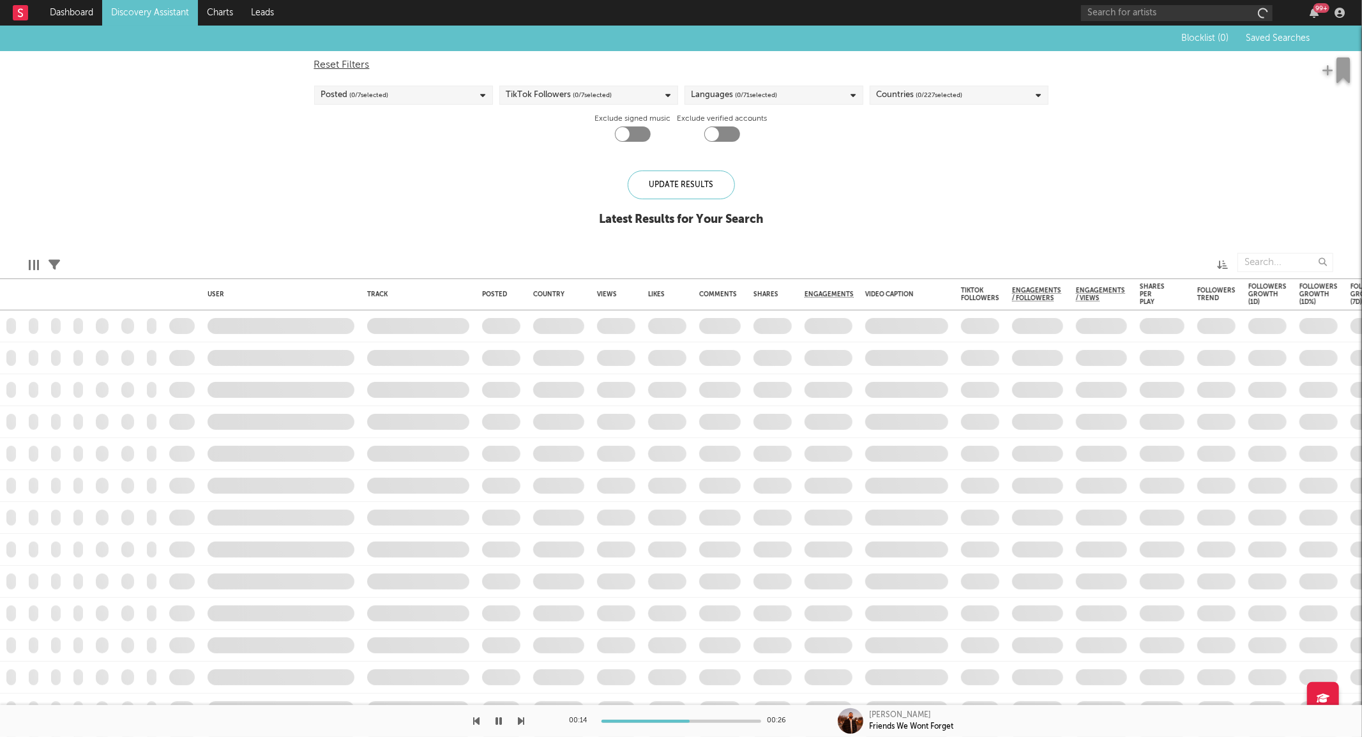
checkbox input "true"
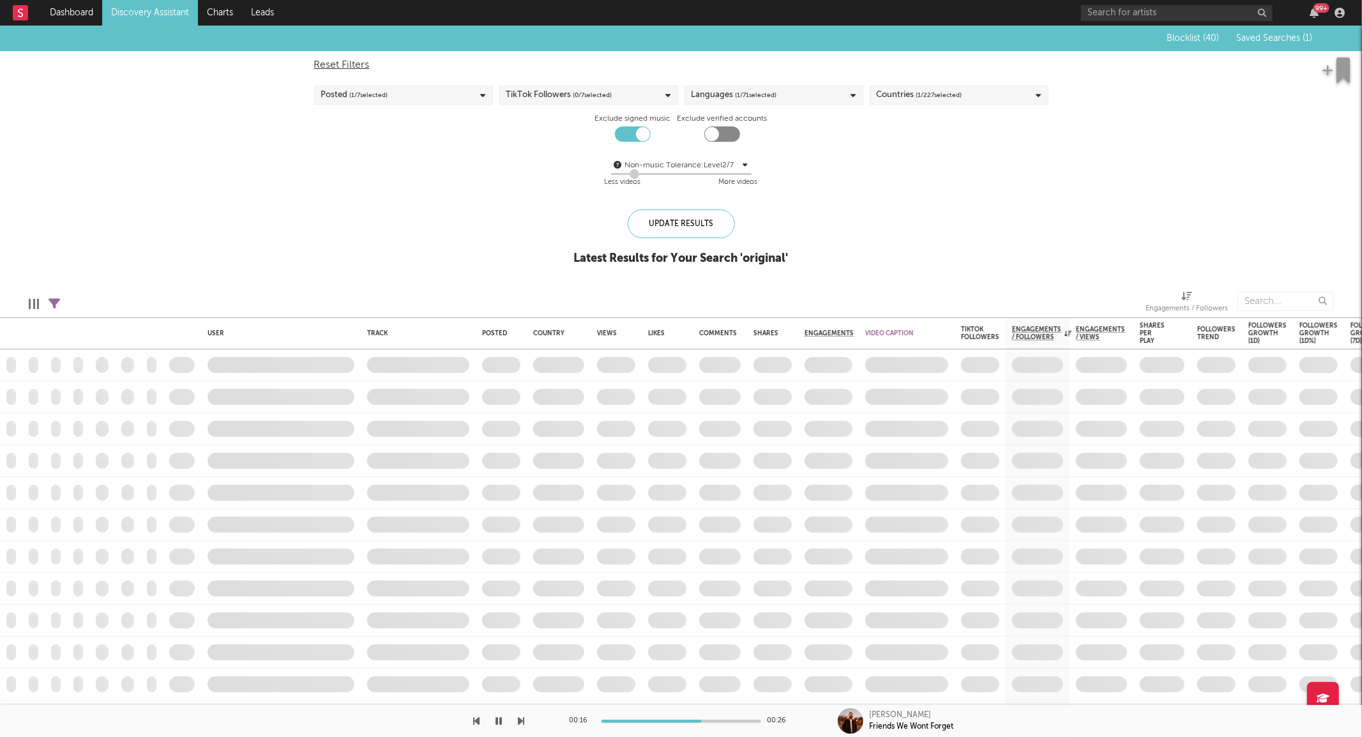
click at [498, 721] on icon "button" at bounding box center [499, 721] width 6 height 10
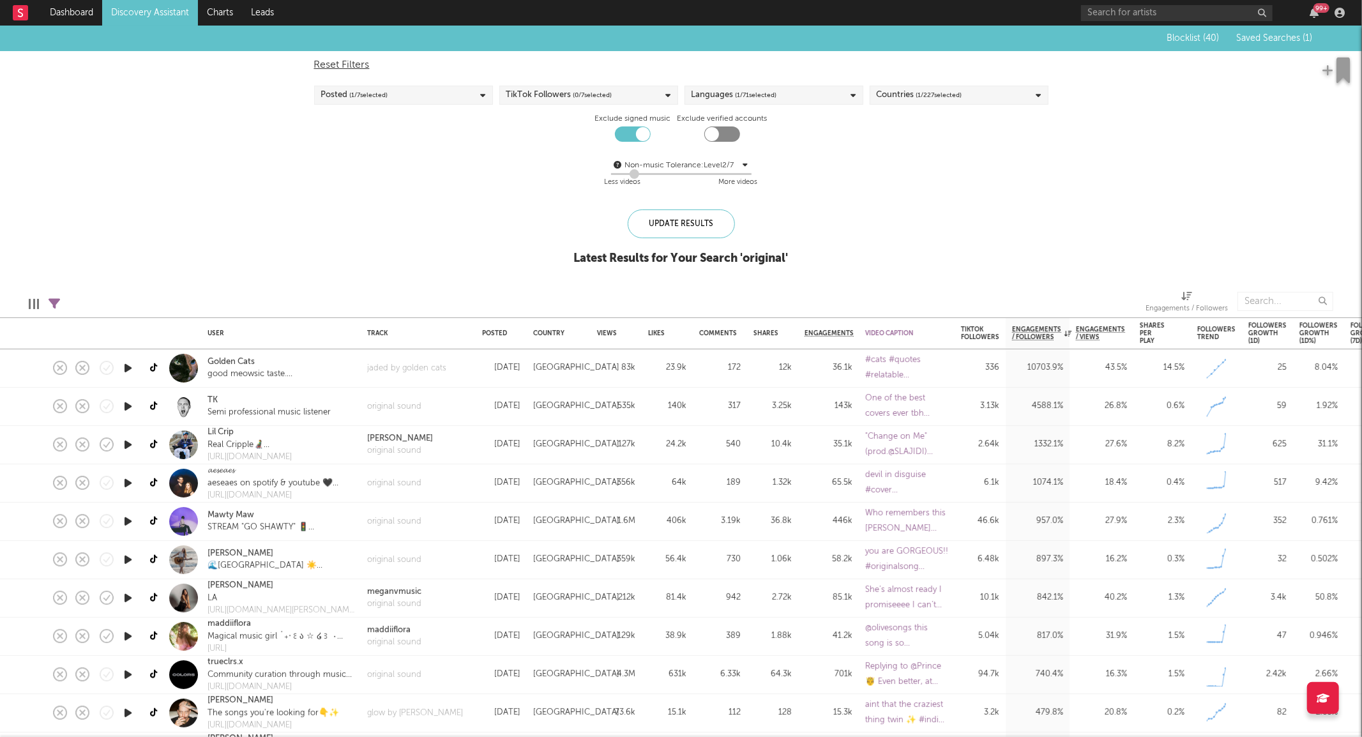
click at [126, 368] on icon "button" at bounding box center [127, 368] width 13 height 16
click at [409, 93] on div "Posted ( 1 / 7 selected)" at bounding box center [403, 95] width 179 height 19
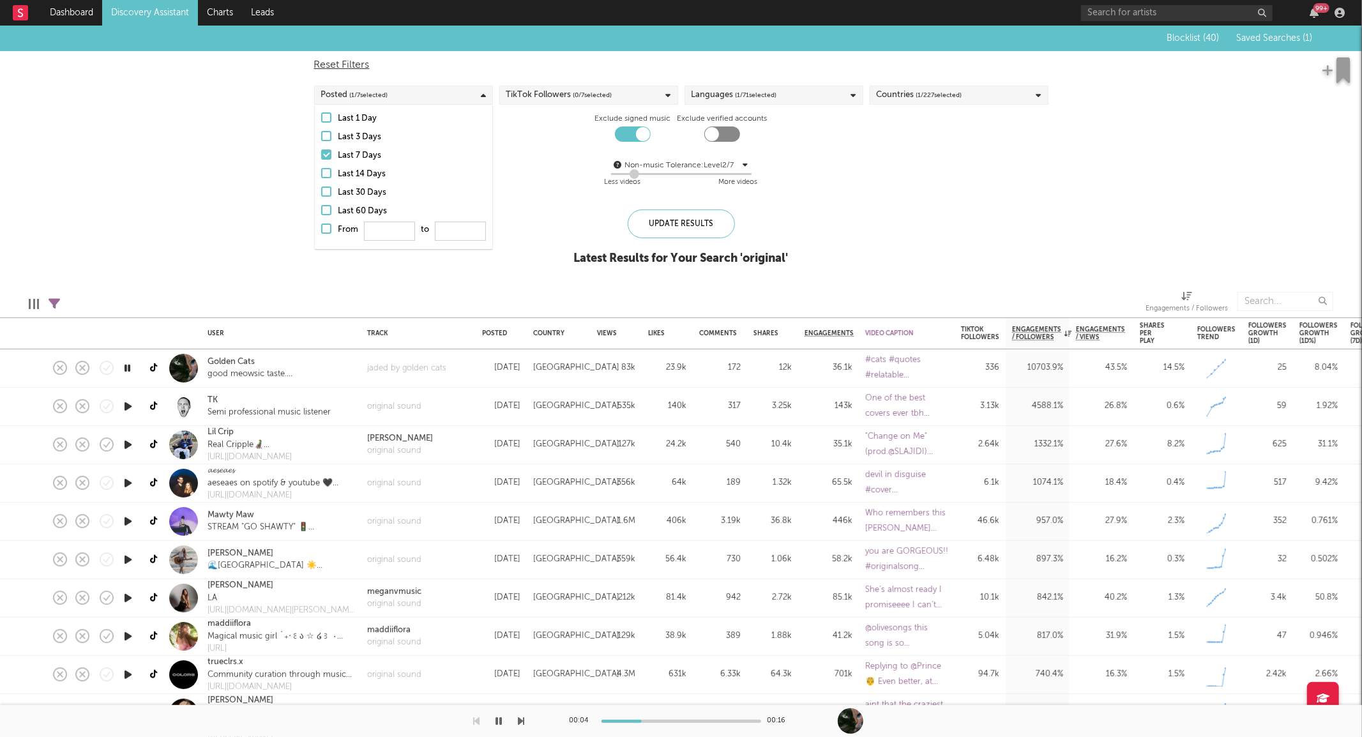
click at [358, 136] on div "Last 3 Days" at bounding box center [412, 137] width 148 height 15
click at [321, 136] on input "Last 3 Days" at bounding box center [321, 137] width 0 height 15
click at [220, 279] on div "Edit Columns Filters ( 4 filters active) Engagements / Followers" at bounding box center [681, 298] width 1362 height 38
click at [247, 358] on link "Golden Cats" at bounding box center [230, 362] width 47 height 13
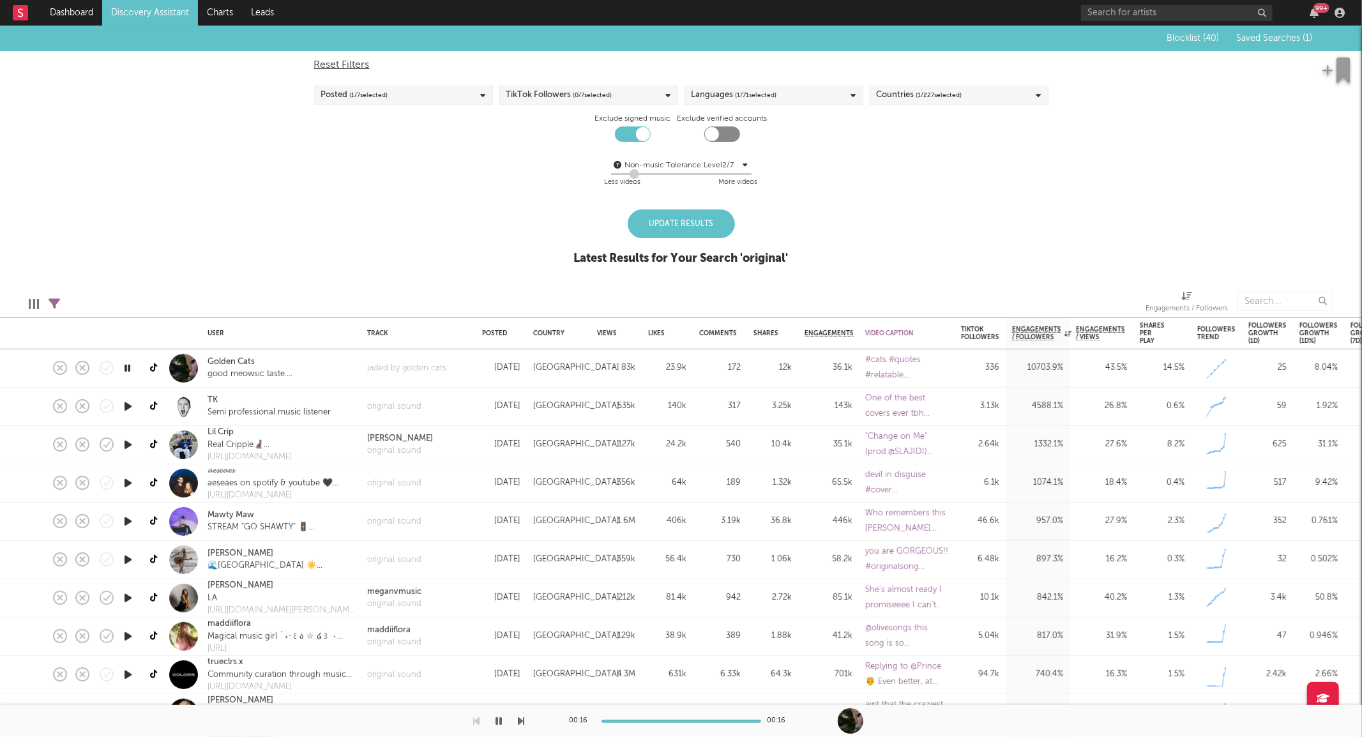
click at [154, 361] on link at bounding box center [155, 368] width 16 height 22
click at [130, 411] on icon "button" at bounding box center [127, 406] width 13 height 16
click at [352, 239] on div "Blocklist ( 40 ) Saved Searches ( 1 ) Reset Filters Posted ( 1 / 7 selected) Ti…" at bounding box center [681, 152] width 1362 height 253
click at [610, 329] on div "Views" at bounding box center [607, 333] width 20 height 8
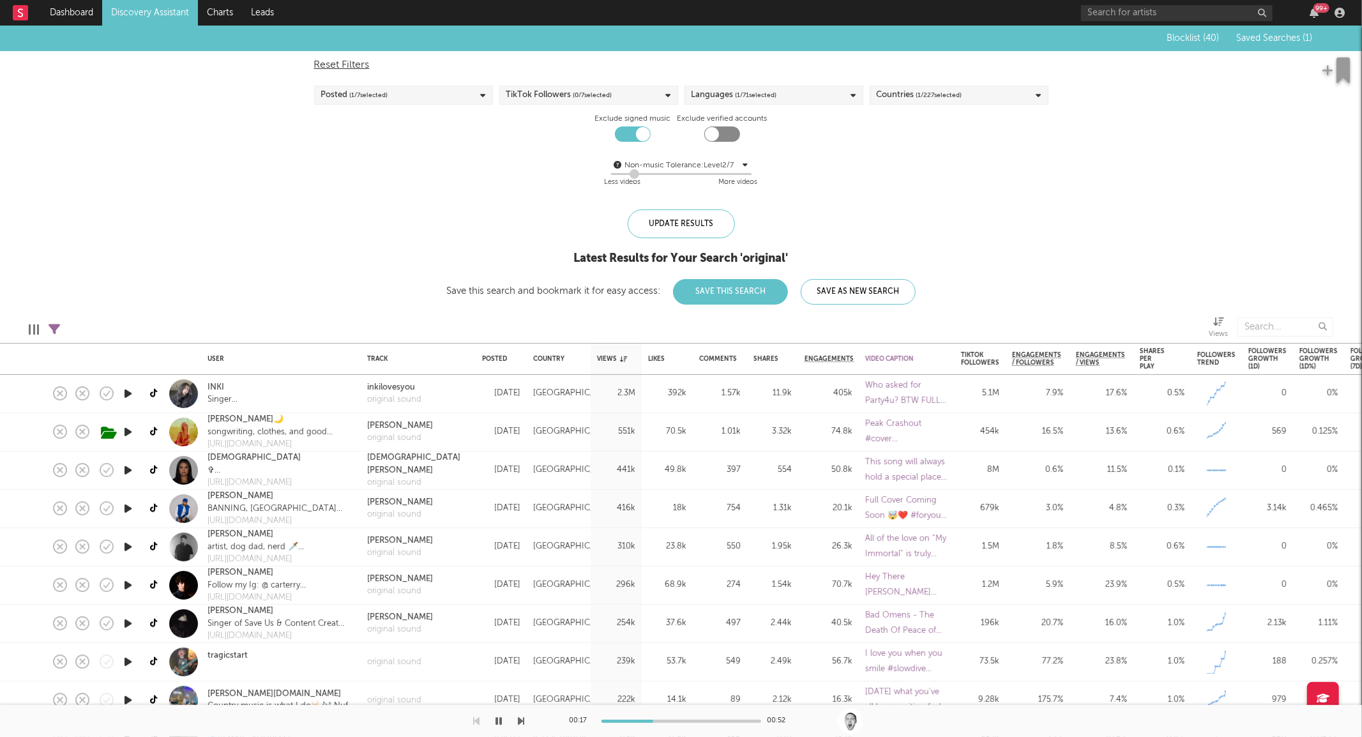
click at [126, 388] on icon "button" at bounding box center [127, 394] width 13 height 16
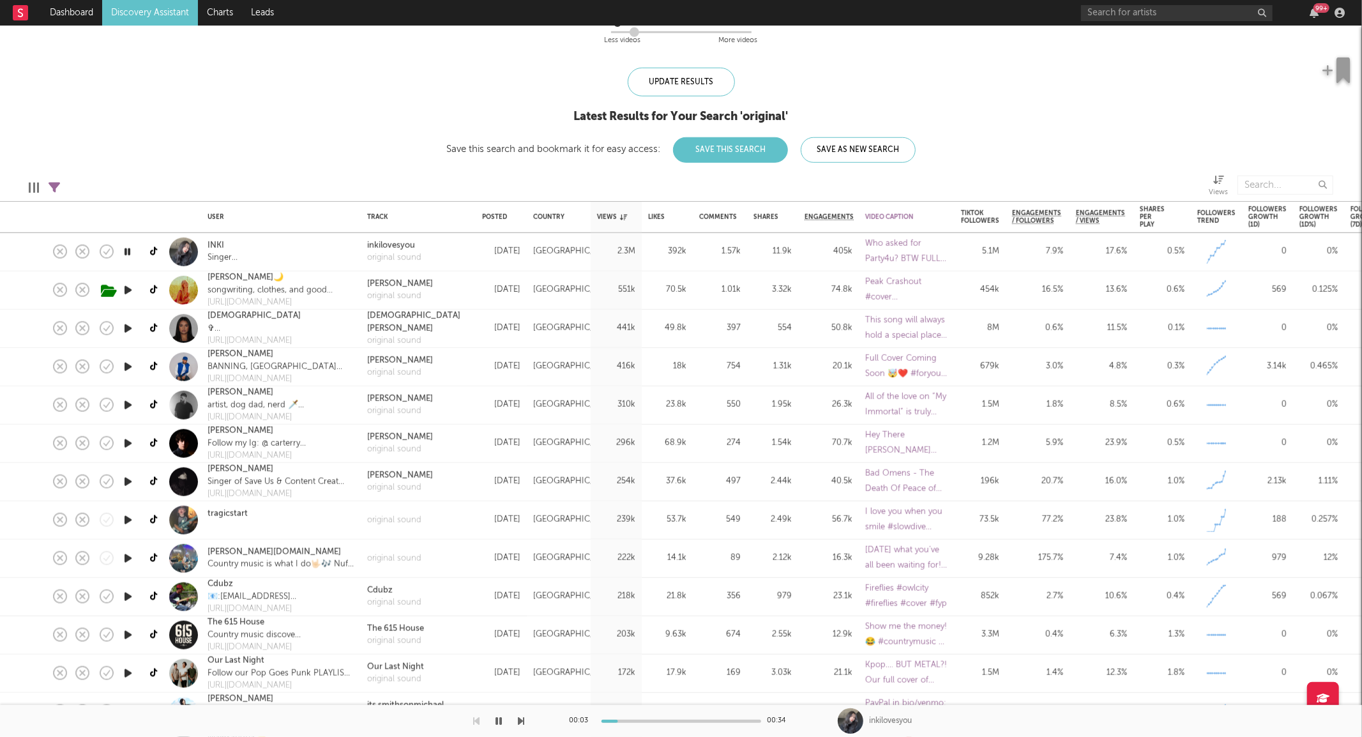
click at [134, 289] on icon "button" at bounding box center [127, 290] width 13 height 16
click at [128, 558] on icon "button" at bounding box center [127, 558] width 13 height 16
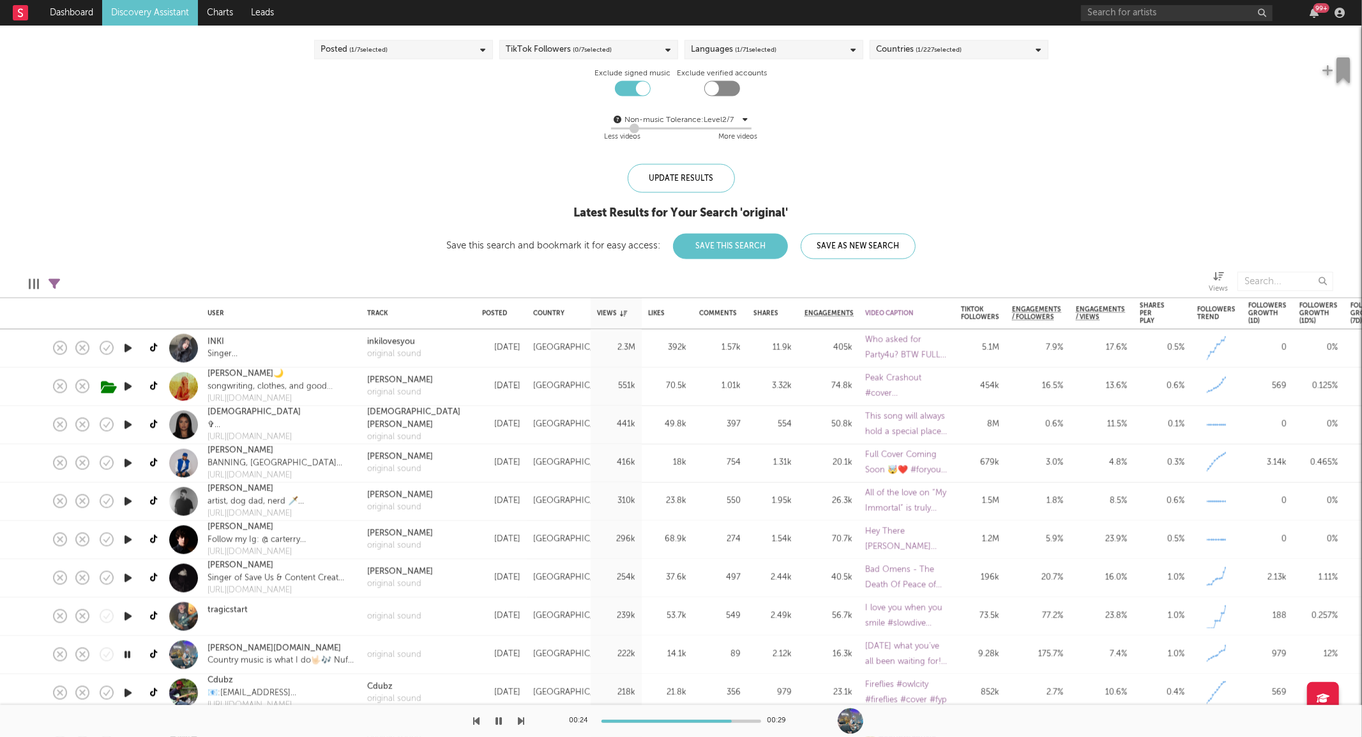
click at [58, 278] on icon at bounding box center [54, 283] width 11 height 11
select select "or"
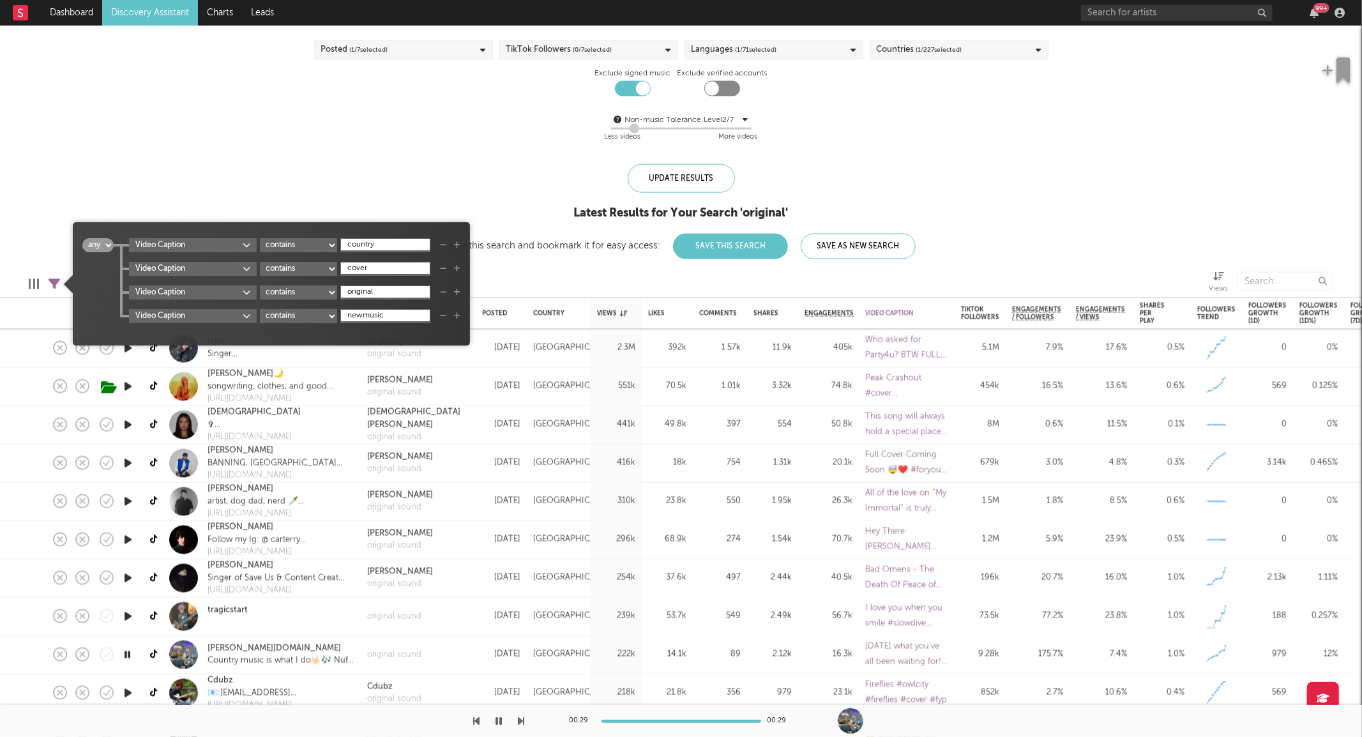
click at [447, 243] on icon "button" at bounding box center [443, 245] width 7 height 8
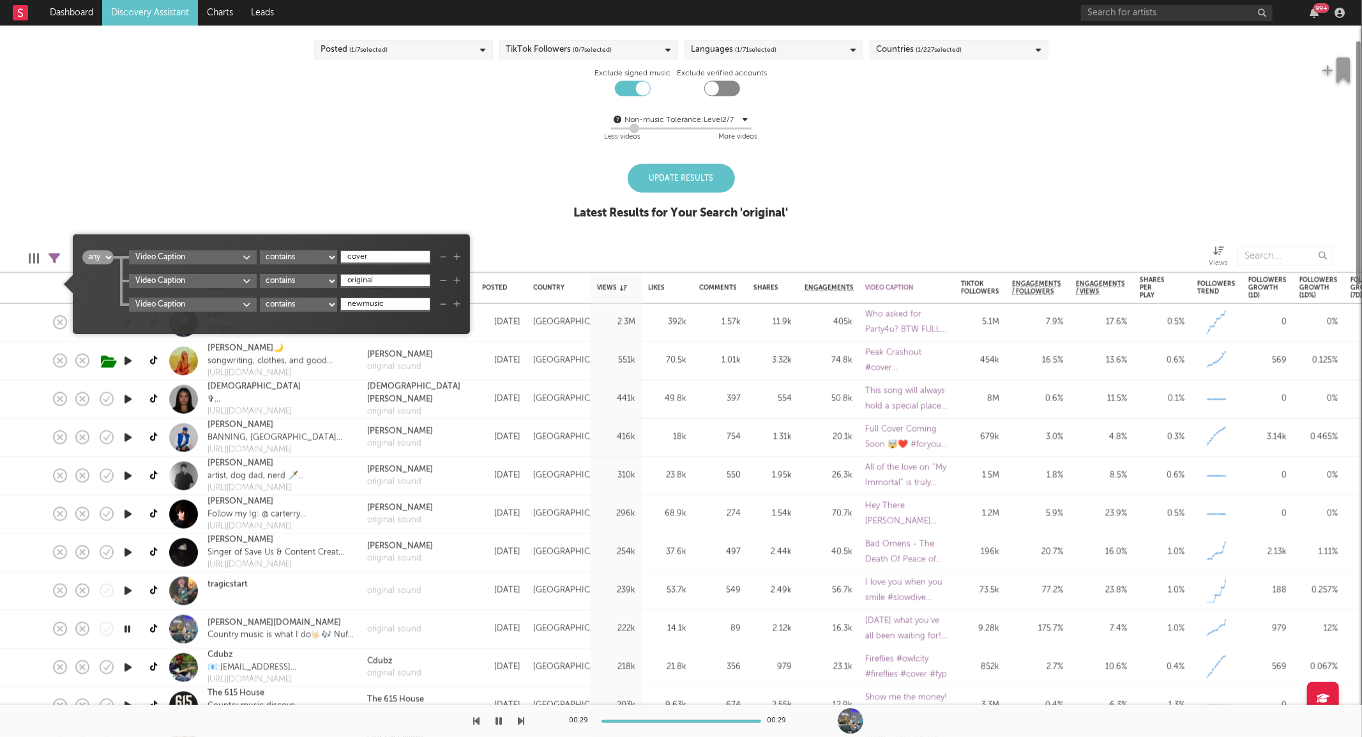
click at [447, 258] on icon "button" at bounding box center [443, 257] width 7 height 8
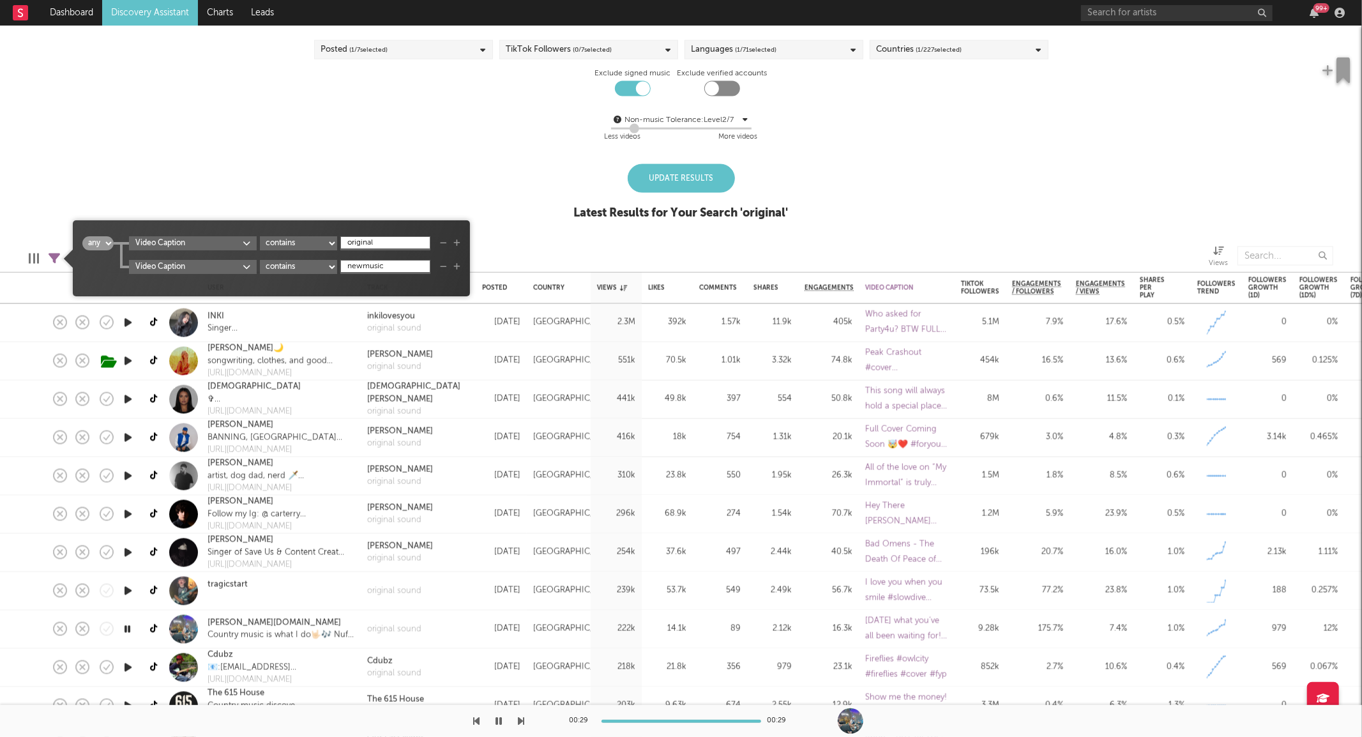
click at [447, 241] on icon "button" at bounding box center [443, 243] width 7 height 8
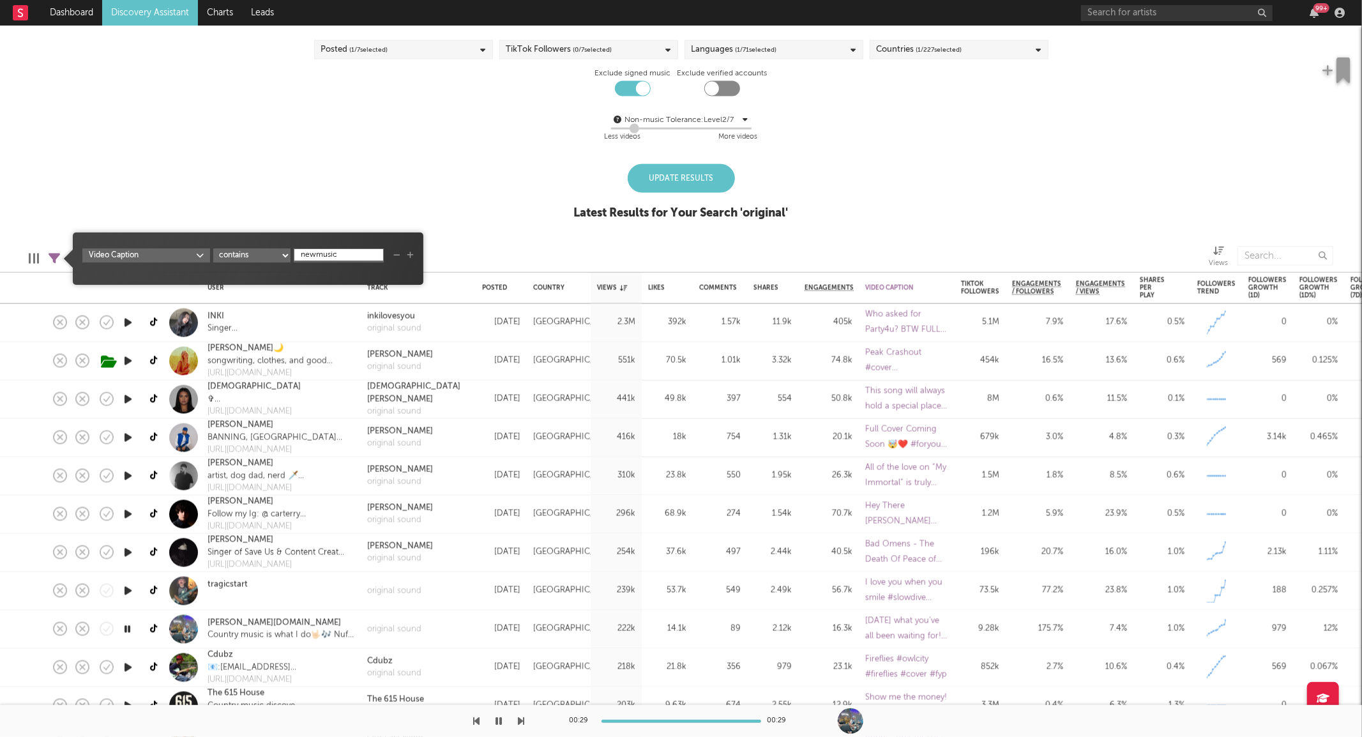
click at [400, 252] on icon "button" at bounding box center [396, 256] width 7 height 8
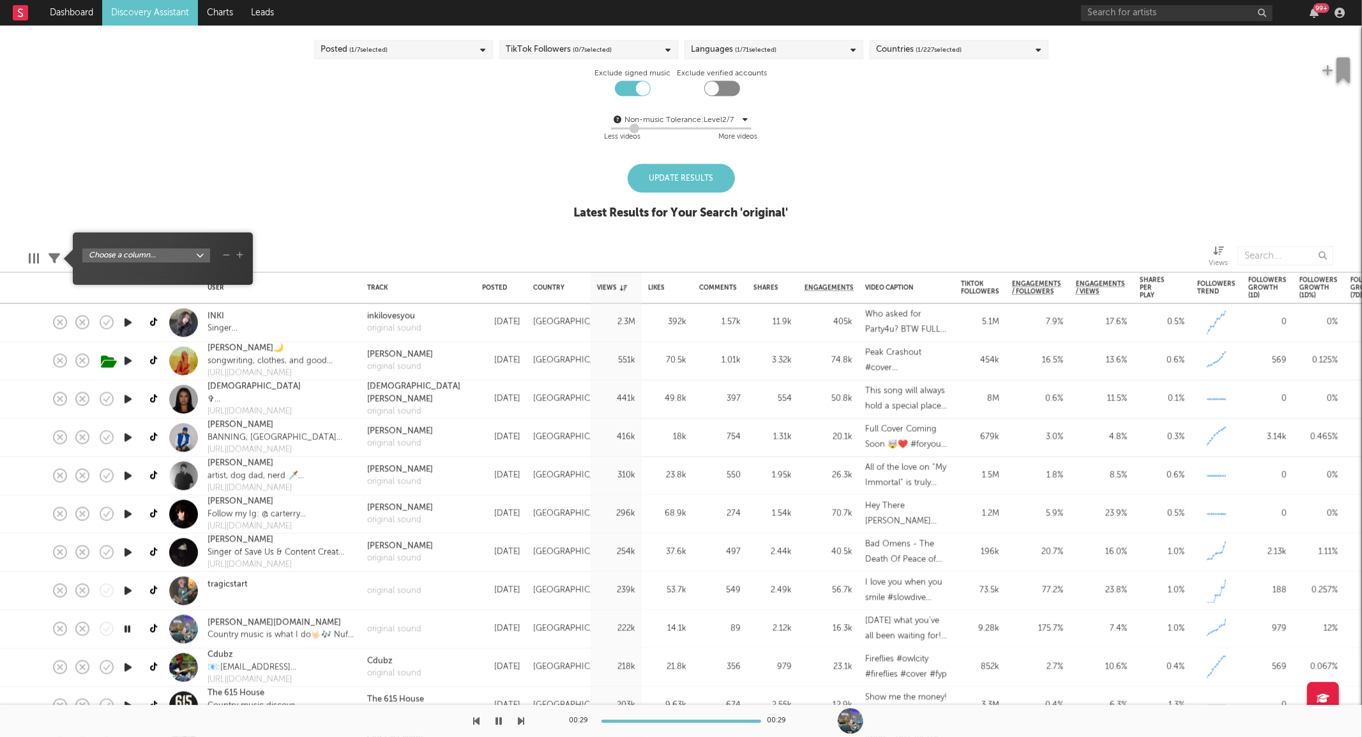
click at [678, 174] on div "Update Results" at bounding box center [681, 178] width 107 height 29
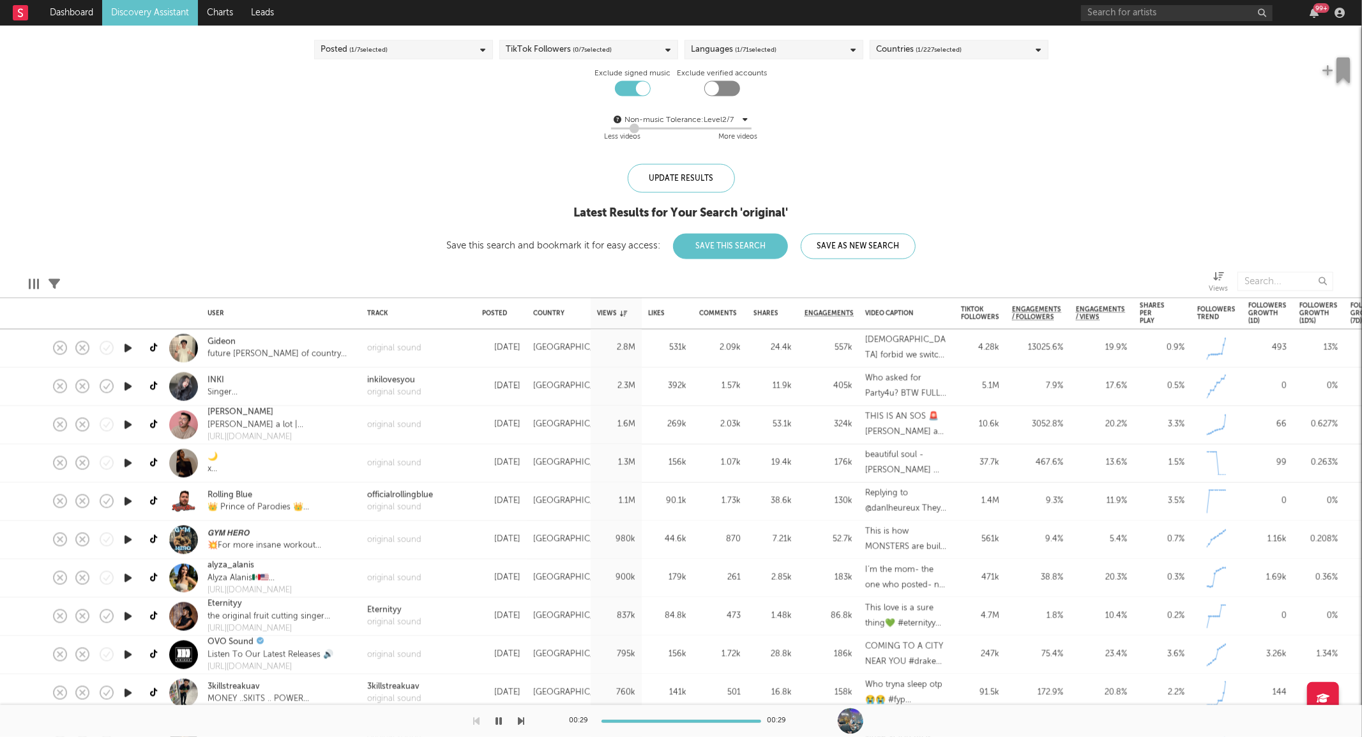
click at [130, 346] on icon "button" at bounding box center [127, 348] width 13 height 16
click at [130, 346] on icon "button" at bounding box center [127, 348] width 12 height 16
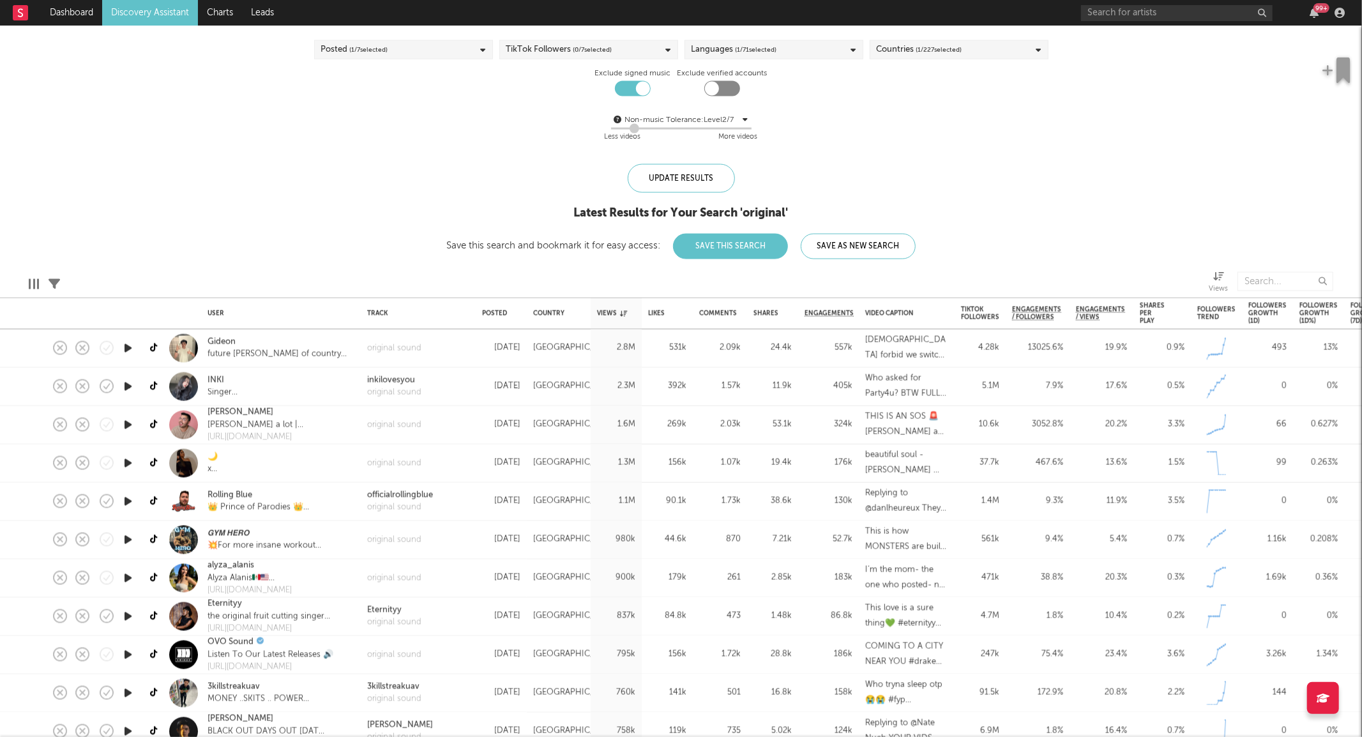
click at [124, 460] on icon "button" at bounding box center [127, 463] width 13 height 16
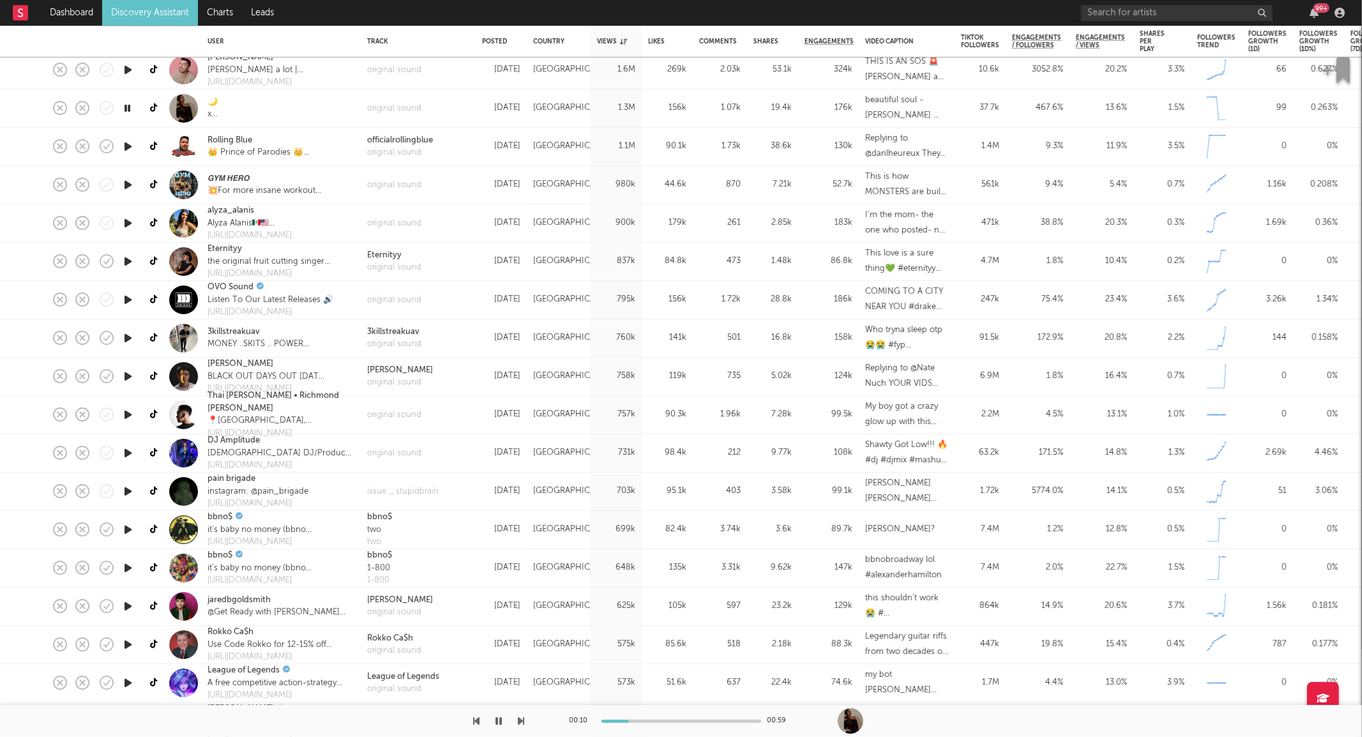
click at [131, 185] on icon "button" at bounding box center [127, 185] width 13 height 16
click at [124, 257] on icon "button" at bounding box center [127, 261] width 13 height 16
click at [123, 333] on icon "button" at bounding box center [127, 338] width 13 height 16
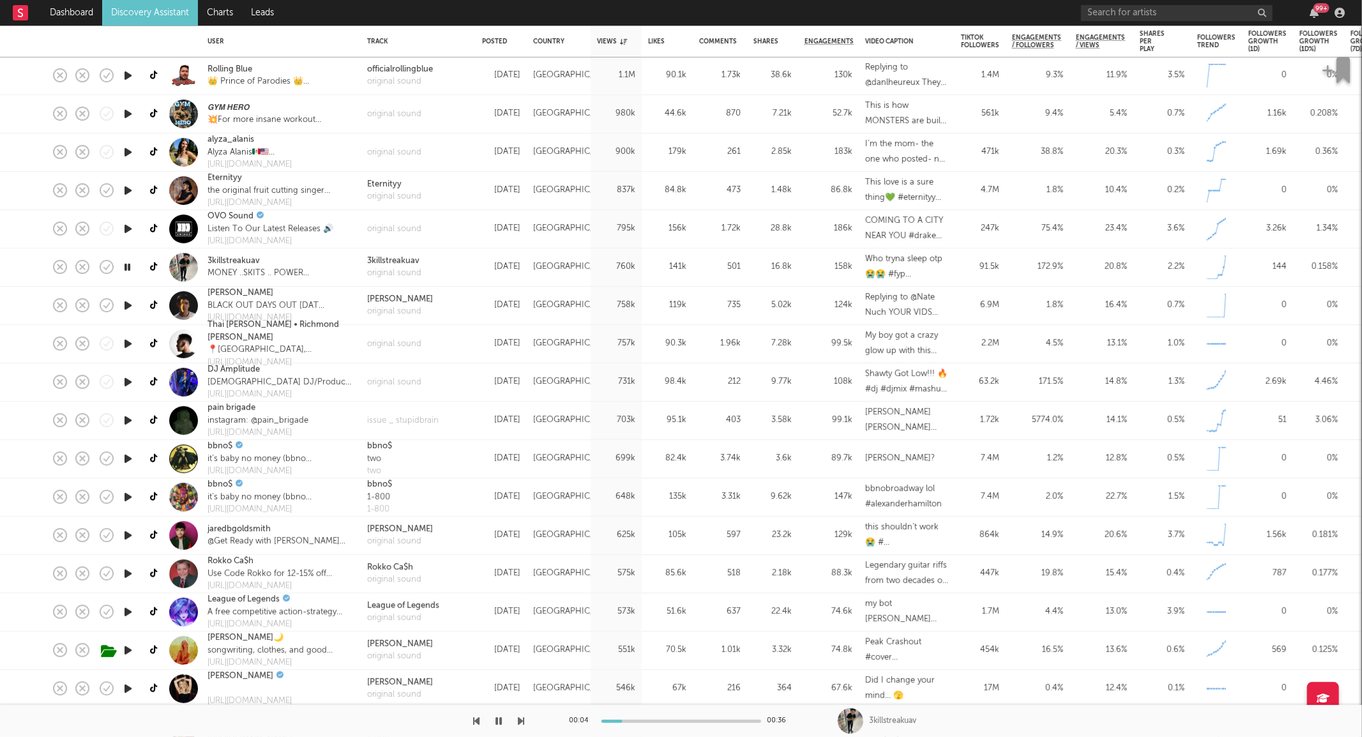
click at [124, 419] on icon "button" at bounding box center [127, 420] width 13 height 16
click at [129, 379] on icon "button" at bounding box center [127, 382] width 13 height 16
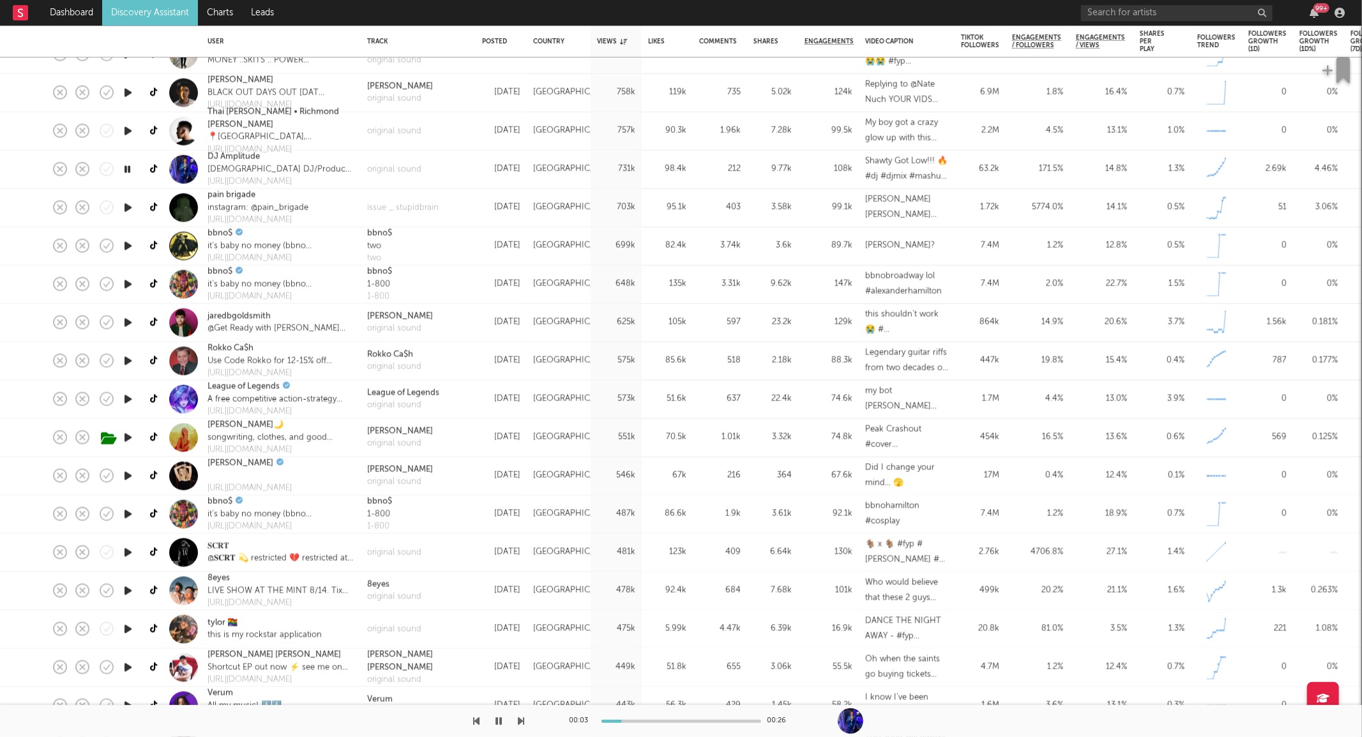
click at [126, 550] on icon "button" at bounding box center [127, 553] width 13 height 16
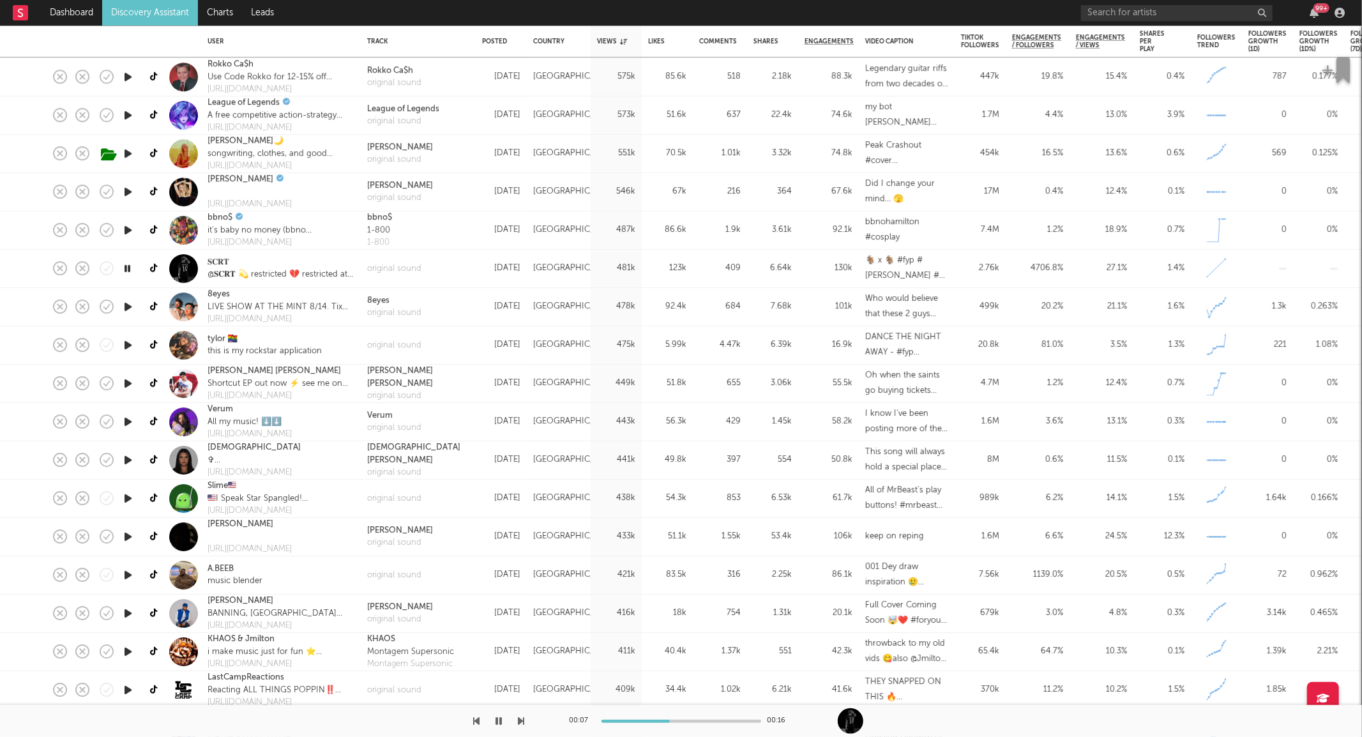
click at [128, 575] on icon "button" at bounding box center [127, 575] width 13 height 16
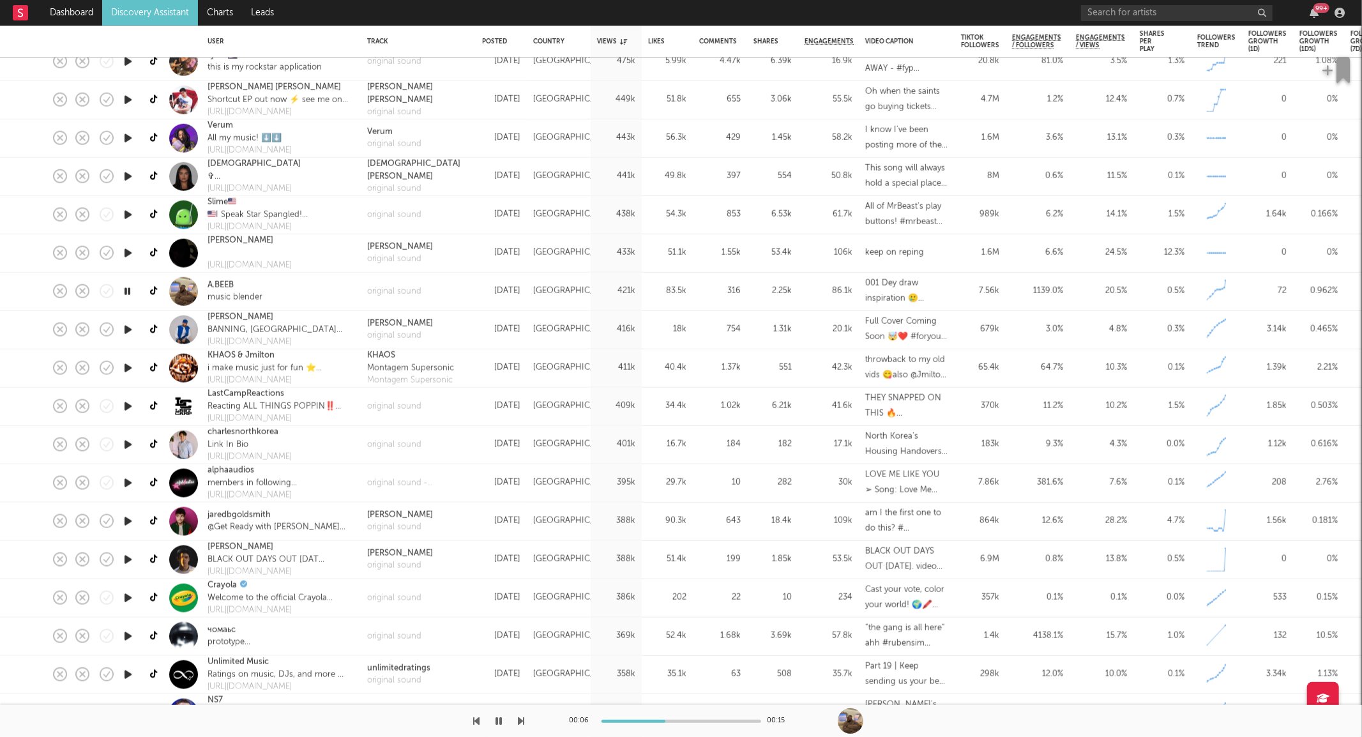
click at [129, 483] on icon "button" at bounding box center [127, 483] width 13 height 16
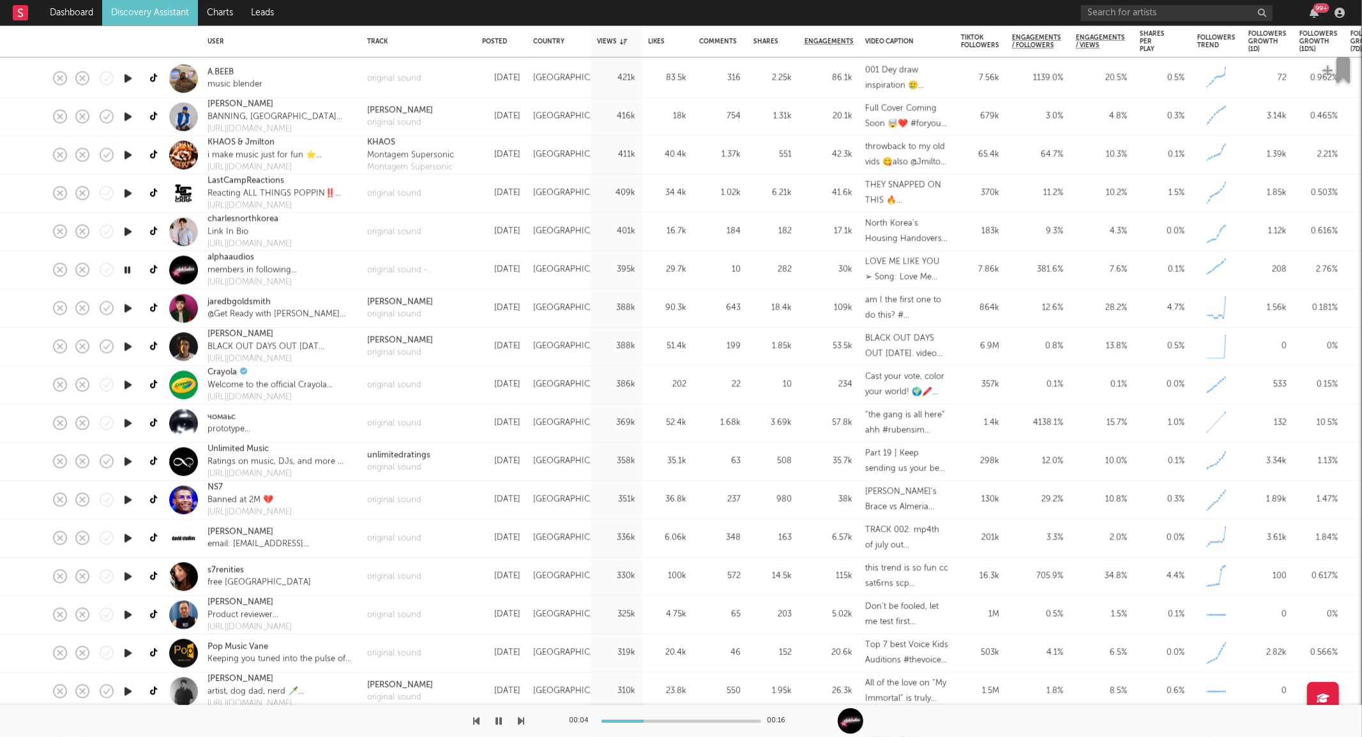
click at [123, 422] on icon "button" at bounding box center [127, 423] width 13 height 16
click at [128, 577] on icon "button" at bounding box center [127, 576] width 13 height 16
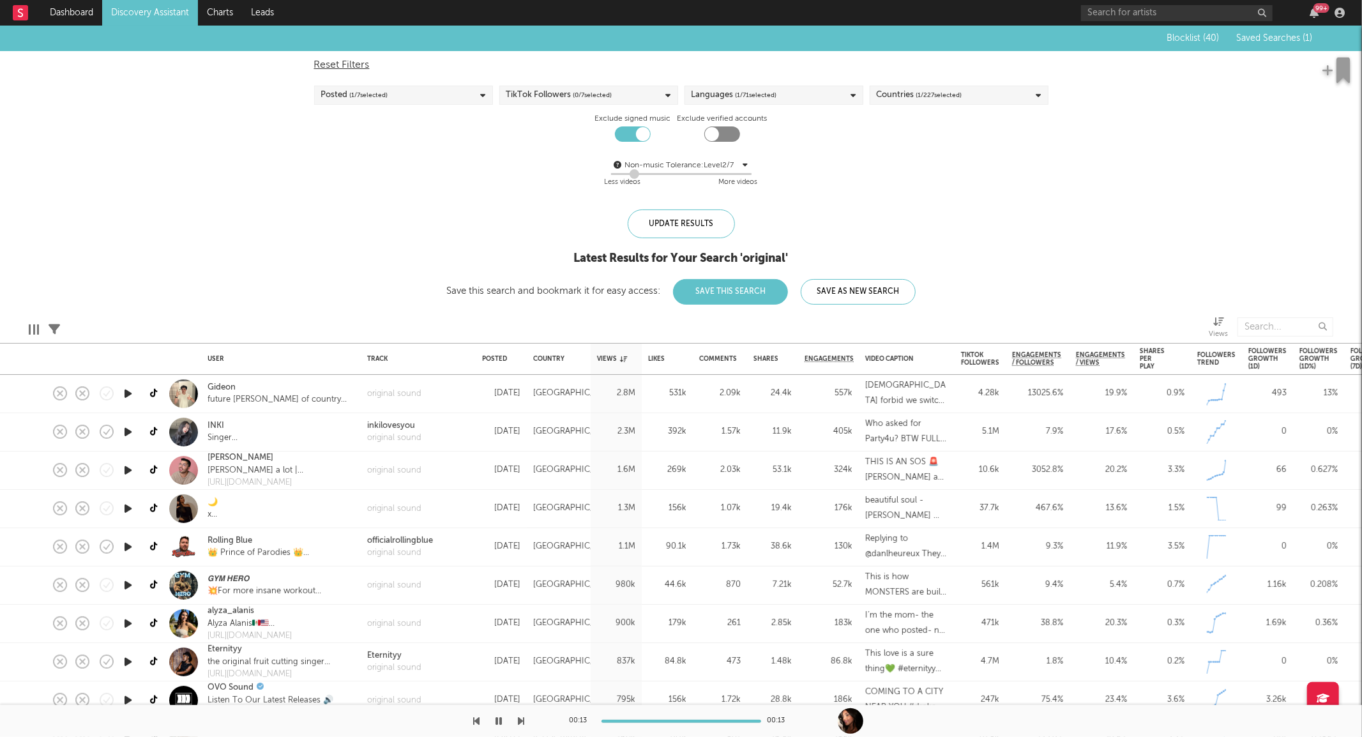
click at [147, 15] on link "Discovery Assistant" at bounding box center [150, 13] width 96 height 26
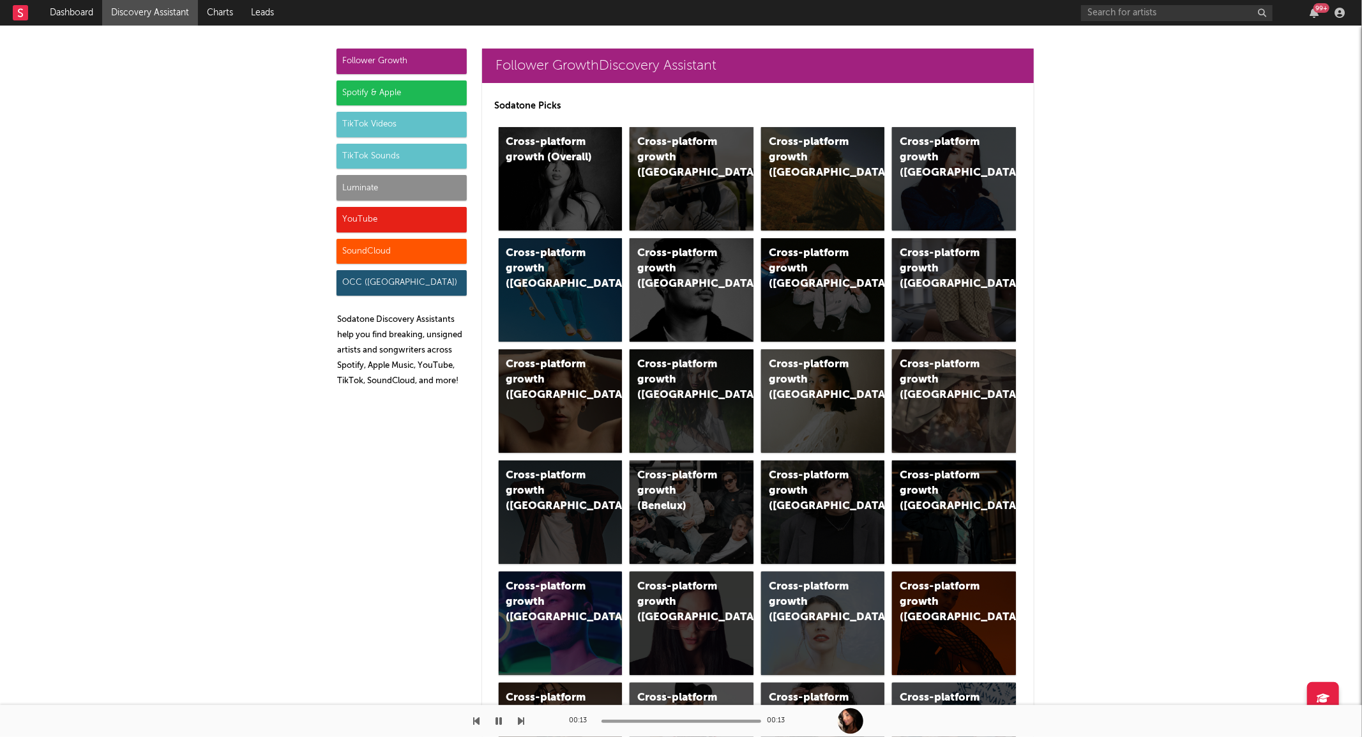
click at [384, 54] on div "Follower Growth" at bounding box center [401, 62] width 130 height 26
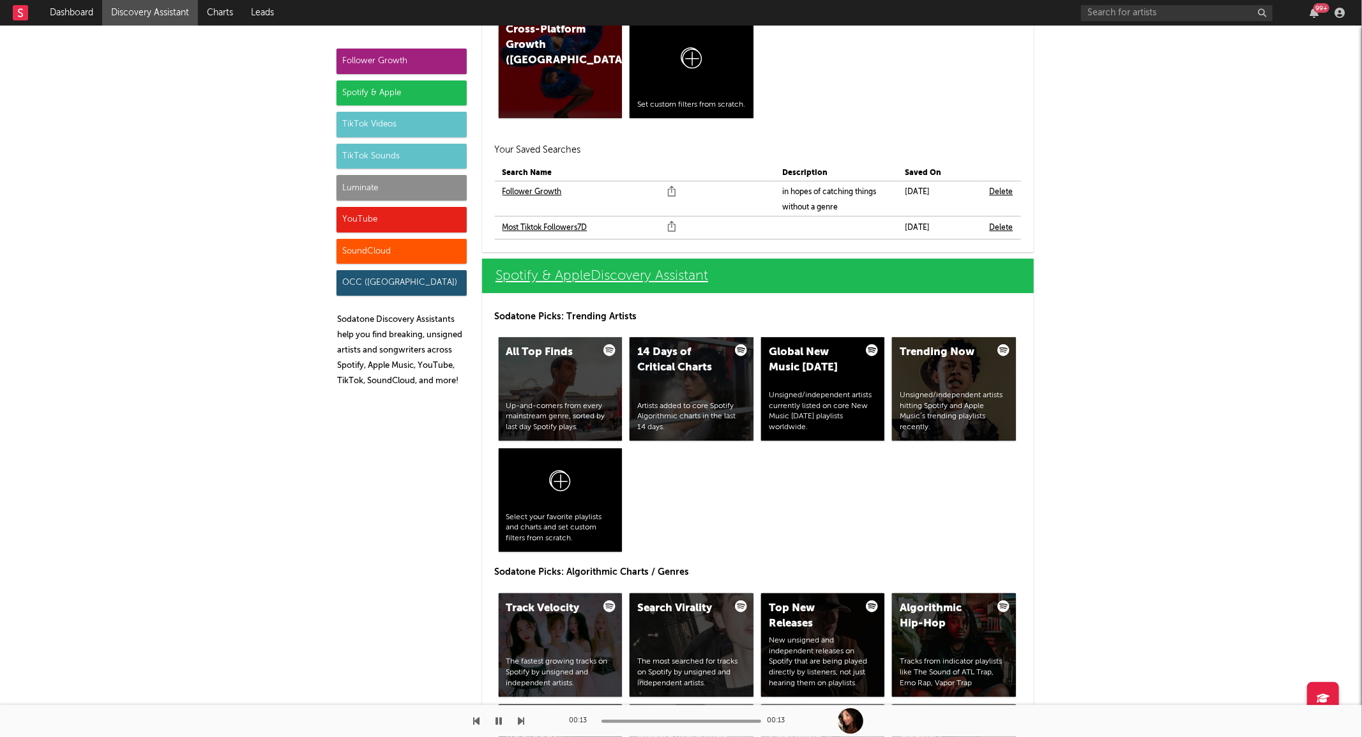
scroll to position [1064, 0]
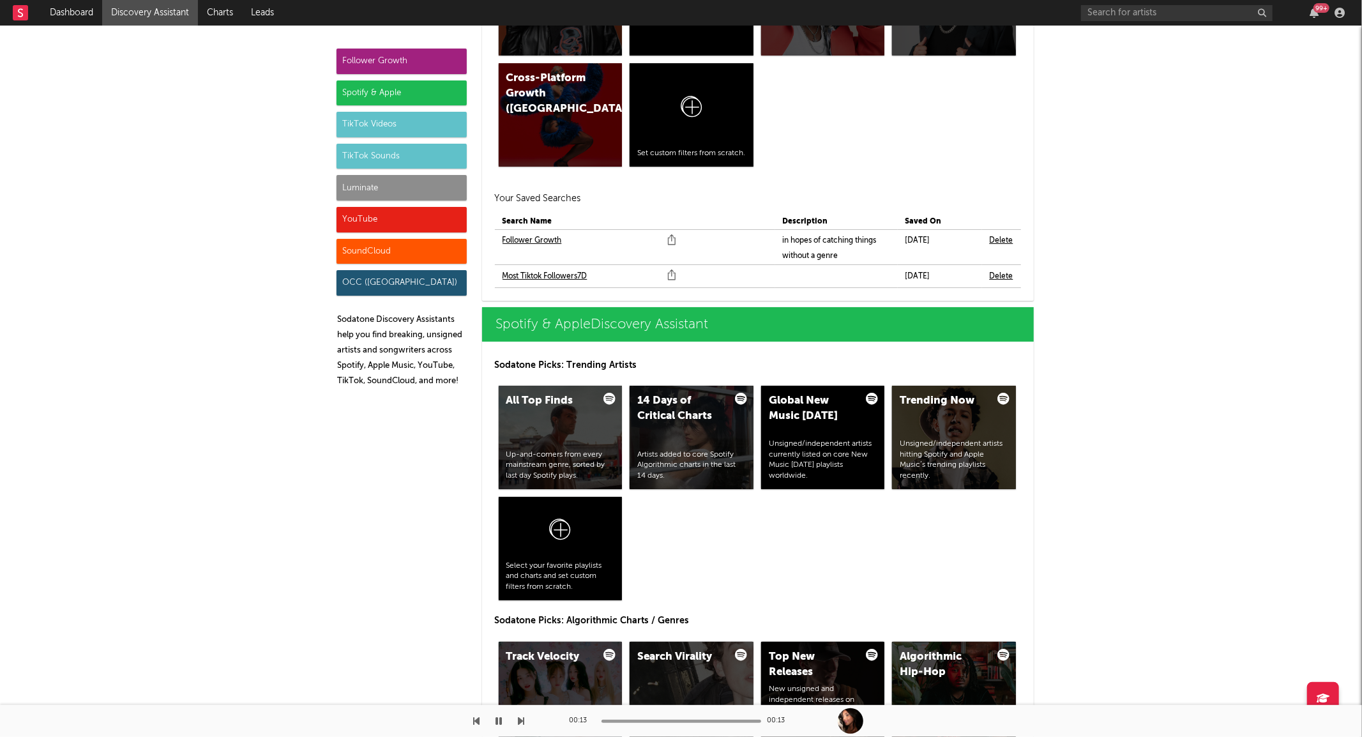
click at [525, 237] on link "Follower Growth" at bounding box center [531, 240] width 59 height 15
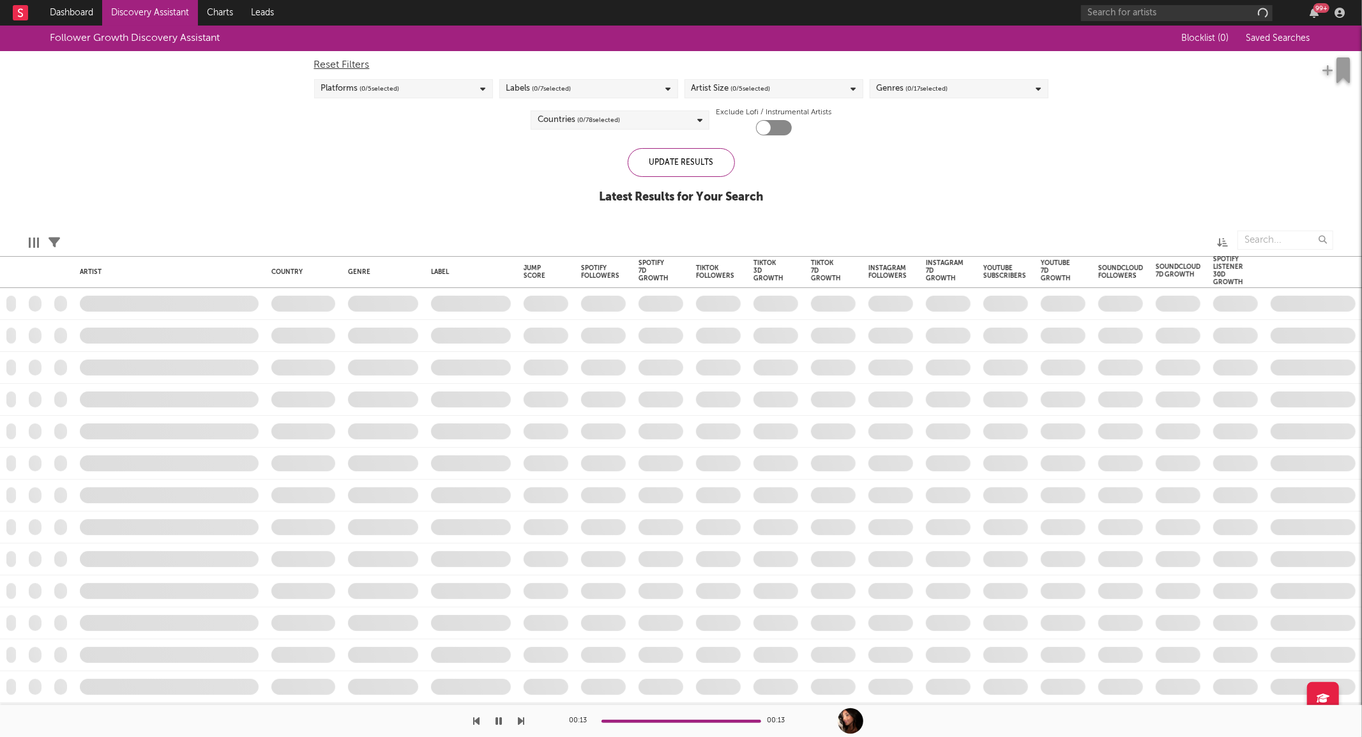
checkbox input "true"
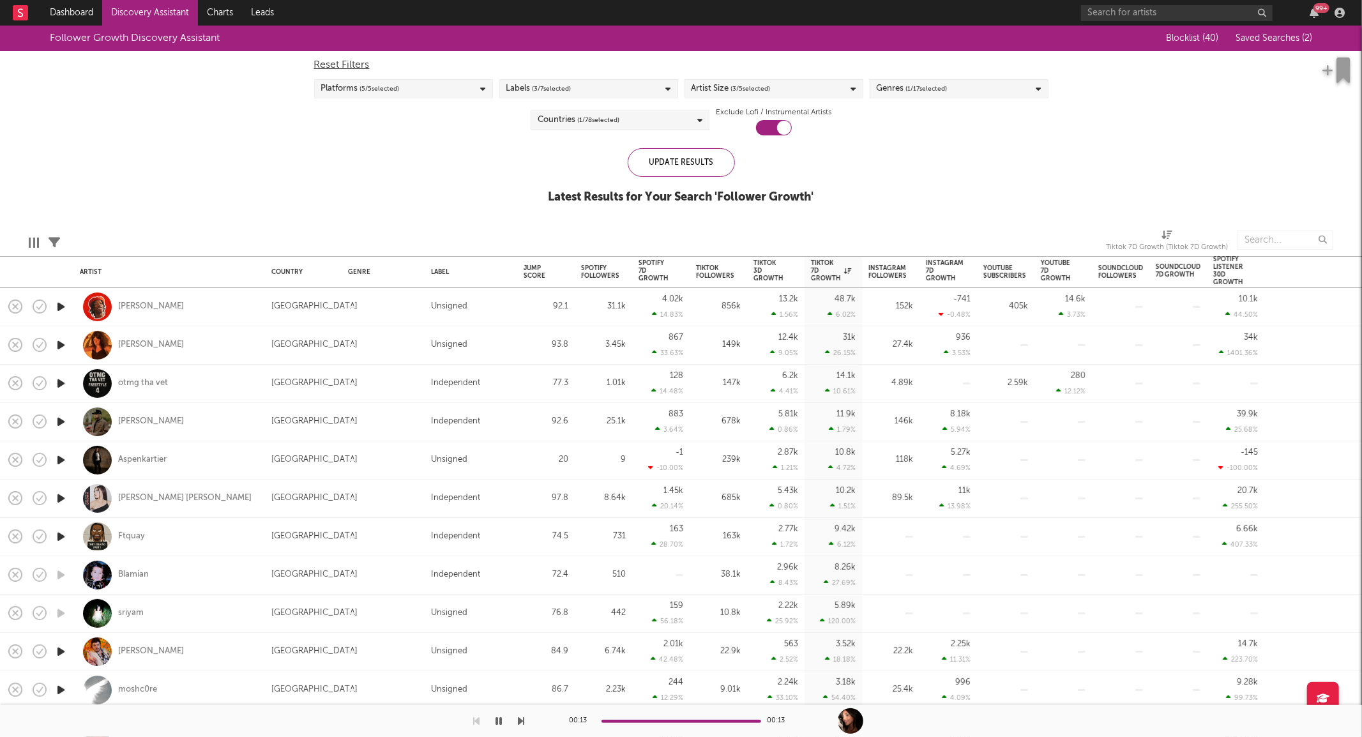
click at [61, 345] on icon "button" at bounding box center [60, 345] width 13 height 16
click at [61, 345] on icon "button" at bounding box center [60, 345] width 12 height 16
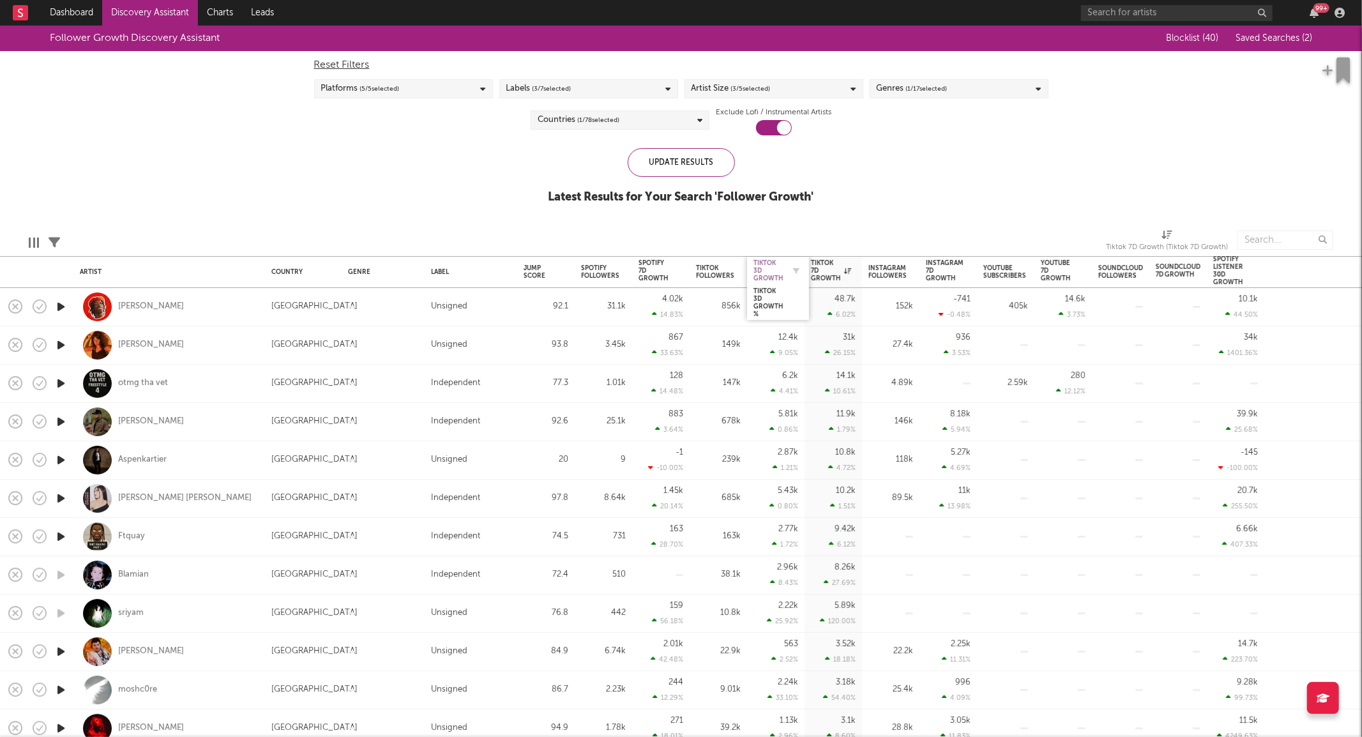
click at [780, 266] on div "Tiktok 3D Growth" at bounding box center [768, 270] width 30 height 23
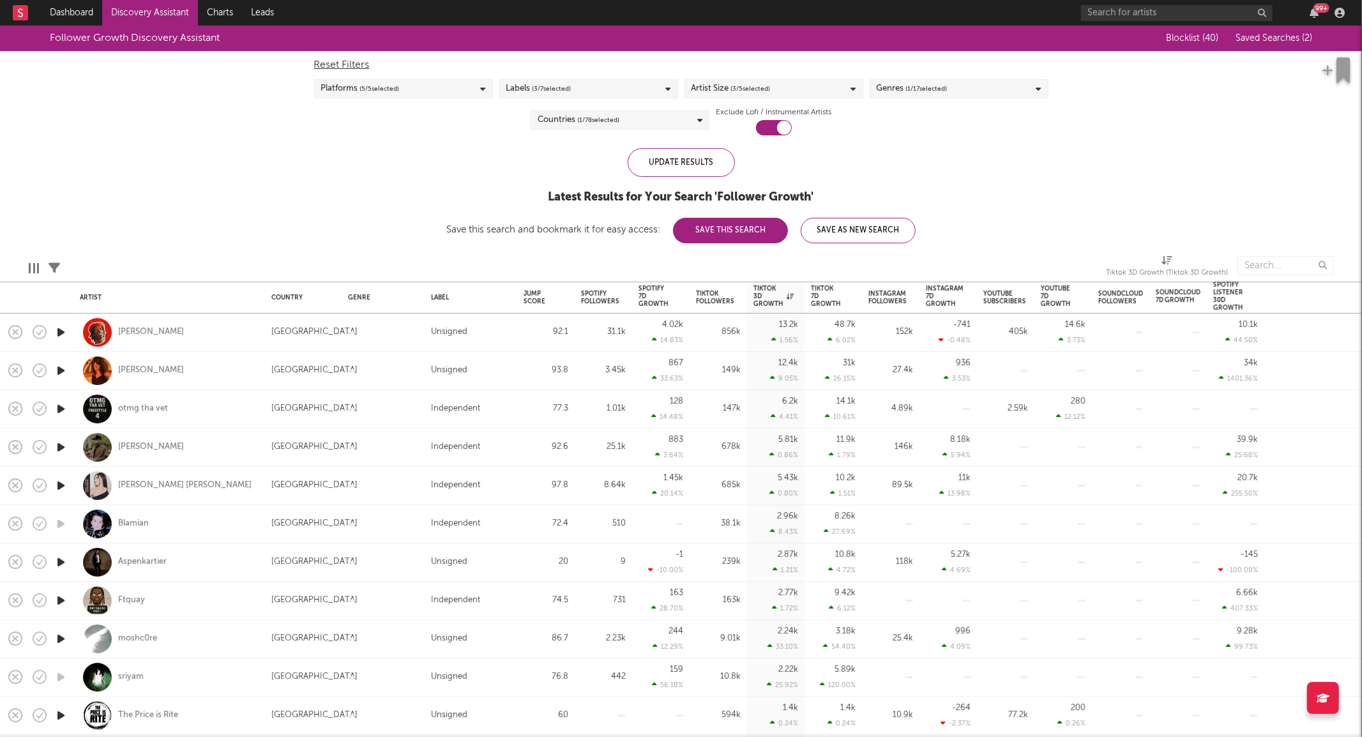
click at [61, 372] on icon "button" at bounding box center [60, 371] width 13 height 16
click at [138, 367] on div "Lydia Kenny" at bounding box center [151, 370] width 66 height 11
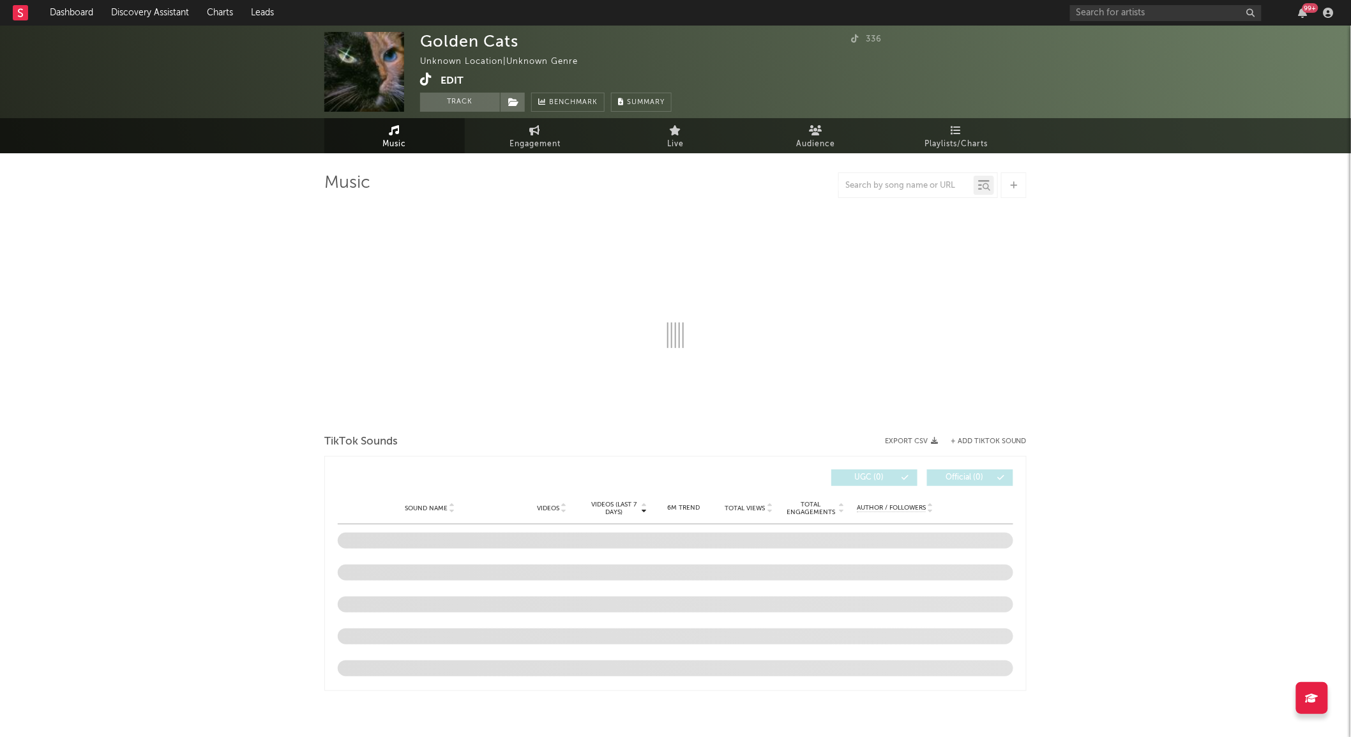
select select "1w"
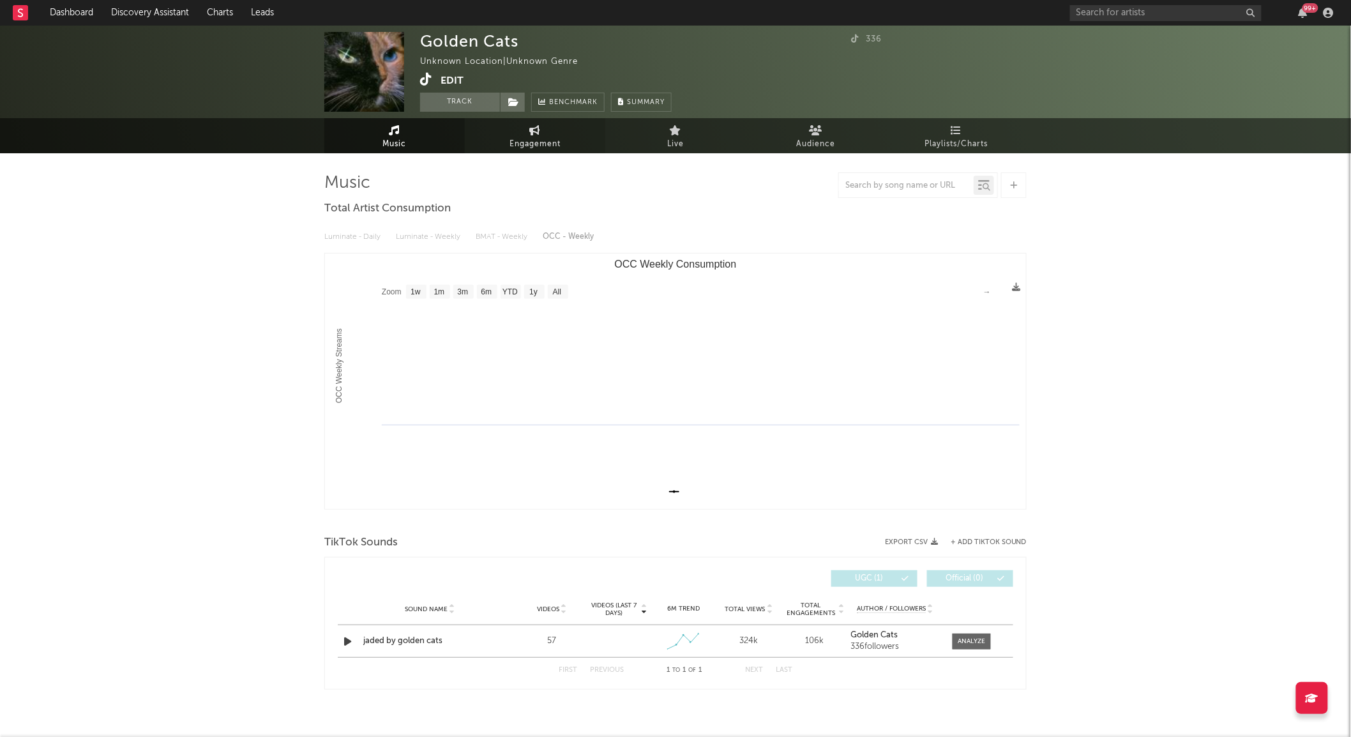
click at [540, 142] on span "Engagement" at bounding box center [534, 144] width 51 height 15
select select "1w"
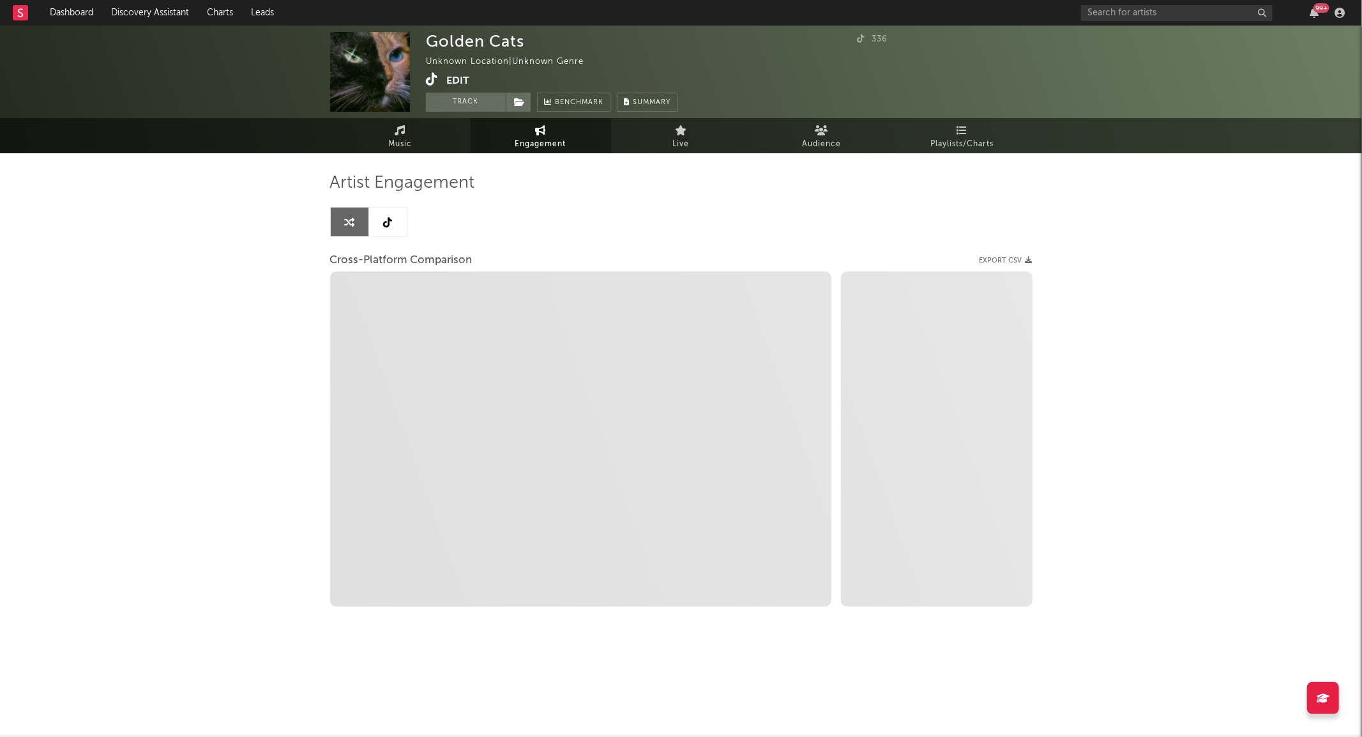
select select "1m"
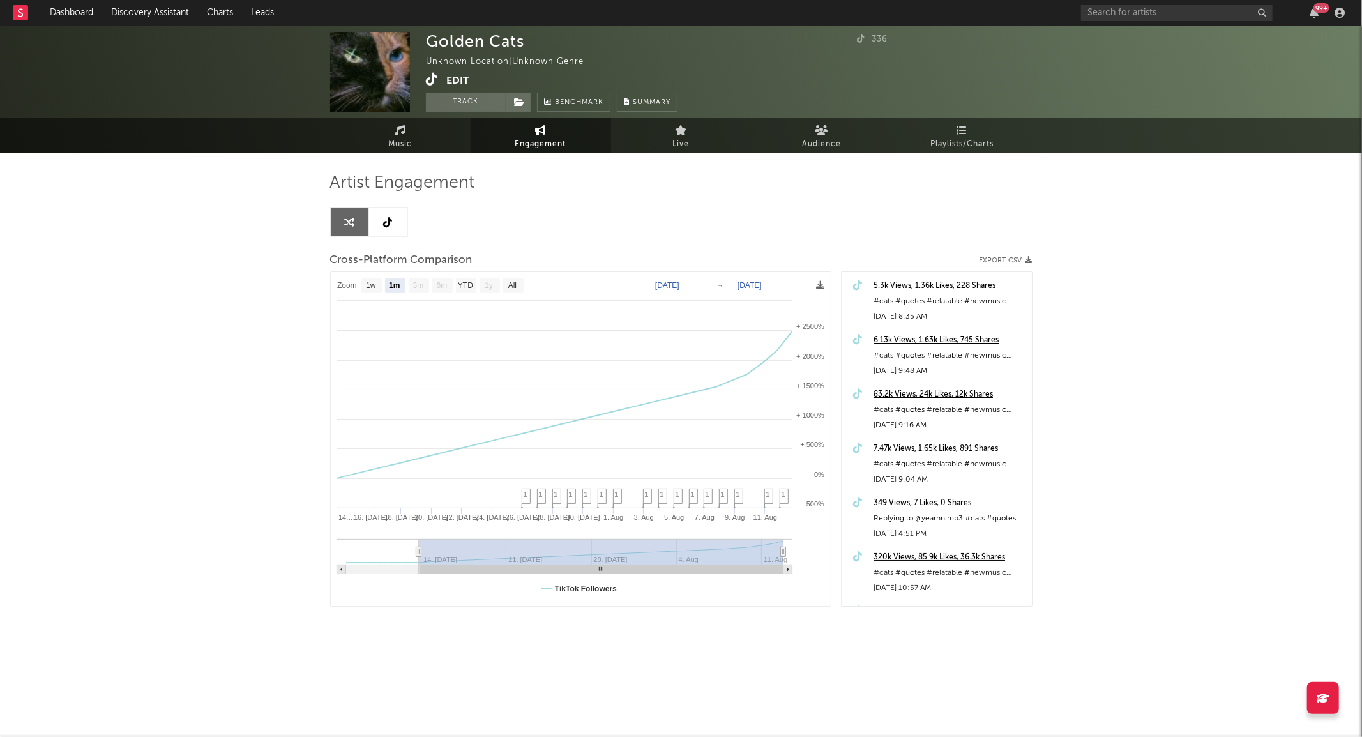
click at [384, 230] on link at bounding box center [388, 221] width 38 height 29
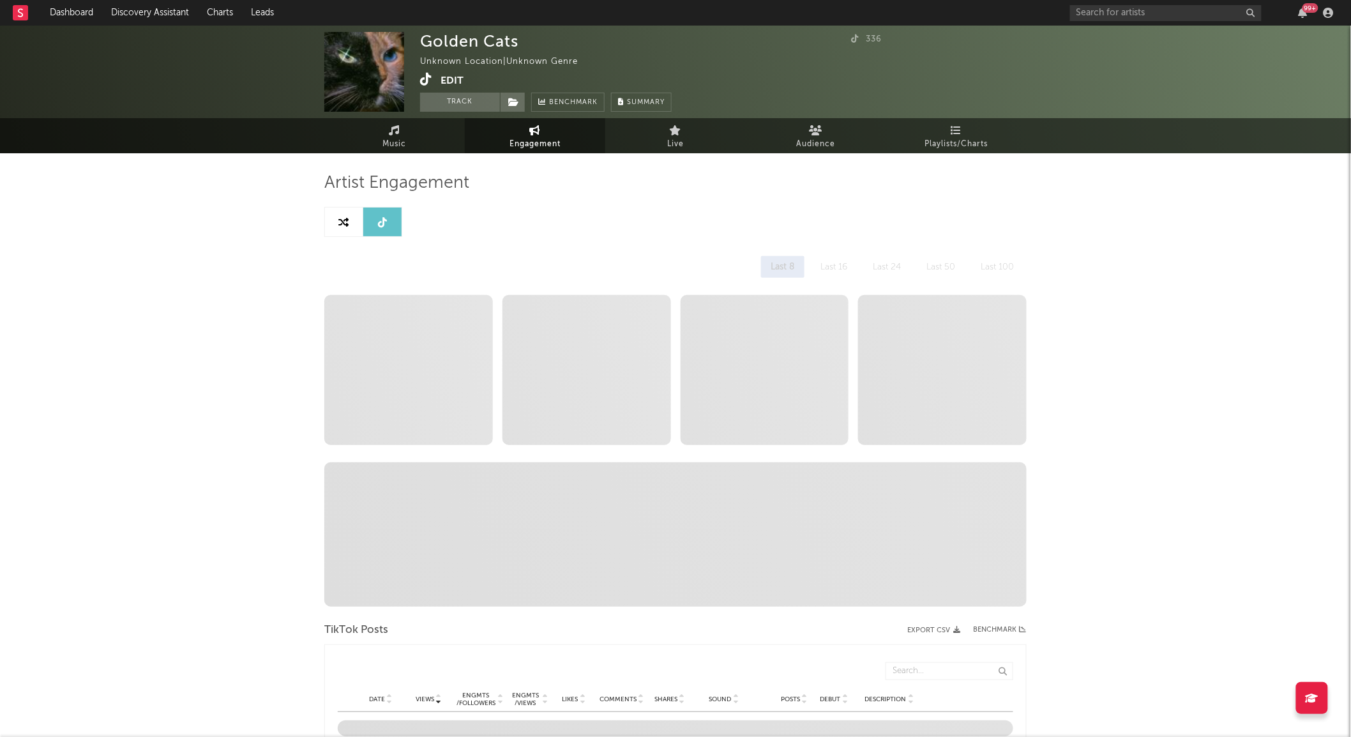
select select "1w"
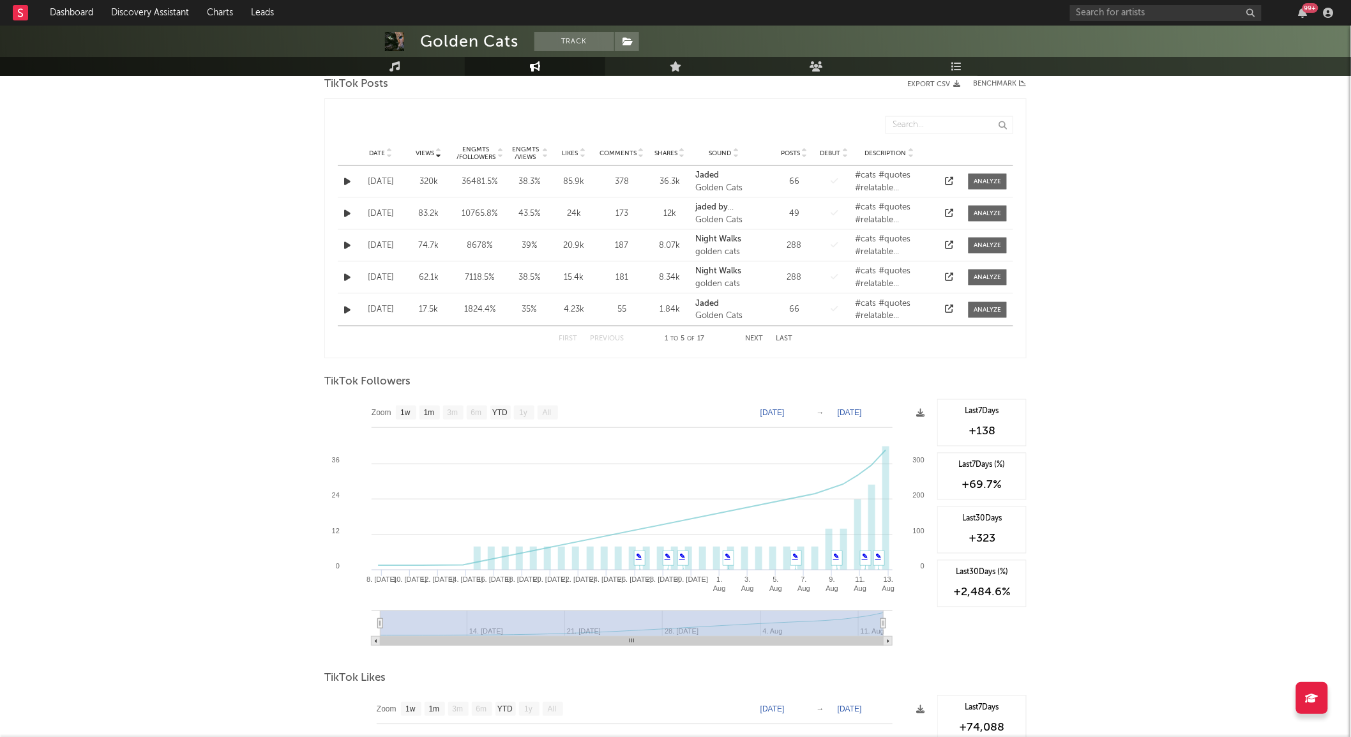
scroll to position [780, 0]
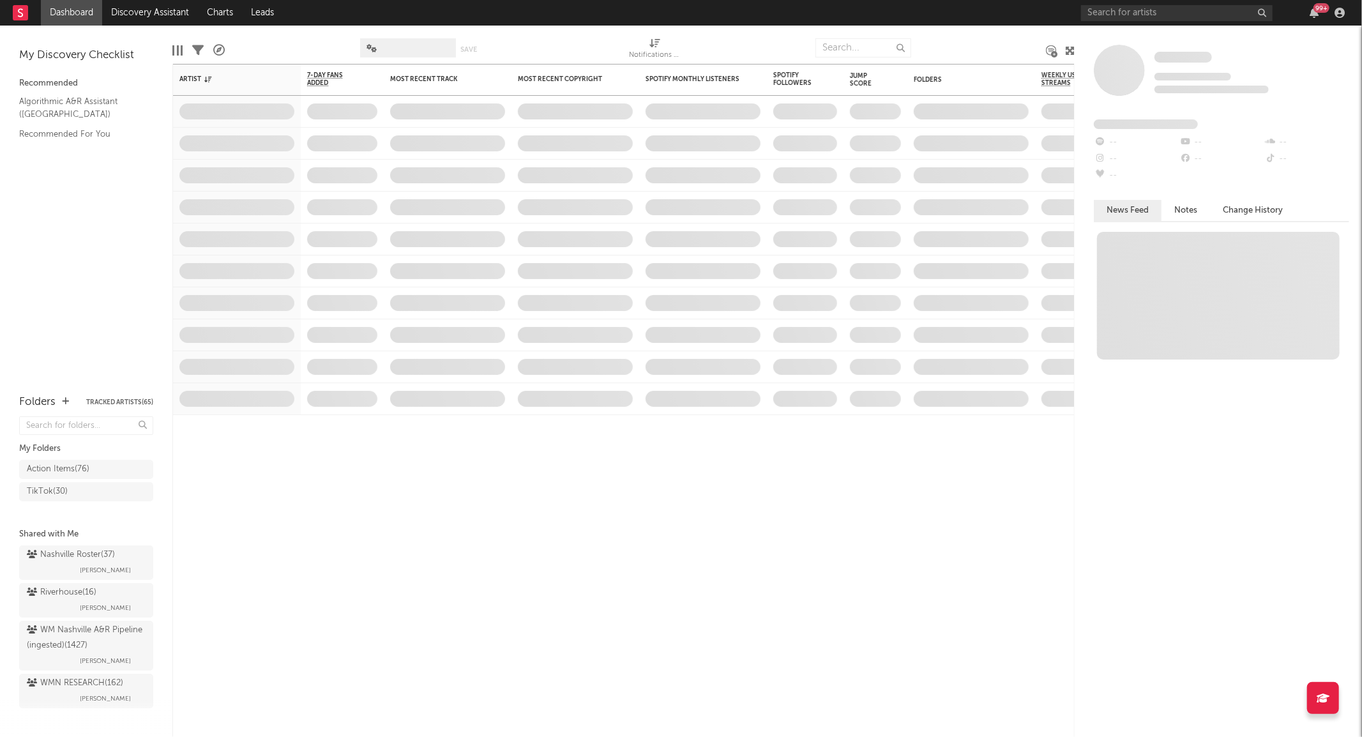
click at [138, 13] on link "Discovery Assistant" at bounding box center [150, 13] width 96 height 26
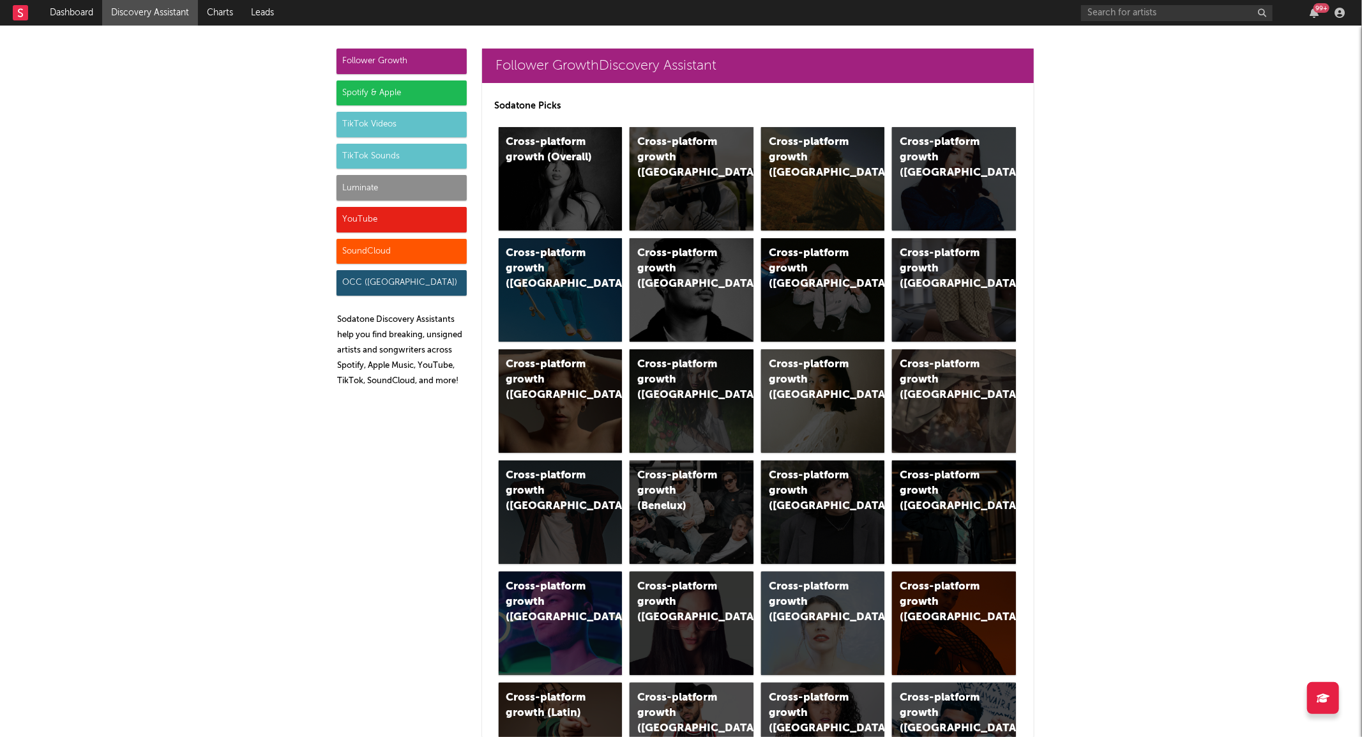
click at [390, 156] on div "TikTok Sounds" at bounding box center [401, 157] width 130 height 26
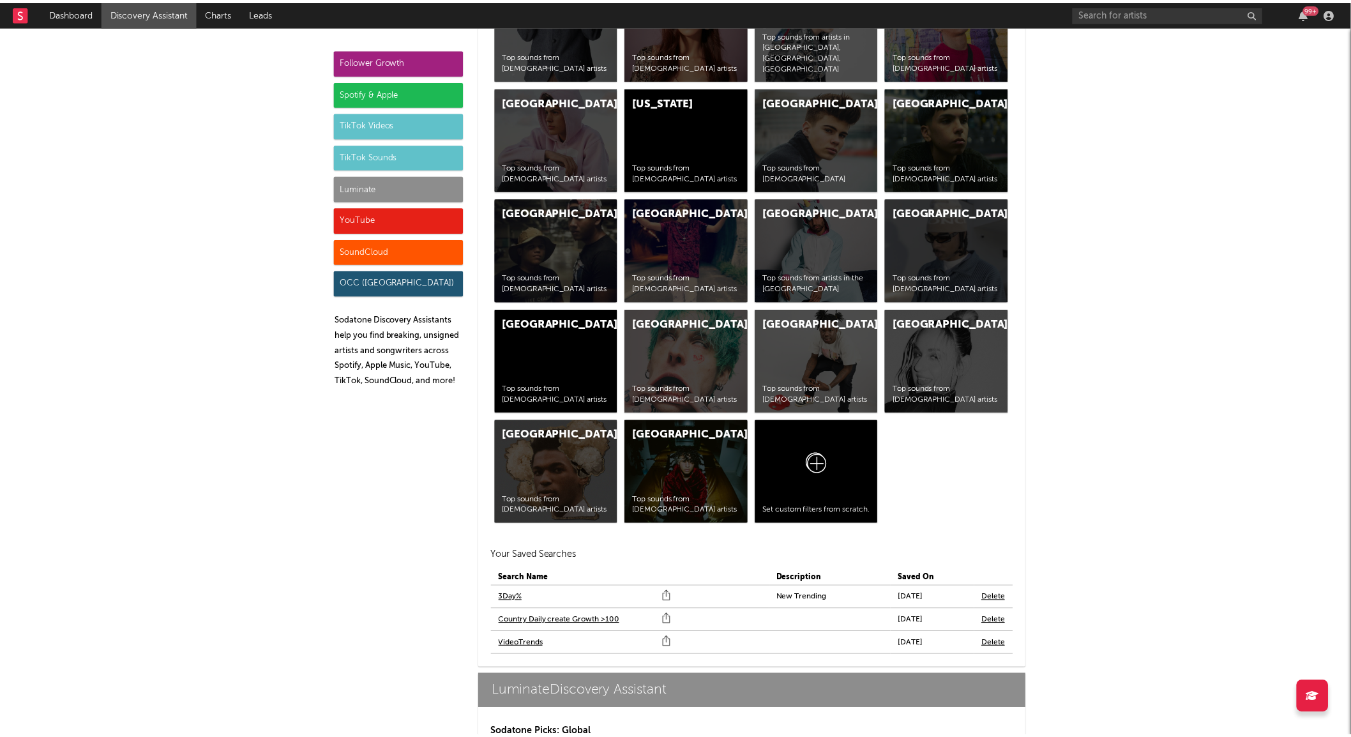
scroll to position [5302, 0]
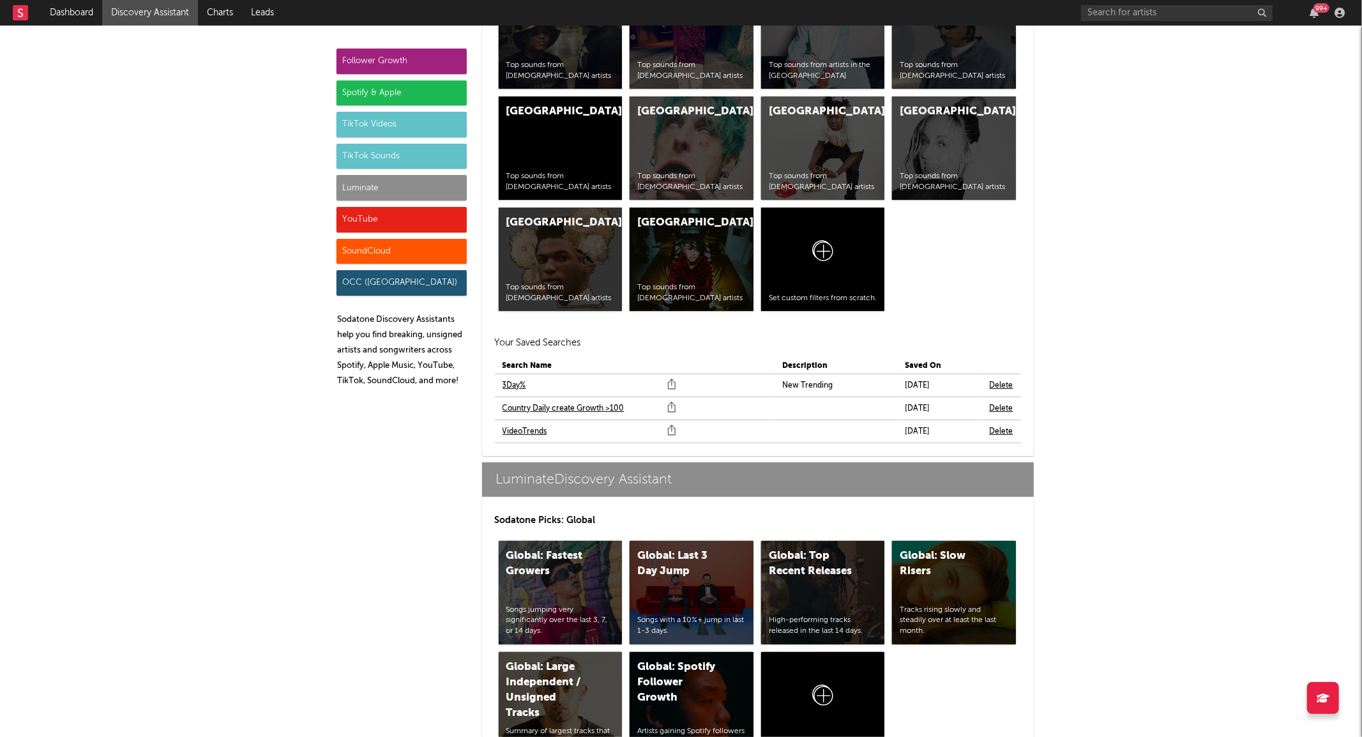
click at [513, 385] on link "3Day%" at bounding box center [514, 385] width 24 height 15
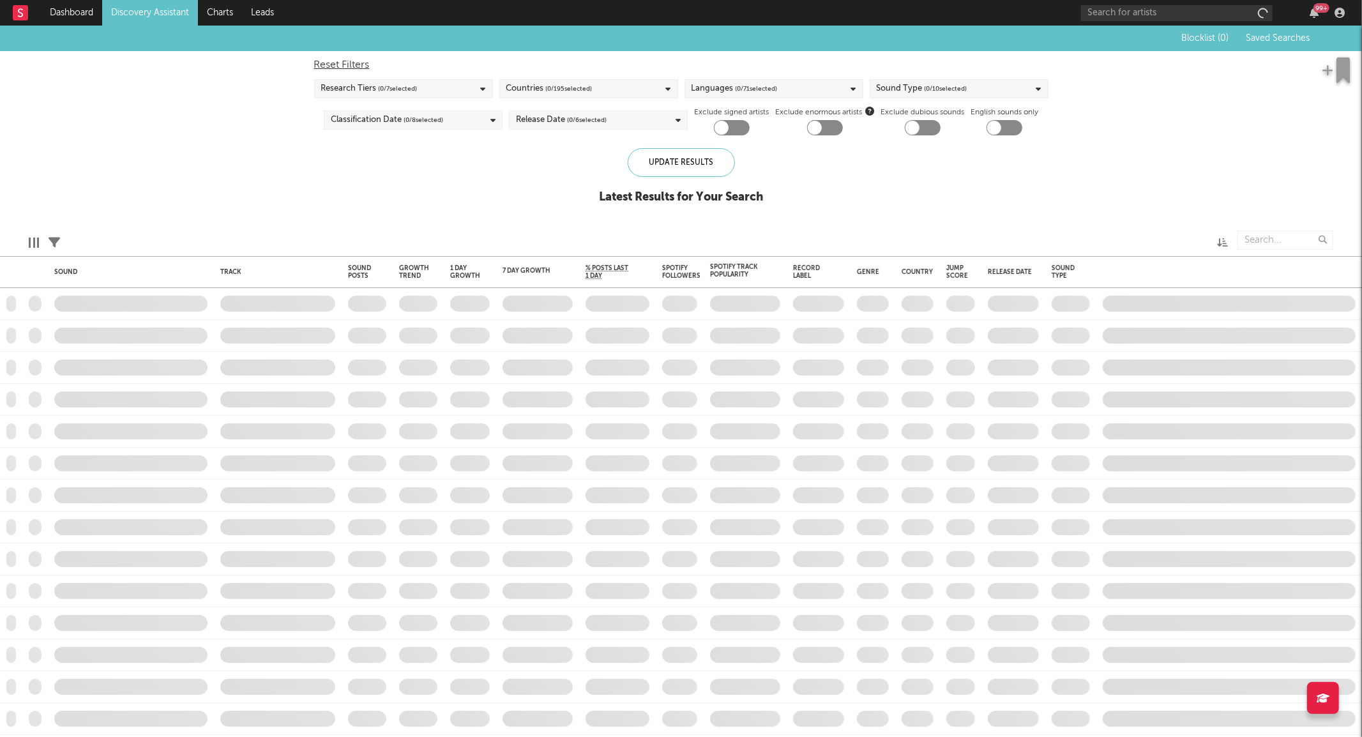
checkbox input "true"
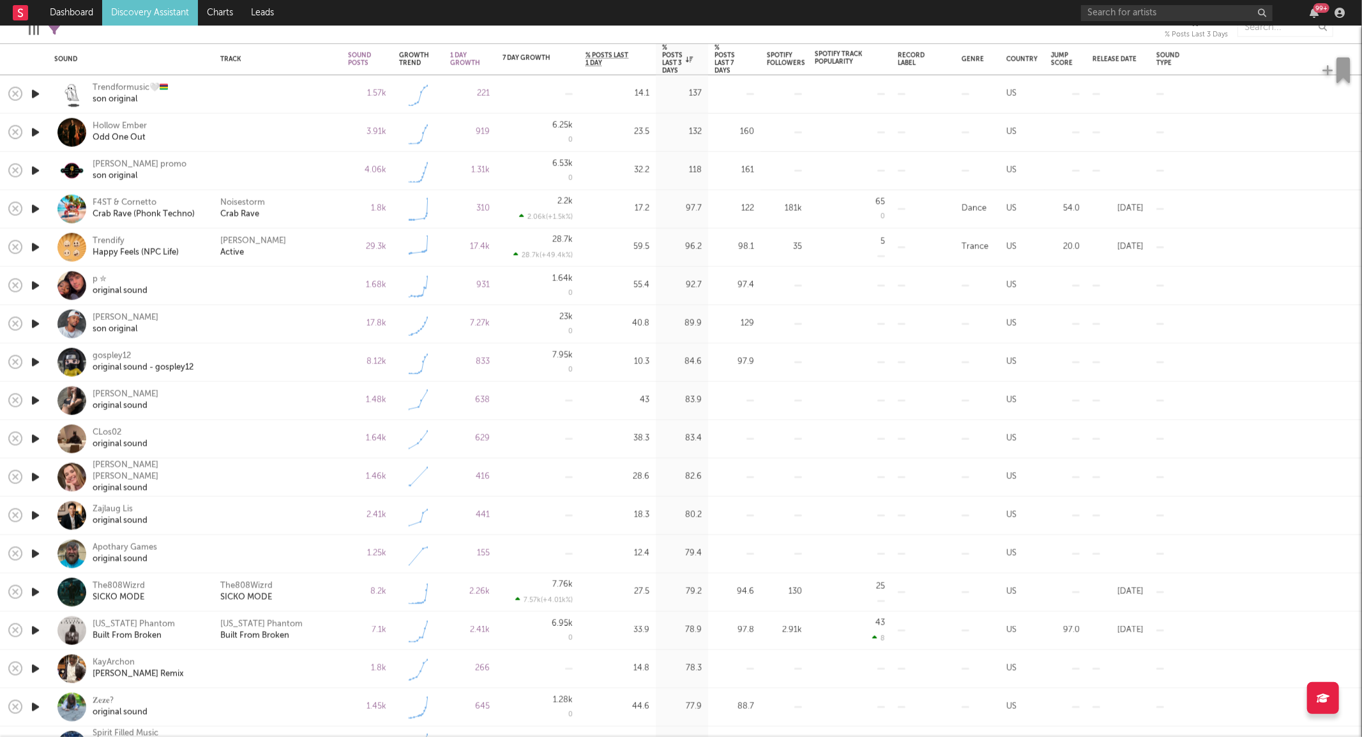
click at [32, 393] on icon "button" at bounding box center [35, 401] width 13 height 16
click at [35, 438] on icon "button" at bounding box center [35, 439] width 13 height 16
click at [29, 476] on icon "button" at bounding box center [35, 477] width 13 height 16
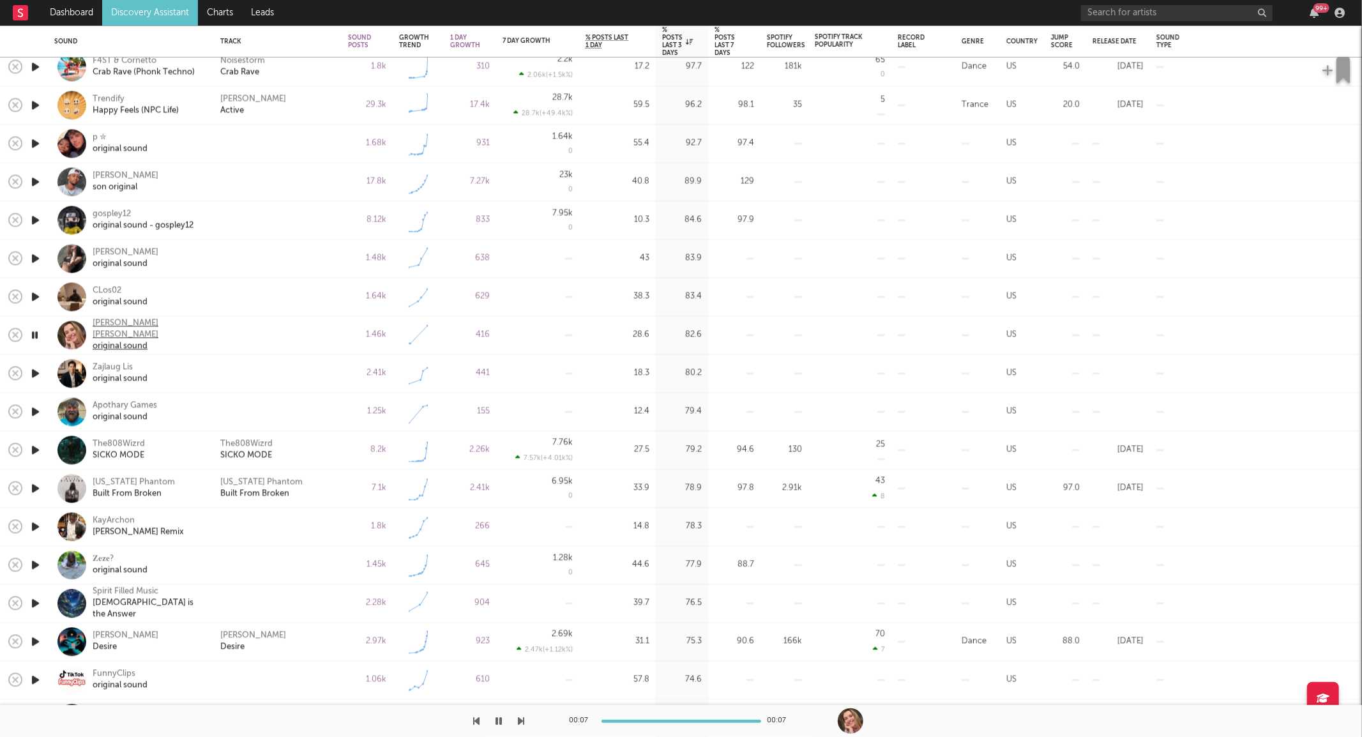
click at [109, 333] on div "[PERSON_NAME] [PERSON_NAME]" at bounding box center [149, 329] width 112 height 23
click at [35, 369] on icon "button" at bounding box center [35, 373] width 13 height 16
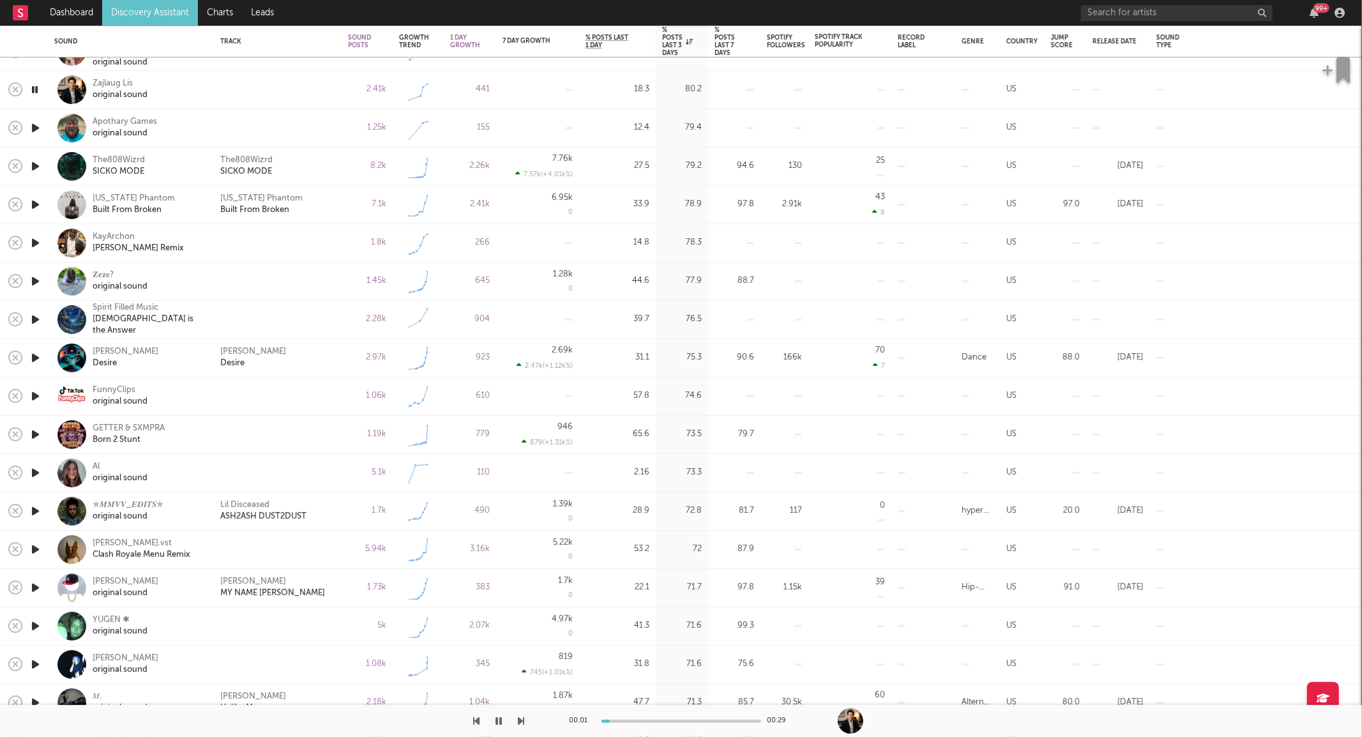
click at [32, 469] on icon "button" at bounding box center [35, 473] width 13 height 16
click at [36, 276] on icon "button" at bounding box center [35, 281] width 13 height 16
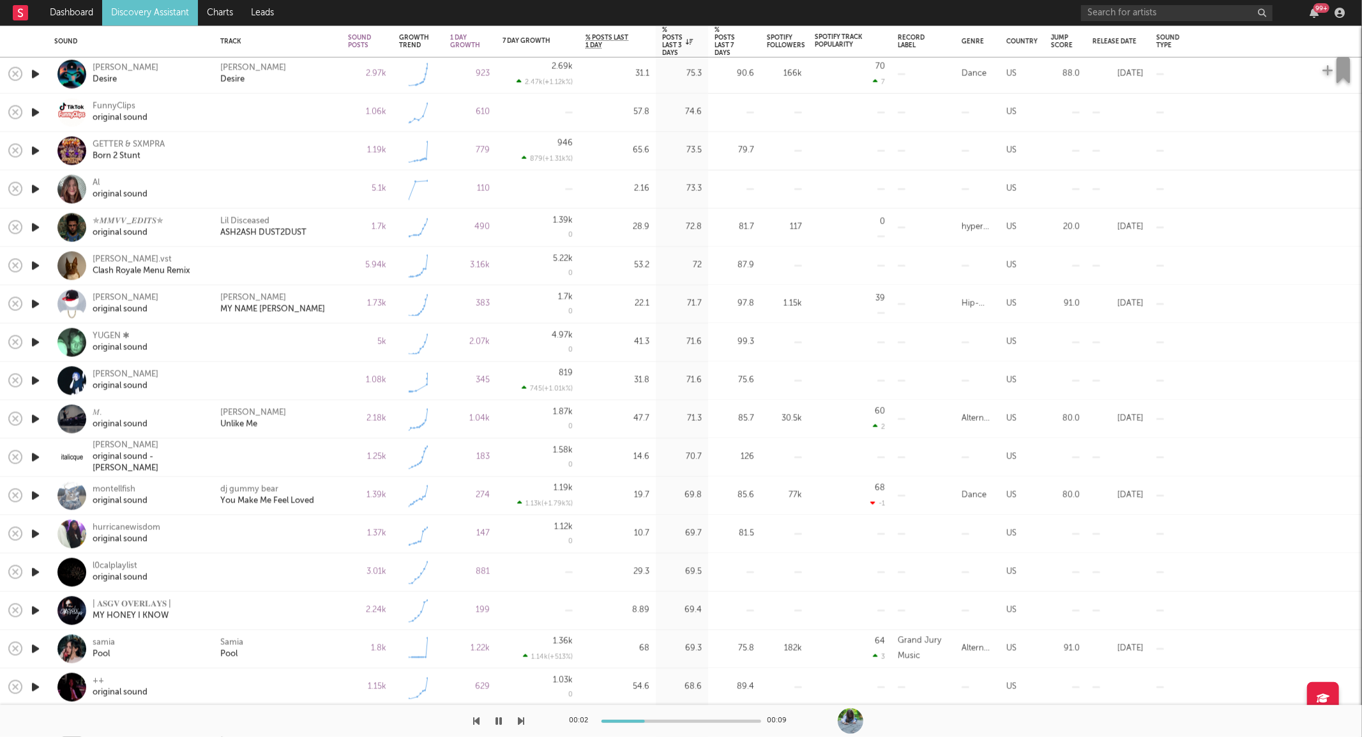
click at [34, 225] on icon "button" at bounding box center [35, 228] width 13 height 16
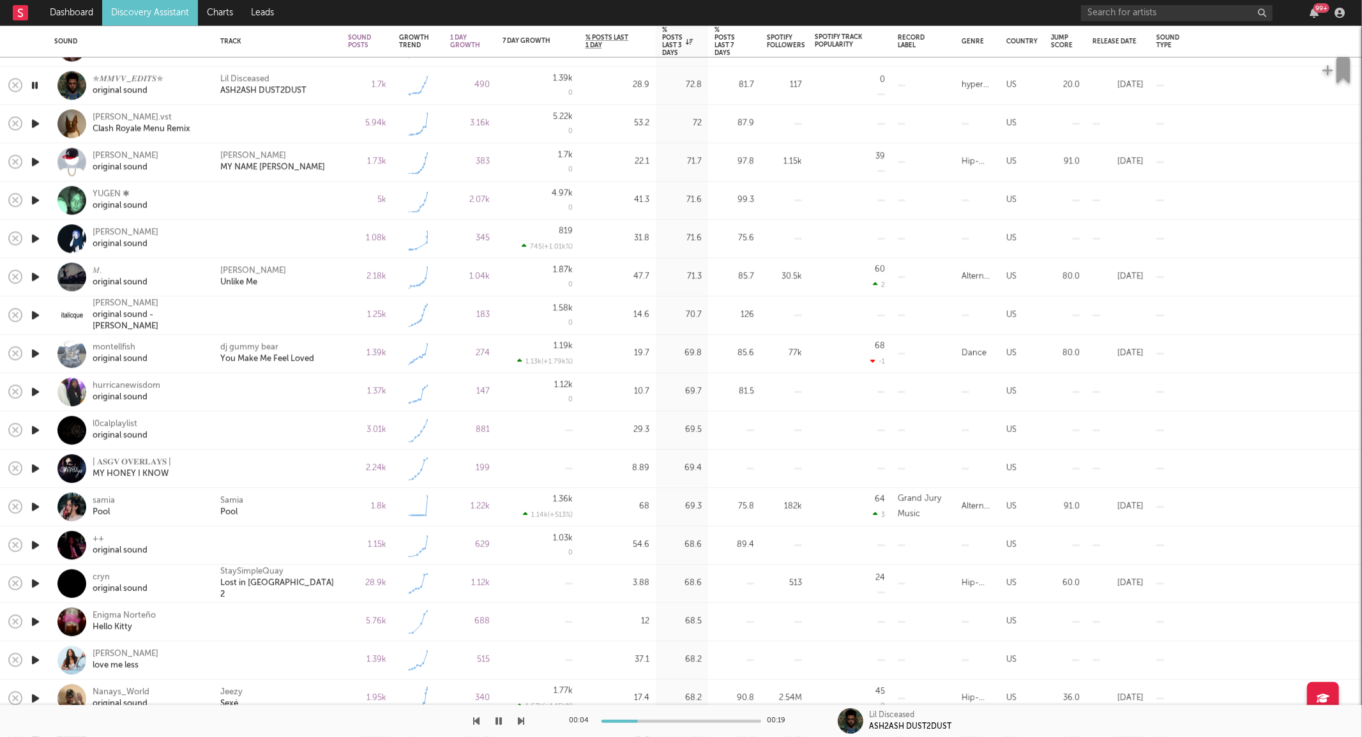
click at [34, 501] on icon "button" at bounding box center [35, 507] width 13 height 16
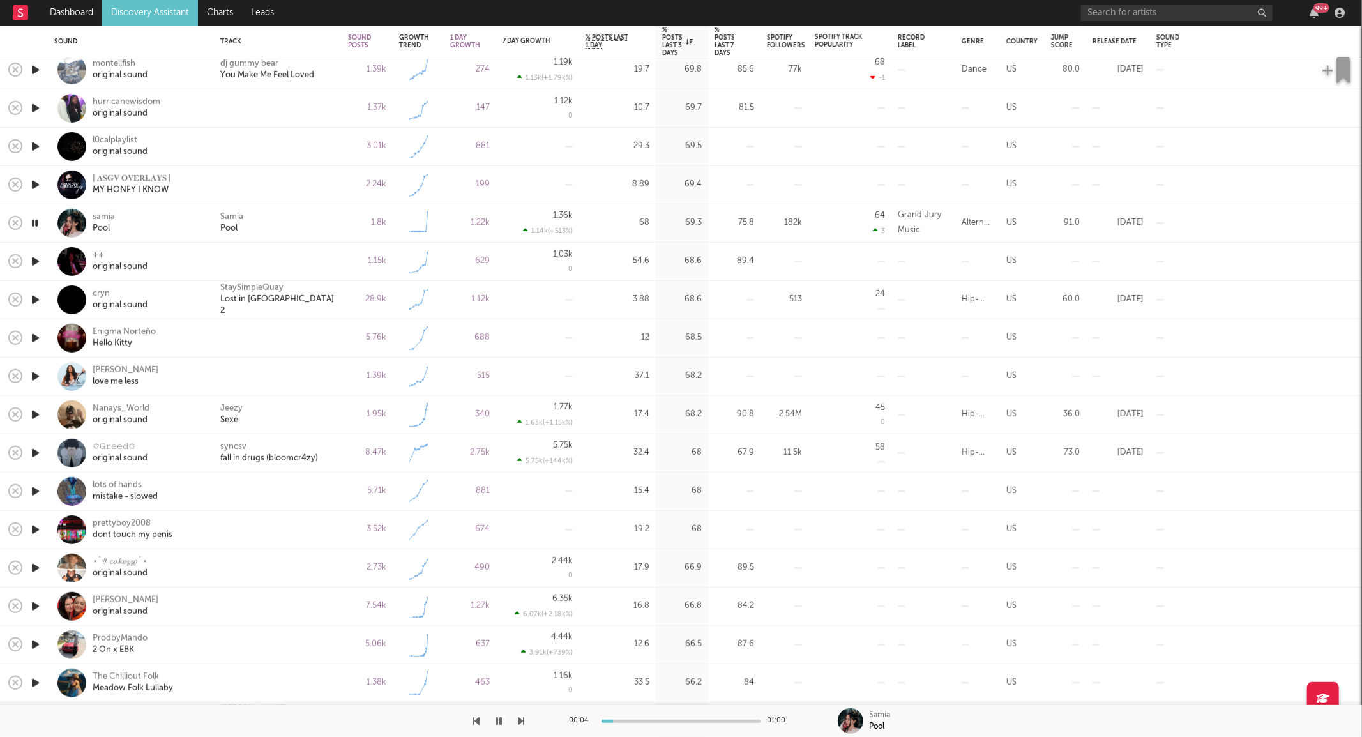
click at [184, 232] on div "samia Pool" at bounding box center [149, 222] width 112 height 23
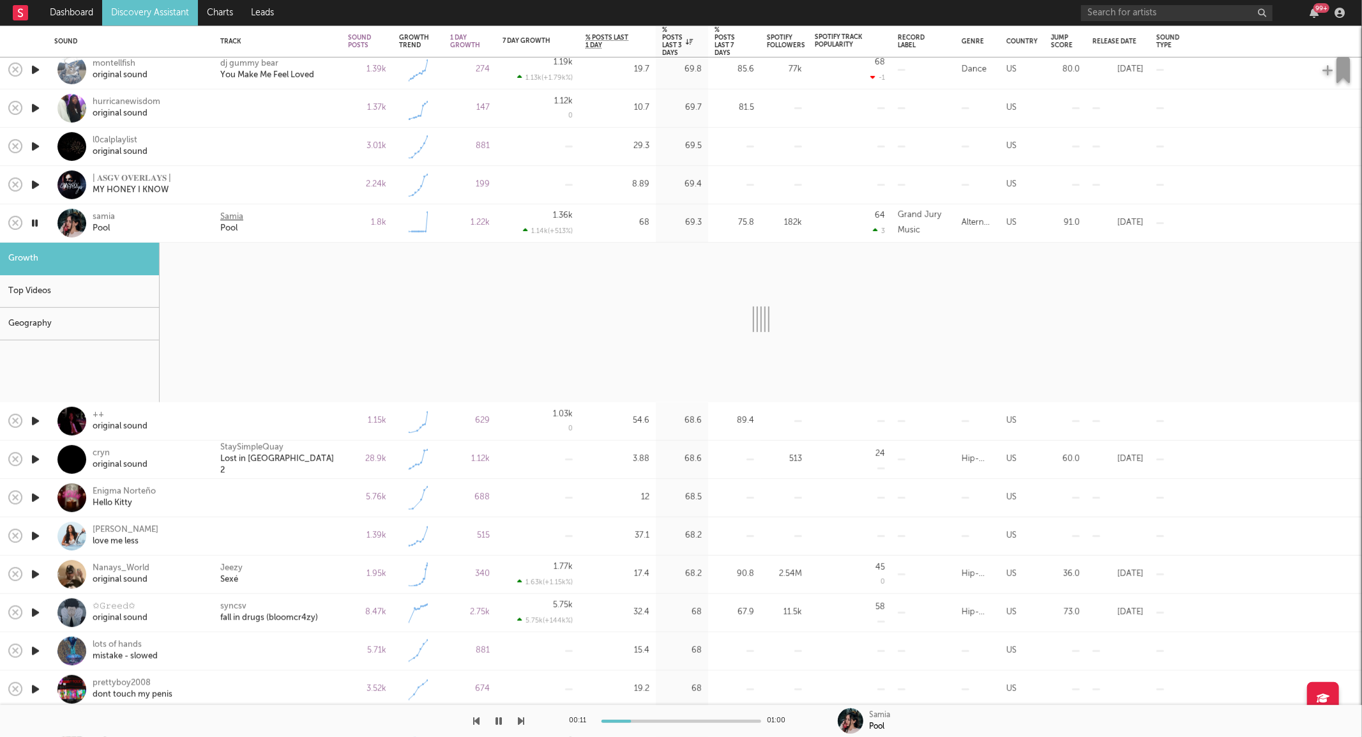
click at [227, 213] on div "Samia" at bounding box center [231, 216] width 23 height 11
select select "6m"
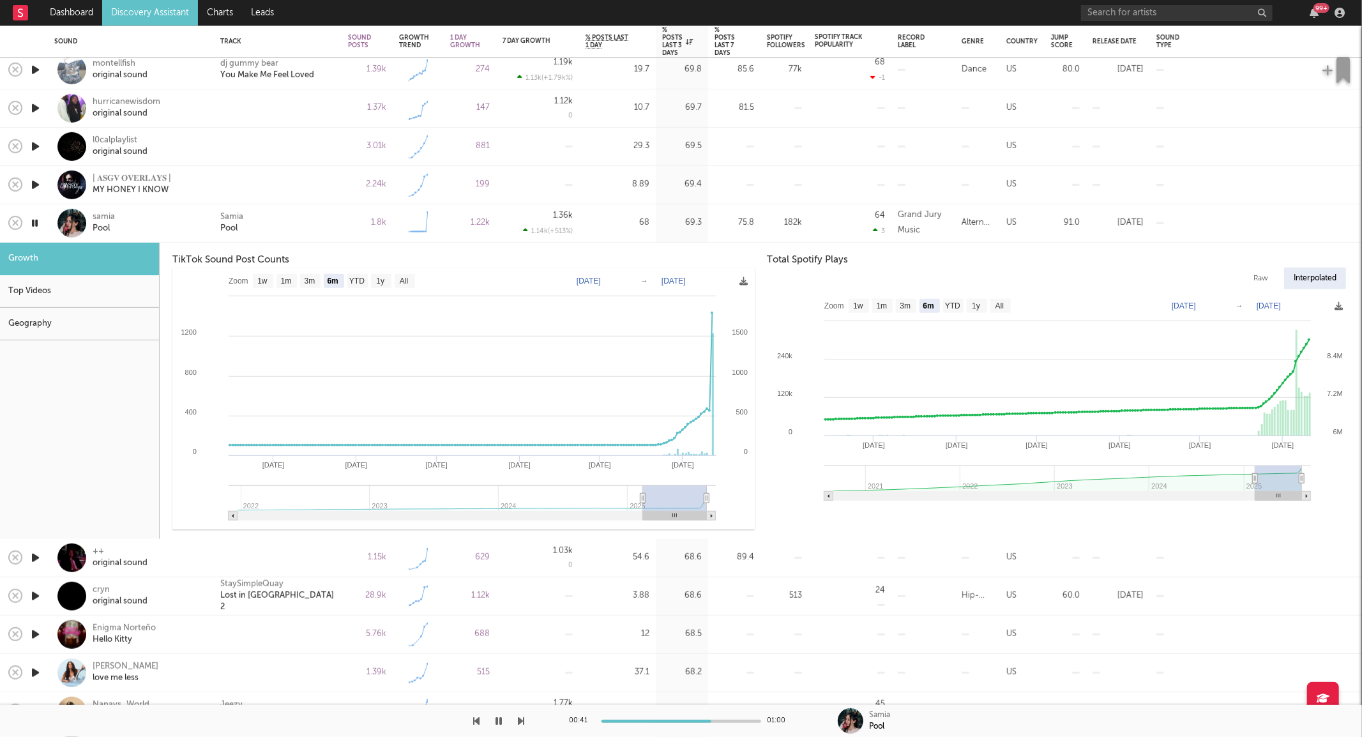
click at [343, 223] on div "1.8k" at bounding box center [367, 223] width 51 height 38
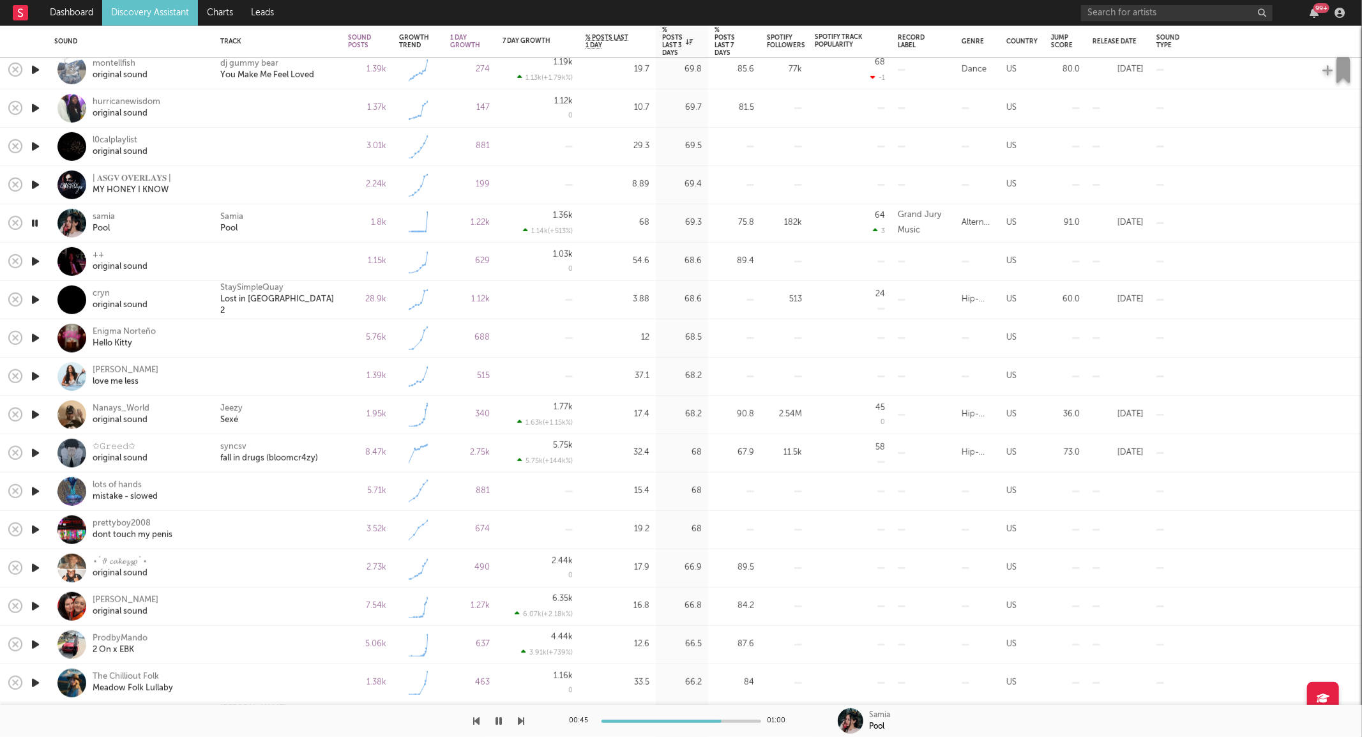
click at [37, 259] on icon "button" at bounding box center [35, 261] width 13 height 16
click at [37, 301] on icon "button" at bounding box center [35, 300] width 13 height 16
click at [39, 374] on icon "button" at bounding box center [35, 376] width 13 height 16
click at [193, 386] on div "Jessica Baio love me less" at bounding box center [149, 376] width 112 height 23
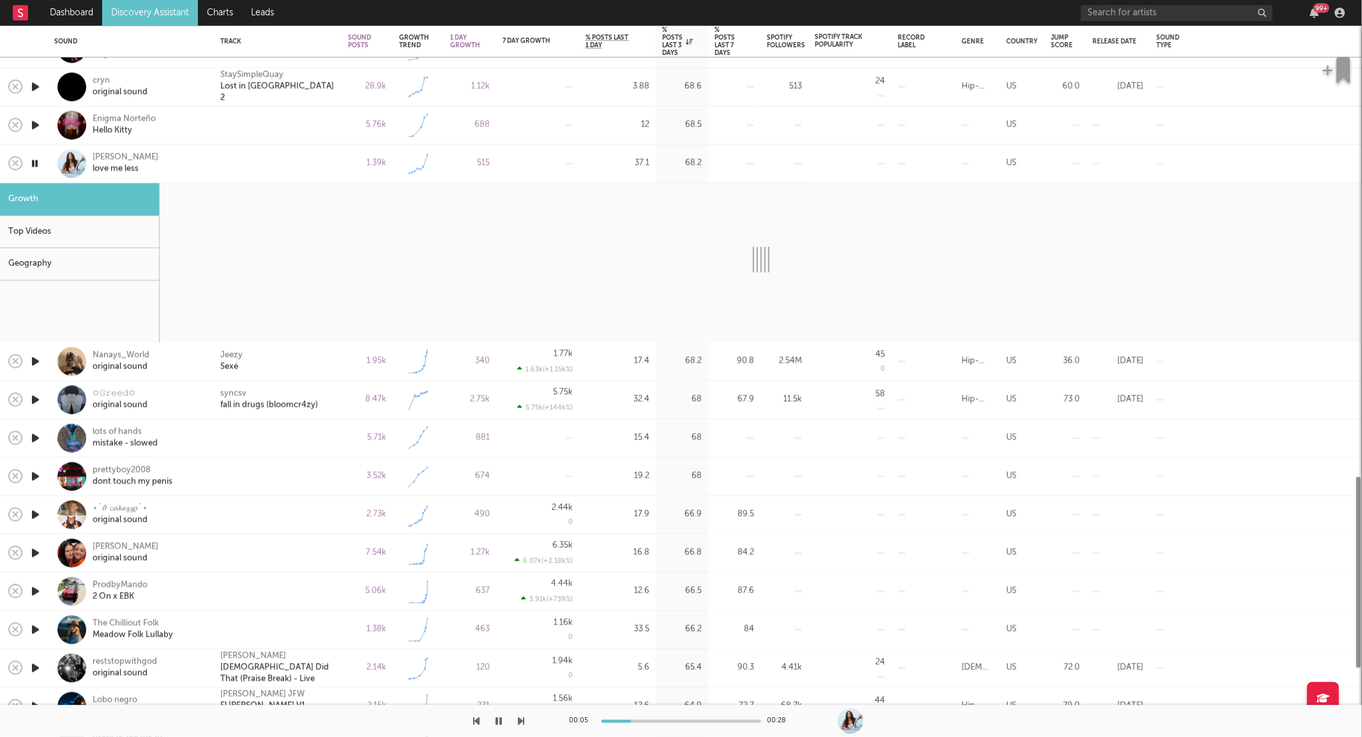
select select "1w"
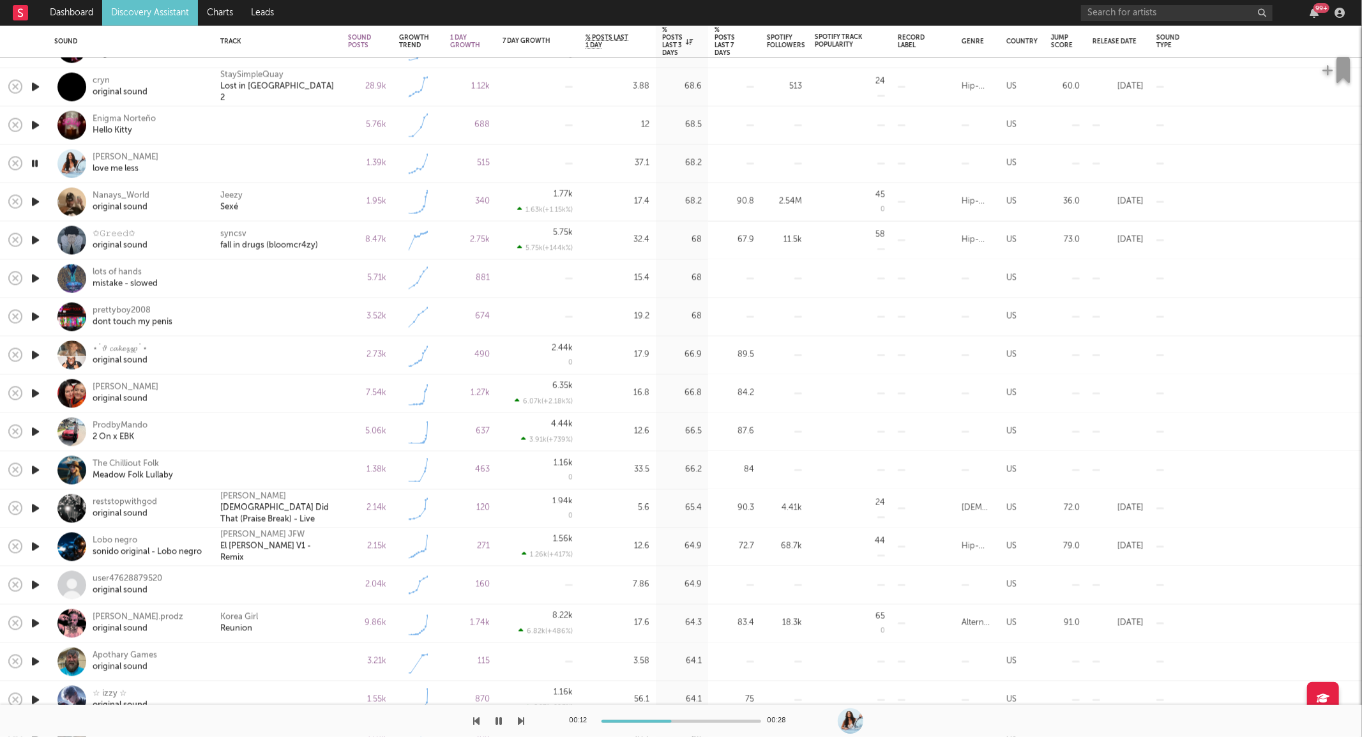
click at [33, 199] on icon "button" at bounding box center [35, 202] width 13 height 16
click at [35, 239] on icon "button" at bounding box center [35, 240] width 13 height 16
click at [33, 356] on icon "button" at bounding box center [35, 355] width 13 height 16
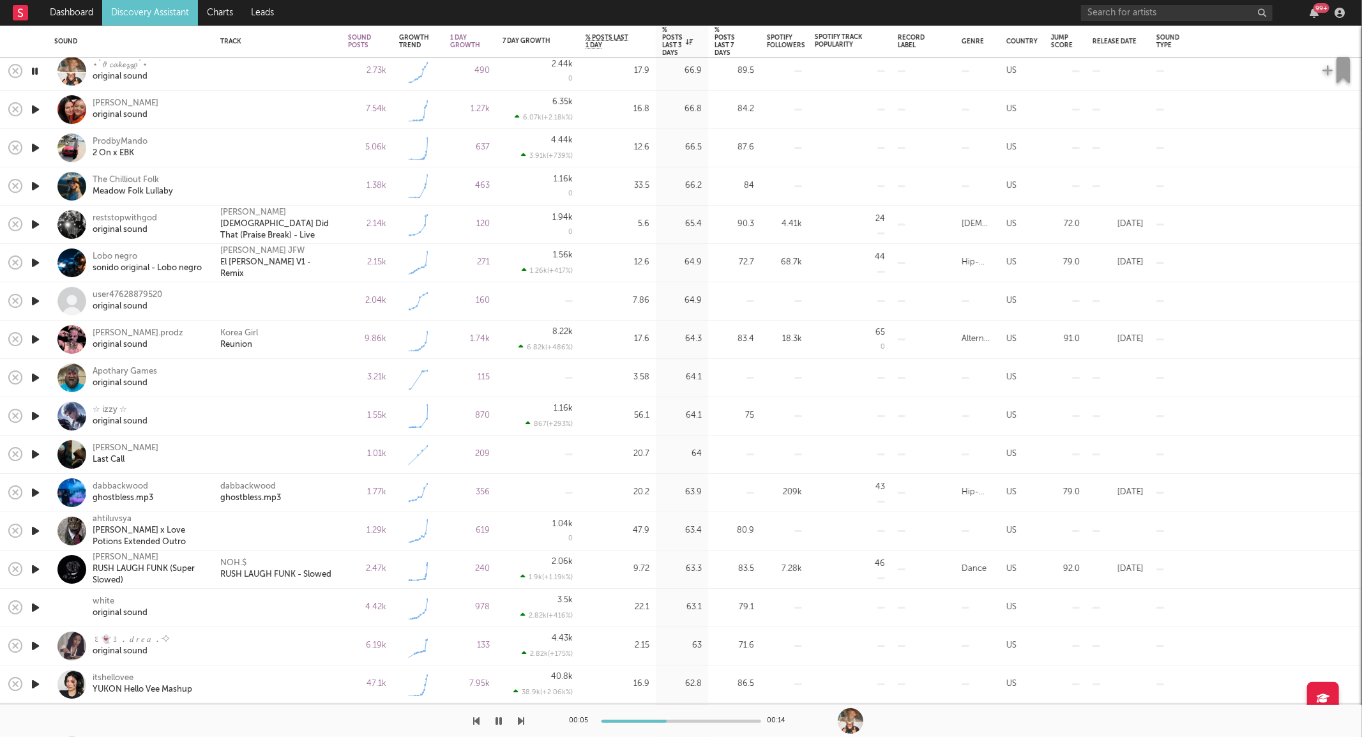
click at [39, 608] on icon "button" at bounding box center [35, 607] width 13 height 16
click at [33, 647] on icon "button" at bounding box center [35, 646] width 13 height 16
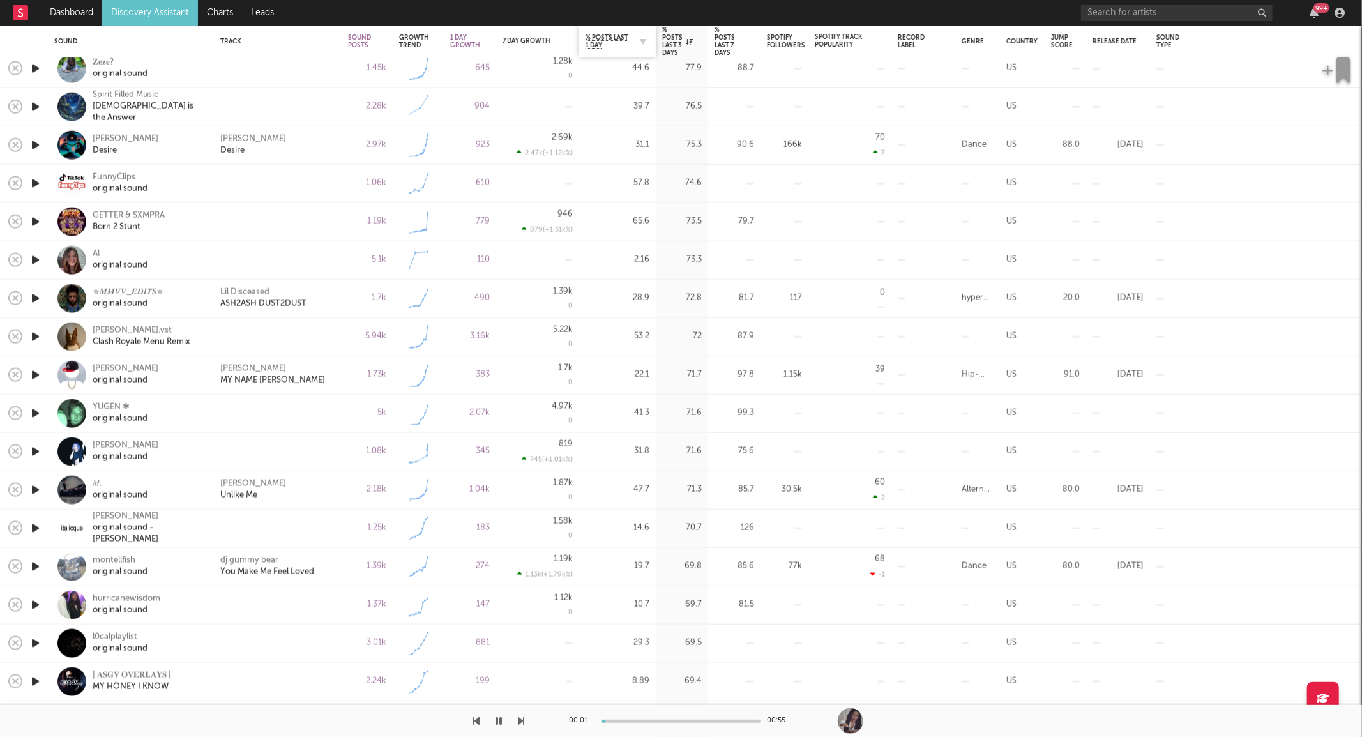
click at [617, 33] on div "% Posts Last 1 Day" at bounding box center [617, 41] width 64 height 27
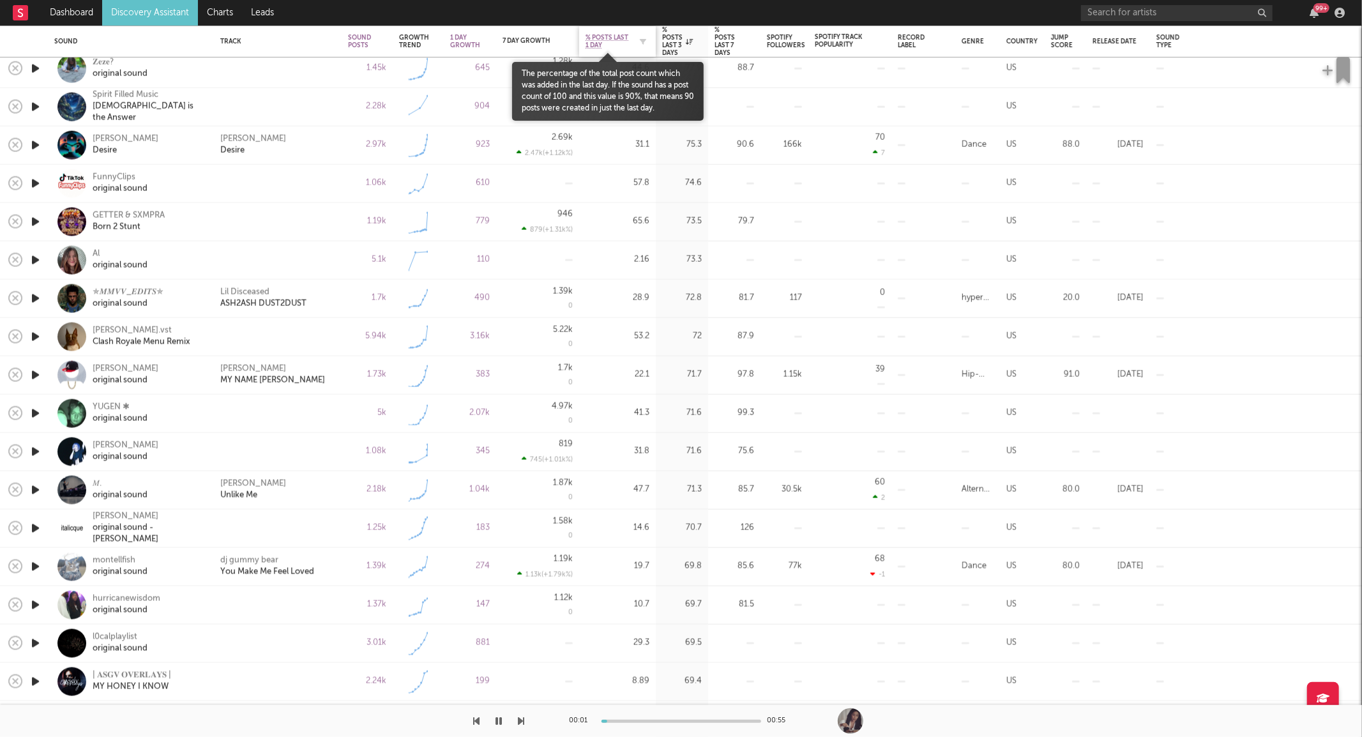
click at [612, 36] on span "% Posts Last 1 Day" at bounding box center [607, 41] width 45 height 15
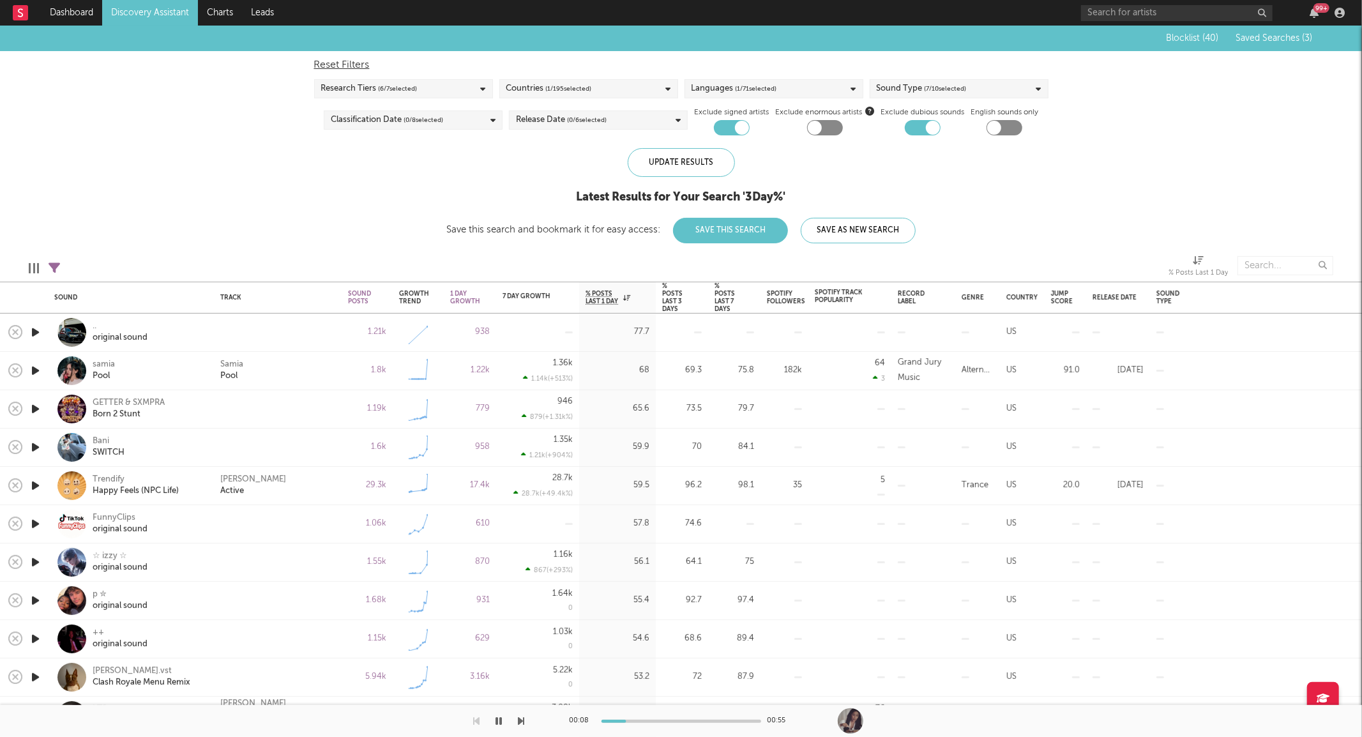
click at [32, 335] on icon "button" at bounding box center [35, 332] width 13 height 16
click at [34, 561] on icon "button" at bounding box center [35, 562] width 13 height 16
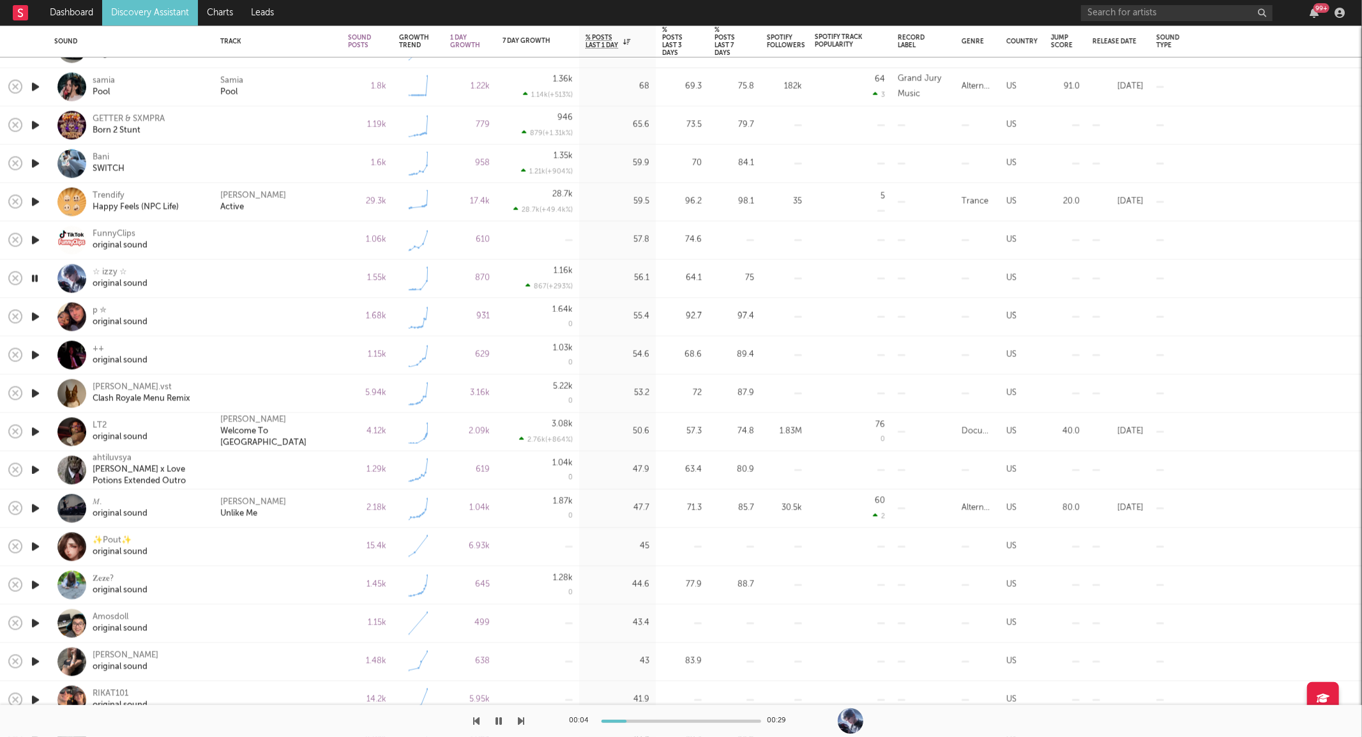
click at [37, 316] on icon "button" at bounding box center [35, 317] width 13 height 16
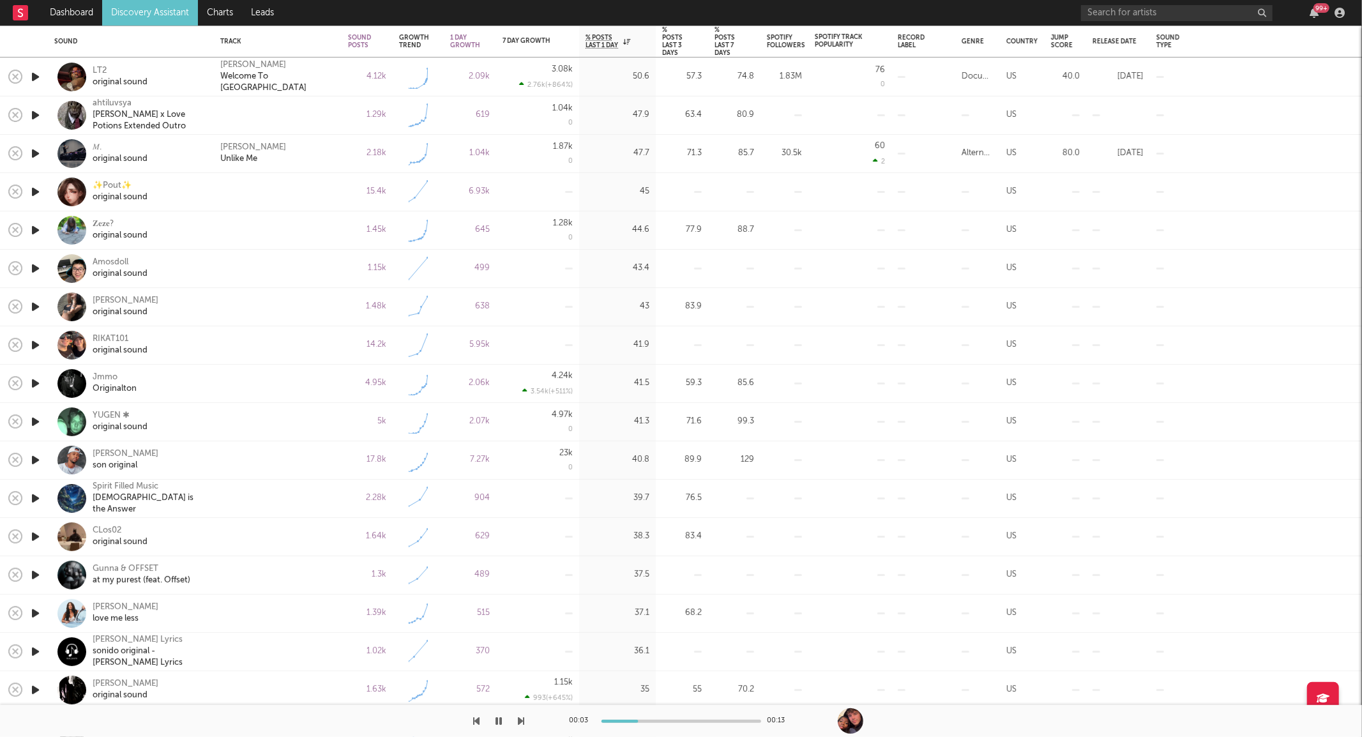
click at [32, 303] on icon "button" at bounding box center [35, 307] width 13 height 16
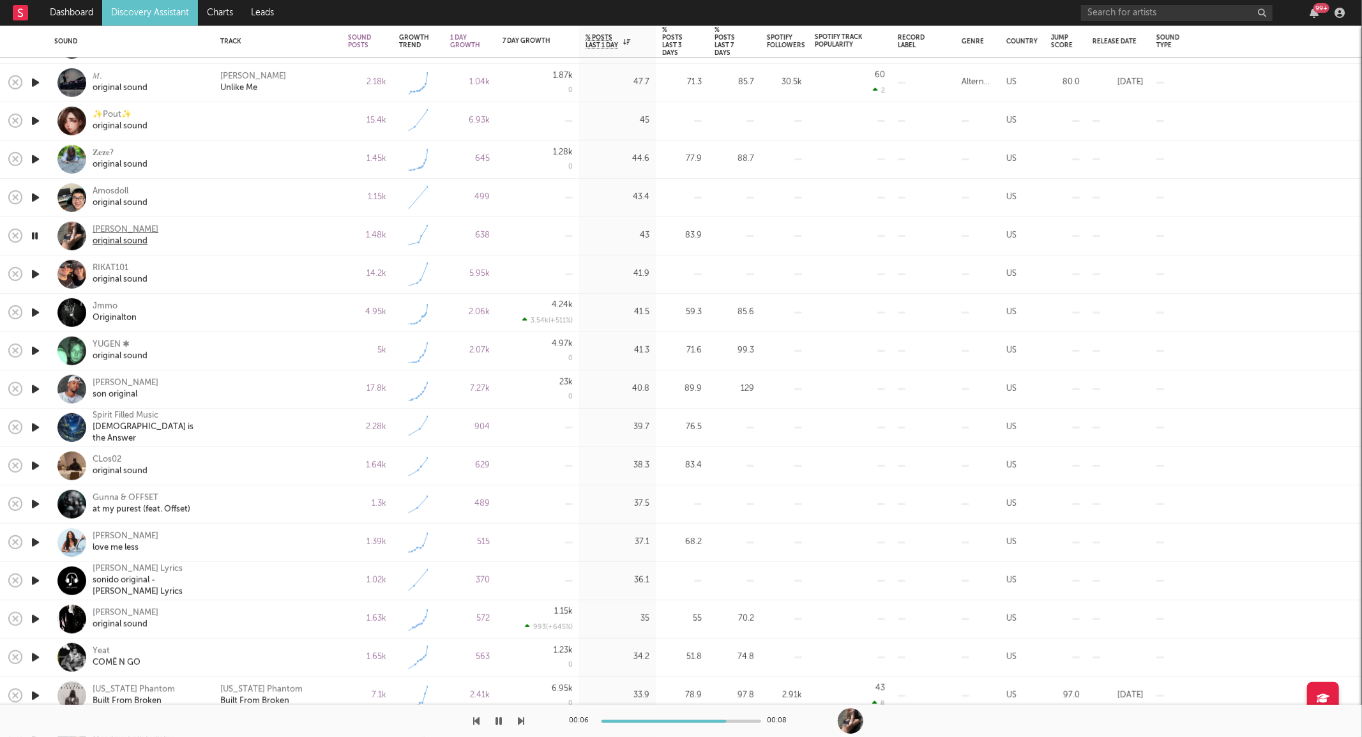
click at [123, 232] on div "Jess Smith" at bounding box center [126, 229] width 66 height 11
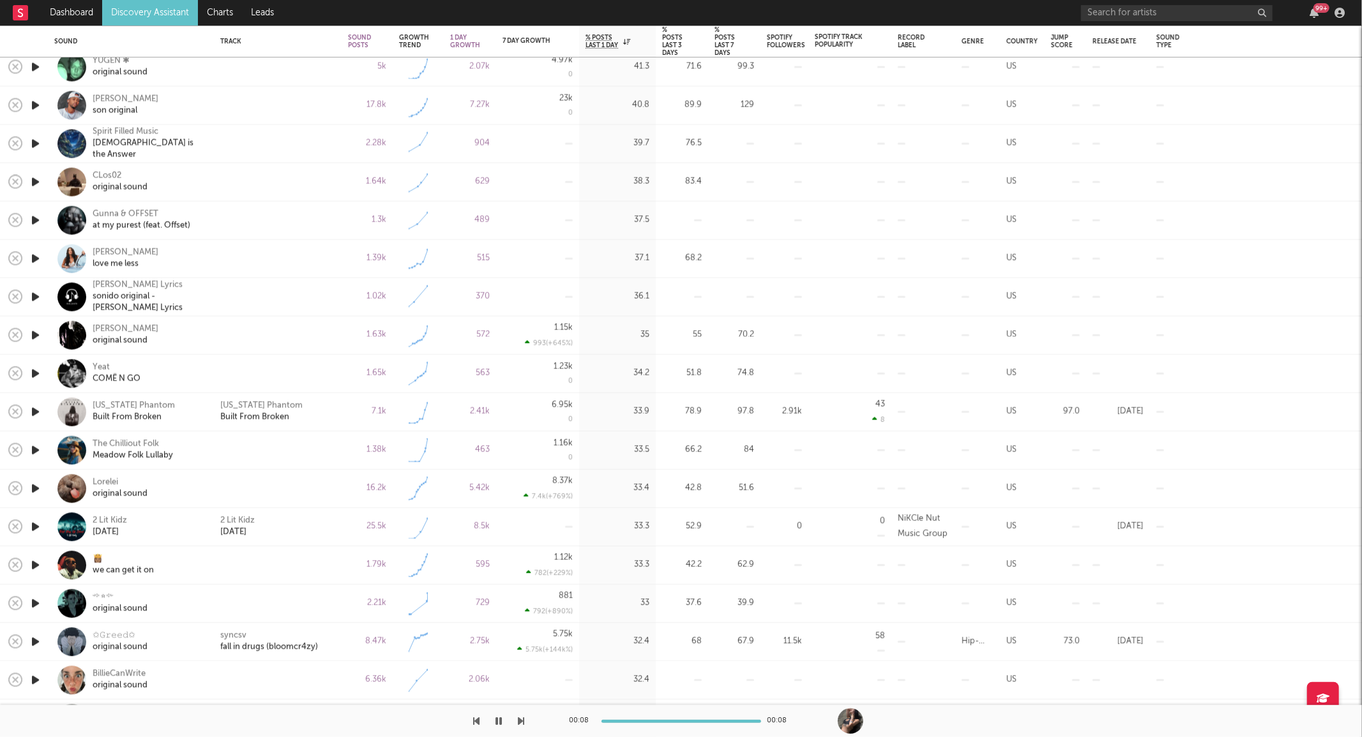
click at [35, 447] on icon "button" at bounding box center [35, 450] width 13 height 16
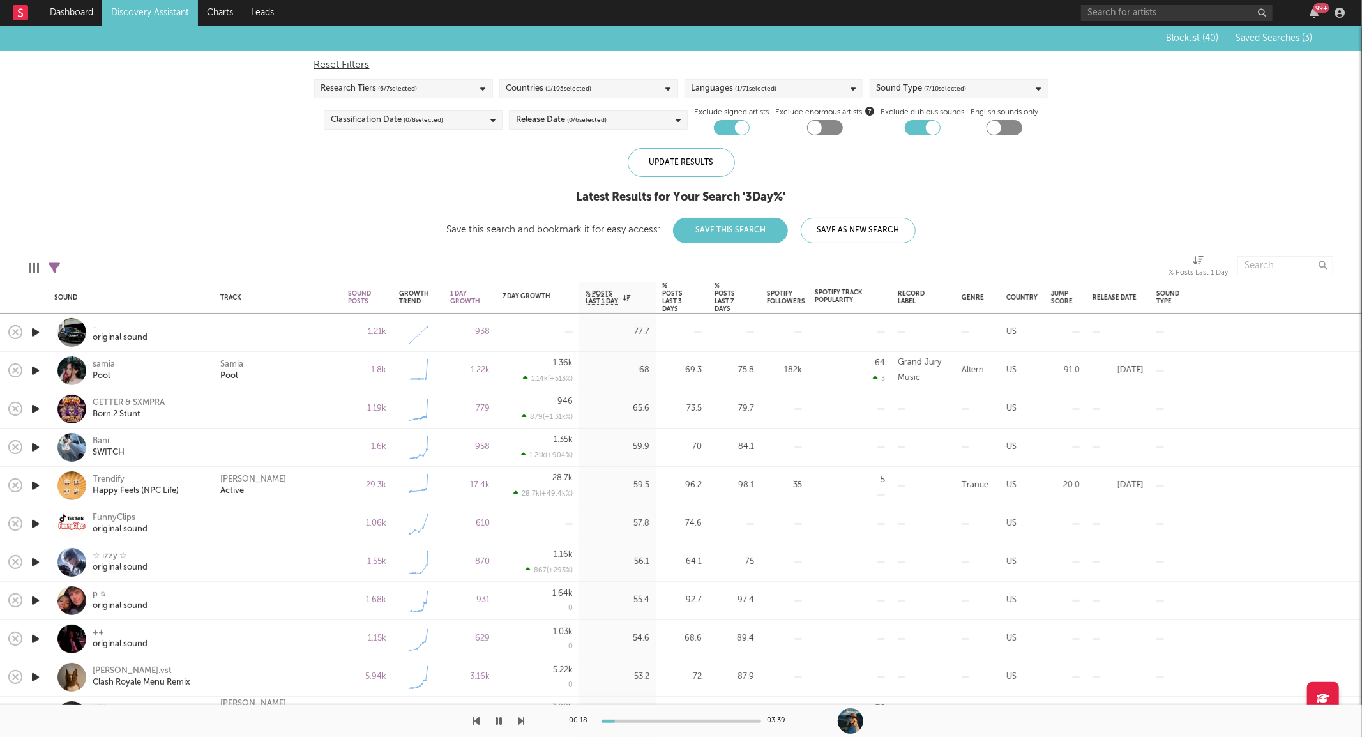
click at [499, 718] on icon "button" at bounding box center [499, 721] width 6 height 10
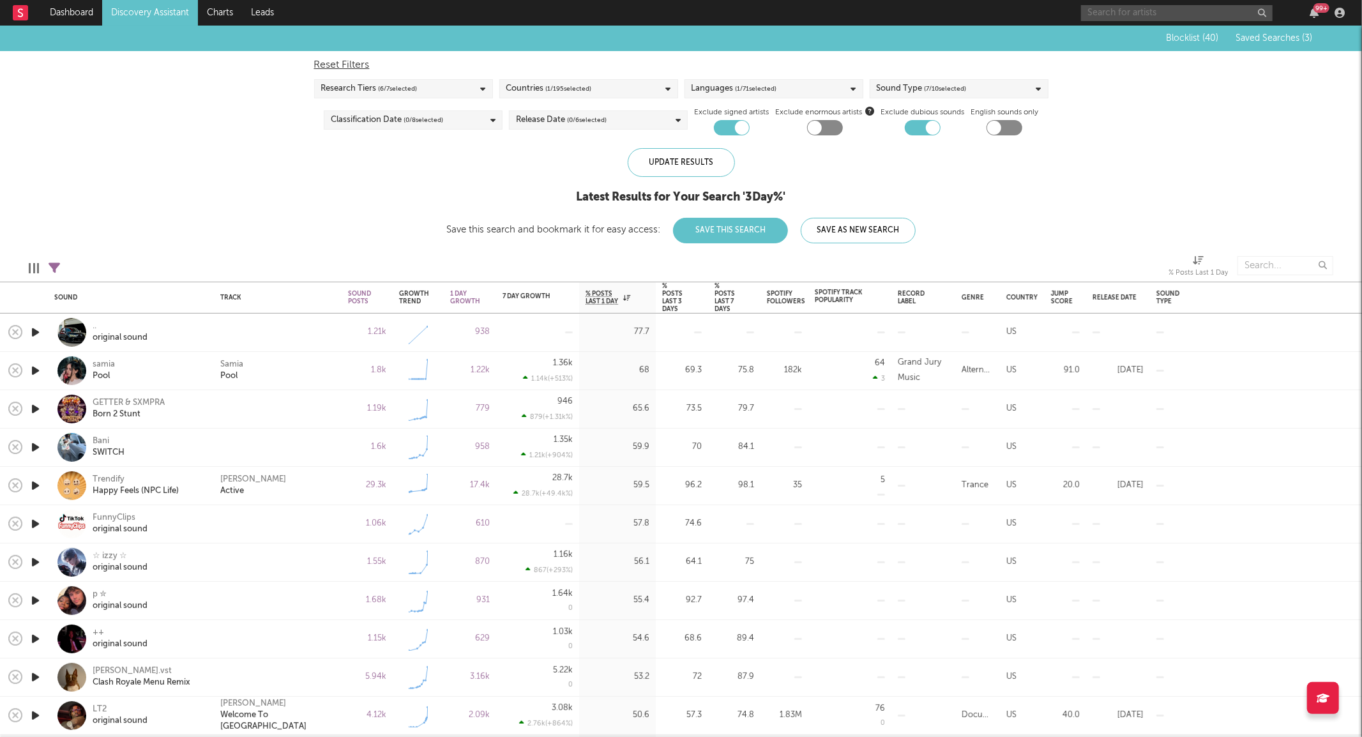
click at [1133, 6] on input "text" at bounding box center [1177, 13] width 192 height 16
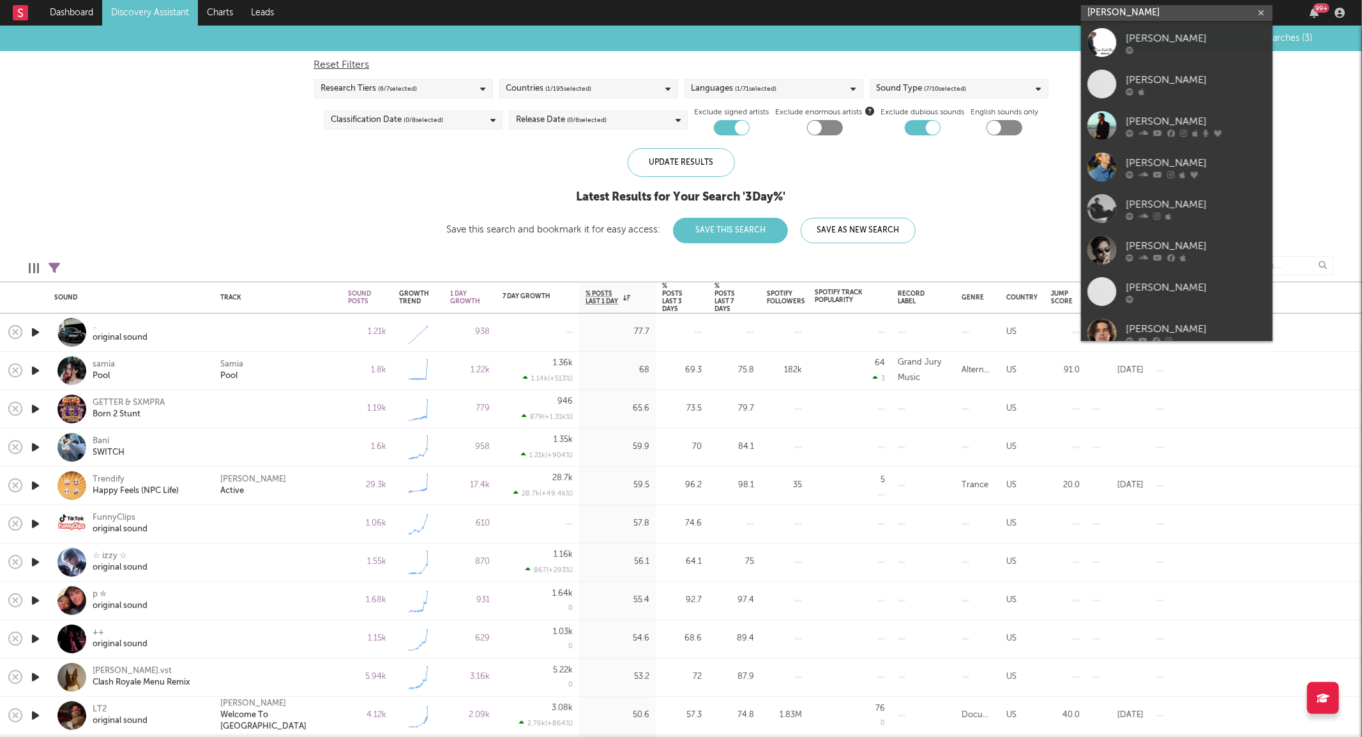
click at [1114, 11] on input "henry roe" at bounding box center [1177, 13] width 192 height 16
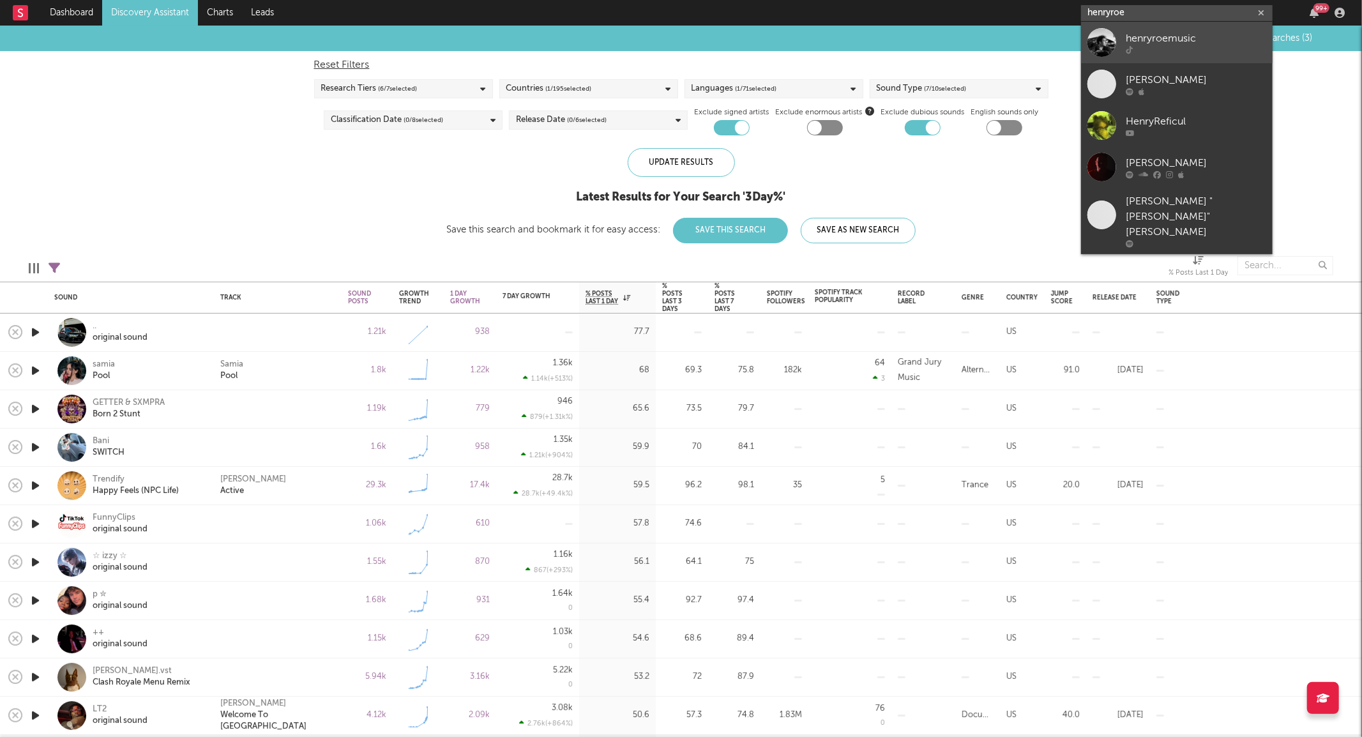
type input "henryroe"
click at [1190, 55] on link "henryroemusic" at bounding box center [1177, 42] width 192 height 41
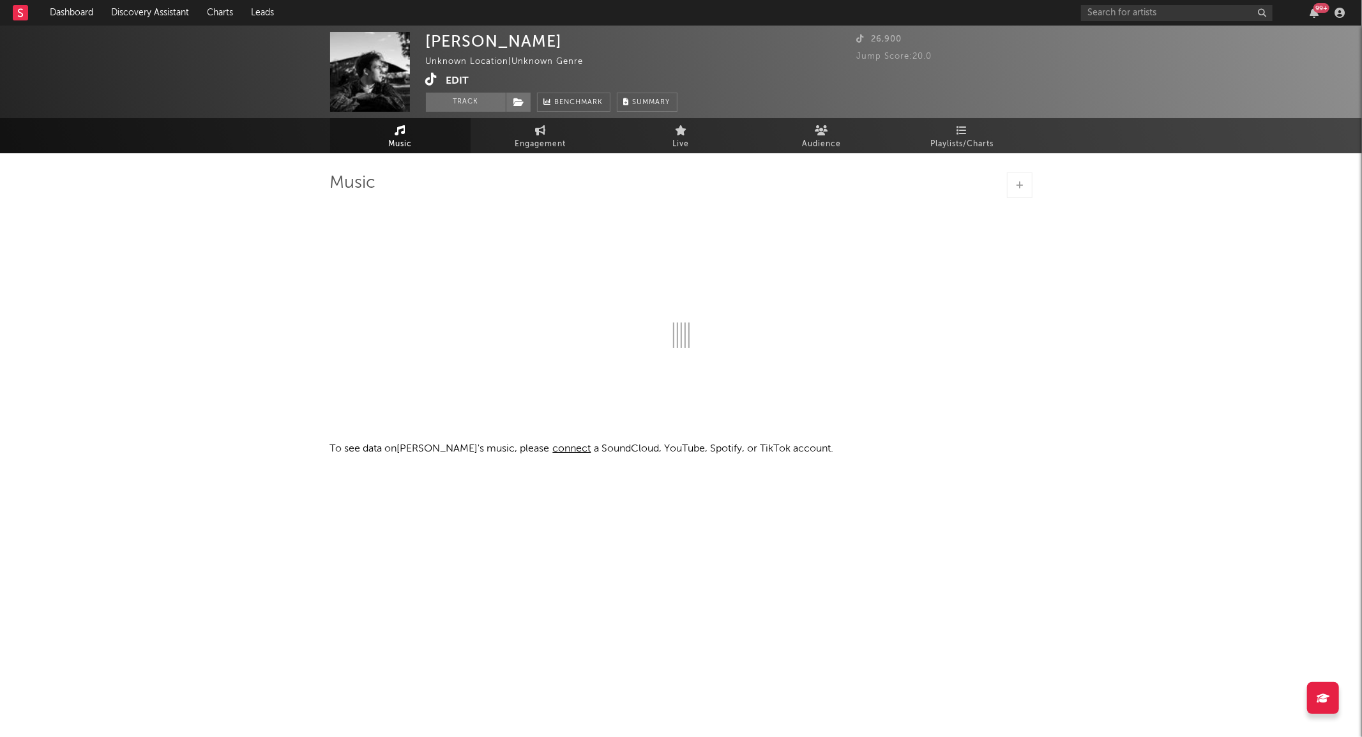
select select "1w"
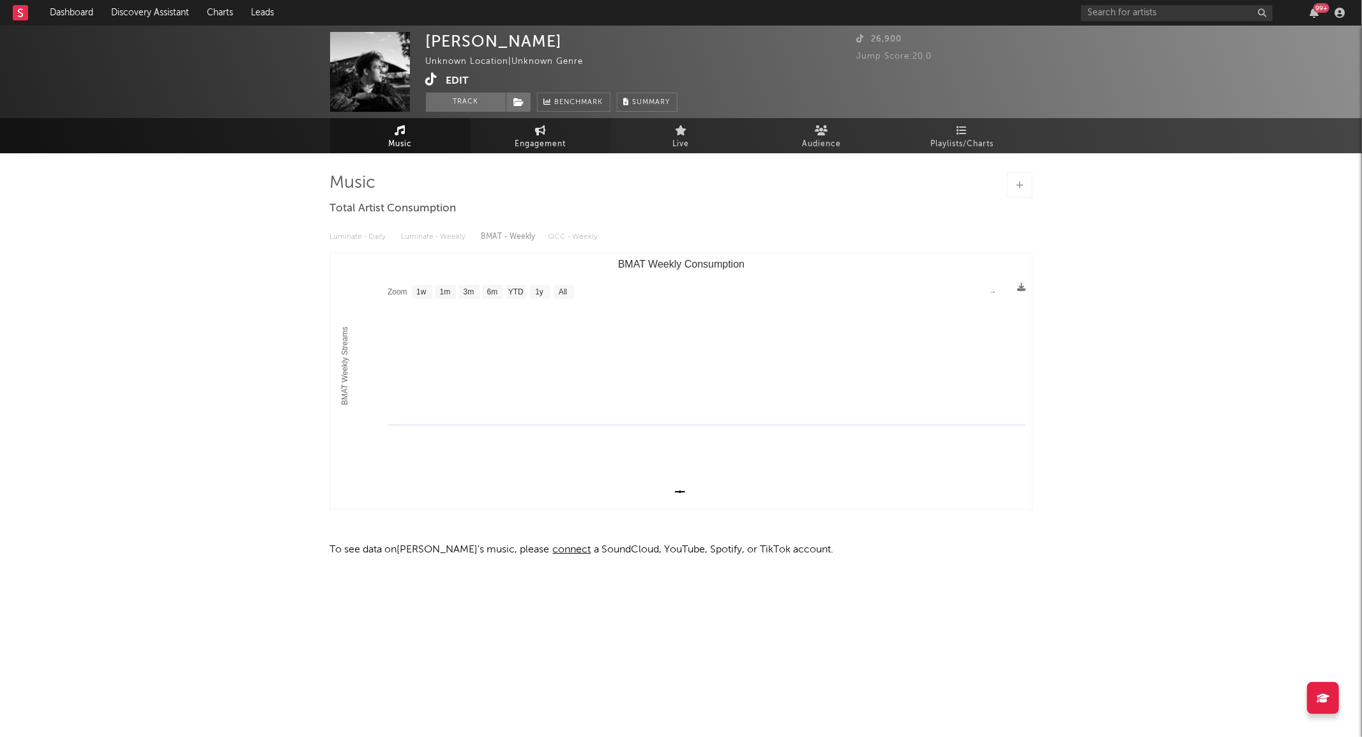
click at [545, 137] on span "Engagement" at bounding box center [540, 144] width 51 height 15
select select "1w"
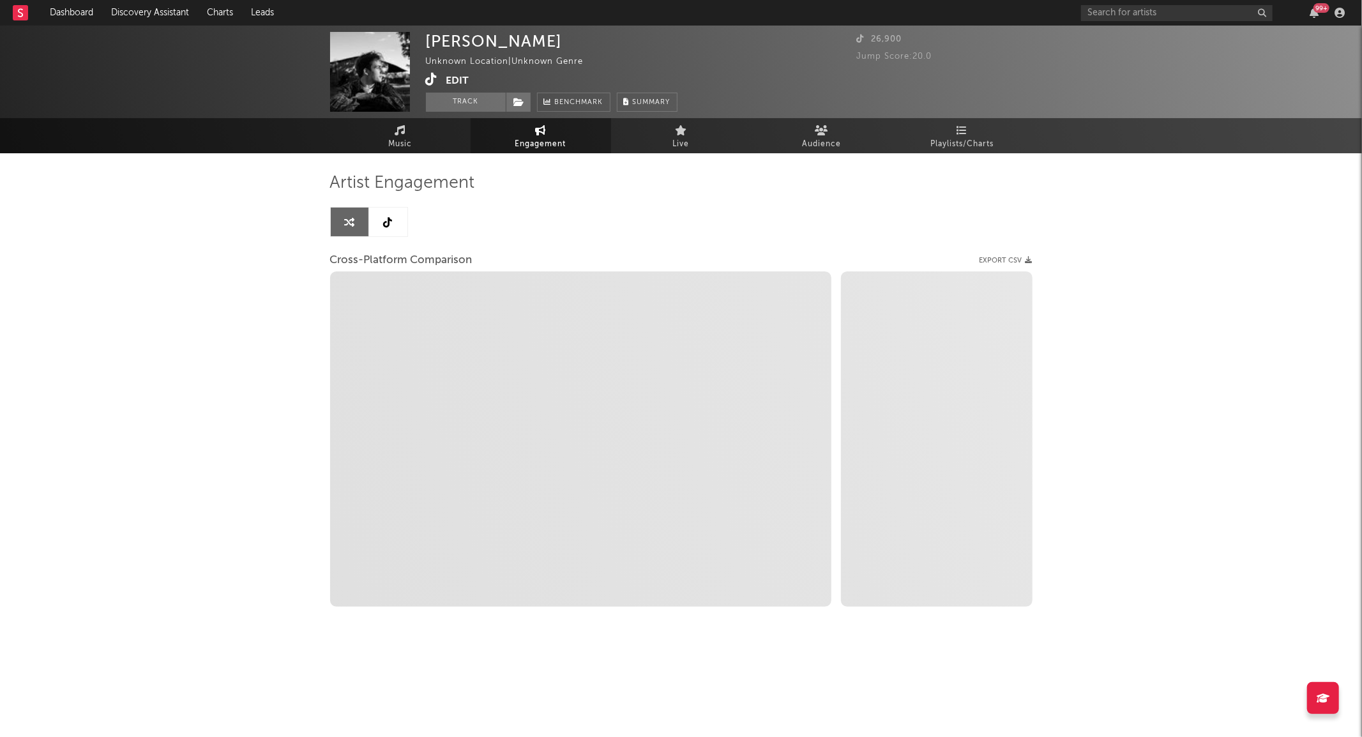
select select "1m"
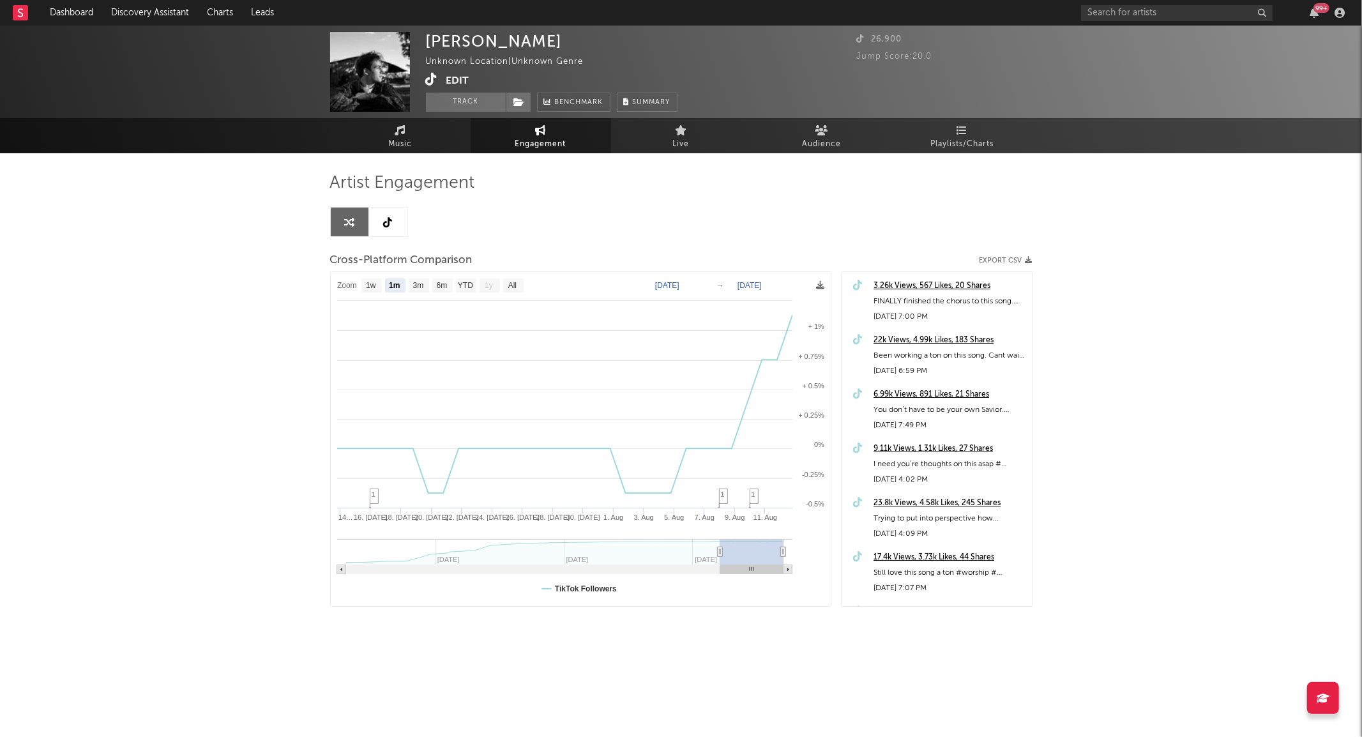
click at [393, 224] on link at bounding box center [388, 221] width 38 height 29
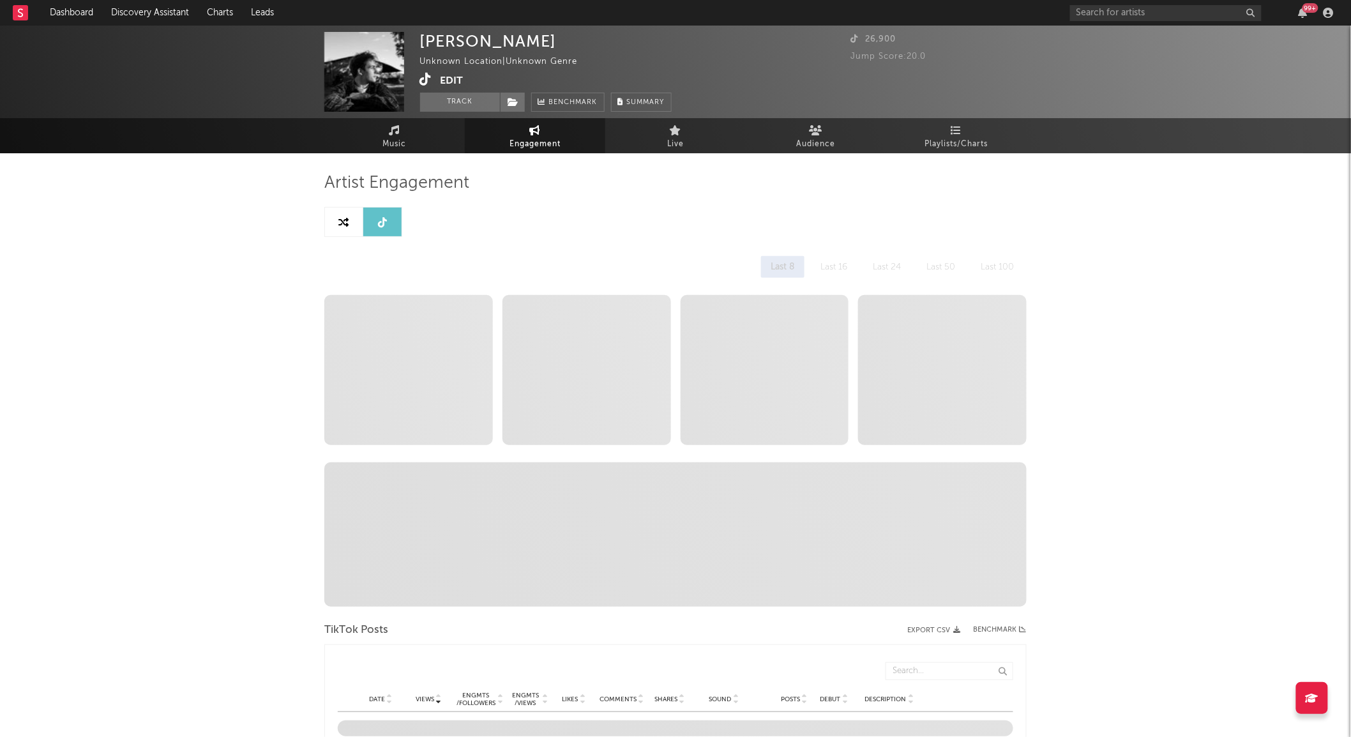
select select "6m"
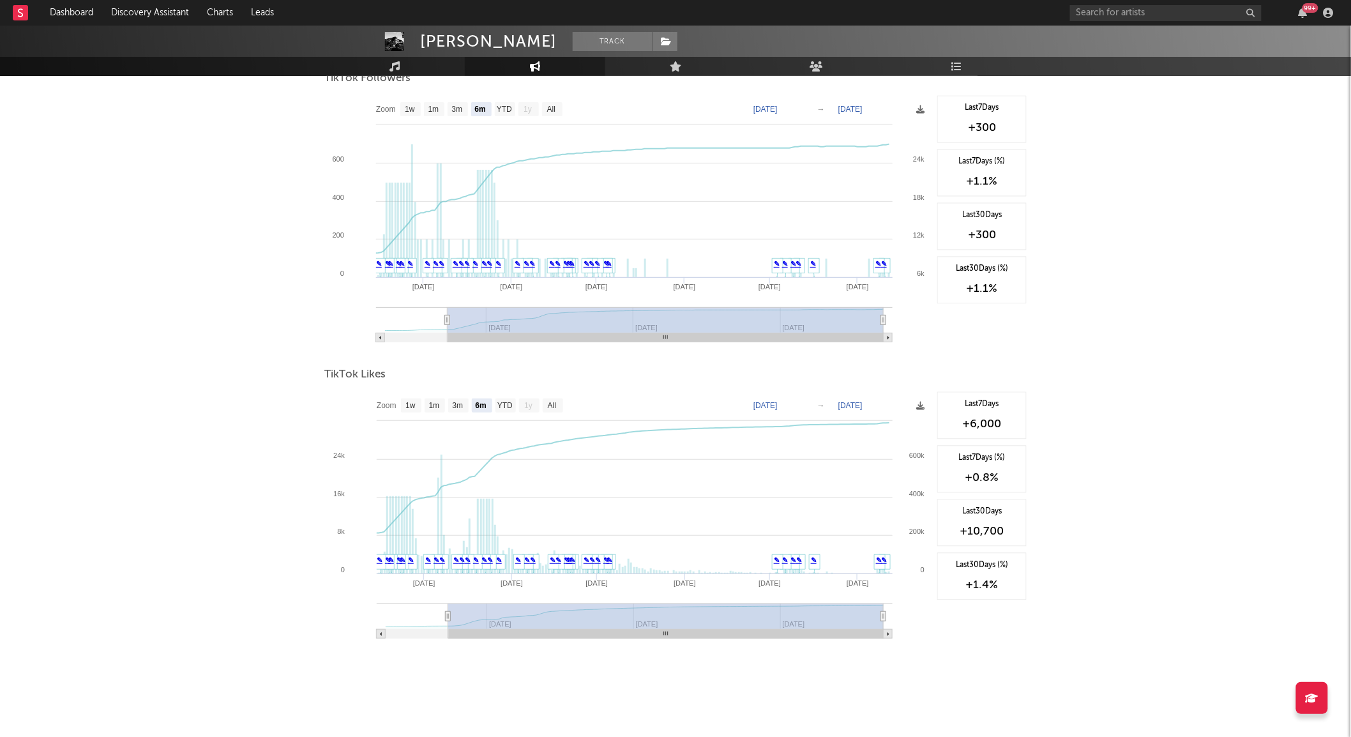
scroll to position [741, 0]
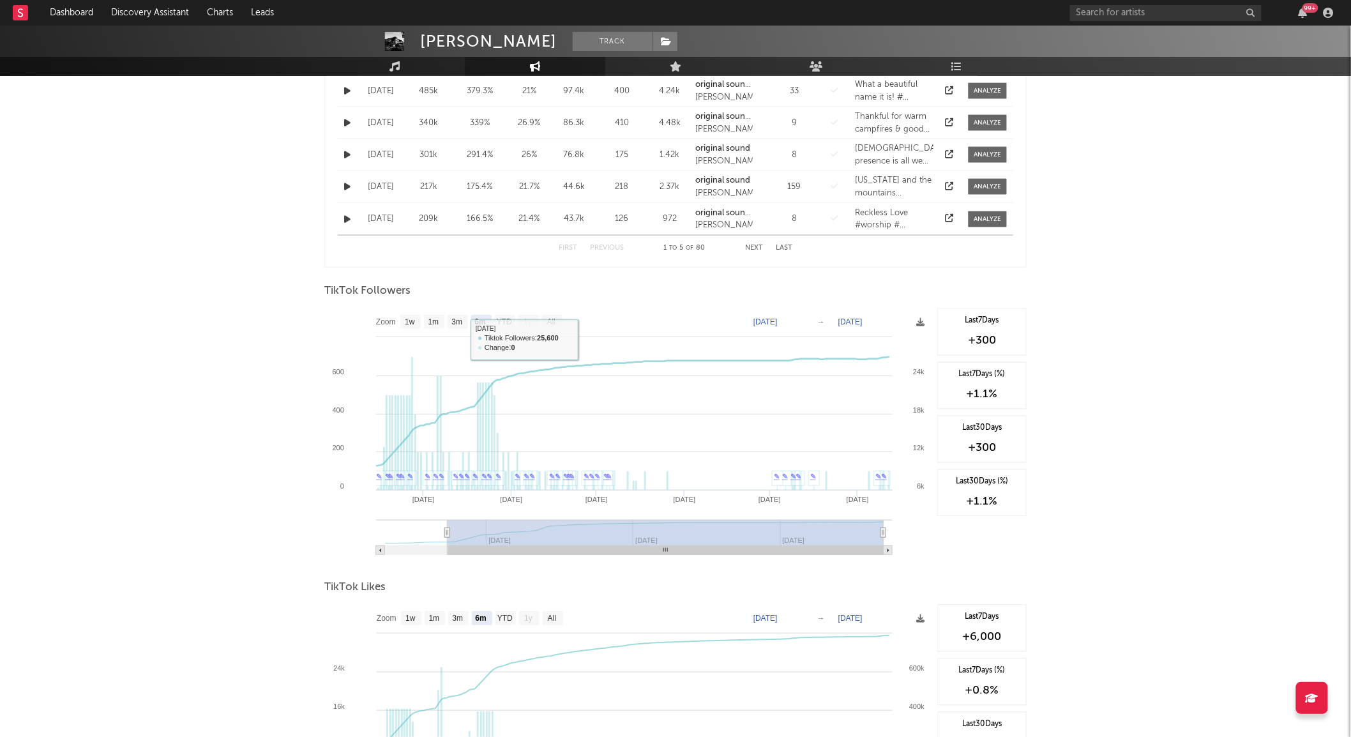
click at [554, 315] on rect at bounding box center [627, 435] width 607 height 255
click at [559, 318] on rect at bounding box center [552, 322] width 20 height 14
select select "All"
type input "2025-01-17"
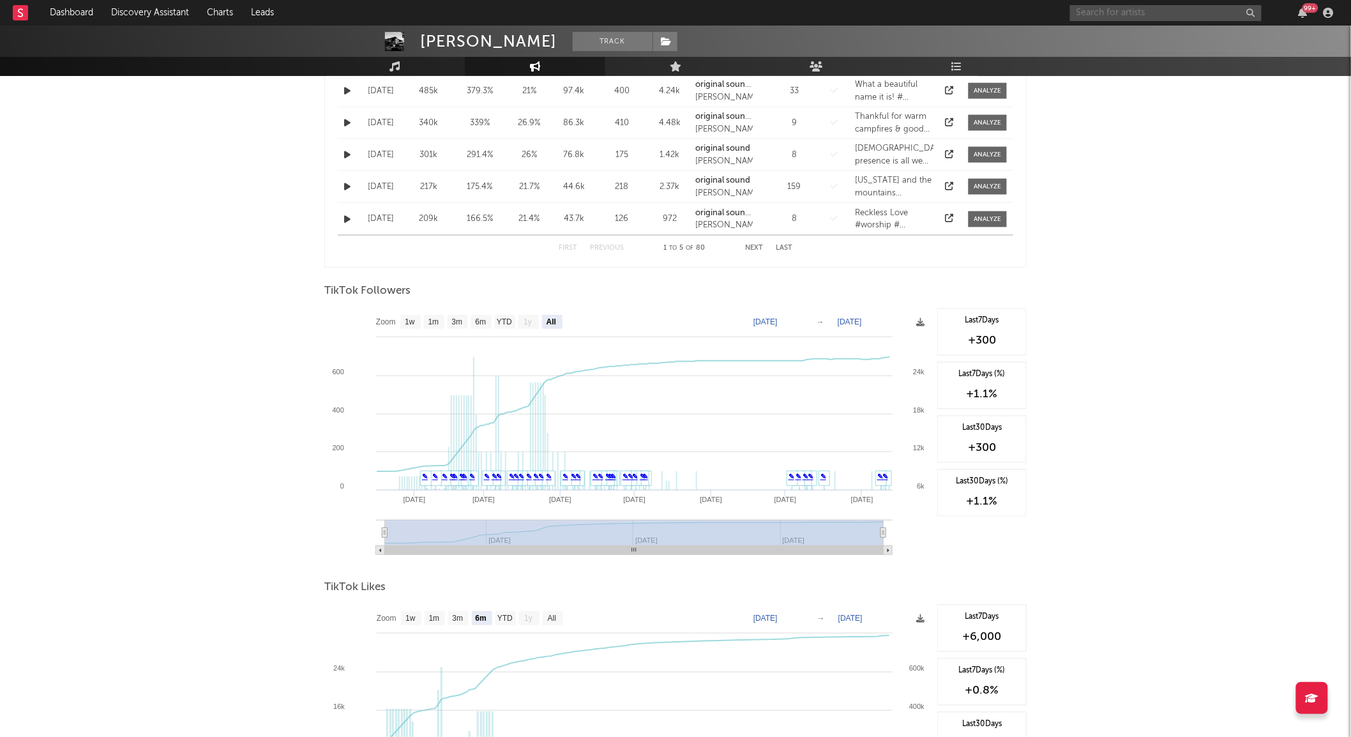
click at [1145, 7] on input "text" at bounding box center [1166, 13] width 192 height 16
type input "carlie hanson"
click at [1150, 49] on icon at bounding box center [1147, 50] width 9 height 8
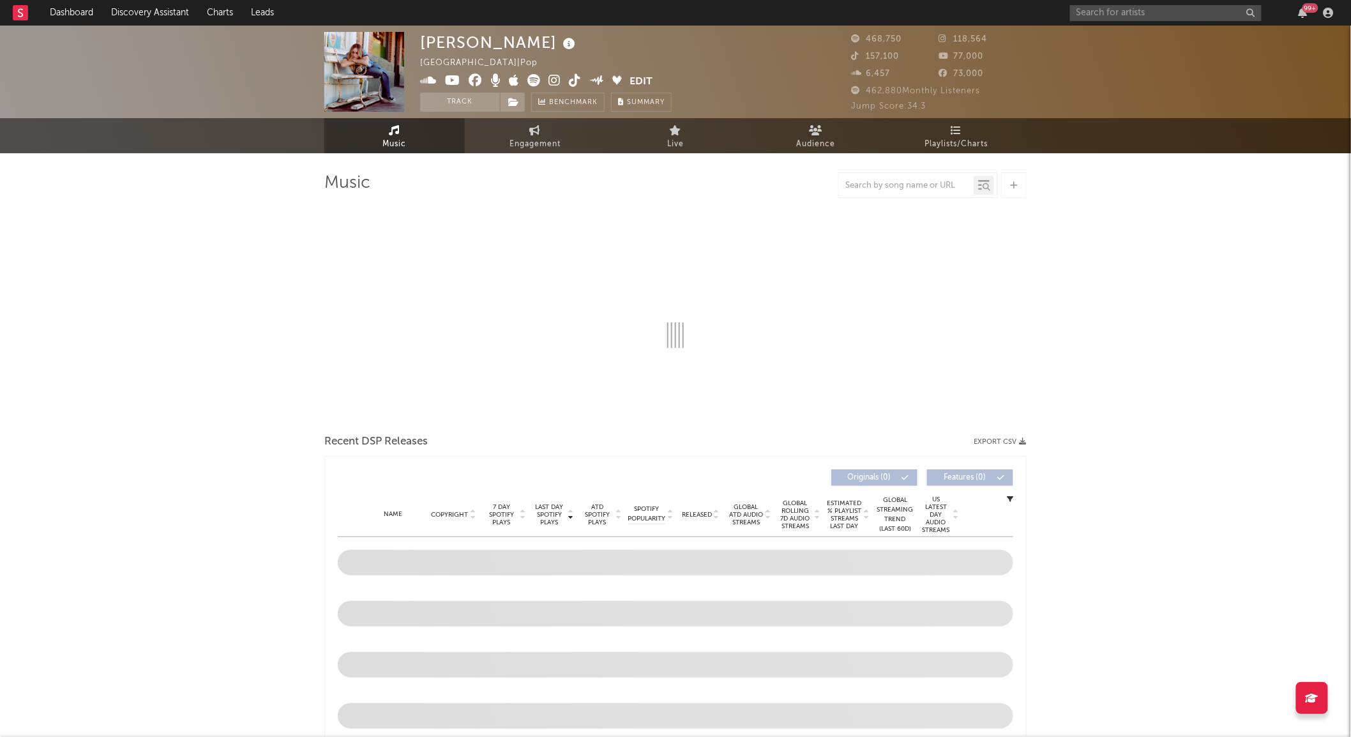
select select "6m"
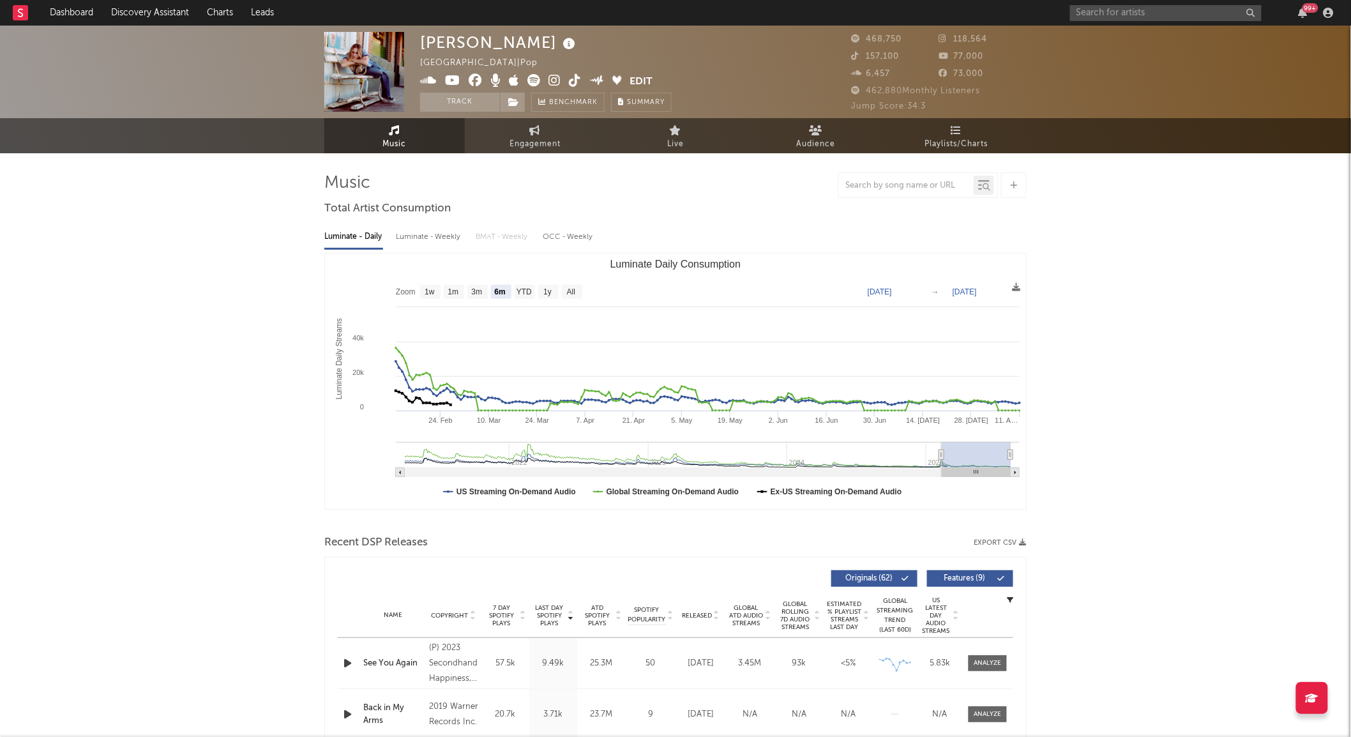
click at [578, 289] on rect "Luminate Daily Consumption" at bounding box center [572, 292] width 20 height 14
select select "All"
type input "[DATE]"
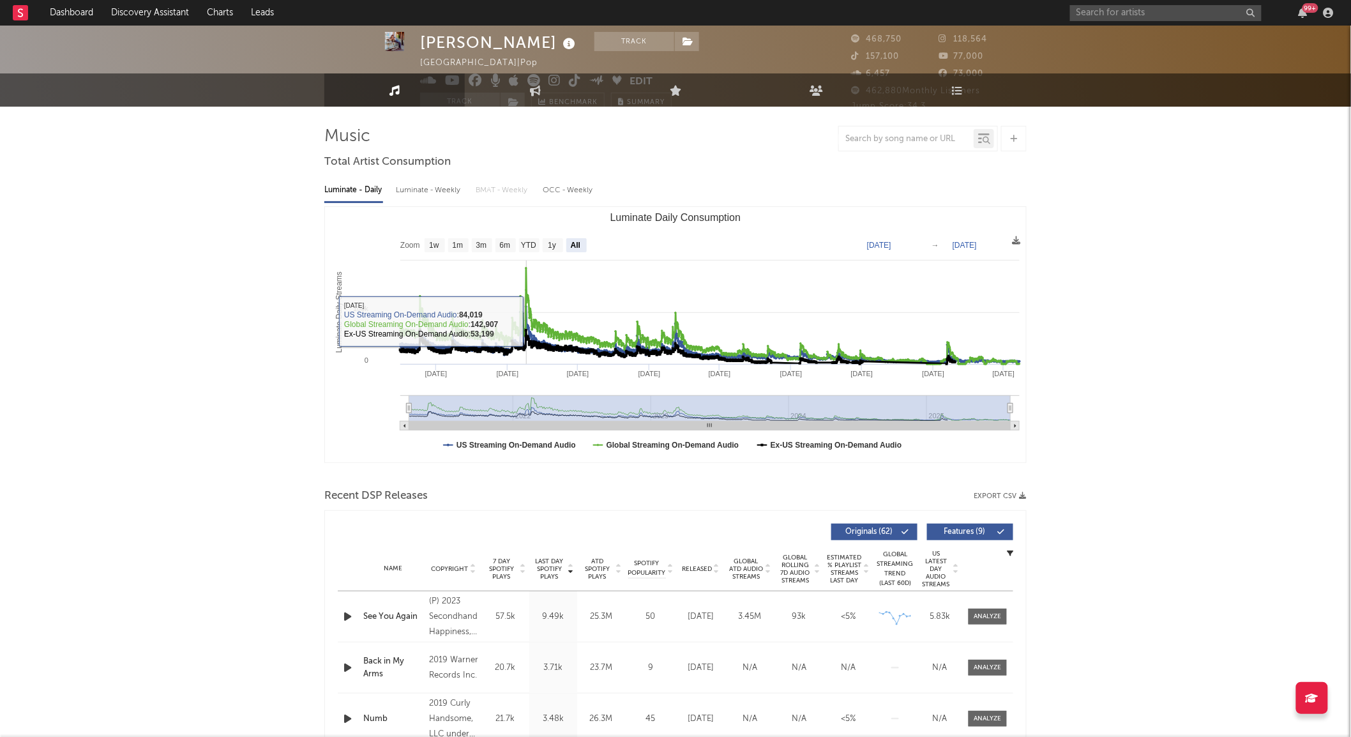
scroll to position [354, 0]
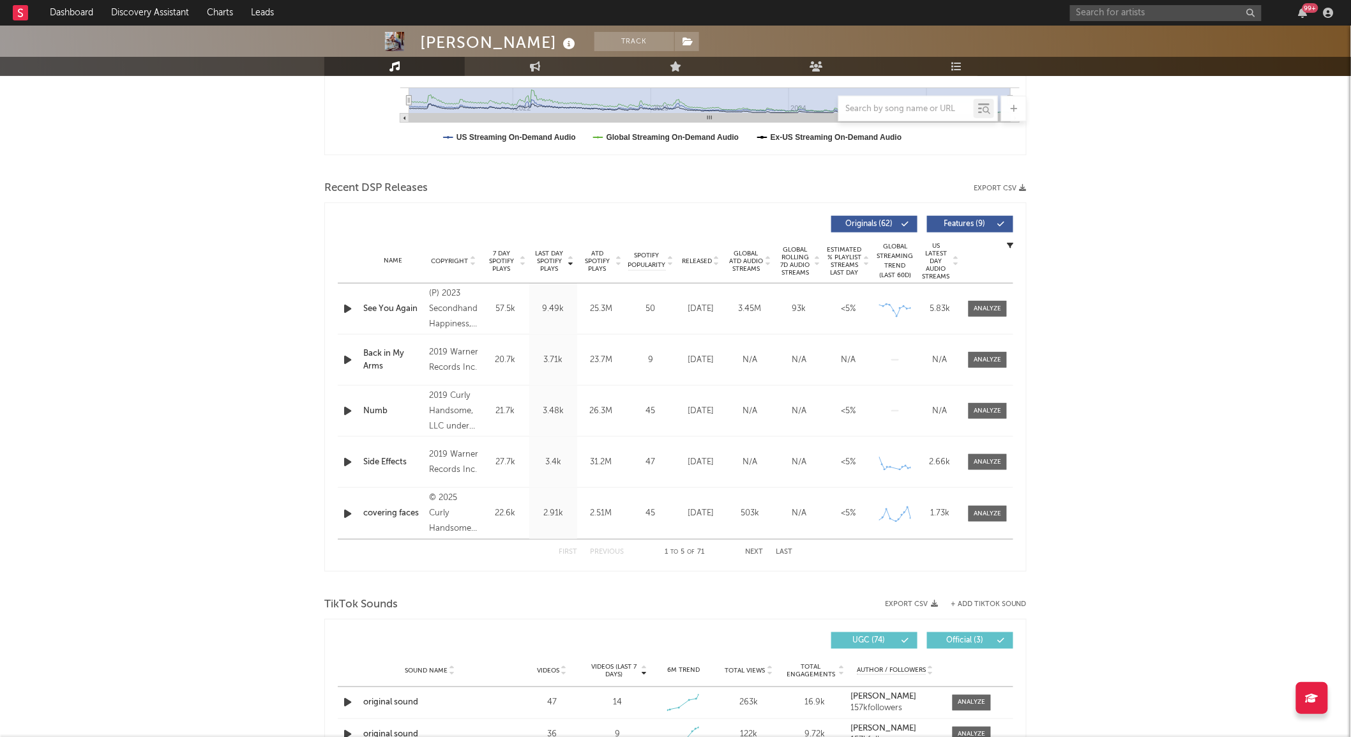
click at [461, 260] on span "Copyright" at bounding box center [449, 261] width 37 height 8
click at [700, 257] on span "Released" at bounding box center [697, 261] width 30 height 8
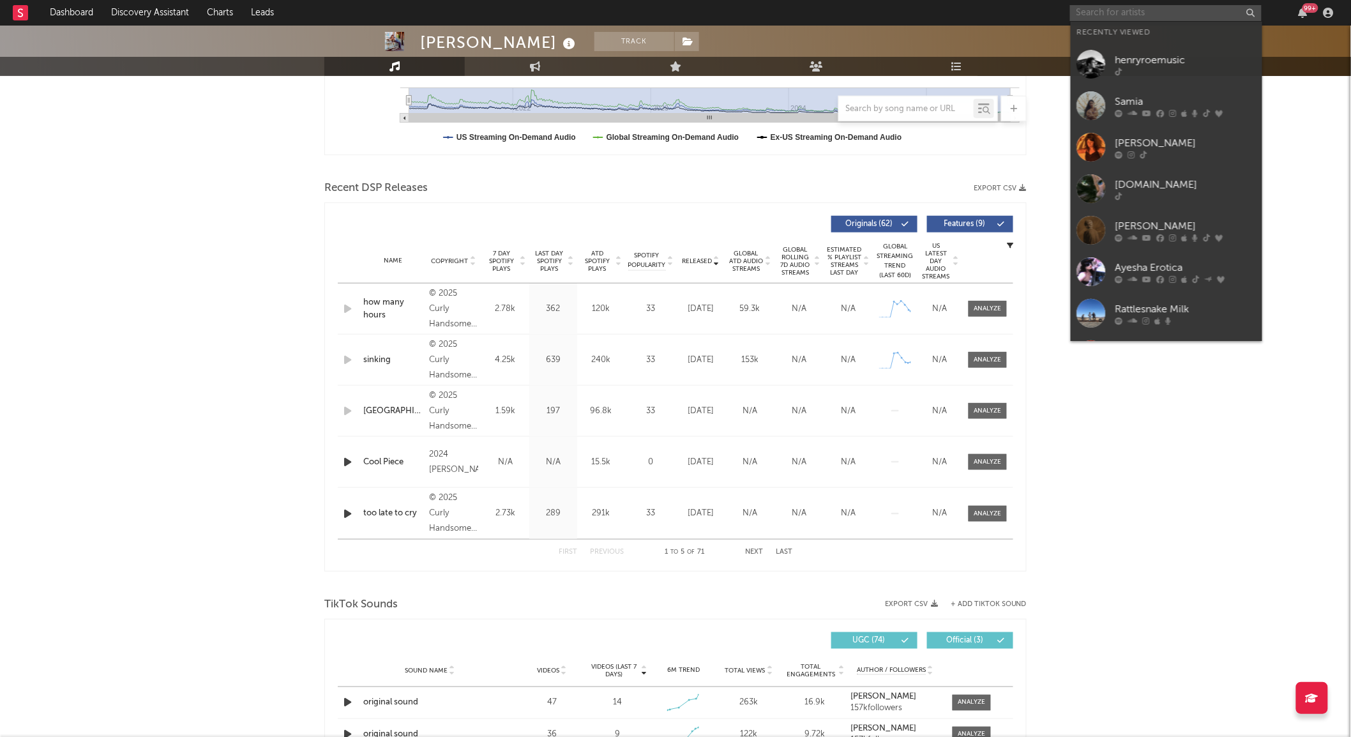
click at [1122, 14] on input "text" at bounding box center [1166, 13] width 192 height 16
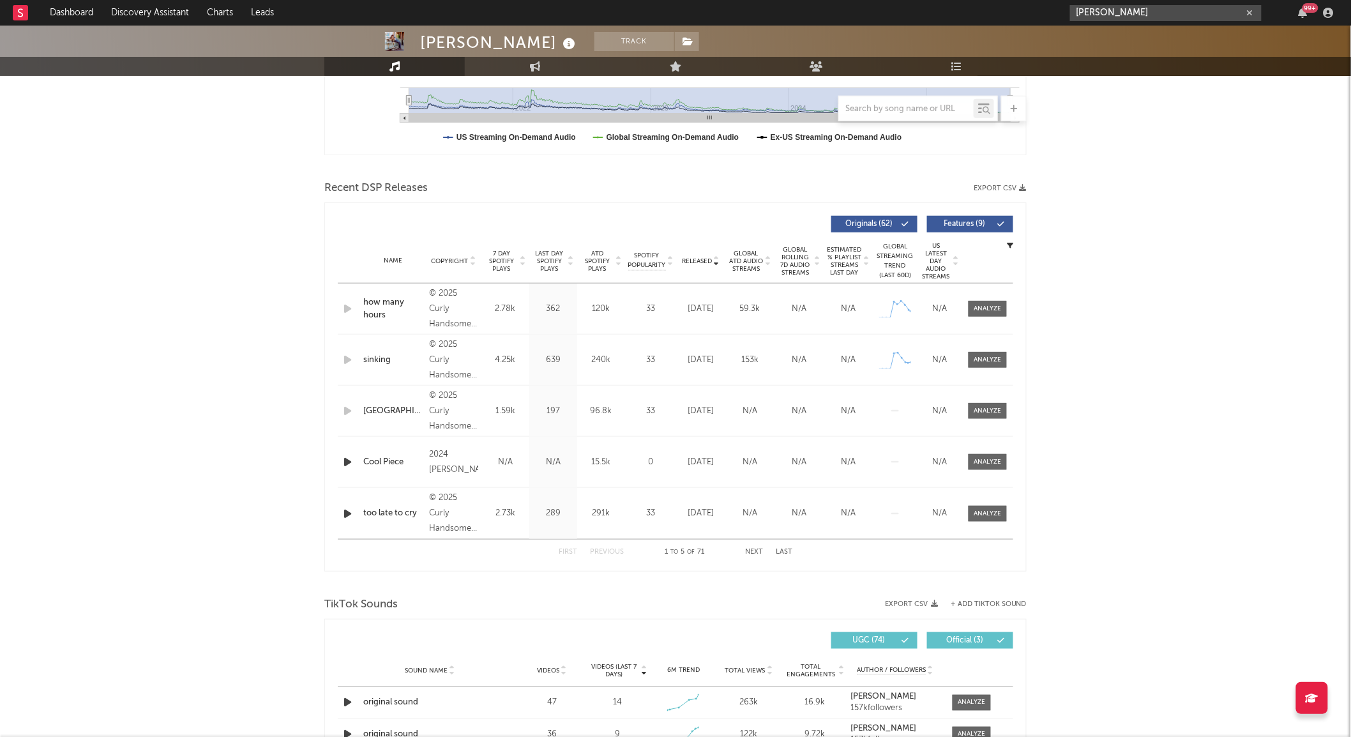
click at [1132, 11] on input "reagan" at bounding box center [1166, 13] width 192 height 16
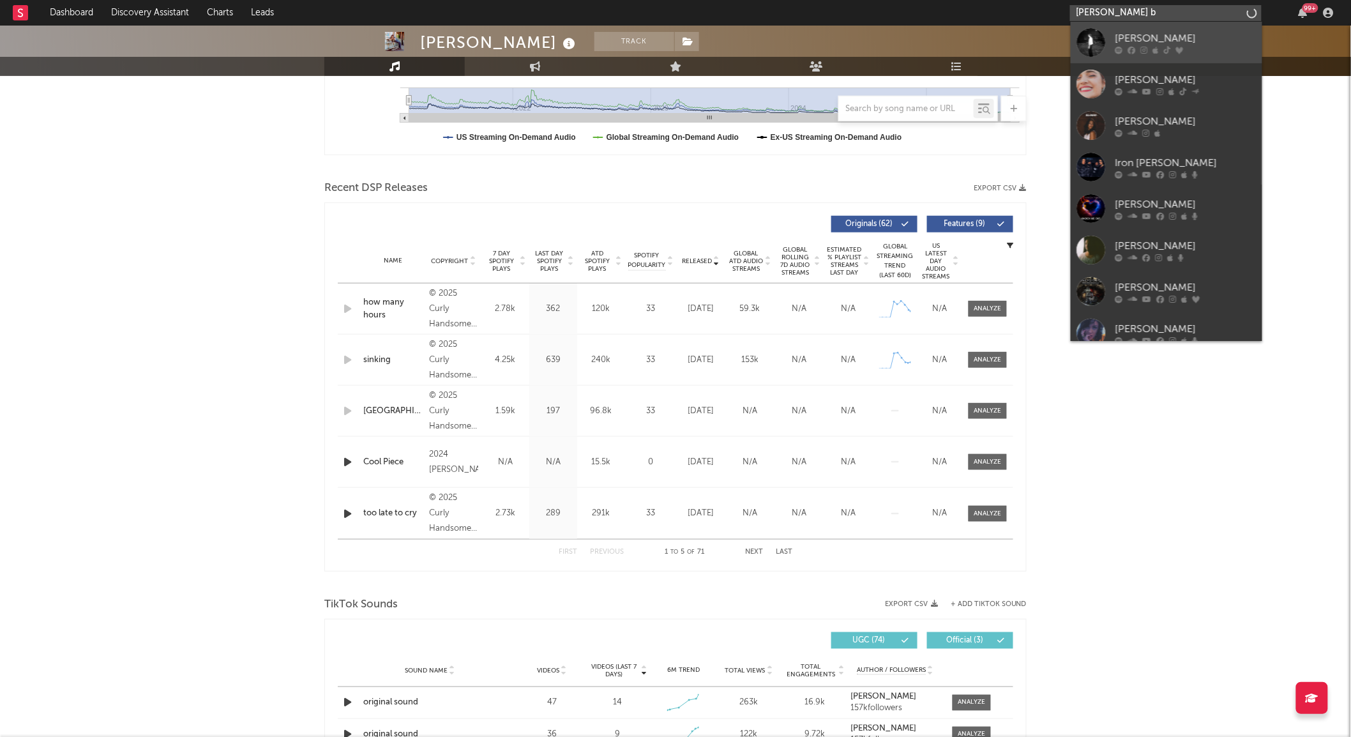
type input "reagan b"
click at [1113, 35] on link "Reagan Beem" at bounding box center [1167, 42] width 192 height 41
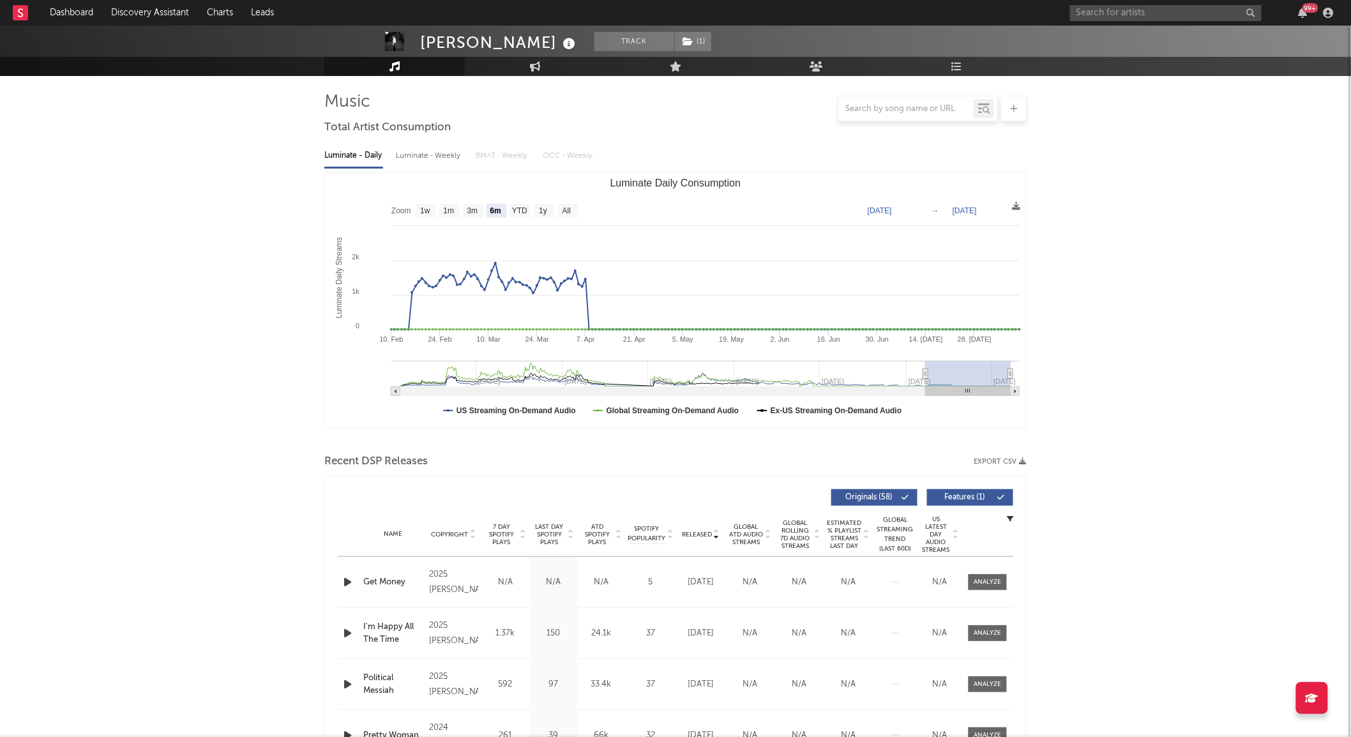
scroll to position [142, 0]
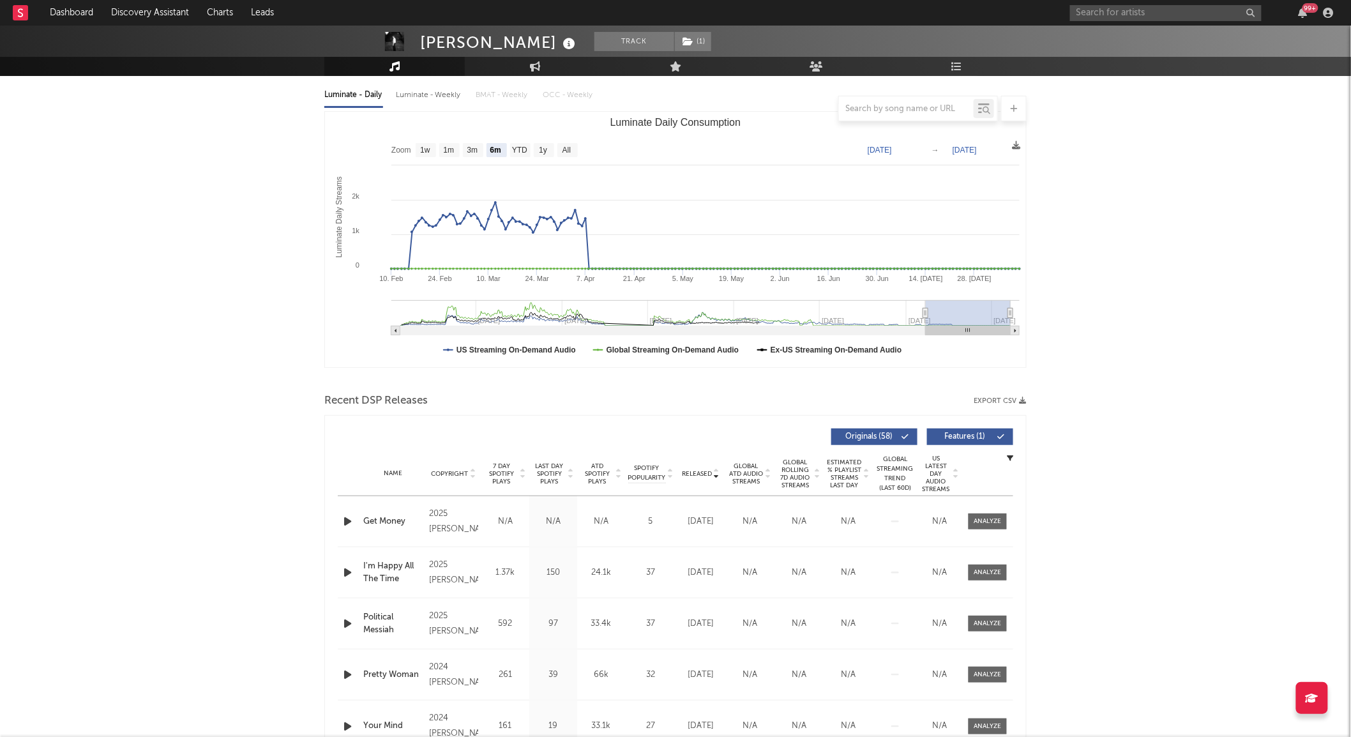
click at [700, 471] on span "Released" at bounding box center [697, 474] width 30 height 8
click at [565, 153] on text "All" at bounding box center [566, 150] width 8 height 9
select select "All"
type input "2022-01-21"
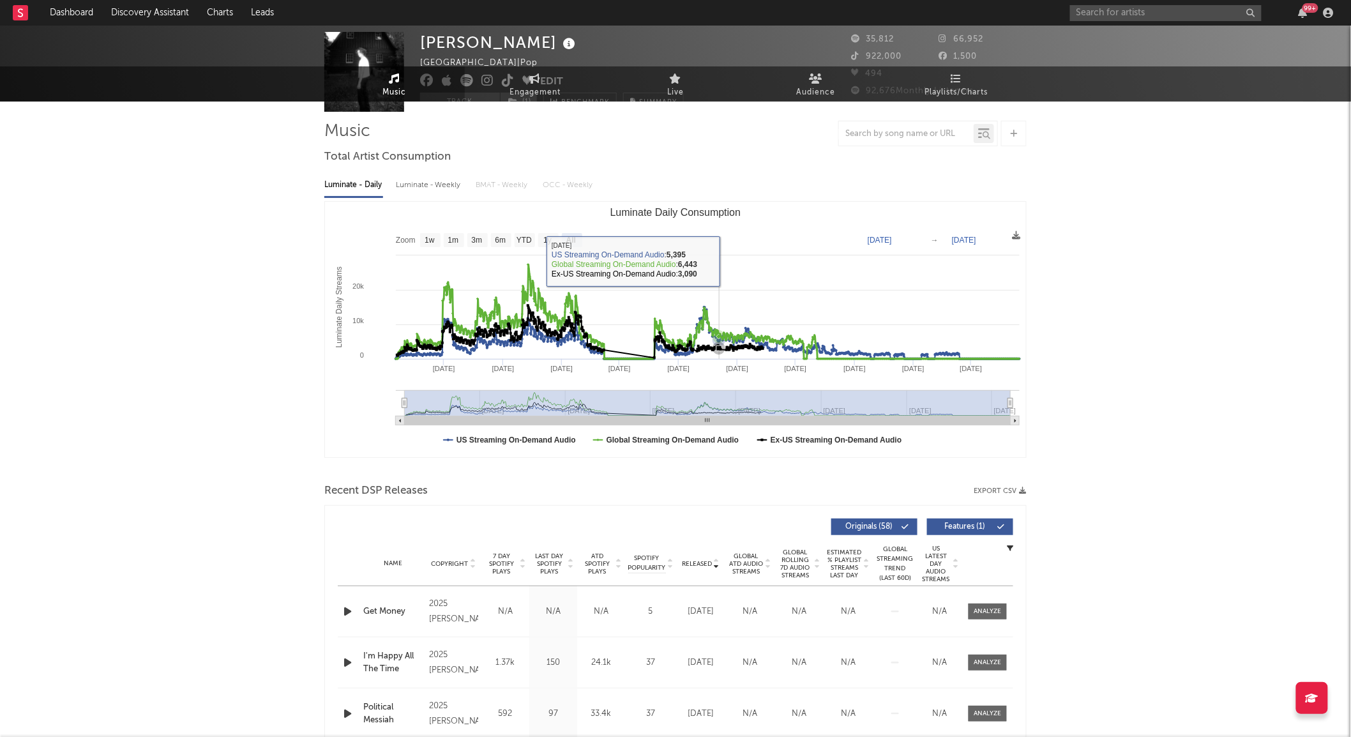
scroll to position [0, 0]
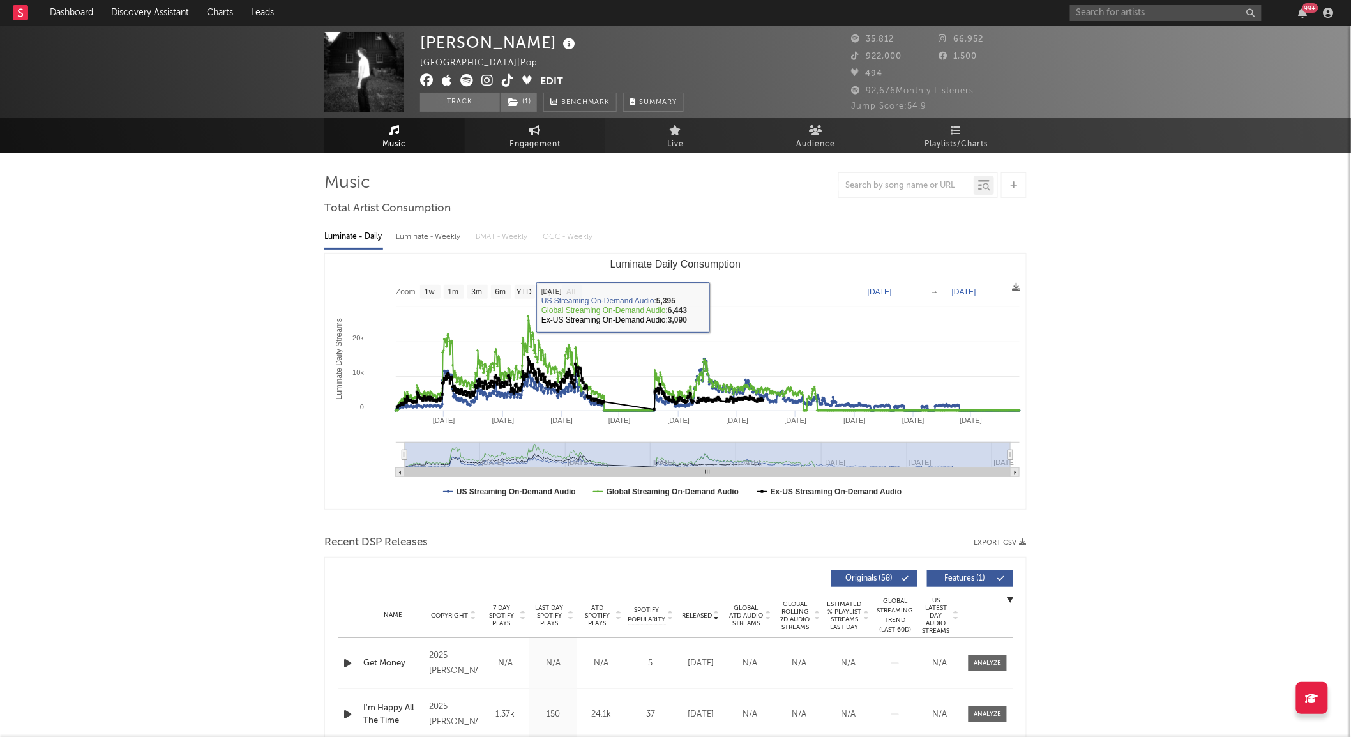
click at [514, 131] on link "Engagement" at bounding box center [535, 135] width 140 height 35
select select "1w"
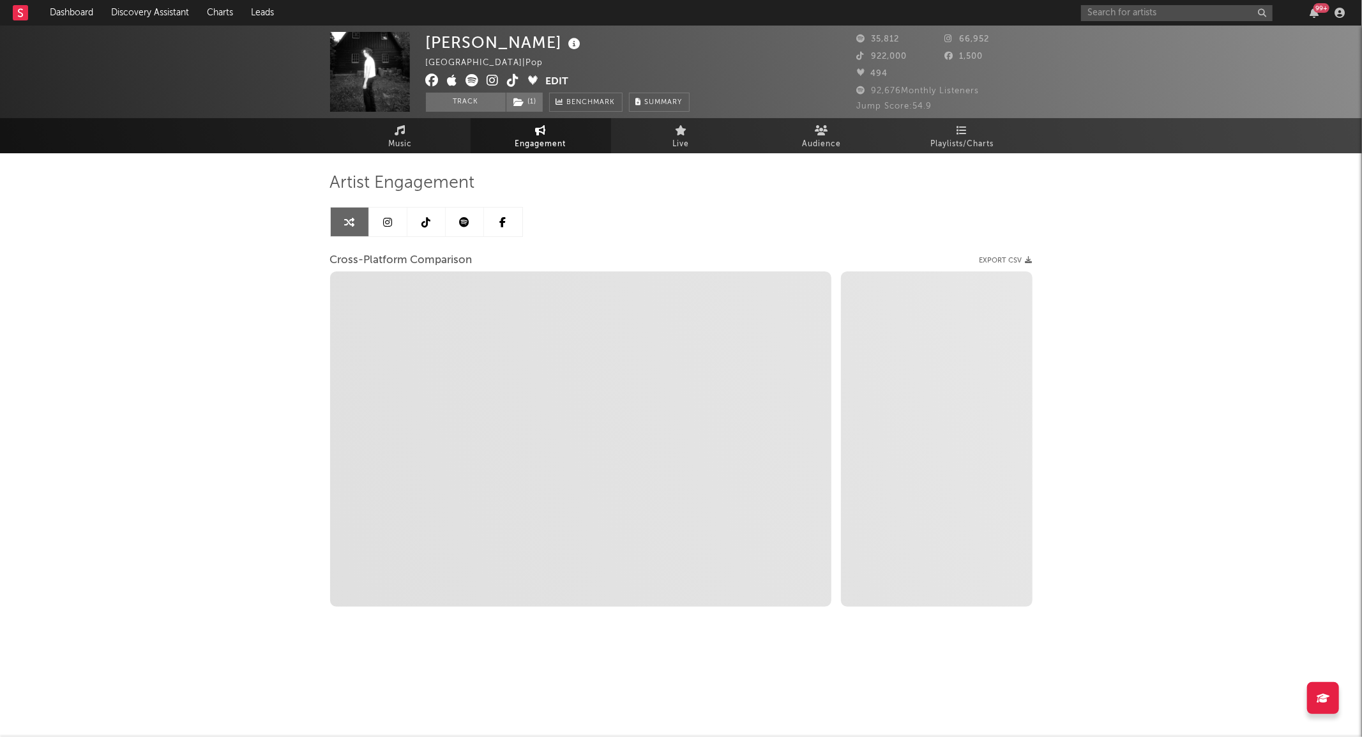
select select "1m"
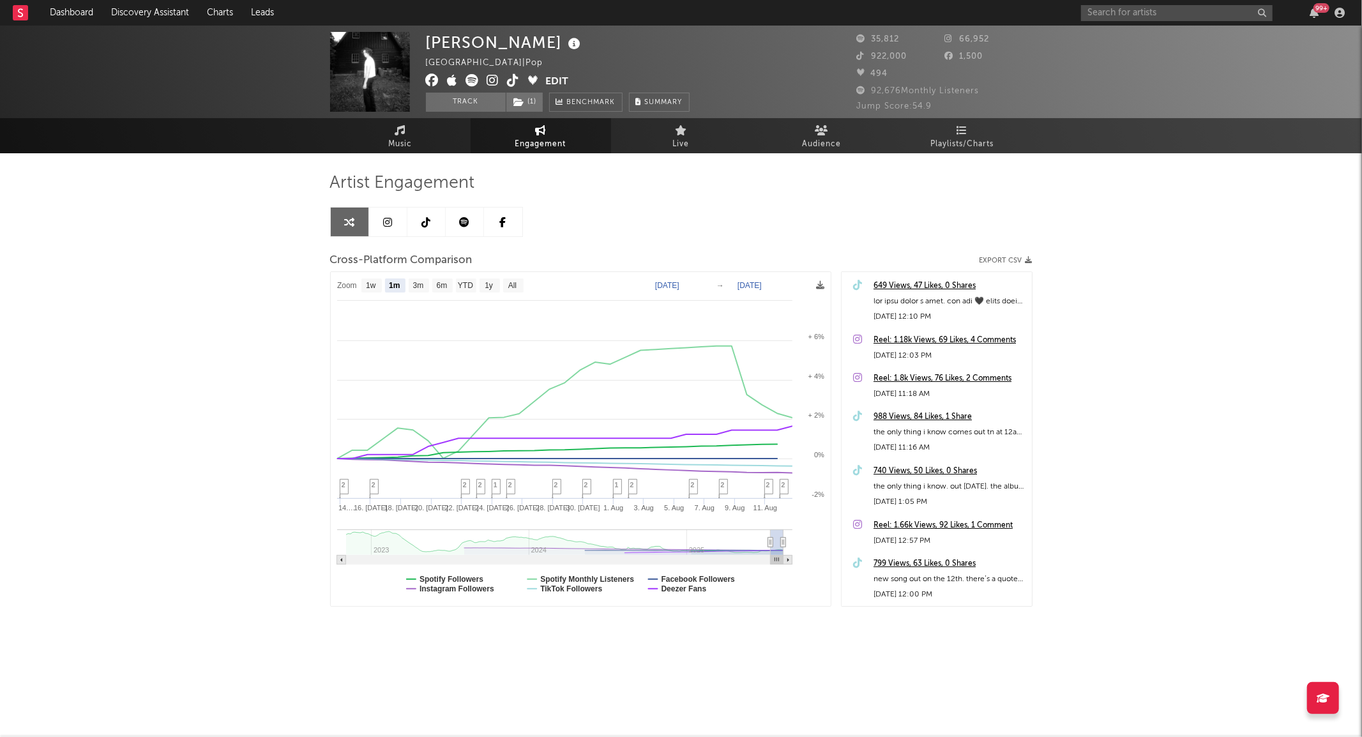
click at [418, 221] on link at bounding box center [426, 221] width 38 height 29
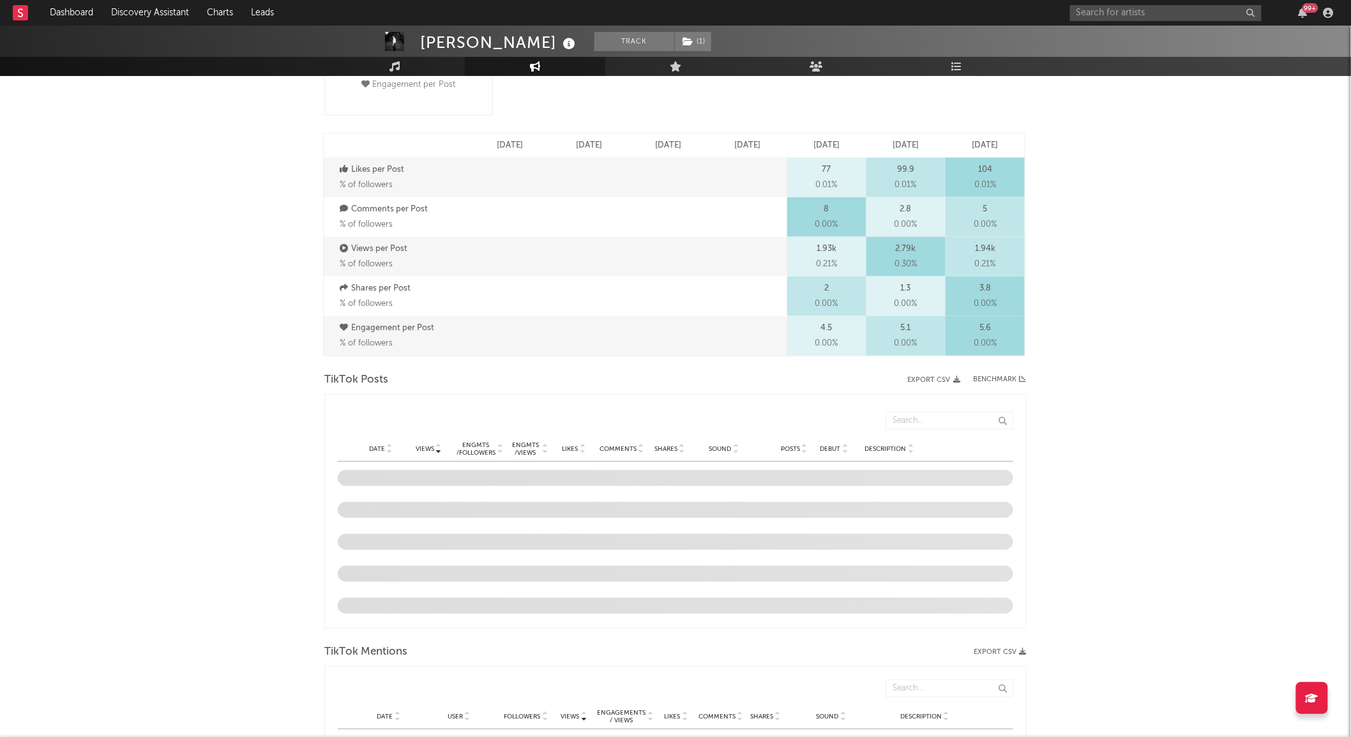
scroll to position [780, 0]
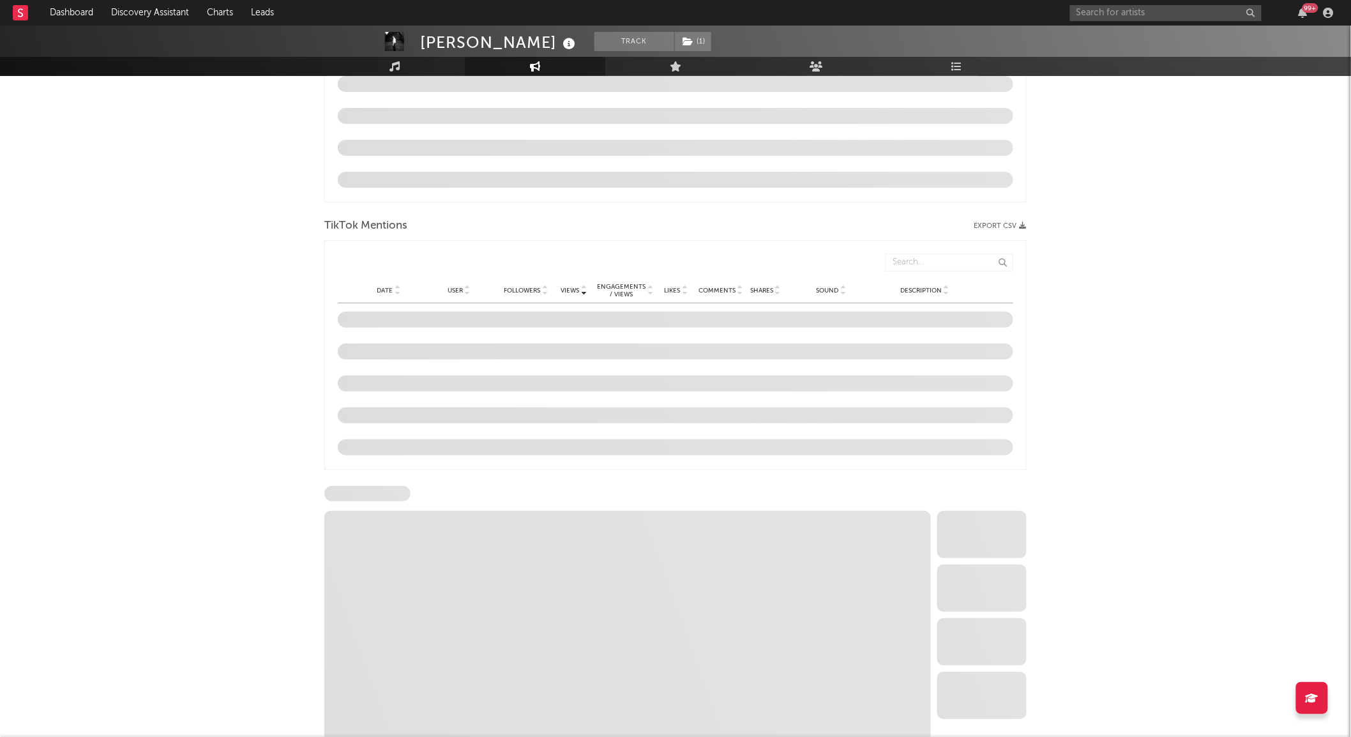
select select "6m"
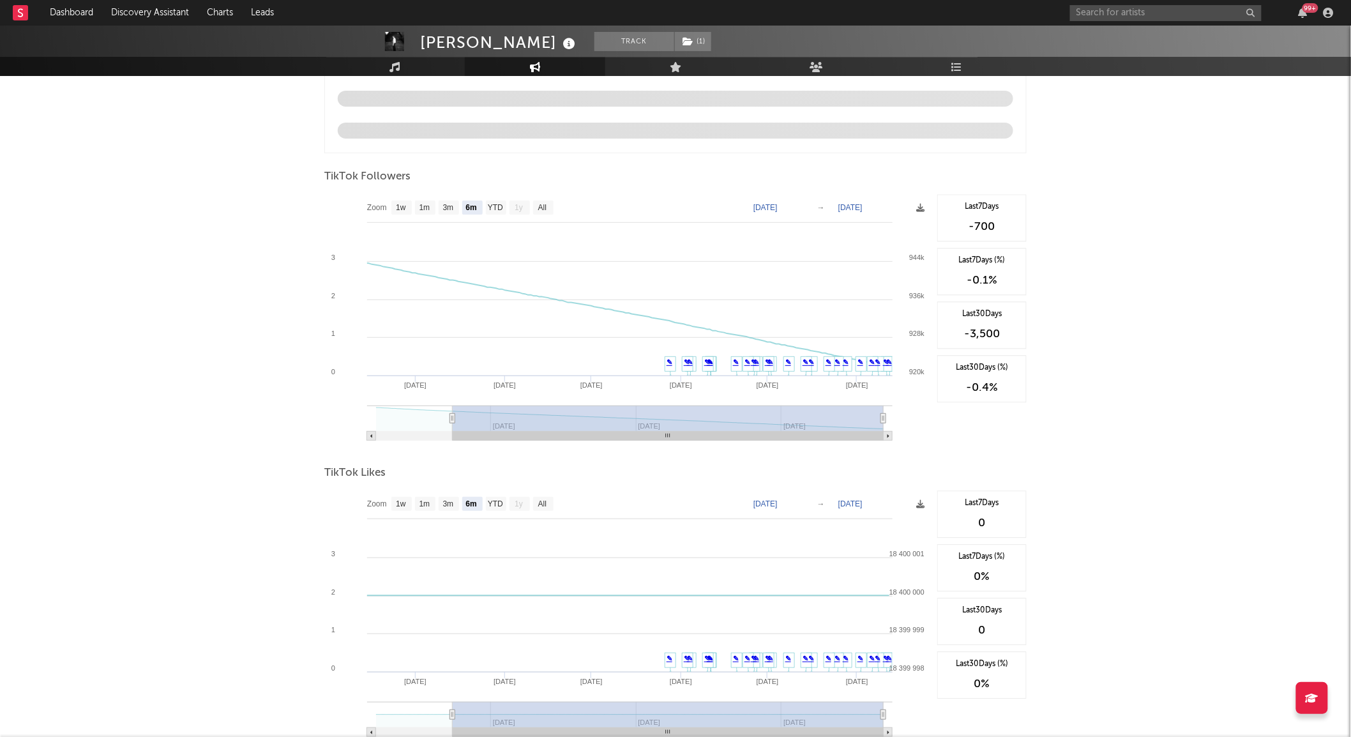
scroll to position [1135, 0]
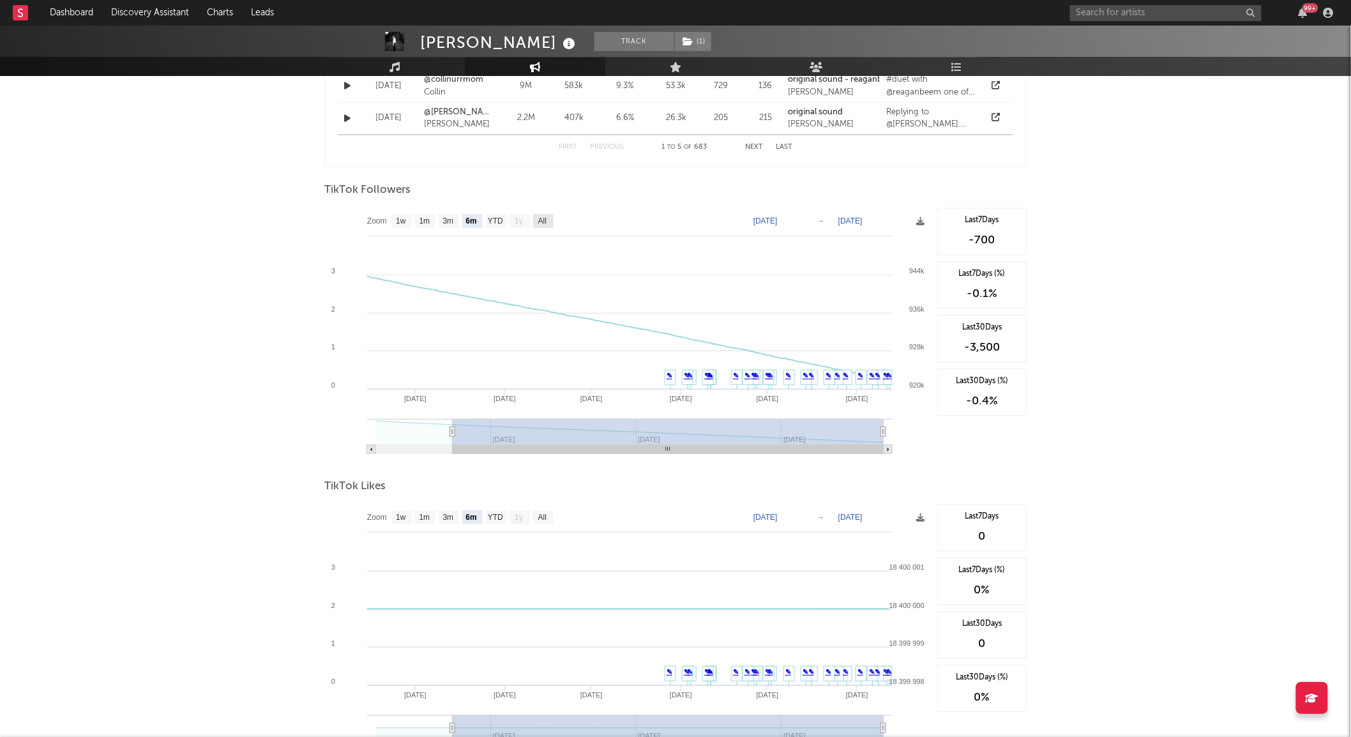
click at [541, 222] on text "All" at bounding box center [542, 221] width 8 height 9
select select "All"
type input "2025-01-11"
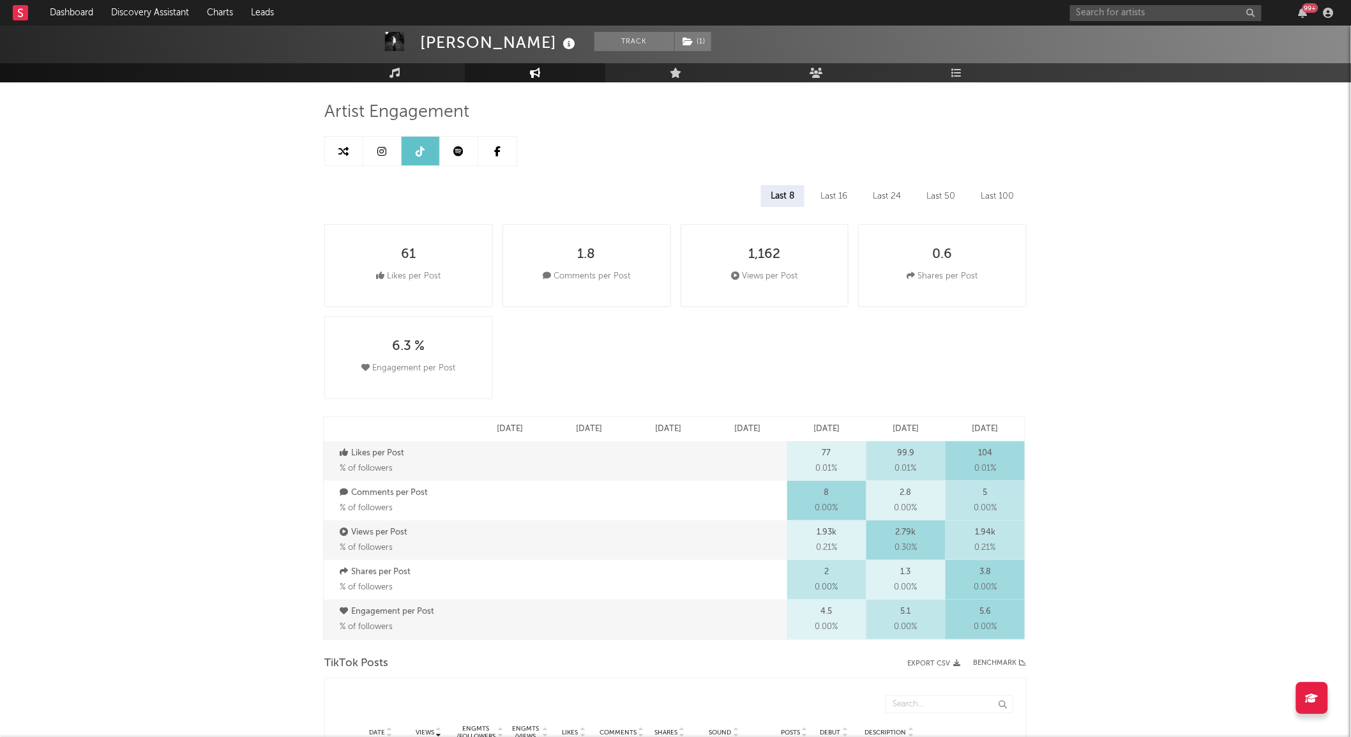
scroll to position [0, 0]
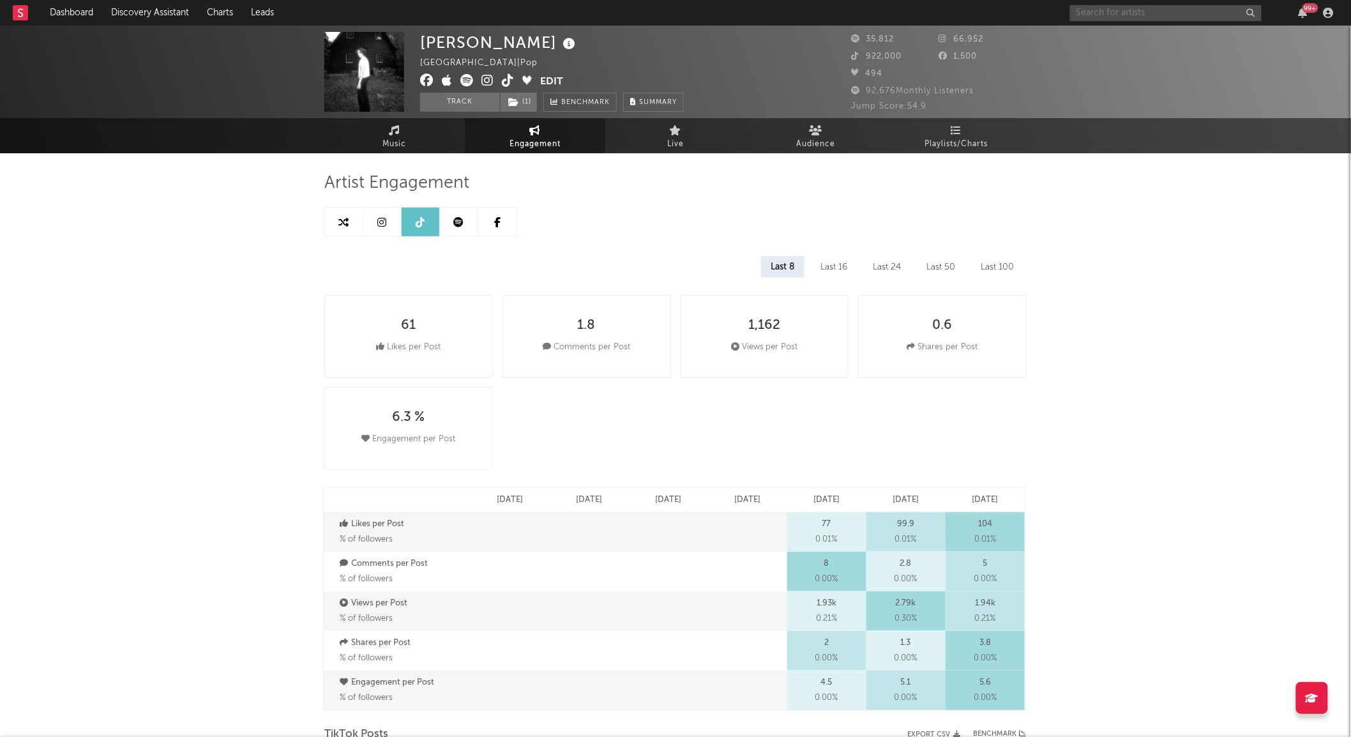
click at [1154, 14] on input "text" at bounding box center [1166, 13] width 192 height 16
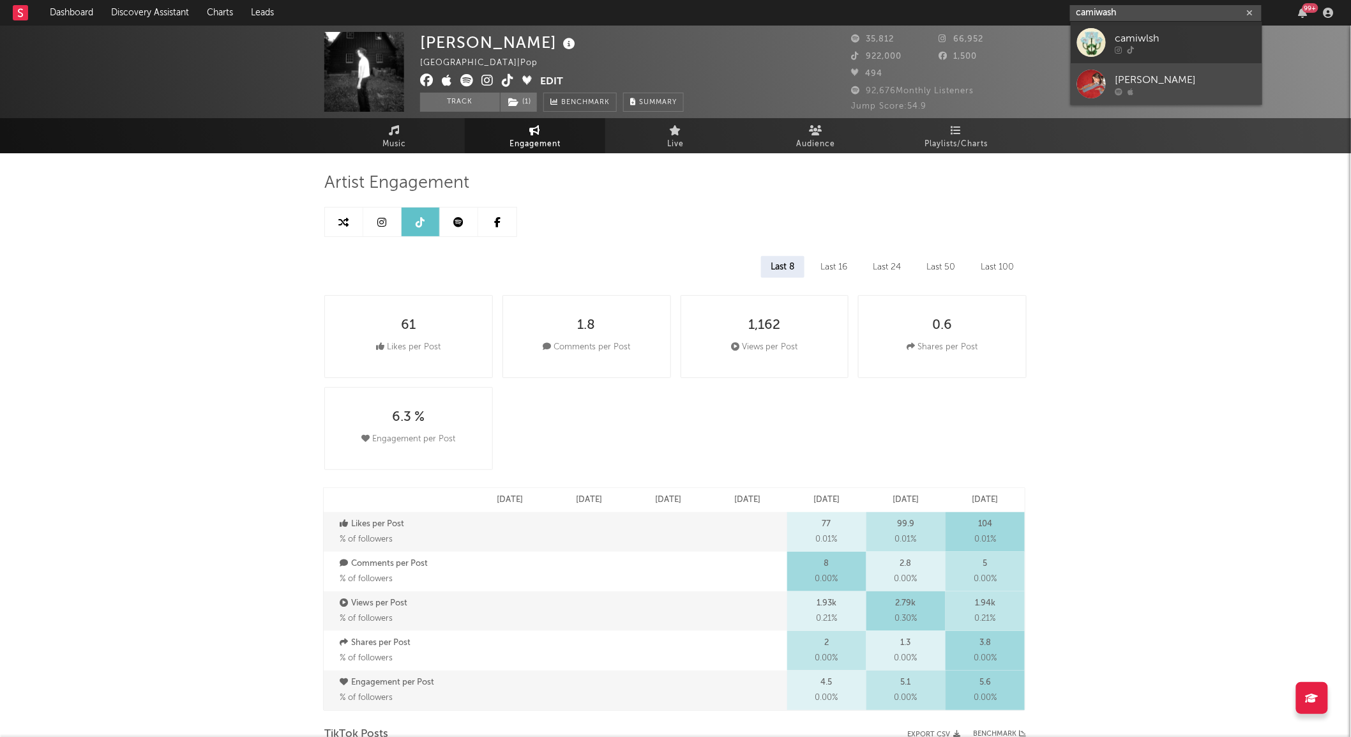
type input "camiwash"
click at [1100, 88] on div at bounding box center [1091, 84] width 29 height 29
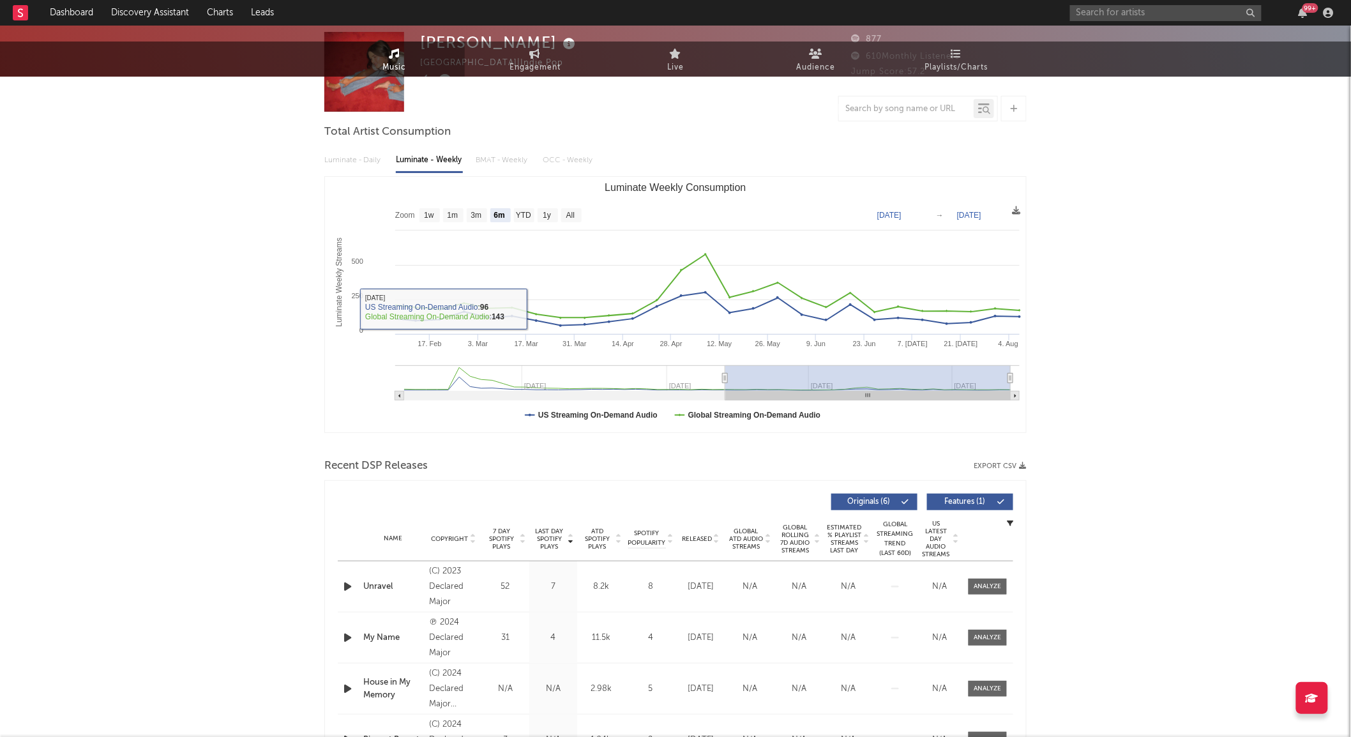
scroll to position [142, 0]
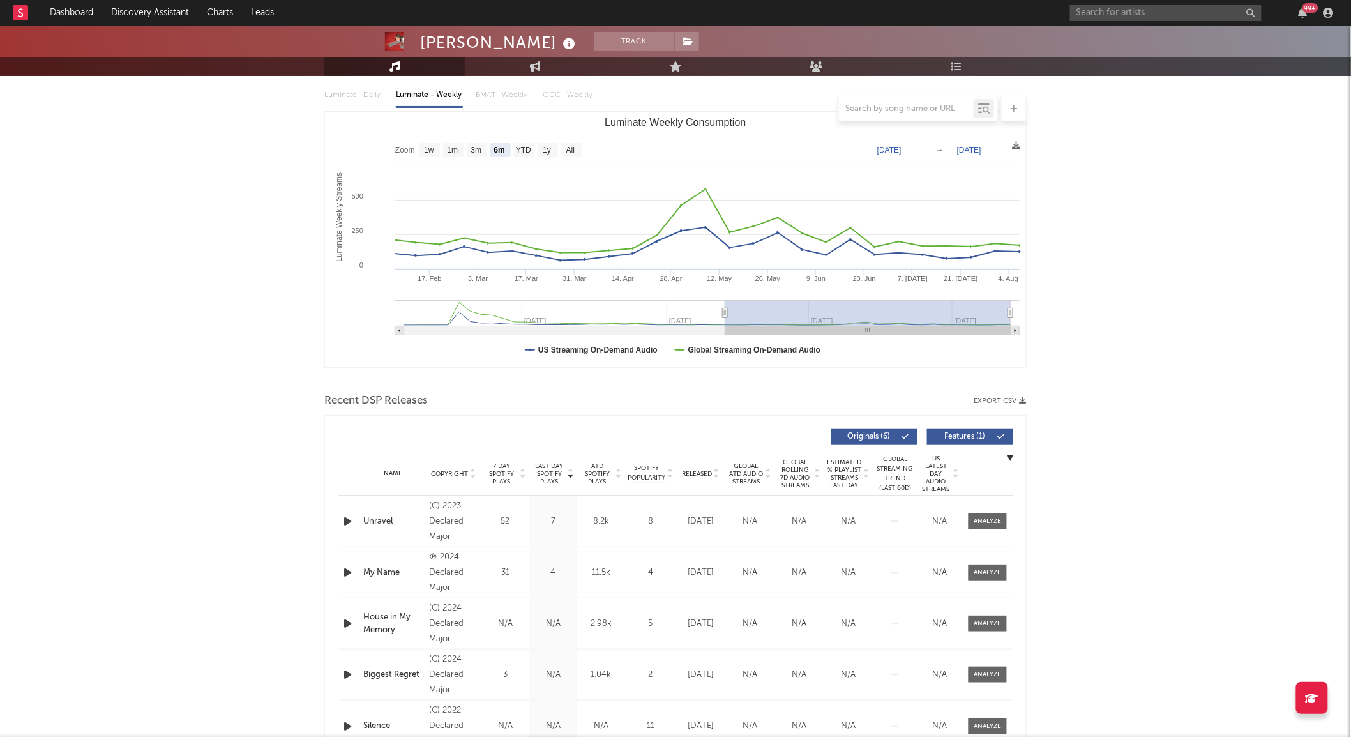
click at [698, 471] on span "Released" at bounding box center [697, 474] width 30 height 8
click at [575, 147] on text "All" at bounding box center [570, 150] width 8 height 9
select select "All"
type input "2024-07-18"
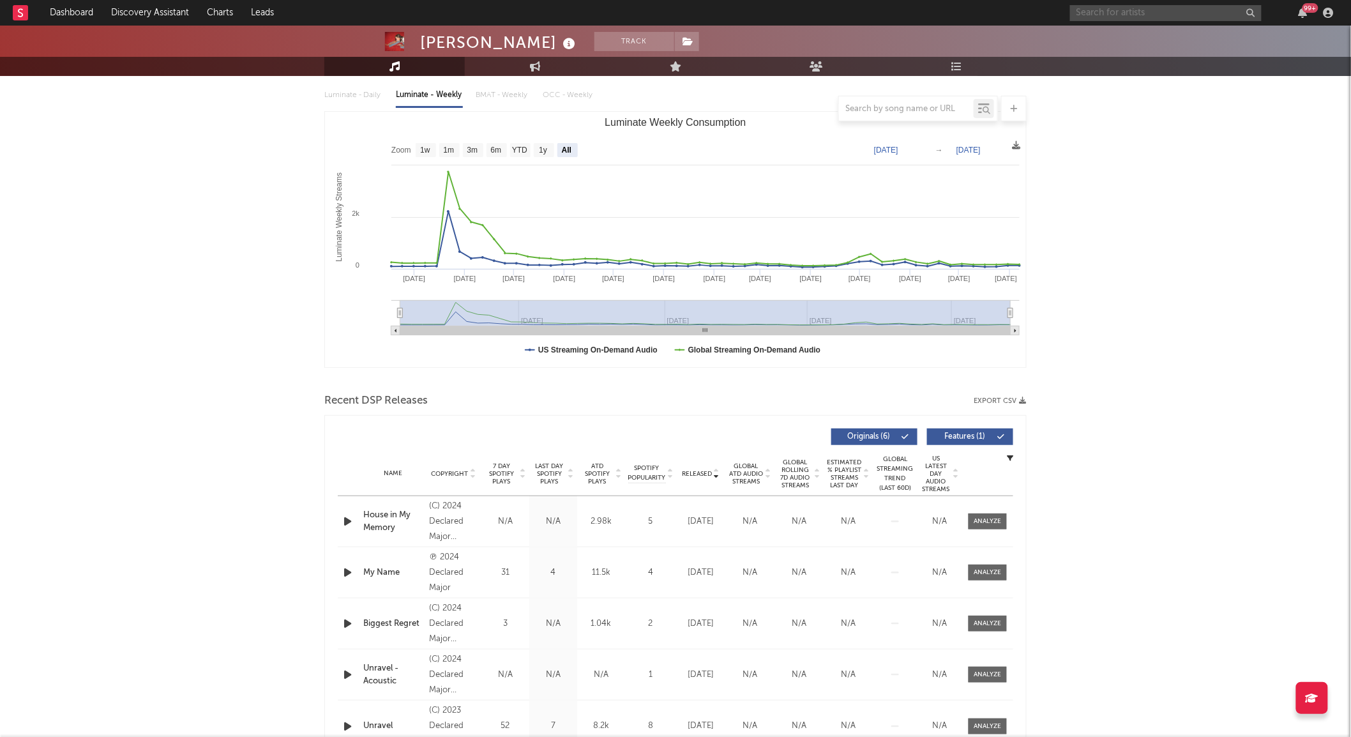
click at [1113, 13] on input "text" at bounding box center [1166, 13] width 192 height 16
type input "abby borga"
click at [1147, 45] on div "Abby Borgatti" at bounding box center [1185, 38] width 140 height 15
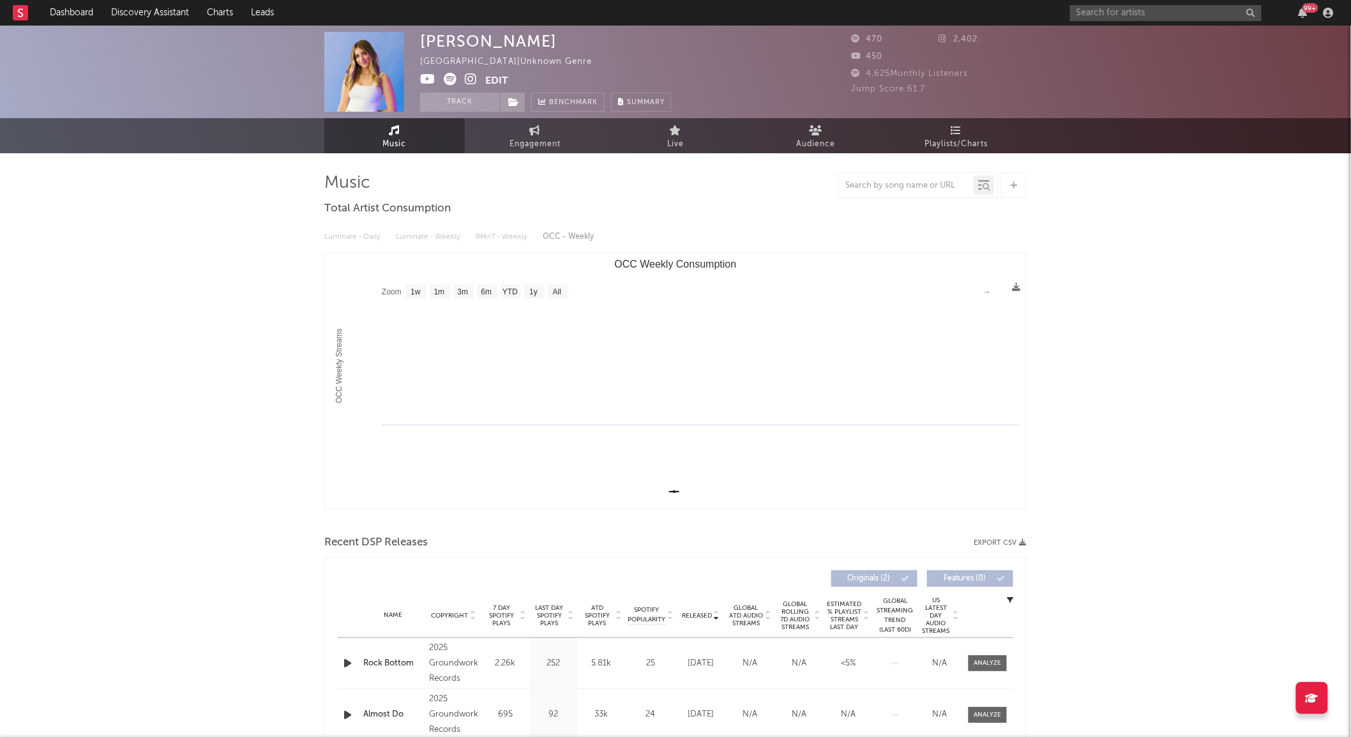
click at [558, 297] on text "All" at bounding box center [557, 292] width 8 height 9
select select "All"
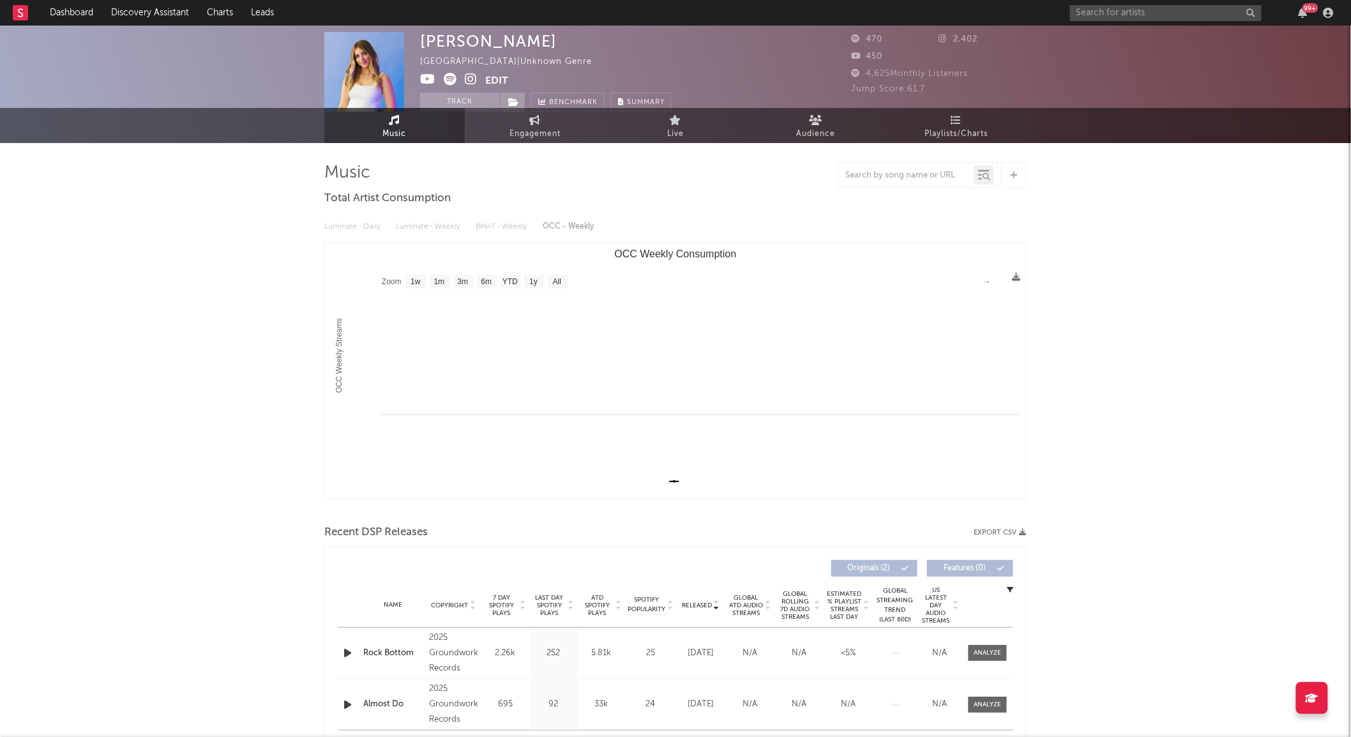
scroll to position [283, 0]
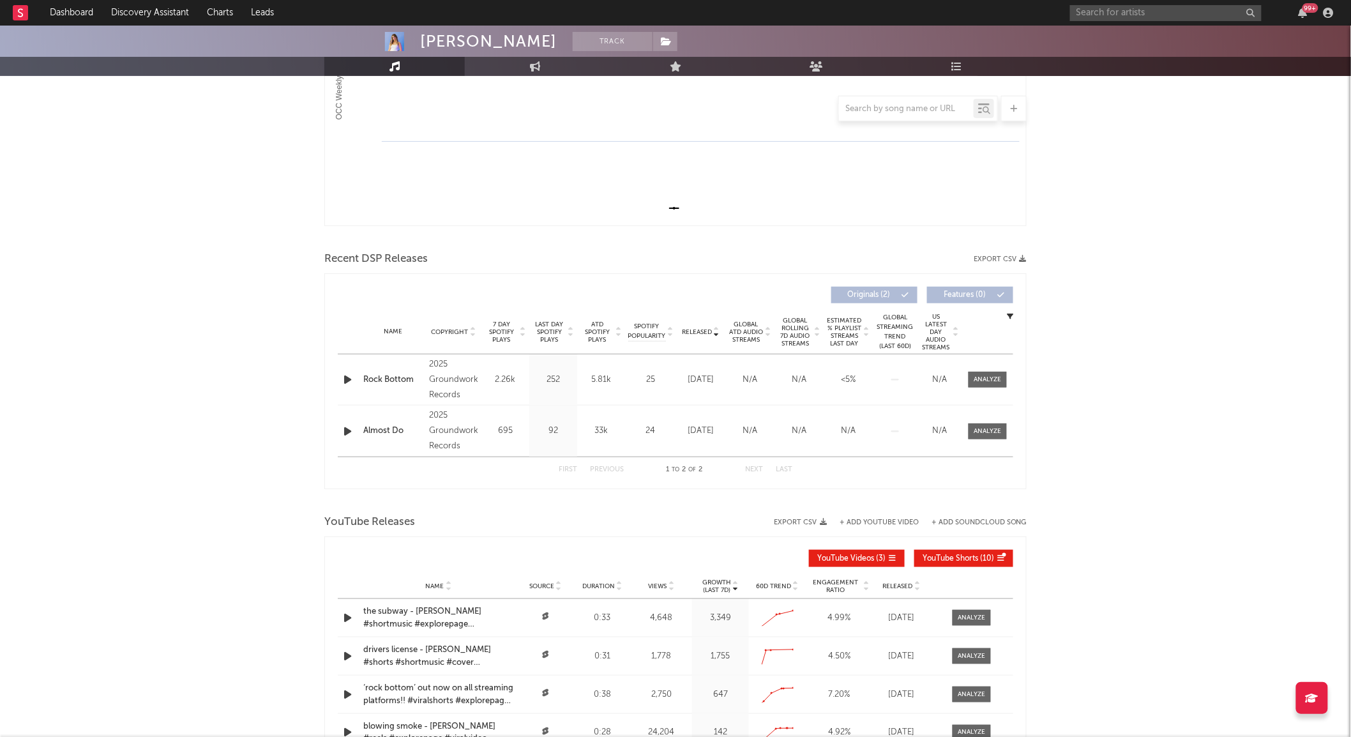
click at [1089, 3] on div "99 +" at bounding box center [1204, 13] width 268 height 26
click at [1107, 6] on input "text" at bounding box center [1166, 13] width 192 height 16
type input "nate menck"
click at [1086, 40] on div at bounding box center [1091, 42] width 29 height 29
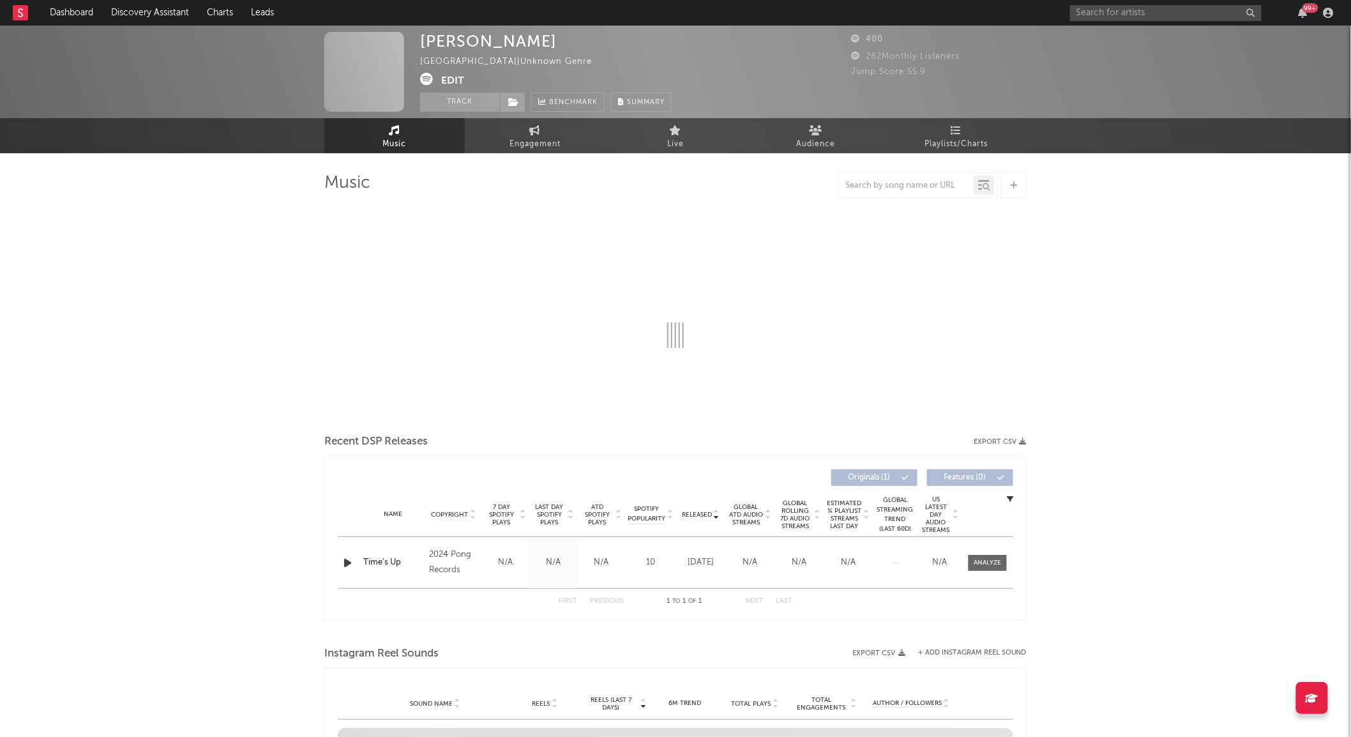
select select "1w"
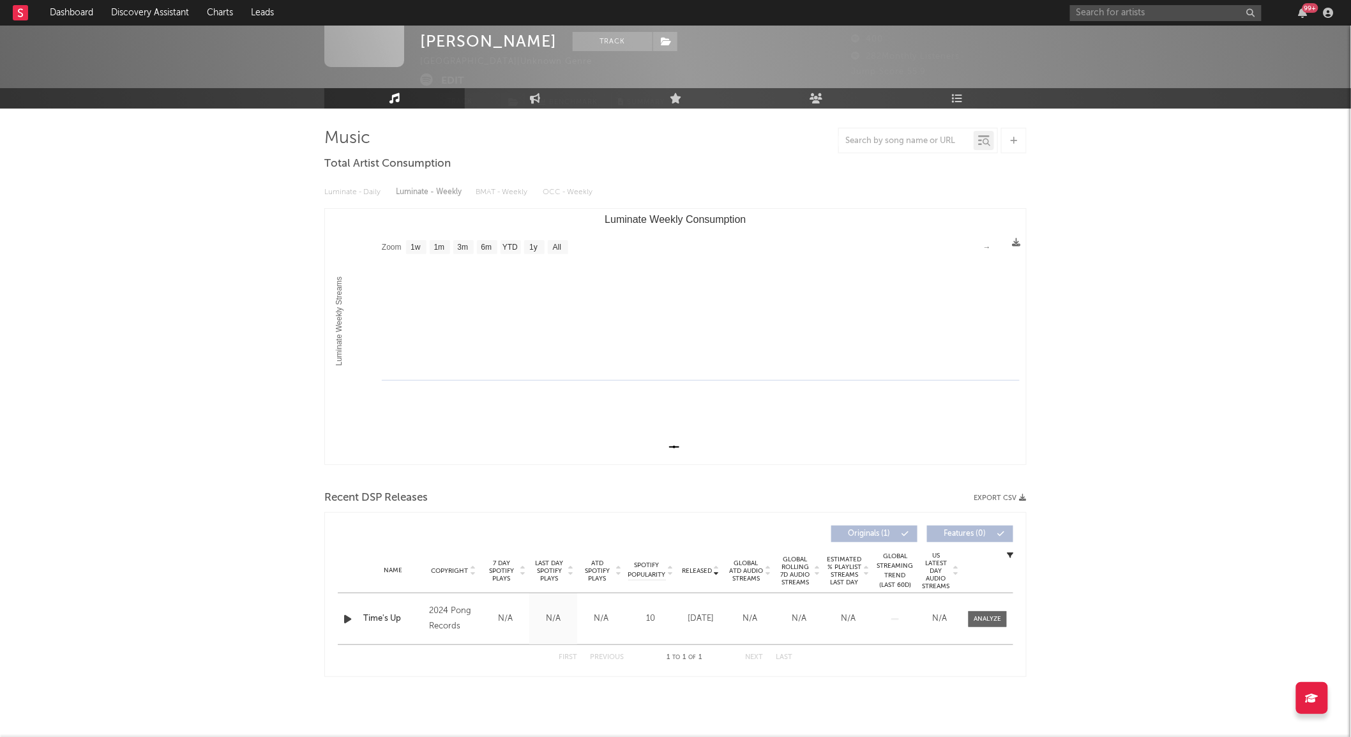
scroll to position [45, 0]
click at [1173, 10] on input "text" at bounding box center [1166, 13] width 192 height 16
click at [1074, 11] on input "lheff24" at bounding box center [1166, 13] width 192 height 16
drag, startPoint x: 1129, startPoint y: 13, endPoint x: 1000, endPoint y: 4, distance: 129.3
click at [1000, 4] on nav "Dashboard Discovery Assistant Charts Leads @lheff24 99 +" at bounding box center [675, 13] width 1351 height 26
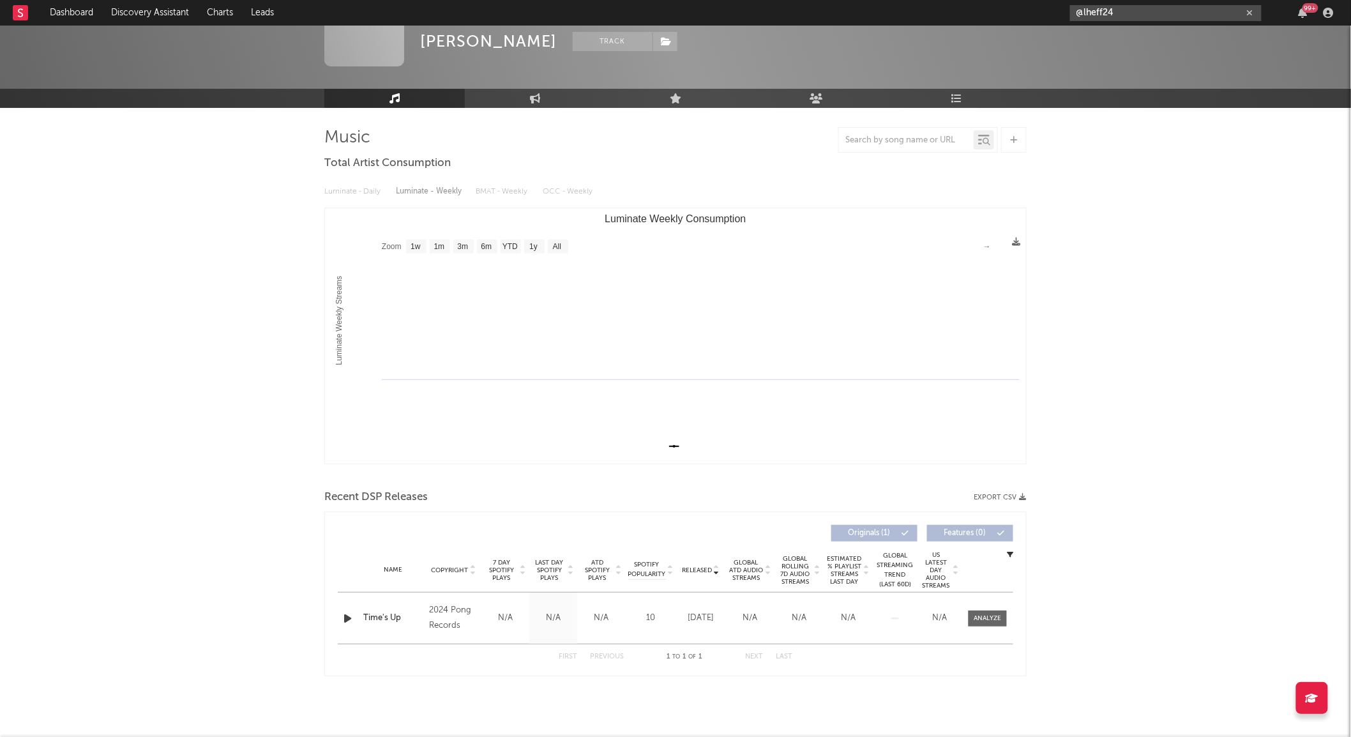
paste input "https://www.tiktok.com/"
type input "https://www.tiktok.com/@lheff24"
click at [1140, 40] on div "lheff24" at bounding box center [1185, 41] width 140 height 15
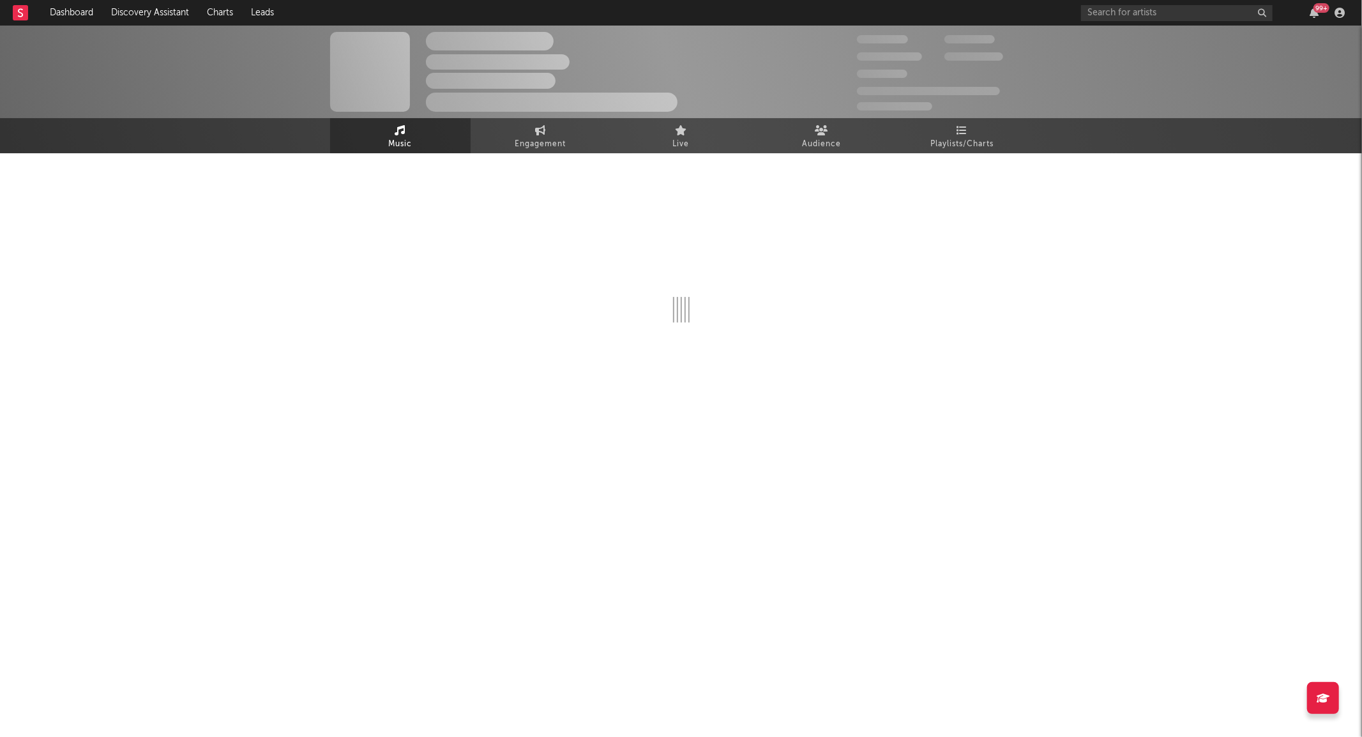
select select "1w"
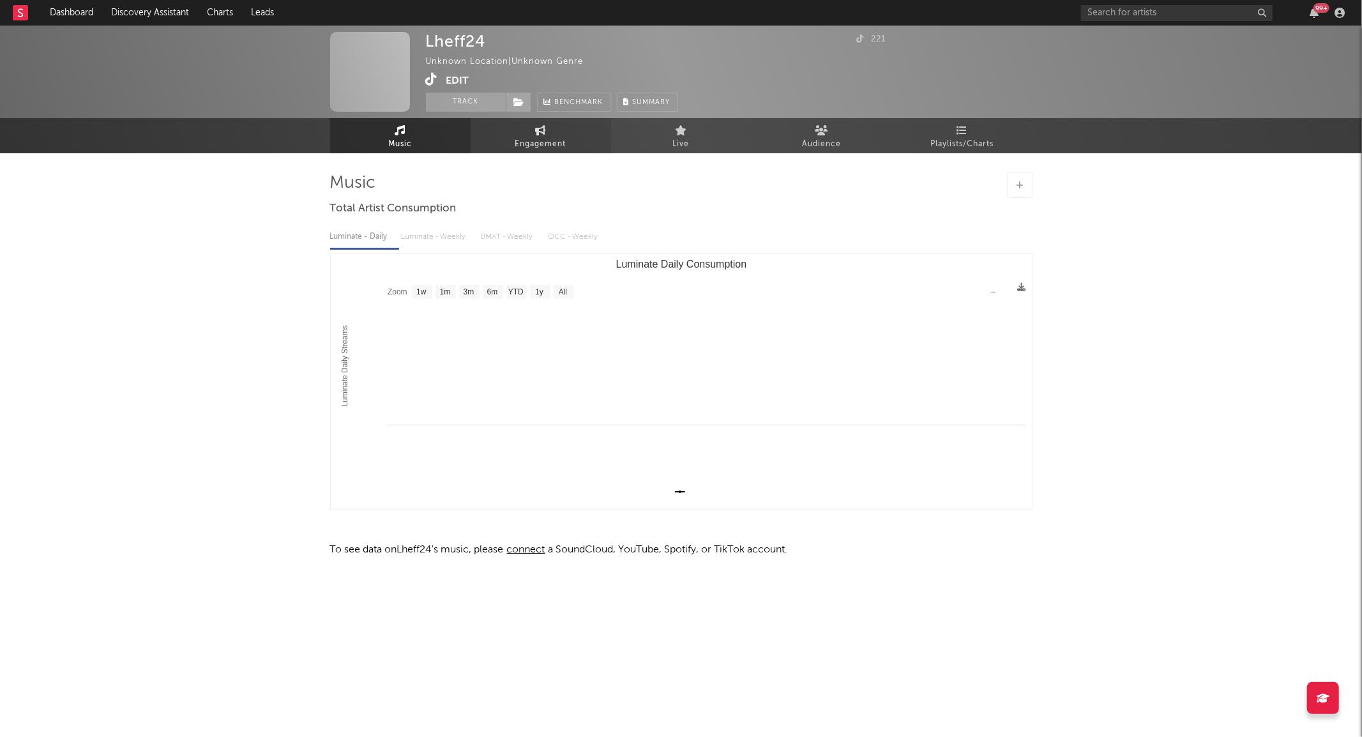
click at [507, 137] on link "Engagement" at bounding box center [541, 135] width 140 height 35
select select "1w"
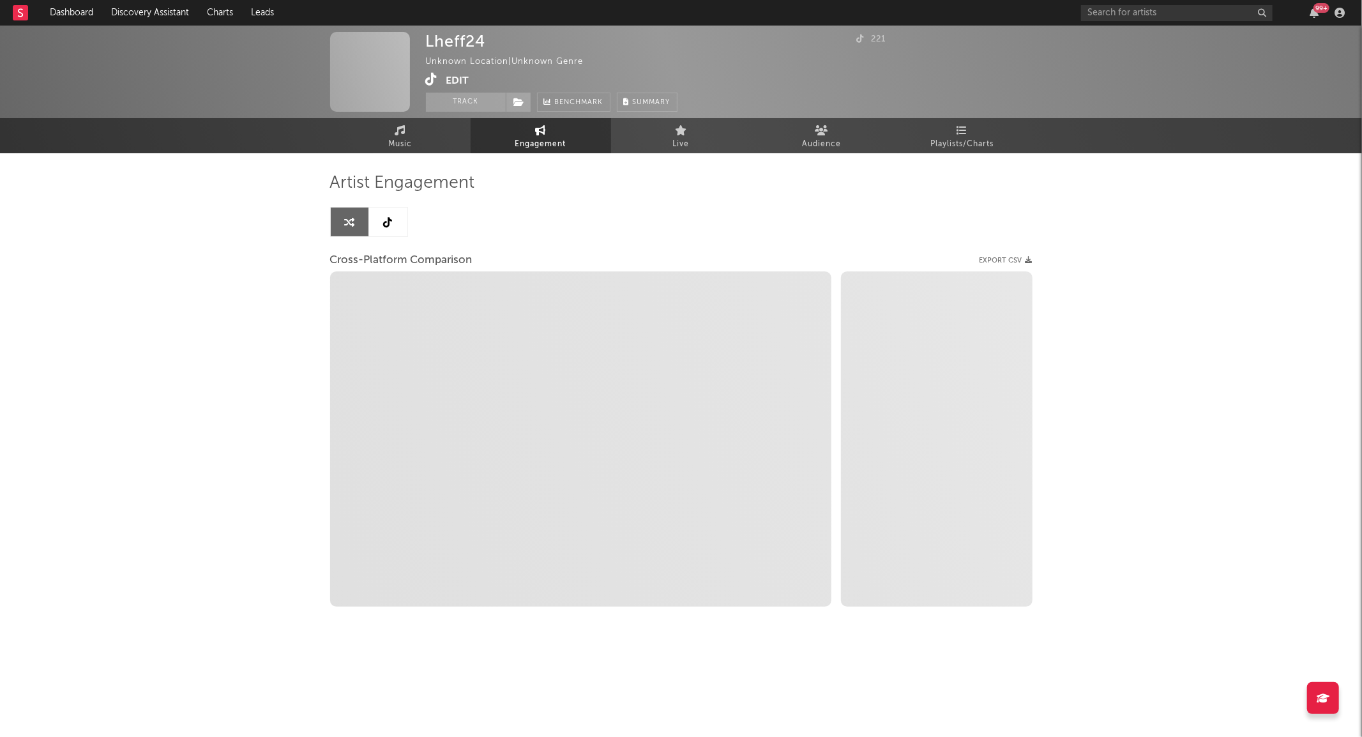
select select "1w"
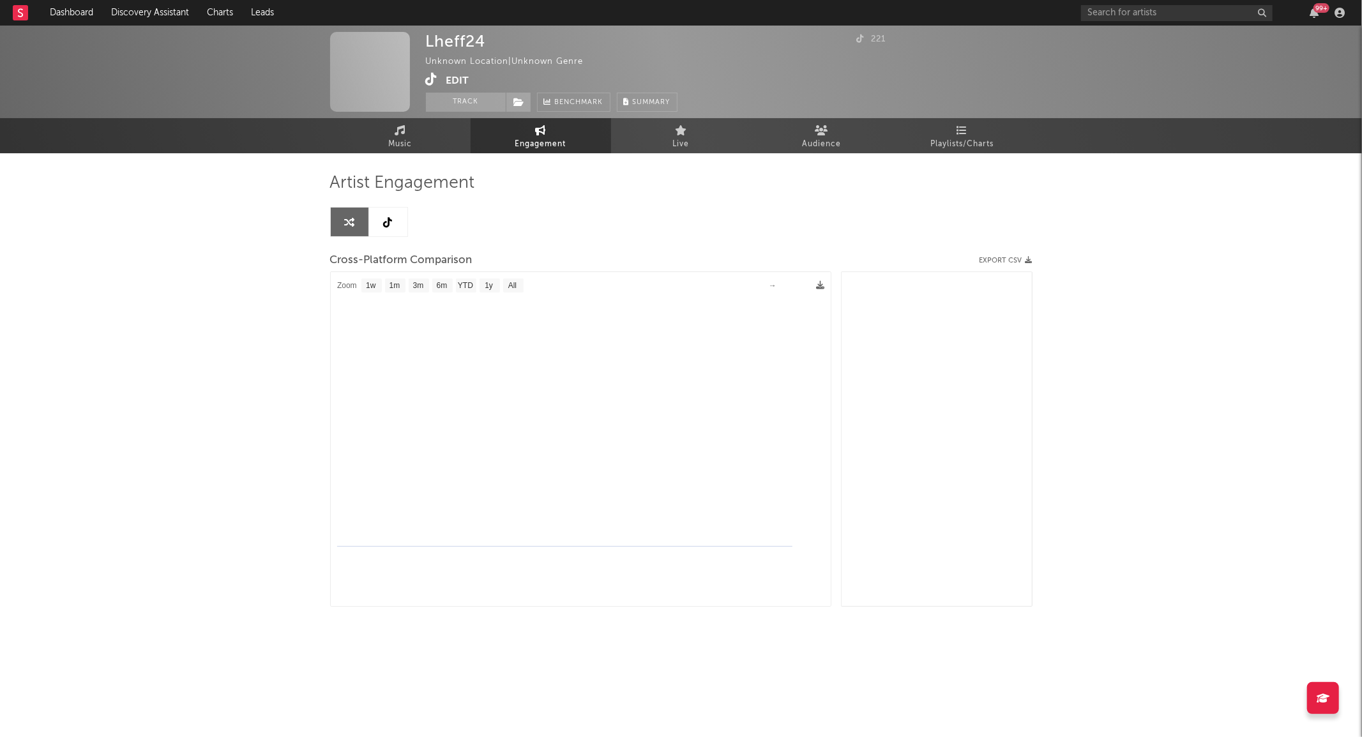
click at [378, 223] on link at bounding box center [388, 221] width 38 height 29
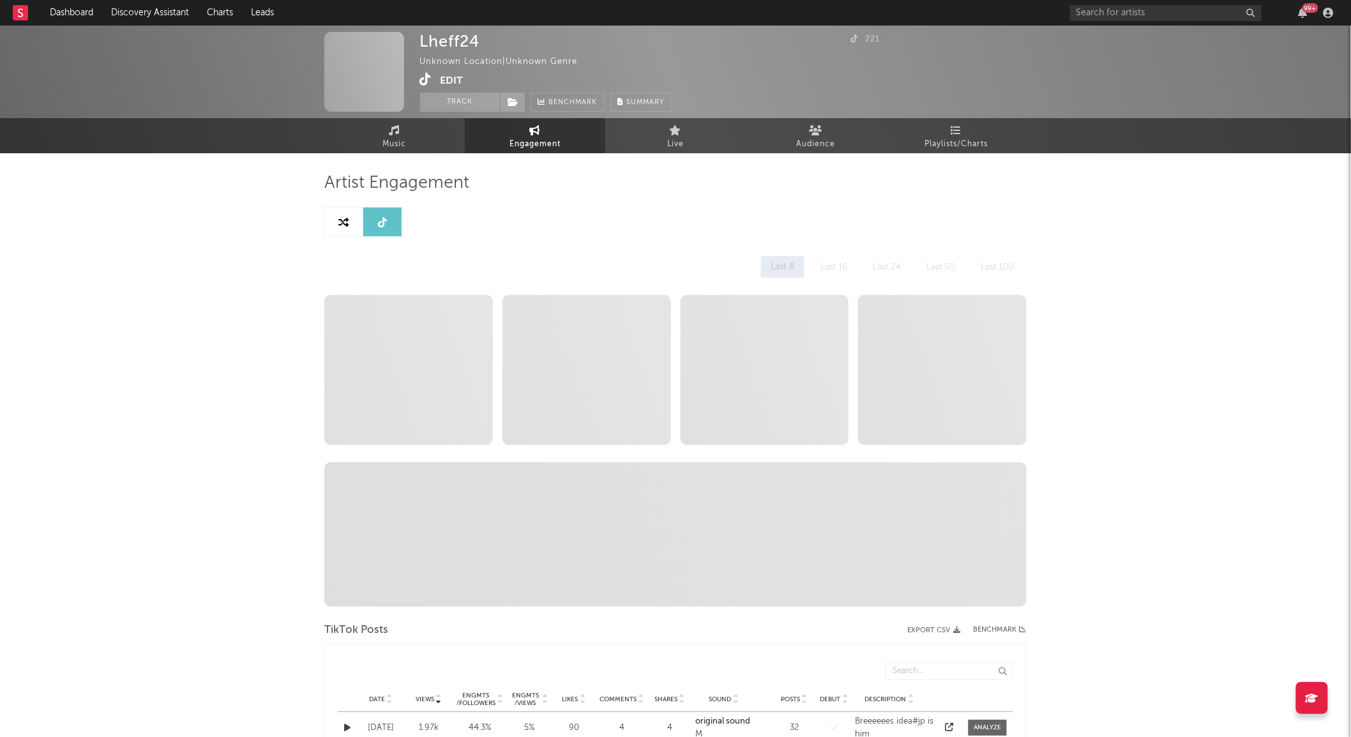
select select "1w"
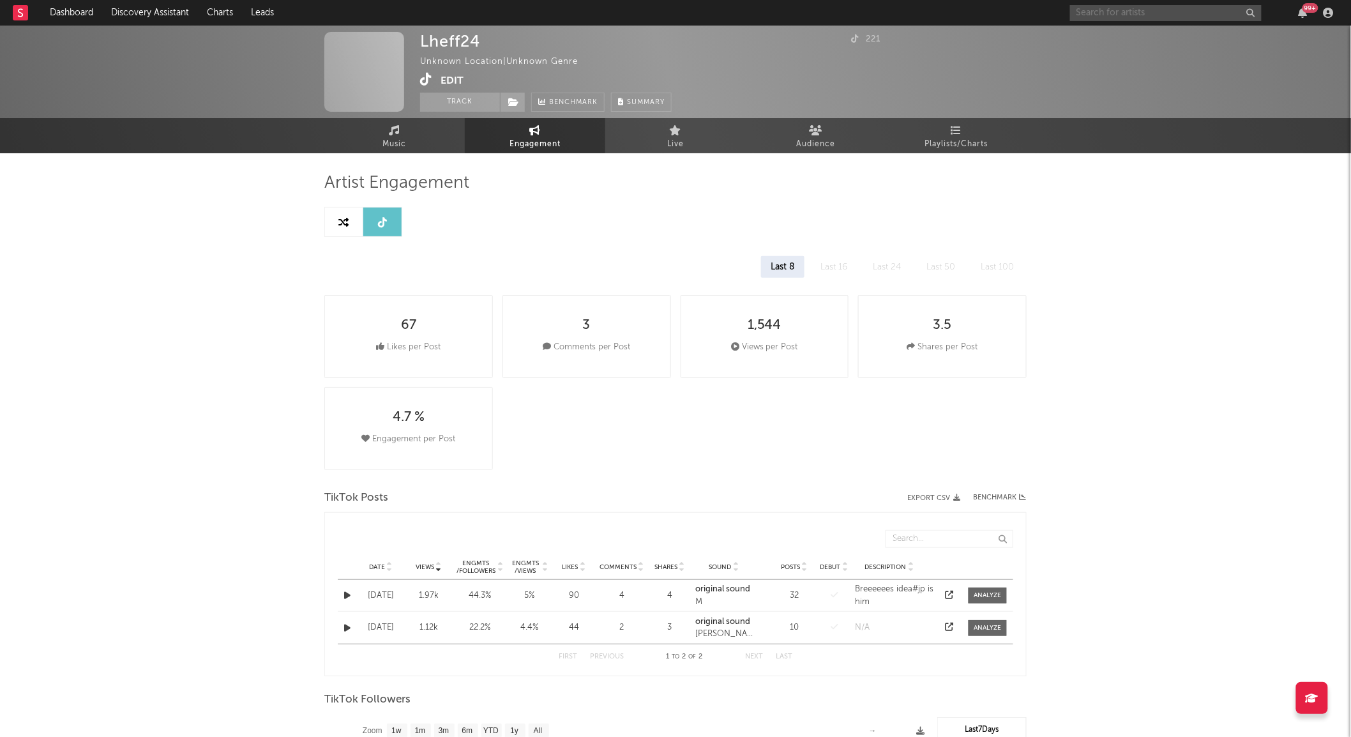
click at [1108, 15] on input "text" at bounding box center [1166, 13] width 192 height 16
type input "kaibrienn"
click at [1115, 41] on div "Kaibrienne" at bounding box center [1185, 38] width 140 height 15
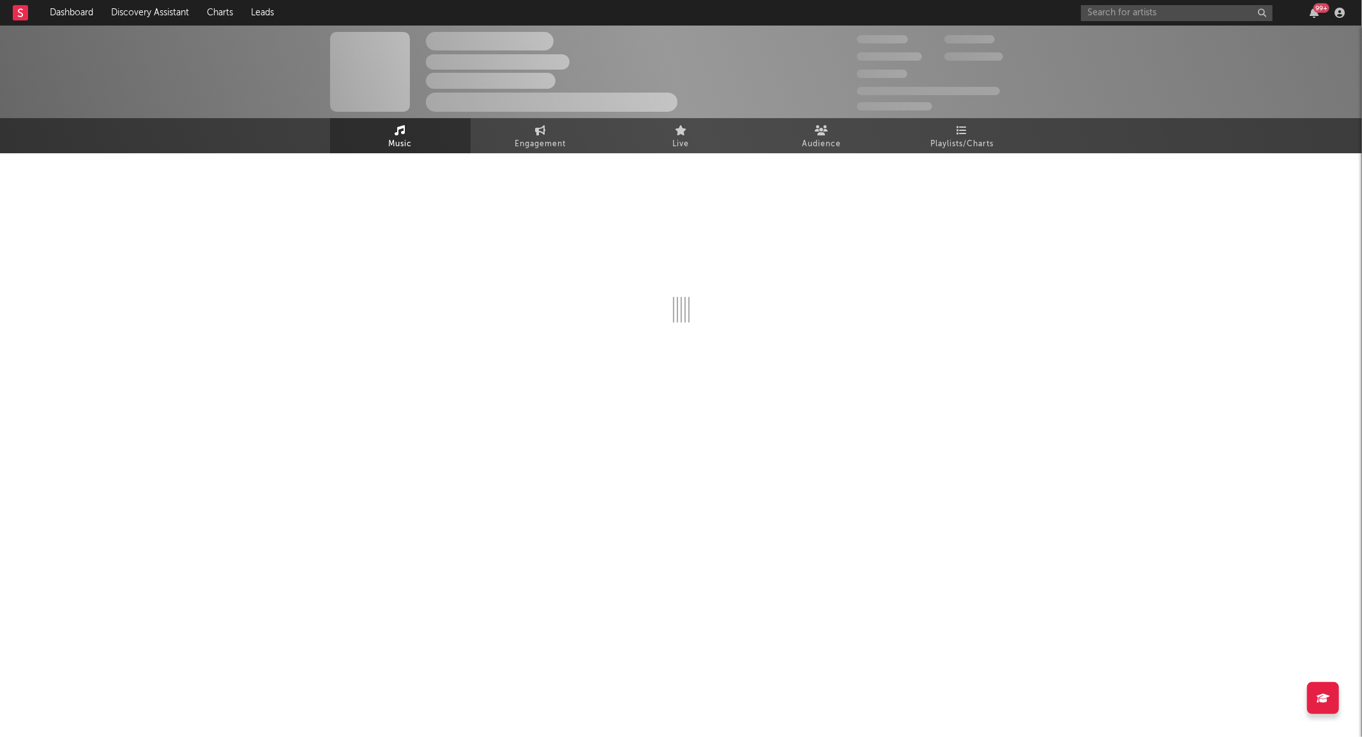
select select "6m"
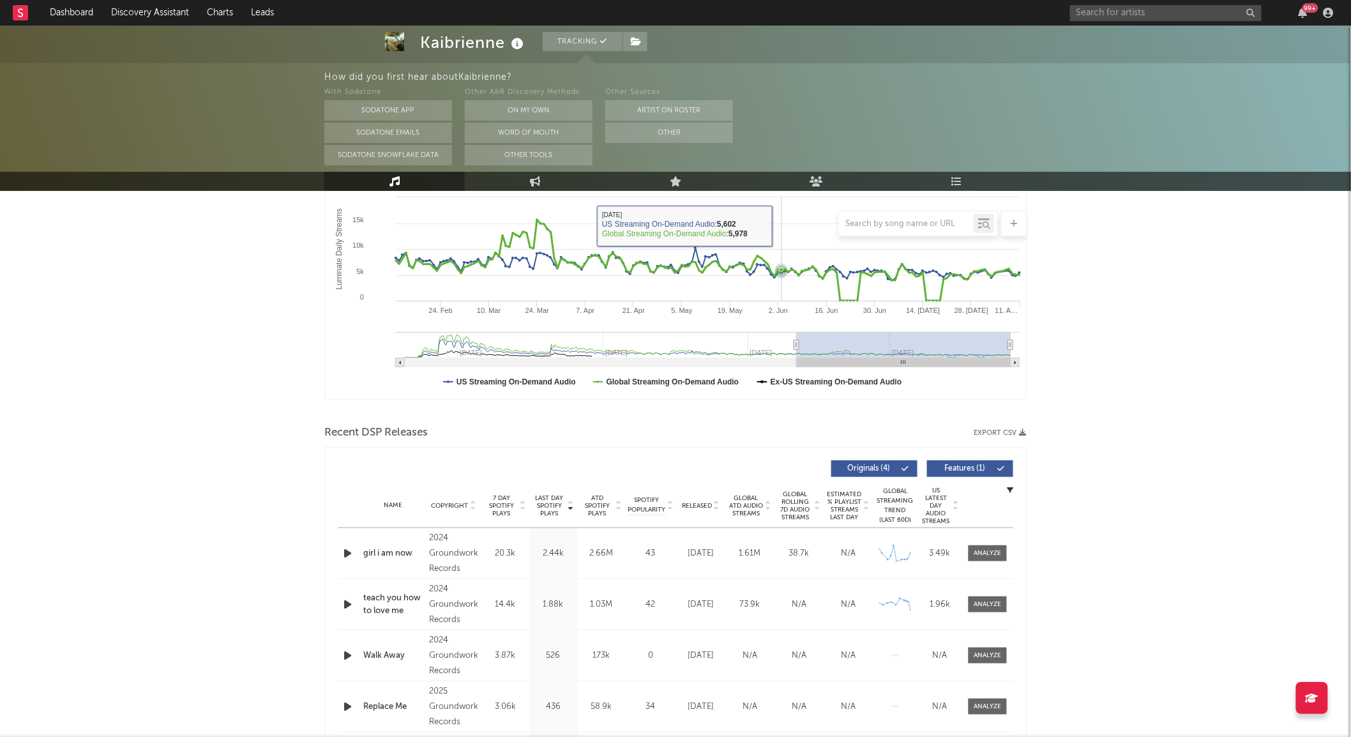
scroll to position [425, 0]
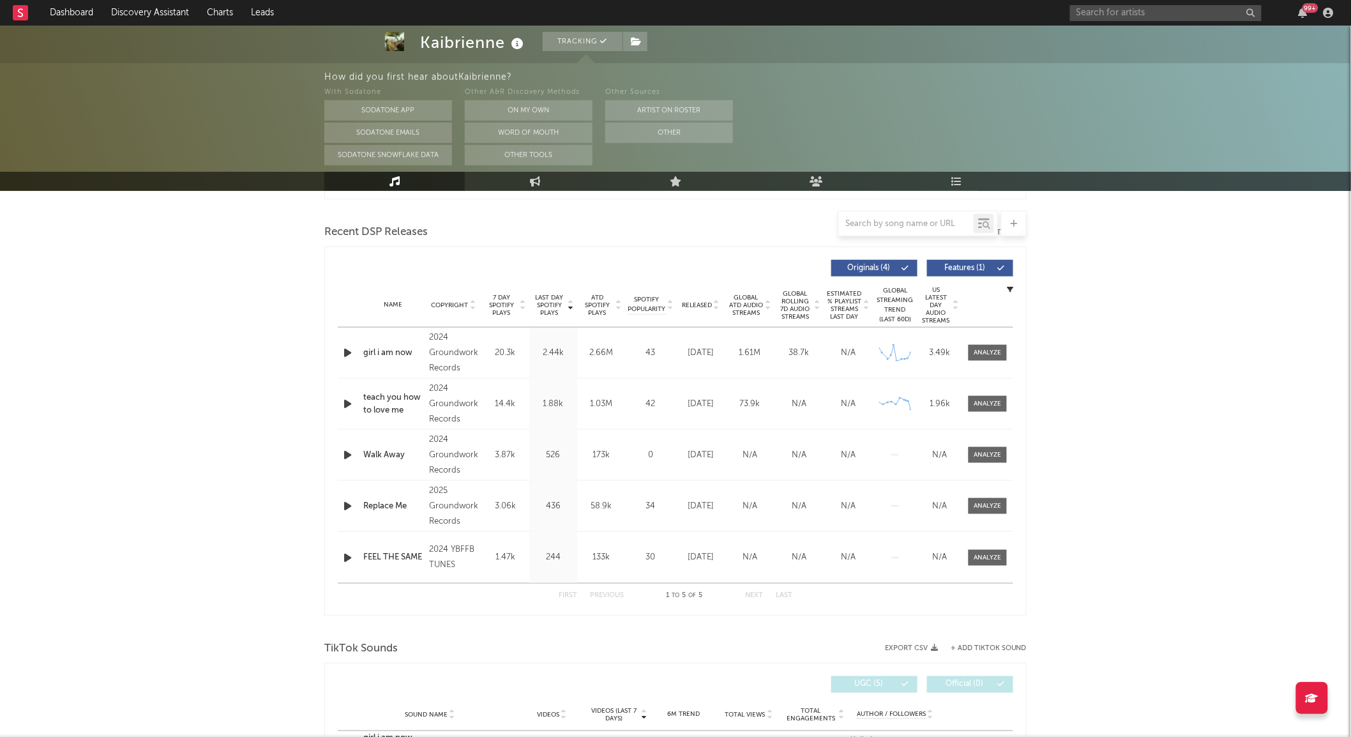
click at [706, 296] on div "Name Copyright Label Album Names Composer Names 7 Day Spotify Plays Last Day Sp…" at bounding box center [675, 305] width 675 height 45
click at [705, 303] on span "Released" at bounding box center [697, 305] width 30 height 8
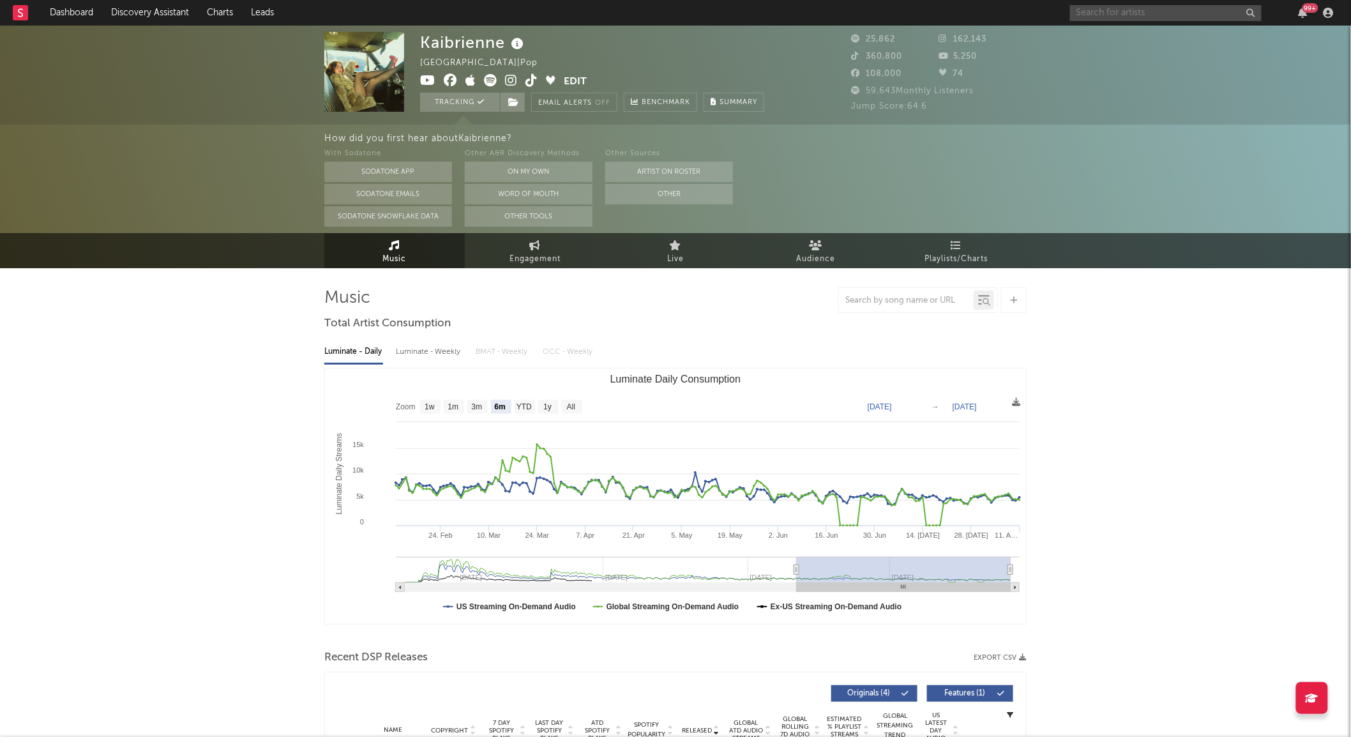
click at [1154, 15] on input "text" at bounding box center [1166, 13] width 192 height 16
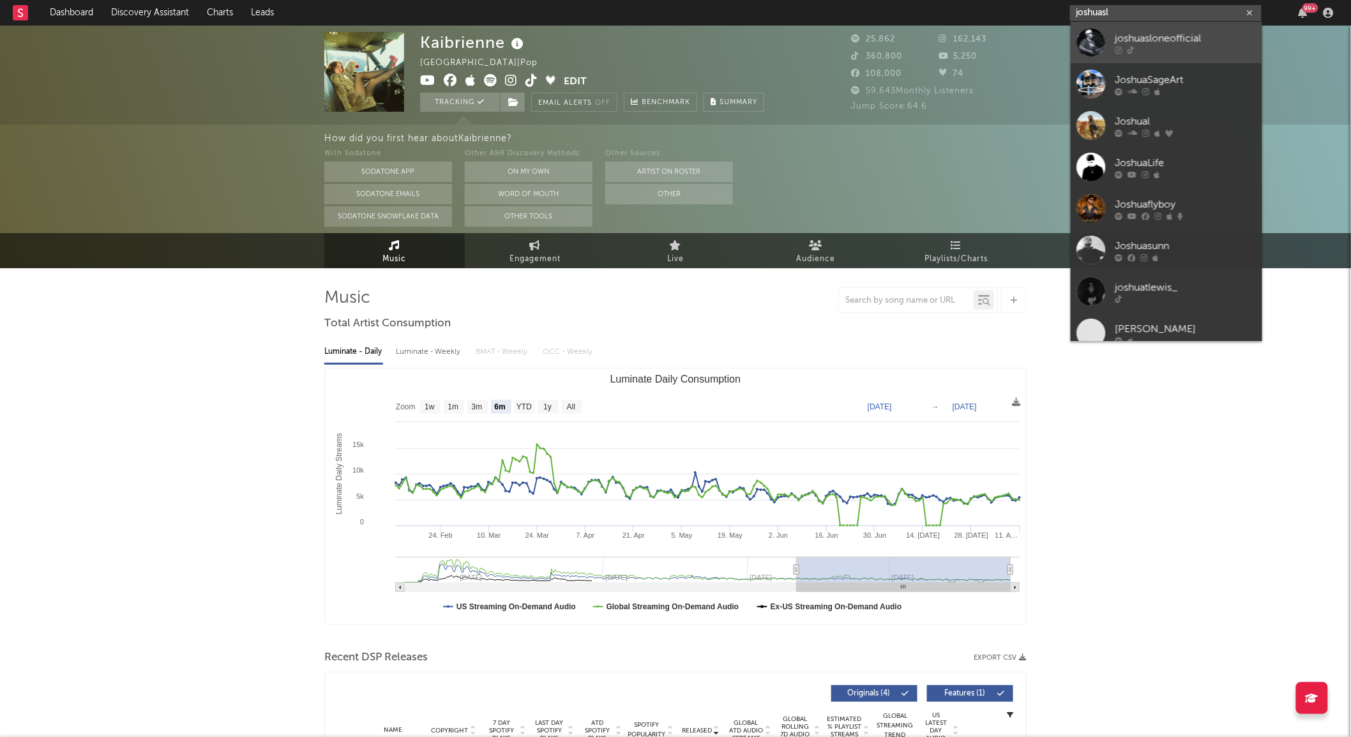
type input "joshuasl"
click at [1179, 61] on link "joshuasloneofficial" at bounding box center [1167, 42] width 192 height 41
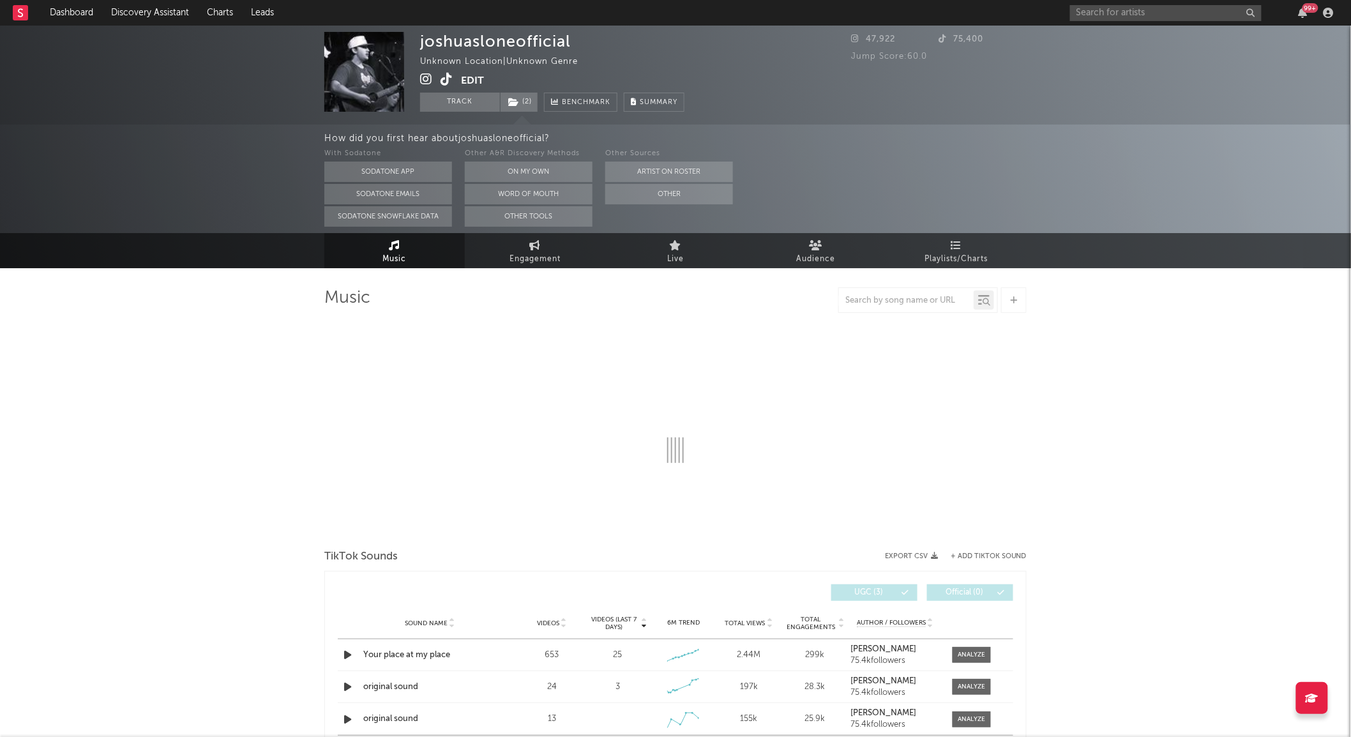
select select "1w"
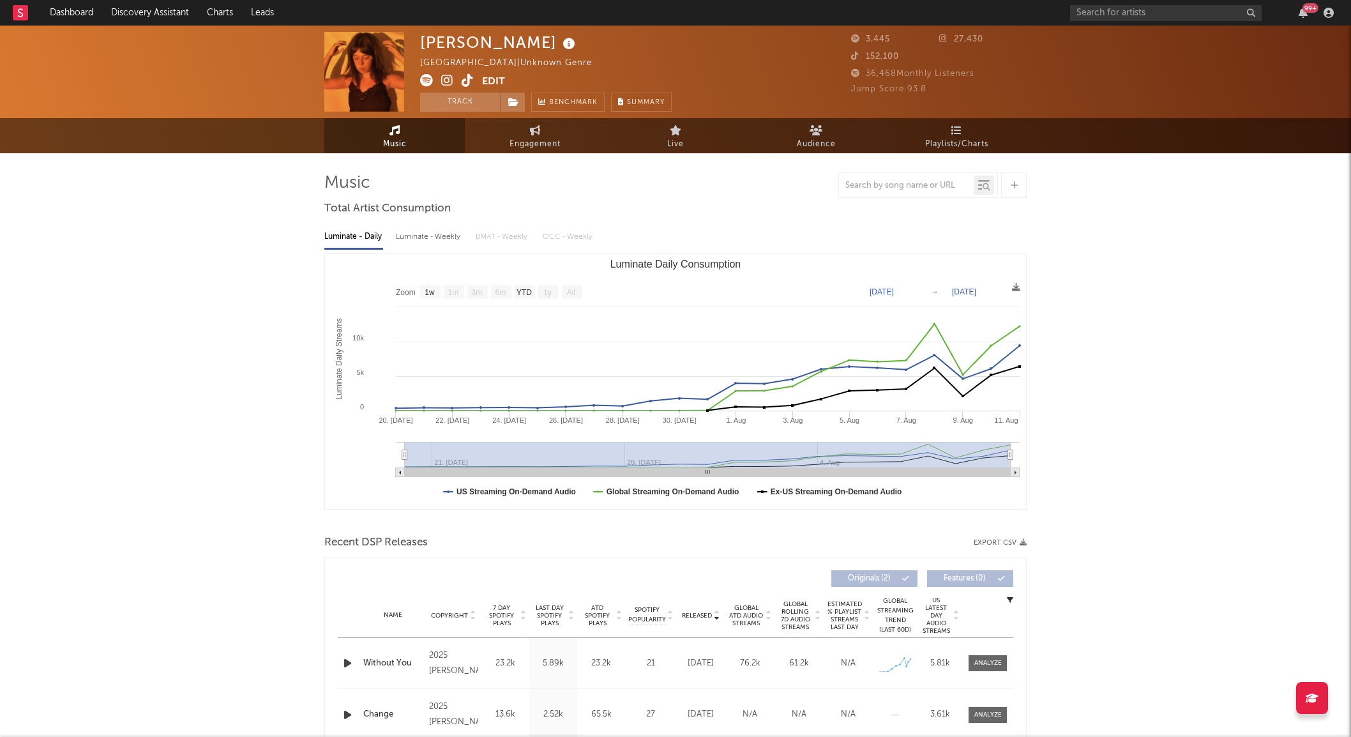
select select "1w"
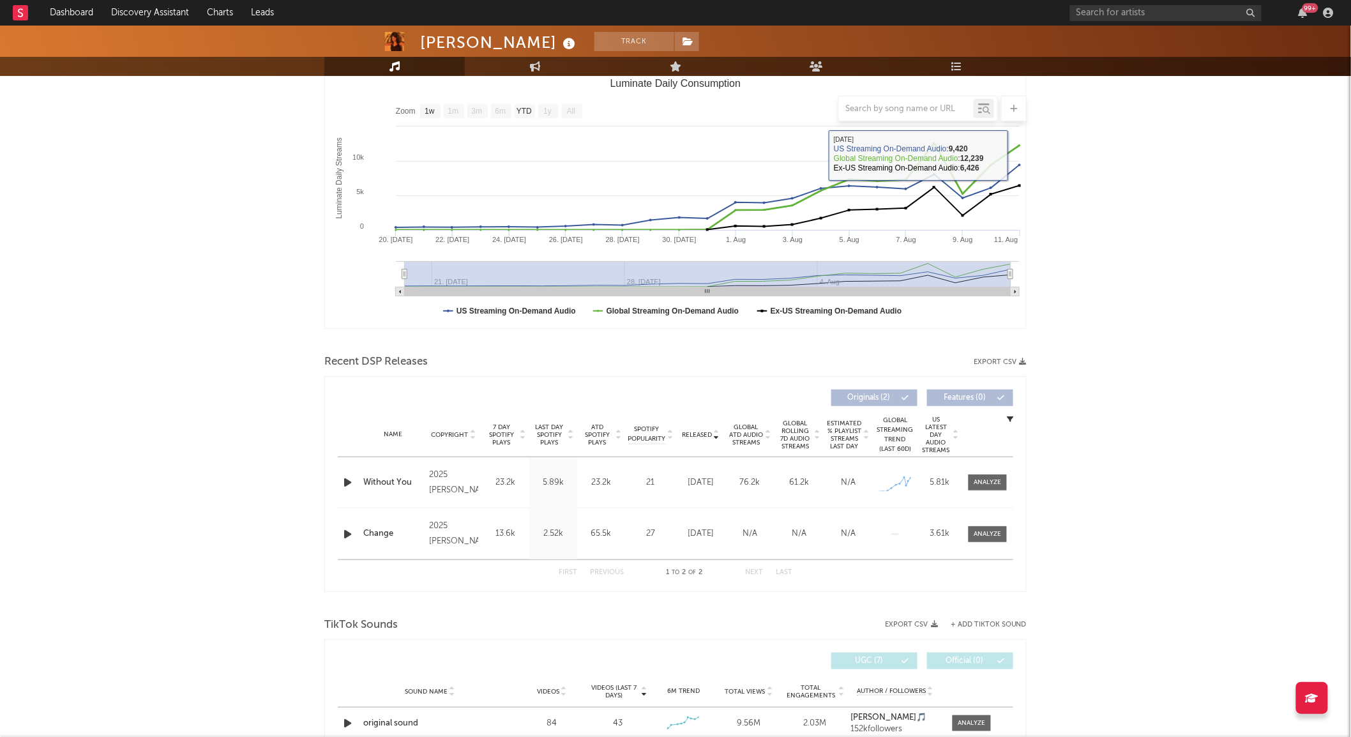
scroll to position [283, 0]
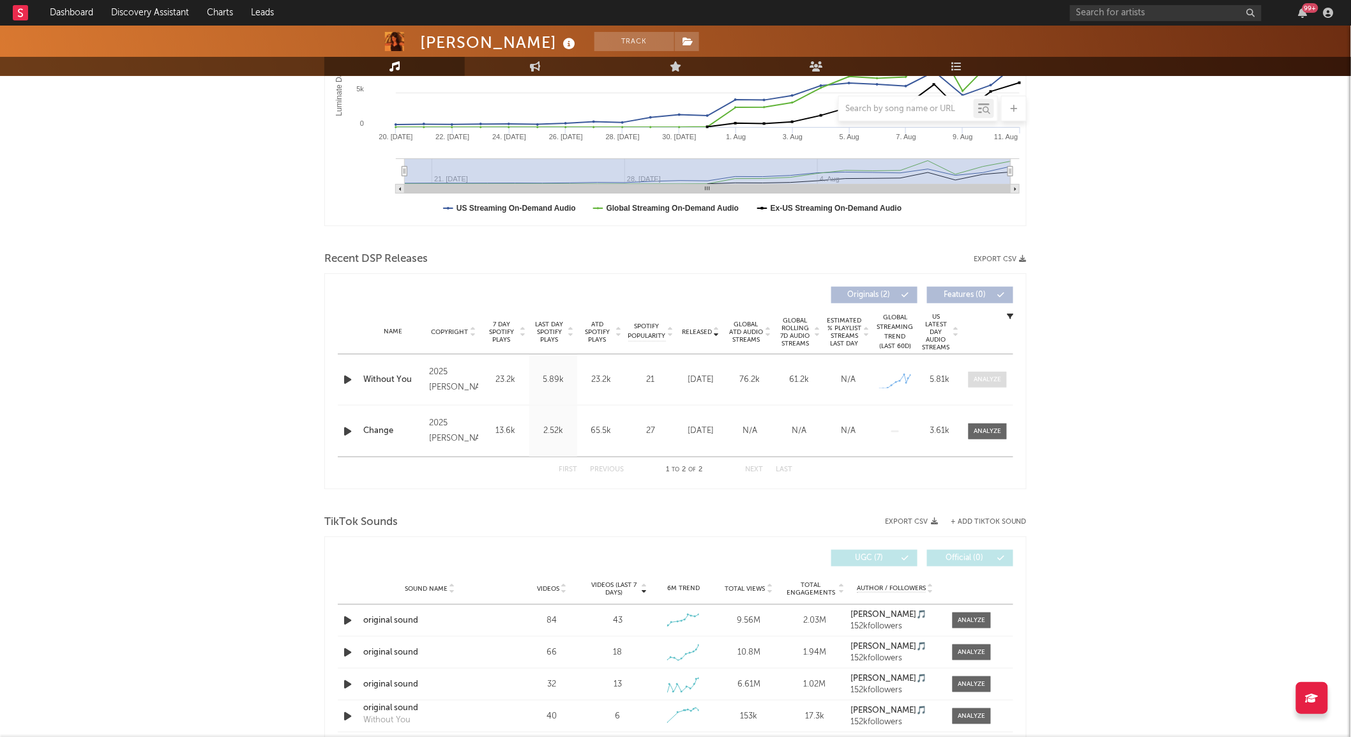
click at [994, 372] on span at bounding box center [988, 380] width 38 height 16
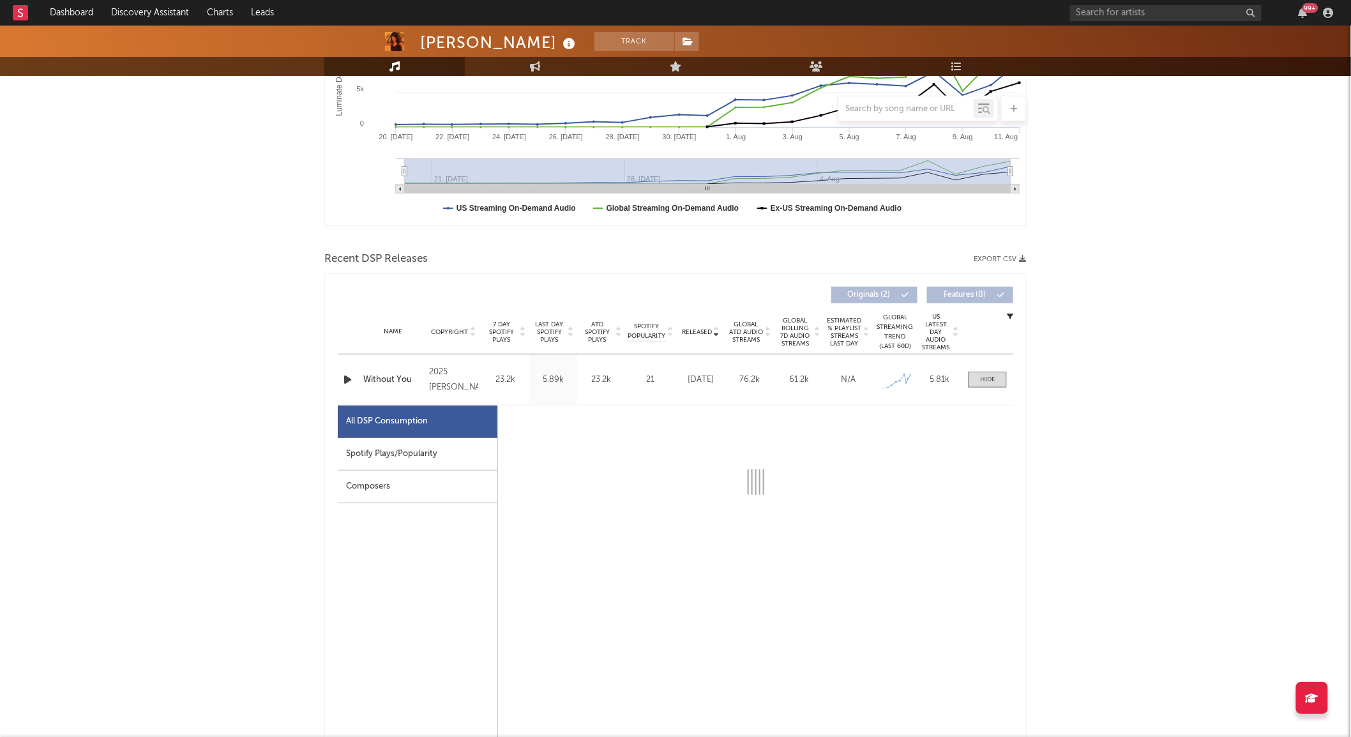
select select "1w"
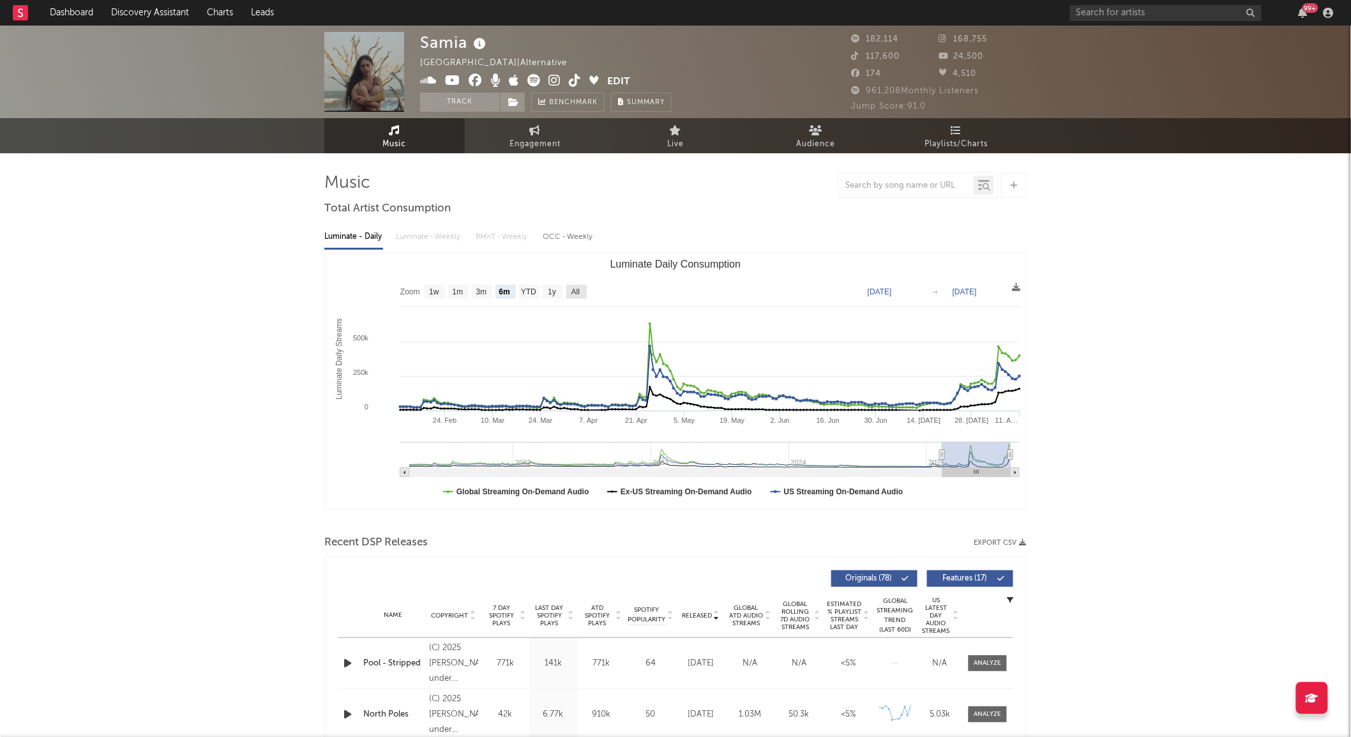
click at [580, 289] on text "All" at bounding box center [575, 292] width 8 height 9
select select "All"
type input "[DATE]"
